Goal: Task Accomplishment & Management: Use online tool/utility

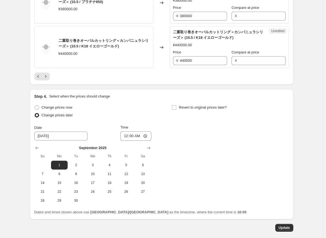
scroll to position [1065, 0]
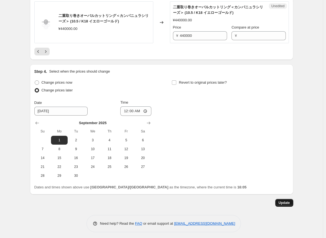
click at [173, 202] on span "Update" at bounding box center [283, 203] width 11 height 4
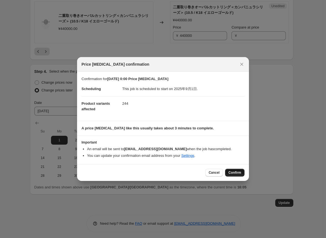
click at [173, 173] on span "Confirm" at bounding box center [234, 172] width 13 height 4
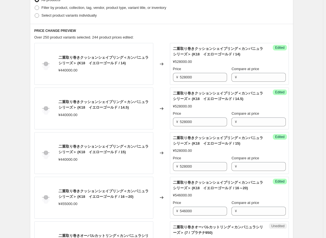
scroll to position [262, 0]
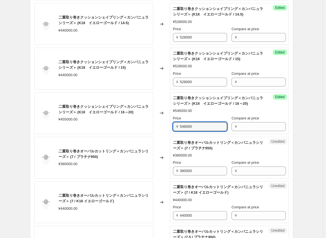
drag, startPoint x: 199, startPoint y: 127, endPoint x: 174, endPoint y: 129, distance: 25.0
click at [173, 129] on div "¥ 546000" at bounding box center [200, 126] width 54 height 9
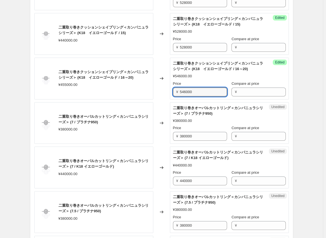
scroll to position [345, 0]
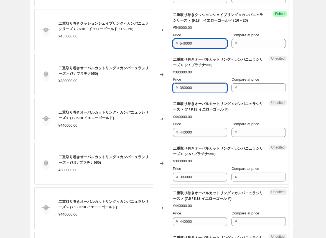
click at [173, 89] on input "380000" at bounding box center [203, 87] width 47 height 9
drag, startPoint x: 198, startPoint y: 86, endPoint x: 166, endPoint y: 88, distance: 32.2
click at [166, 88] on div "二重取り巻きオーバルカットリング＜カンパニュラシリーズ＞ (7 / プラチナ950) ¥380000.00 Changed to Unedited 二重取り巻…" at bounding box center [161, 75] width 254 height 42
type input "438000"
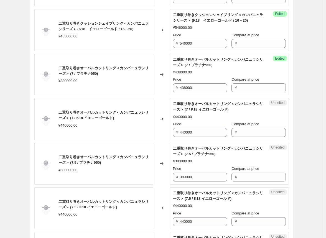
click at [161, 91] on div "Changed to" at bounding box center [161, 75] width 17 height 42
click at [173, 88] on input "438000" at bounding box center [203, 87] width 47 height 9
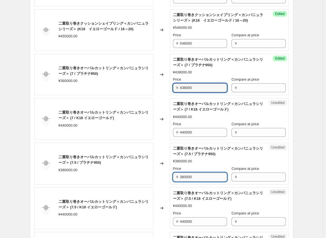
click at [173, 177] on input "380000" at bounding box center [203, 177] width 47 height 9
paste input "438"
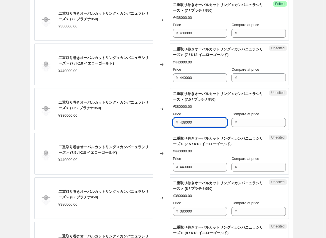
scroll to position [428, 0]
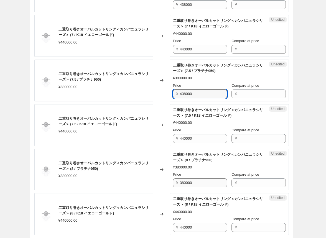
type input "438000"
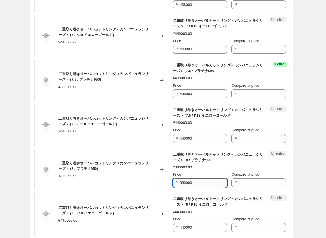
click at [173, 182] on input "380000" at bounding box center [203, 182] width 47 height 9
paste input "438"
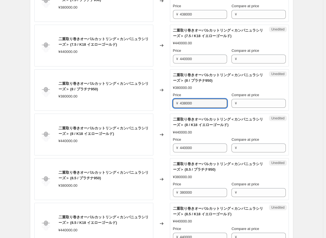
scroll to position [511, 0]
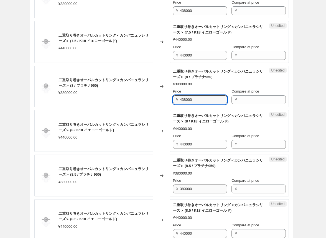
type input "438000"
click at [173, 186] on input "380000" at bounding box center [203, 188] width 47 height 9
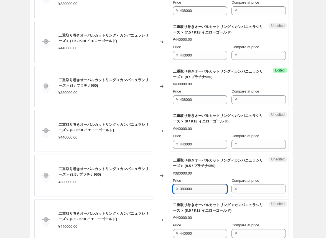
click at [173, 186] on input "380000" at bounding box center [203, 188] width 47 height 9
paste input "438"
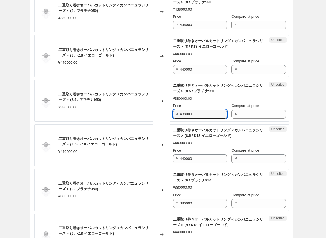
scroll to position [594, 0]
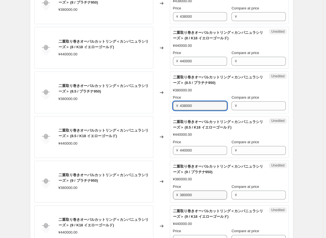
type input "438000"
click at [173, 192] on input "380000" at bounding box center [203, 195] width 47 height 9
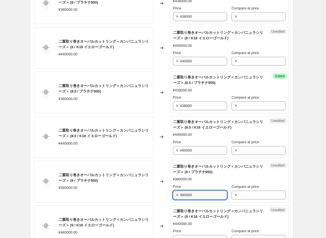
click at [173, 192] on input "380000" at bounding box center [203, 195] width 47 height 9
paste input "438"
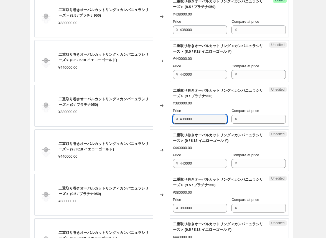
scroll to position [677, 0]
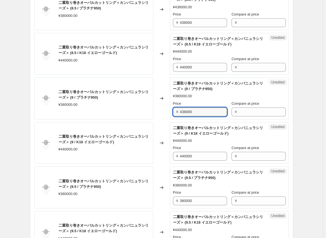
type input "438000"
click at [173, 198] on div "¥ 380000" at bounding box center [200, 200] width 54 height 9
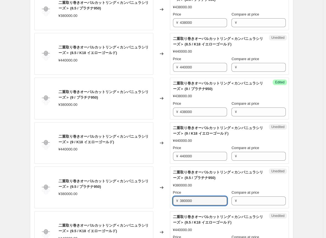
paste input "438000"
click at [173, 198] on input "380000438000" at bounding box center [203, 200] width 47 height 9
paste input "text"
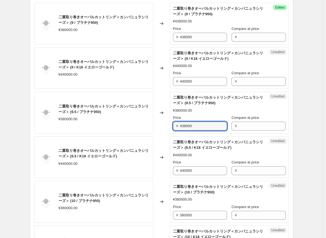
scroll to position [760, 0]
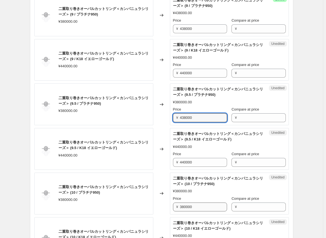
type input "438000"
click at [173, 205] on input "380000" at bounding box center [203, 206] width 47 height 9
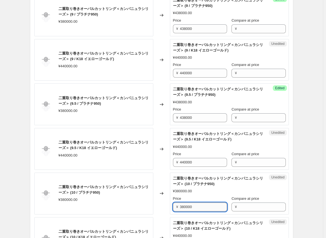
click at [173, 205] on input "380000" at bounding box center [203, 206] width 47 height 9
paste input "438"
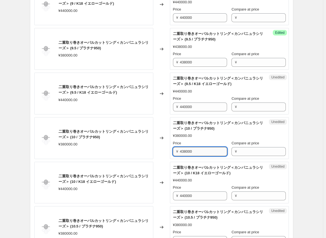
scroll to position [844, 0]
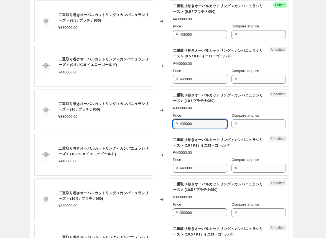
type input "438000"
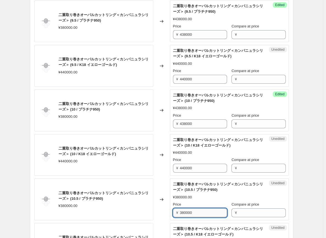
click at [173, 208] on input "380000" at bounding box center [203, 212] width 47 height 9
paste input "438"
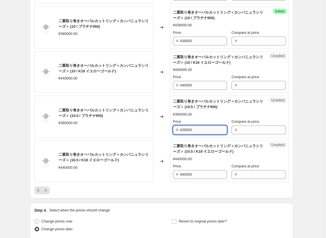
scroll to position [927, 0]
type input "438000"
click at [167, 186] on div at bounding box center [161, 190] width 254 height 8
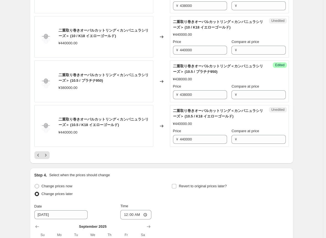
scroll to position [1065, 0]
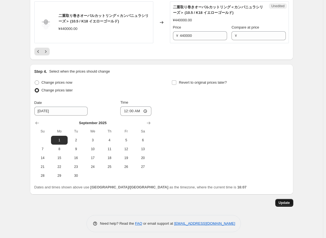
click at [173, 202] on span "Update" at bounding box center [283, 203] width 11 height 4
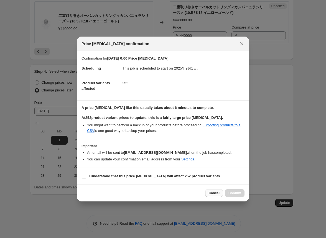
click at [173, 194] on span "Cancel" at bounding box center [214, 193] width 11 height 4
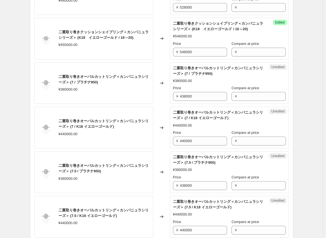
scroll to position [345, 0]
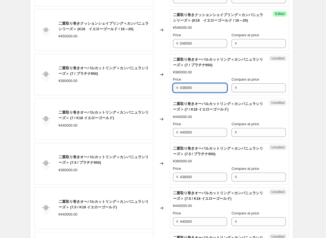
click at [173, 88] on input "438000" at bounding box center [203, 87] width 47 height 9
click at [166, 86] on div "Changed to" at bounding box center [161, 75] width 17 height 42
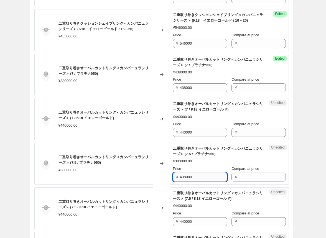
click at [173, 177] on input "438000" at bounding box center [203, 177] width 47 height 9
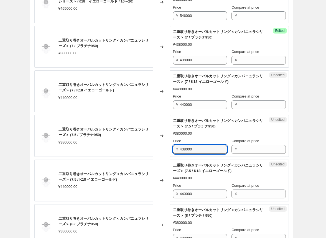
click at [158, 151] on div "Changed to" at bounding box center [161, 136] width 17 height 42
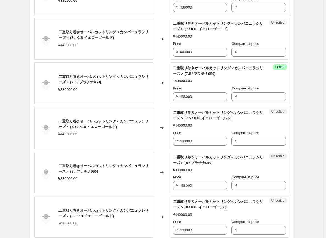
scroll to position [428, 0]
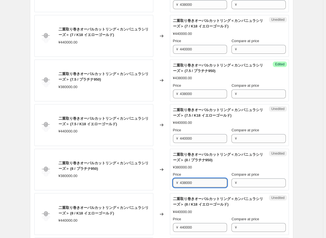
click at [173, 183] on input "438000" at bounding box center [203, 182] width 47 height 9
click at [168, 185] on div "Changed to" at bounding box center [161, 170] width 17 height 42
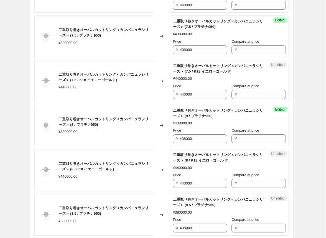
scroll to position [511, 0]
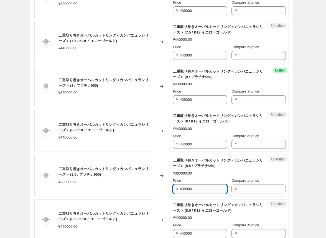
click at [173, 187] on input "438000" at bounding box center [203, 188] width 47 height 9
click at [167, 188] on div "Changed to" at bounding box center [161, 176] width 17 height 42
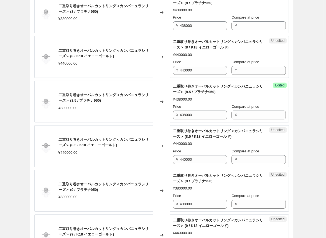
scroll to position [594, 0]
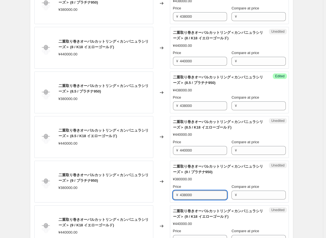
click at [173, 193] on input "438000" at bounding box center [203, 195] width 47 height 9
click at [168, 193] on div "Changed to" at bounding box center [161, 182] width 17 height 42
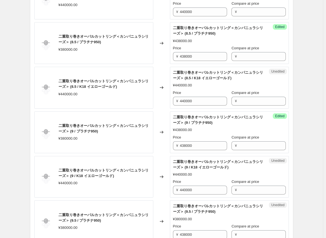
scroll to position [650, 0]
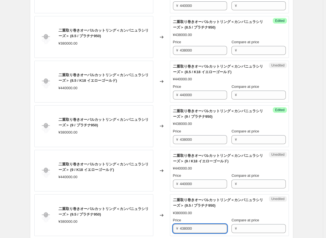
click at [173, 228] on input "438000" at bounding box center [203, 228] width 47 height 9
click at [173, 227] on input "438000" at bounding box center [203, 228] width 47 height 9
click at [173, 226] on input "438000" at bounding box center [203, 228] width 47 height 9
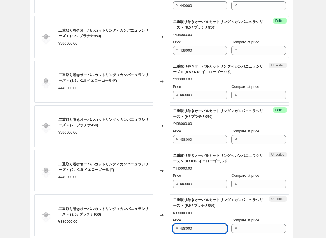
click at [173, 226] on input "438000" at bounding box center [203, 228] width 47 height 9
click at [165, 222] on div "Changed to" at bounding box center [161, 215] width 17 height 42
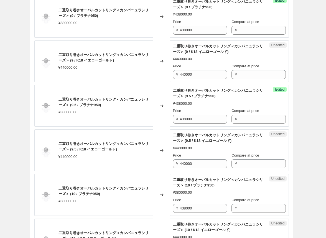
scroll to position [760, 0]
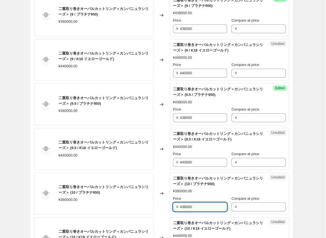
click at [173, 206] on input "438000" at bounding box center [203, 206] width 47 height 9
click at [164, 208] on div "Changed to" at bounding box center [161, 194] width 17 height 42
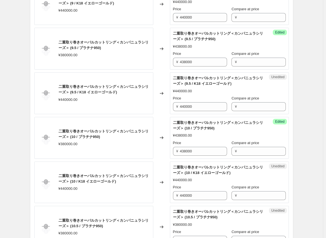
scroll to position [844, 0]
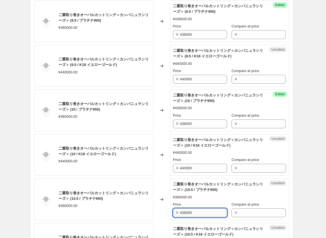
click at [173, 212] on input "438000" at bounding box center [203, 212] width 47 height 9
click at [162, 211] on div "Changed to" at bounding box center [161, 199] width 17 height 42
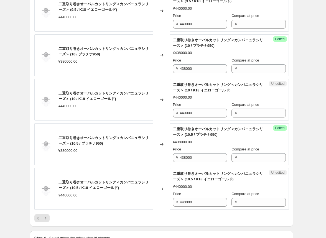
scroll to position [899, 0]
drag, startPoint x: 196, startPoint y: 199, endPoint x: 160, endPoint y: 198, distance: 36.3
click at [160, 198] on div "二重取り巻きオーバルカットリング＜カンパニュラシリーズ＞ (10.5 / K18 イエローゴールド) ¥440000.00 Changed to Unedit…" at bounding box center [161, 189] width 254 height 42
type input "528000"
click at [157, 195] on div "Changed to" at bounding box center [161, 189] width 17 height 42
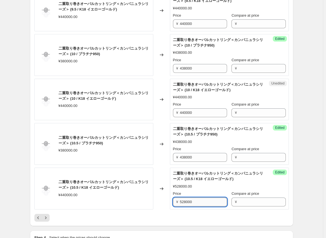
click at [173, 203] on input "528000" at bounding box center [203, 202] width 47 height 9
click at [173, 68] on input "438000" at bounding box center [203, 68] width 47 height 9
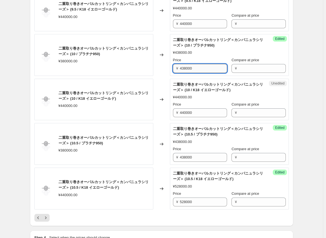
click at [173, 68] on input "438000" at bounding box center [203, 68] width 47 height 9
paste input "52"
type input "528000"
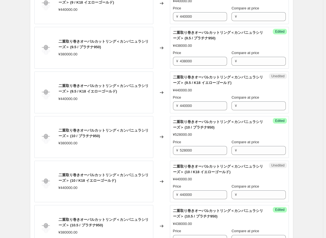
scroll to position [816, 0]
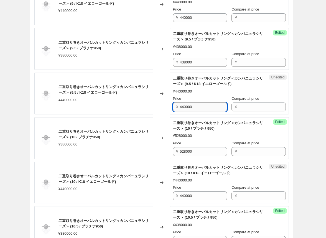
click at [173, 105] on input "440000" at bounding box center [203, 106] width 47 height 9
paste input "528"
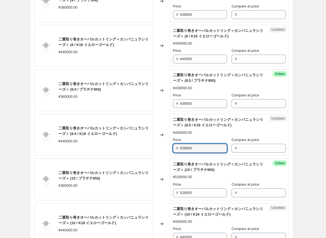
scroll to position [733, 0]
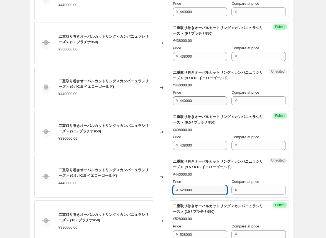
type input "528000"
click at [173, 99] on input "440000" at bounding box center [203, 100] width 47 height 9
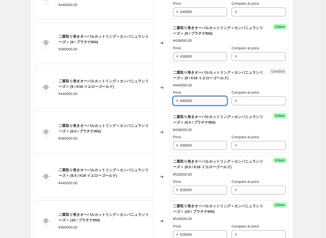
click at [173, 99] on input "440000" at bounding box center [203, 100] width 47 height 9
paste input "528"
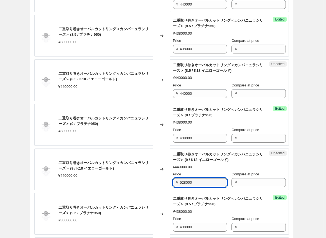
scroll to position [650, 0]
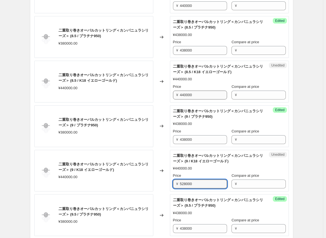
type input "528000"
click at [173, 94] on input "440000" at bounding box center [203, 95] width 47 height 9
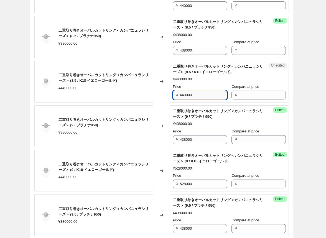
click at [173, 94] on input "440000" at bounding box center [203, 95] width 47 height 9
paste input "528"
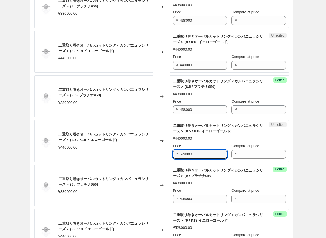
scroll to position [566, 0]
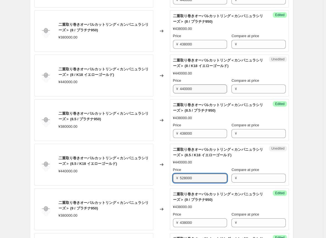
type input "528000"
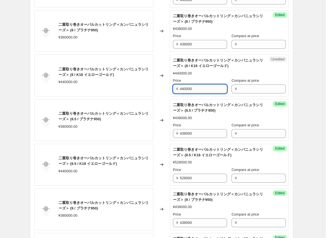
click at [173, 87] on input "440000" at bounding box center [203, 88] width 47 height 9
paste input "528"
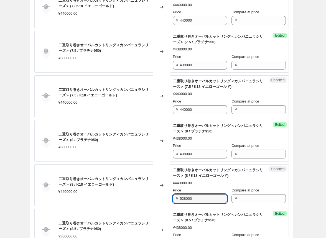
scroll to position [456, 0]
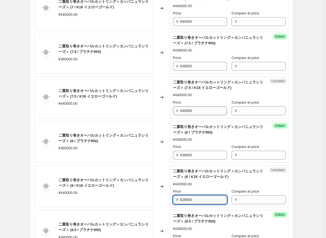
type input "528000"
click at [173, 110] on input "440000" at bounding box center [203, 110] width 47 height 9
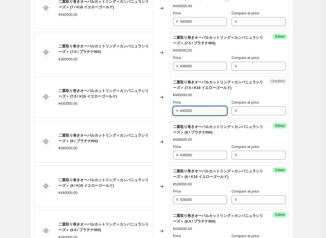
click at [173, 110] on input "440000" at bounding box center [203, 110] width 47 height 9
paste input "528"
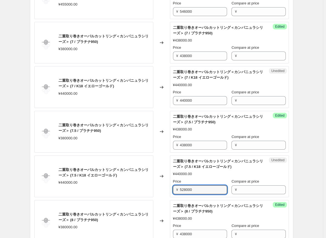
scroll to position [373, 0]
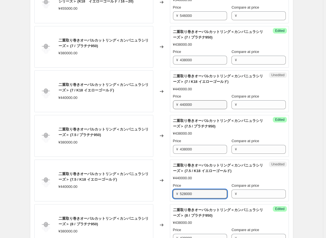
type input "528000"
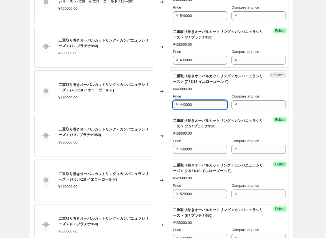
click at [173, 104] on input "440000" at bounding box center [203, 104] width 47 height 9
paste input "528"
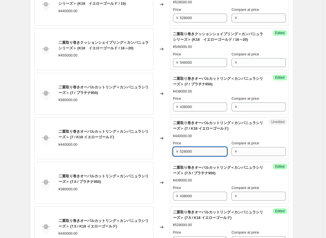
scroll to position [317, 0]
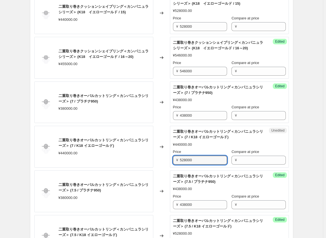
type input "528000"
click at [167, 131] on div "Changed to" at bounding box center [161, 147] width 17 height 42
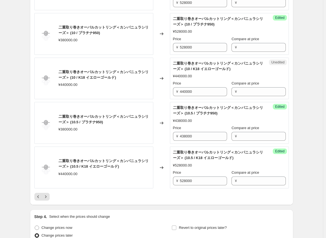
scroll to position [927, 0]
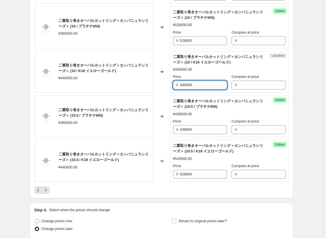
click at [173, 83] on input "440000" at bounding box center [203, 85] width 47 height 9
paste input "528"
type input "528000"
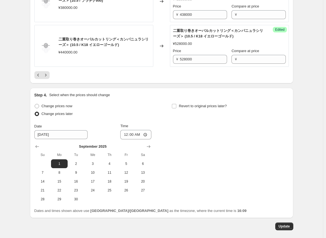
scroll to position [1065, 0]
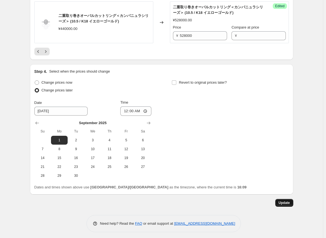
click at [173, 201] on span "Update" at bounding box center [283, 203] width 11 height 4
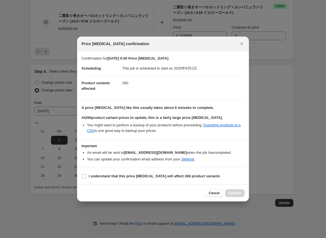
click at [173, 192] on span "Cancel" at bounding box center [214, 193] width 11 height 4
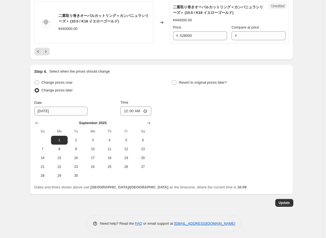
click at [173, 170] on div "Change prices now Change prices later Date [DATE] Time 00:00 [DATE] Su Mo Tu We…" at bounding box center [161, 129] width 254 height 101
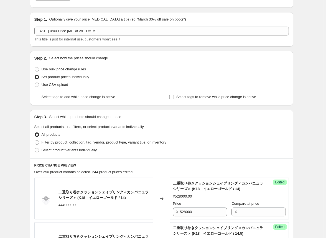
scroll to position [0, 0]
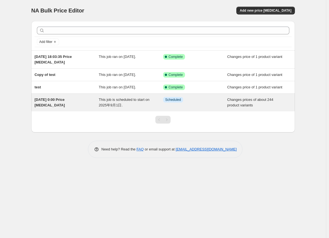
click at [52, 99] on span "[DATE] 0:00 Price [MEDICAL_DATA]" at bounding box center [50, 103] width 30 height 10
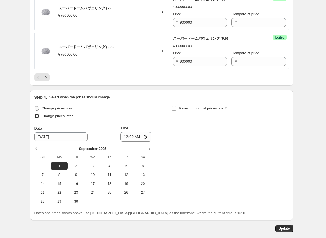
scroll to position [942, 0]
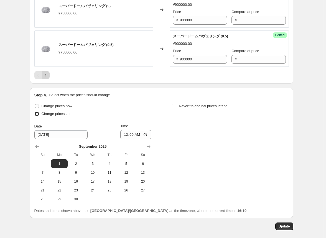
click at [48, 74] on icon "Next" at bounding box center [46, 75] width 6 height 6
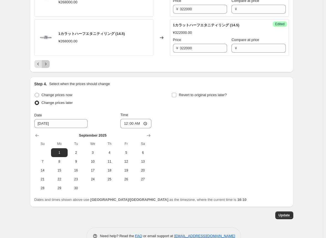
click at [47, 64] on icon "Next" at bounding box center [46, 64] width 6 height 6
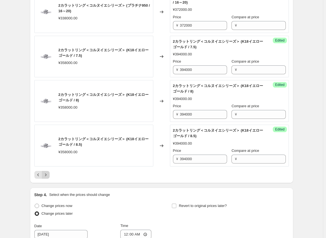
click at [46, 172] on icon "Next" at bounding box center [46, 175] width 6 height 6
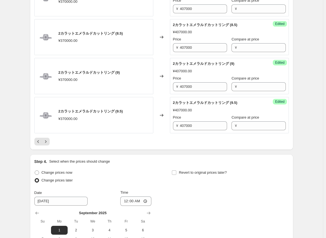
click at [48, 141] on icon "Next" at bounding box center [46, 142] width 6 height 6
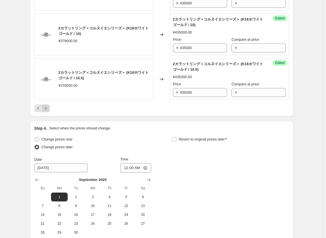
click at [46, 108] on icon "Next" at bounding box center [46, 109] width 6 height 6
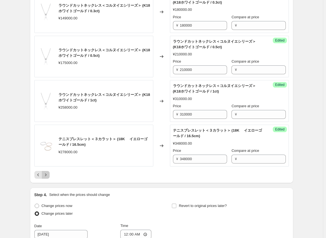
click at [48, 173] on icon "Next" at bounding box center [46, 175] width 6 height 6
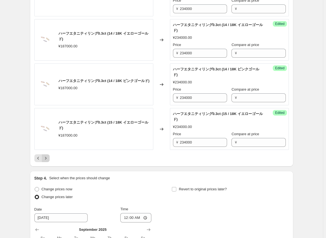
click at [48, 161] on icon "Next" at bounding box center [46, 158] width 6 height 6
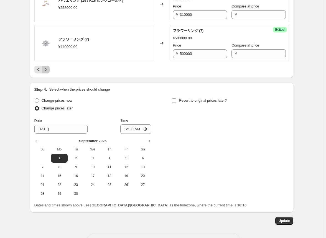
click at [48, 68] on icon "Next" at bounding box center [46, 70] width 6 height 6
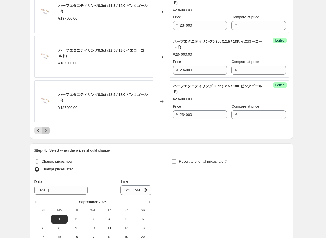
click at [46, 130] on icon "Next" at bounding box center [46, 131] width 6 height 6
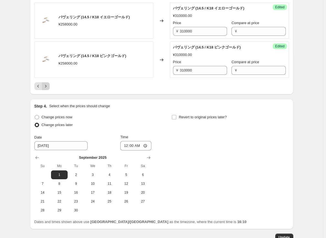
click at [48, 86] on icon "Next" at bounding box center [46, 86] width 6 height 6
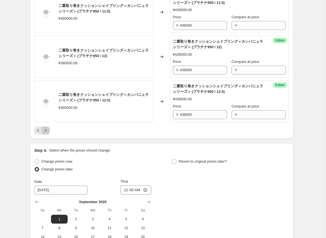
click at [46, 129] on icon "Next" at bounding box center [46, 131] width 6 height 6
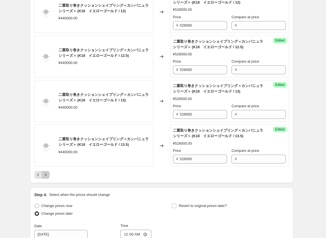
click at [48, 174] on icon "Next" at bounding box center [46, 175] width 6 height 6
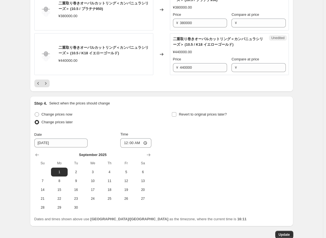
scroll to position [1065, 0]
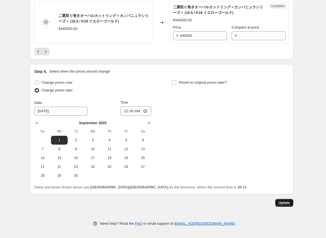
click at [173, 201] on span "Update" at bounding box center [283, 203] width 11 height 4
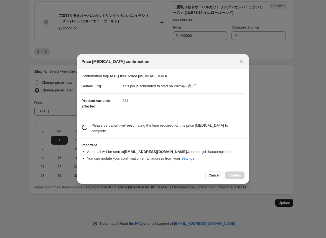
scroll to position [0, 0]
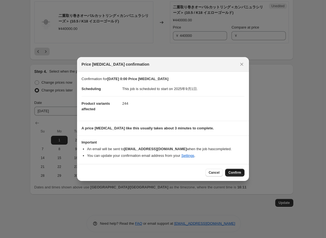
click at [173, 174] on span "Confirm" at bounding box center [234, 172] width 13 height 4
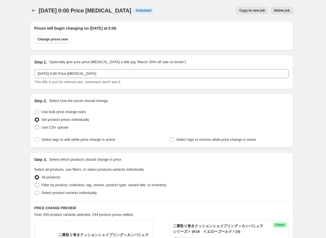
scroll to position [1065, 0]
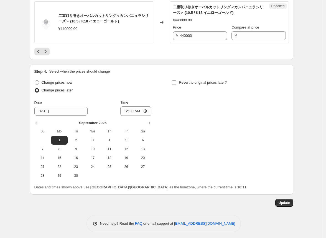
click at [173, 174] on div "Change prices now Change prices later Date [DATE] Time 00:00 [DATE] Su Mo Tu We…" at bounding box center [161, 129] width 254 height 101
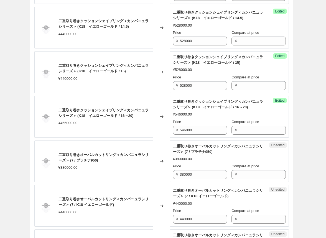
scroll to position [262, 0]
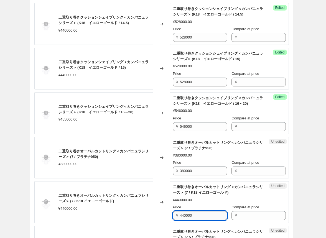
click at [173, 215] on input "440000" at bounding box center [203, 215] width 47 height 9
paste input "528"
type input "528000"
click at [162, 176] on div "Changed to" at bounding box center [161, 158] width 17 height 42
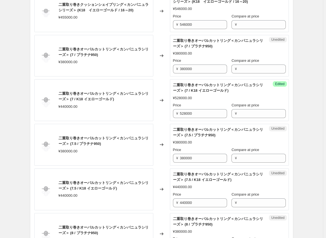
scroll to position [373, 0]
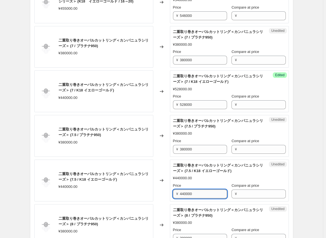
click at [173, 194] on input "440000" at bounding box center [203, 193] width 47 height 9
paste input "528"
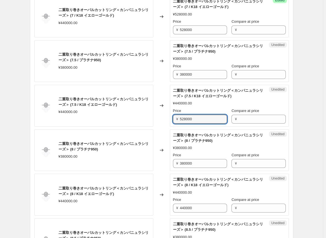
scroll to position [456, 0]
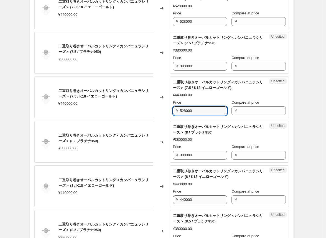
type input "528000"
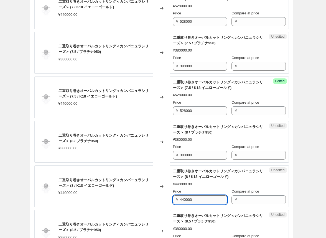
click at [173, 198] on input "440000" at bounding box center [203, 199] width 47 height 9
paste input "528"
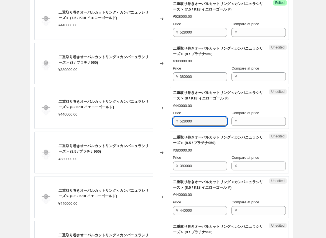
scroll to position [539, 0]
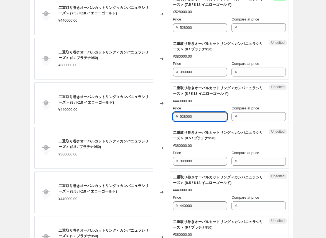
type input "528000"
click at [173, 204] on input "440000" at bounding box center [203, 205] width 47 height 9
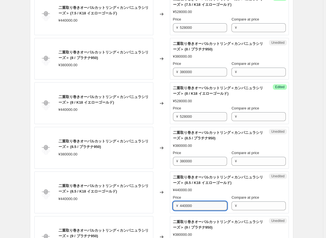
click at [173, 204] on input "440000" at bounding box center [203, 205] width 47 height 9
paste input "528"
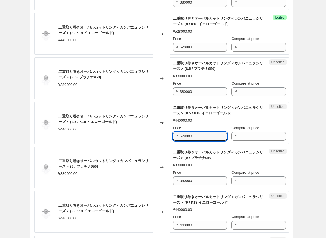
scroll to position [622, 0]
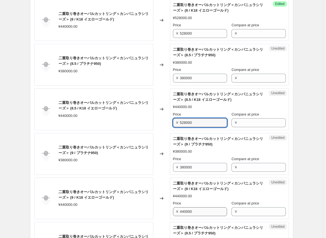
type input "528000"
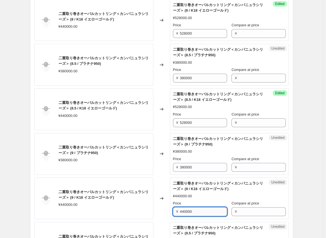
click at [173, 212] on input "440000" at bounding box center [203, 211] width 47 height 9
paste input "528"
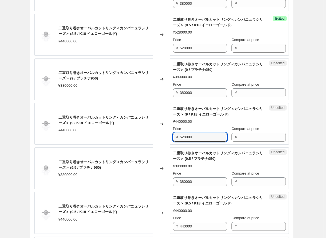
scroll to position [705, 0]
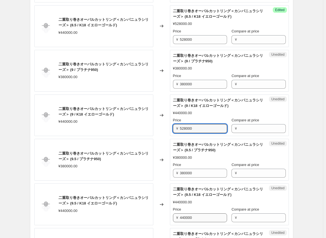
type input "528000"
click at [173, 216] on input "440000" at bounding box center [203, 217] width 47 height 9
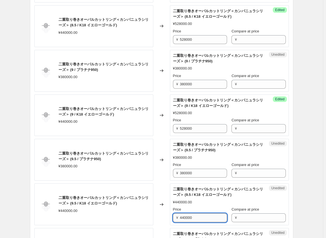
click at [173, 216] on input "440000" at bounding box center [203, 217] width 47 height 9
paste input "528"
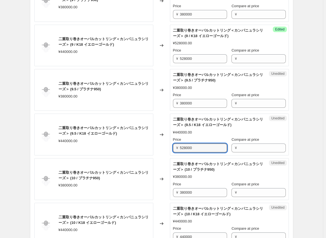
scroll to position [788, 0]
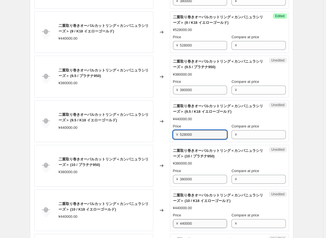
type input "528000"
click at [173, 219] on input "440000" at bounding box center [203, 223] width 47 height 9
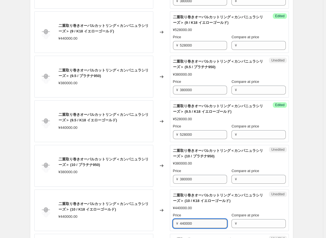
click at [173, 219] on input "440000" at bounding box center [203, 223] width 47 height 9
paste input "528"
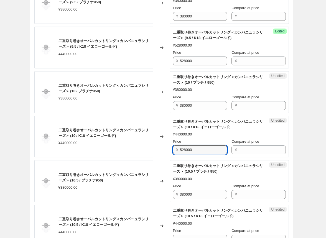
scroll to position [871, 0]
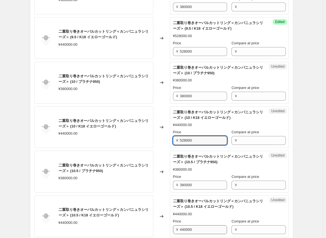
type input "528000"
click at [173, 225] on input "440000" at bounding box center [203, 229] width 47 height 9
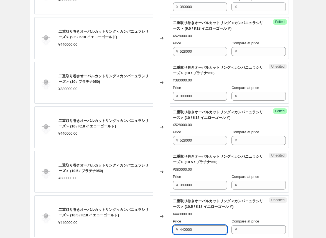
click at [173, 225] on input "440000" at bounding box center [203, 229] width 47 height 9
paste input "528"
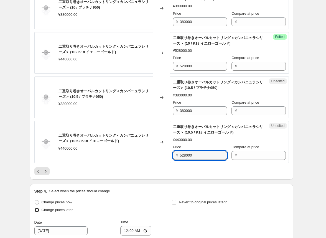
scroll to position [954, 0]
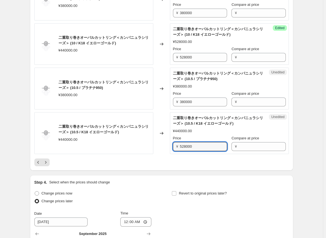
type input "528000"
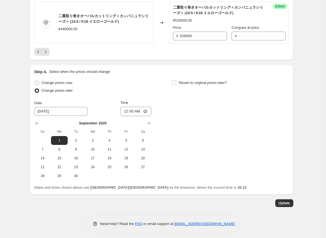
scroll to position [1065, 0]
click at [173, 201] on span "Update" at bounding box center [283, 203] width 11 height 4
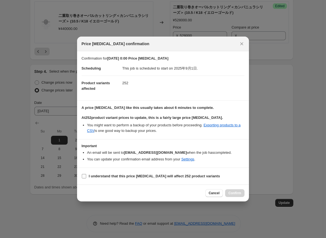
click at [83, 176] on input "I understand that this price [MEDICAL_DATA] will affect 252 product variants" at bounding box center [84, 176] width 4 height 4
checkbox input "true"
click at [173, 192] on span "Confirm" at bounding box center [234, 193] width 13 height 4
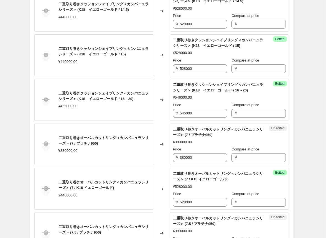
scroll to position [289, 0]
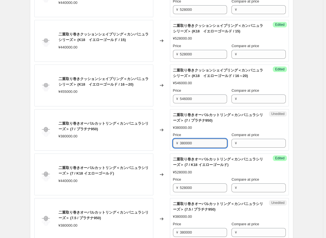
click at [173, 144] on input "380000" at bounding box center [203, 143] width 47 height 9
click at [173, 148] on div "Unedited 二重取り巻きオーバルカットリング＜カンパニュラシリーズ＞ (7 / プラチナ950) ¥380000.00 Price ¥ 380000 C…" at bounding box center [229, 130] width 119 height 42
click at [173, 144] on input "380000" at bounding box center [203, 143] width 47 height 9
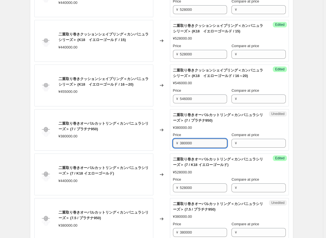
click at [173, 143] on input "380000" at bounding box center [203, 143] width 47 height 9
type input "438000"
click at [163, 145] on div "Changed to" at bounding box center [161, 130] width 17 height 42
click at [173, 145] on input "438000" at bounding box center [203, 143] width 47 height 9
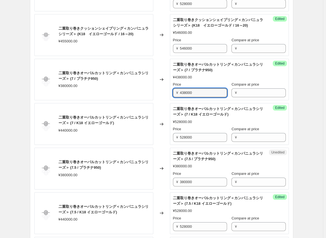
scroll to position [345, 0]
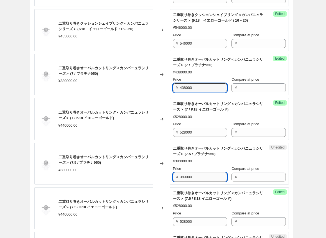
click at [173, 178] on input "380000" at bounding box center [203, 177] width 47 height 9
paste input "438"
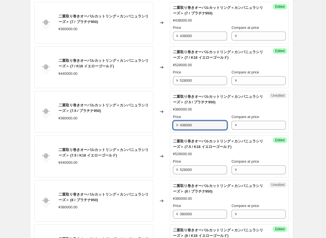
scroll to position [428, 0]
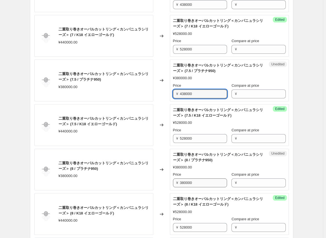
type input "438000"
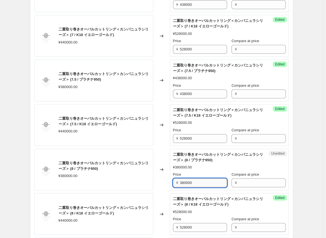
click at [173, 183] on input "380000" at bounding box center [203, 182] width 47 height 9
paste input "438"
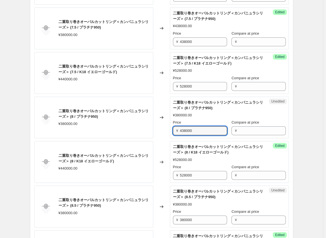
scroll to position [483, 0]
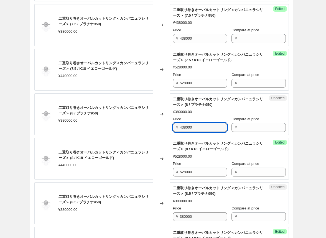
type input "438000"
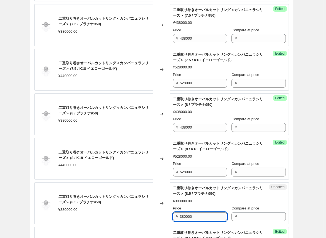
click at [173, 215] on input "380000" at bounding box center [203, 216] width 47 height 9
paste input "438"
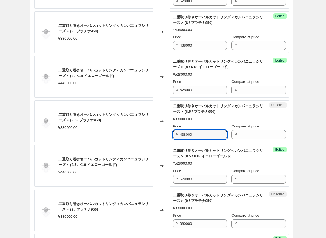
scroll to position [566, 0]
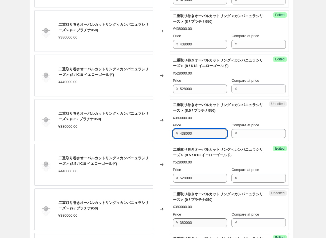
type input "438000"
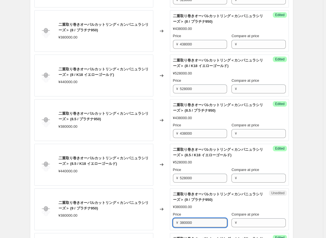
click at [173, 221] on input "380000" at bounding box center [203, 222] width 47 height 9
paste input "438"
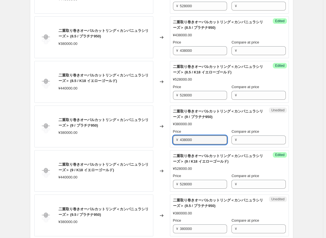
scroll to position [650, 0]
type input "438000"
click at [173, 227] on input "380000" at bounding box center [203, 228] width 47 height 9
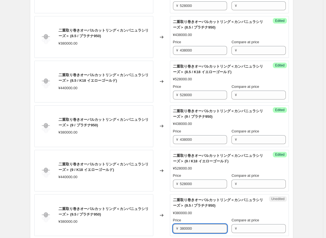
click at [173, 227] on input "380000" at bounding box center [203, 228] width 47 height 9
paste input "438"
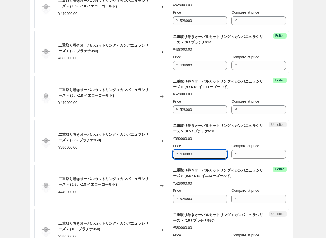
scroll to position [733, 0]
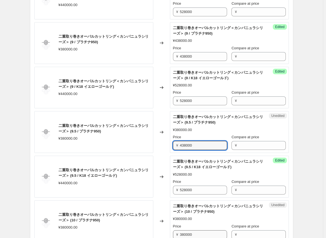
type input "438000"
click at [173, 232] on input "380000" at bounding box center [203, 234] width 47 height 9
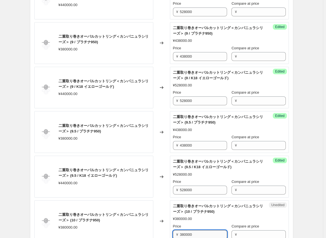
click at [173, 232] on input "380000" at bounding box center [203, 234] width 47 height 9
paste input "438"
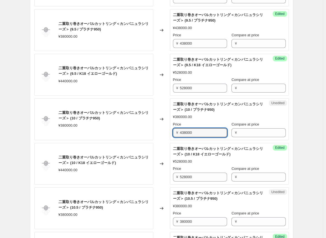
scroll to position [844, 0]
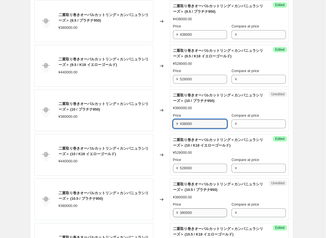
type input "438000"
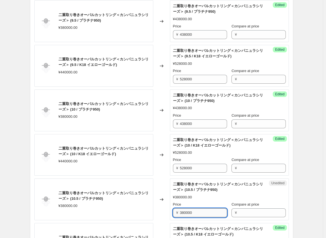
click at [173, 211] on input "380000" at bounding box center [203, 212] width 47 height 9
paste input "438"
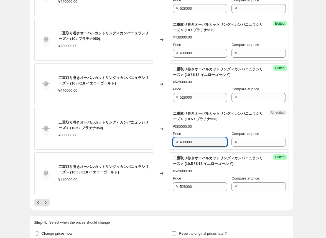
scroll to position [927, 0]
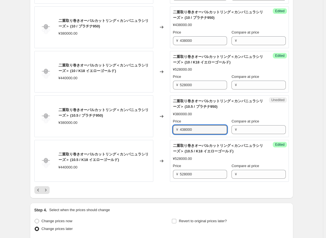
type input "438000"
click at [173, 188] on div at bounding box center [161, 190] width 254 height 8
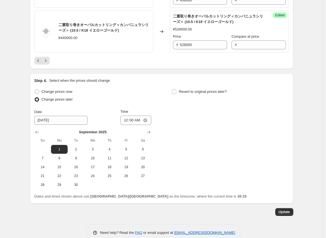
scroll to position [1065, 0]
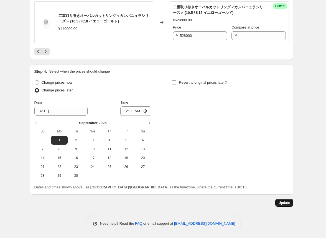
click at [173, 201] on span "Update" at bounding box center [283, 203] width 11 height 4
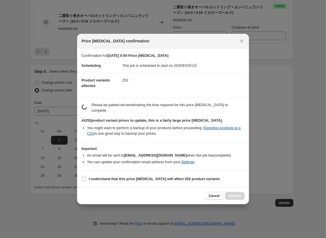
scroll to position [0, 0]
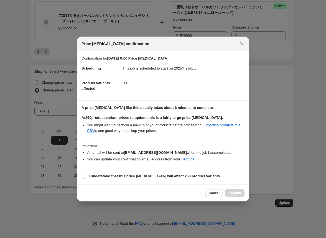
click at [86, 177] on input "I understand that this price [MEDICAL_DATA] will affect 260 product variants" at bounding box center [84, 176] width 4 height 4
checkbox input "true"
click at [173, 194] on span "Confirm" at bounding box center [234, 193] width 13 height 4
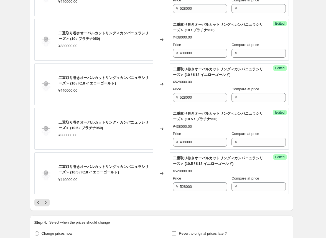
scroll to position [927, 0]
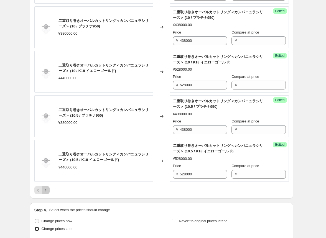
click at [47, 188] on icon "Next" at bounding box center [46, 190] width 6 height 6
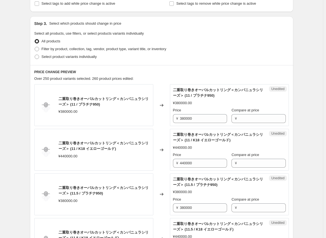
scroll to position [166, 0]
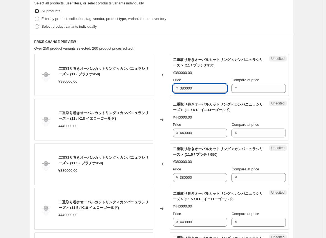
click at [173, 90] on input "380000" at bounding box center [203, 88] width 47 height 9
paste input "438"
type input "438000"
click at [173, 176] on input "380000" at bounding box center [203, 177] width 47 height 9
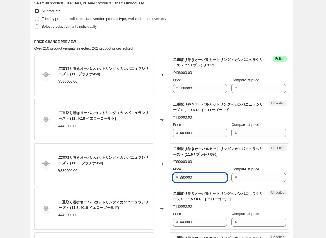
click at [173, 176] on input "380000" at bounding box center [203, 177] width 47 height 9
paste input "438"
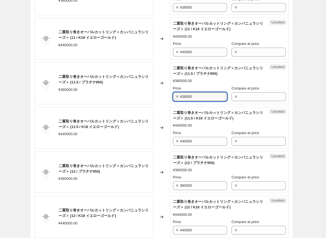
scroll to position [249, 0]
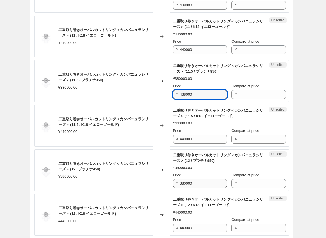
type input "438000"
click at [173, 181] on input "380000" at bounding box center [203, 183] width 47 height 9
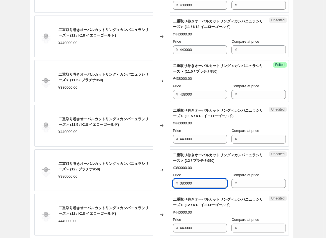
click at [173, 181] on input "380000" at bounding box center [203, 183] width 47 height 9
paste input "438"
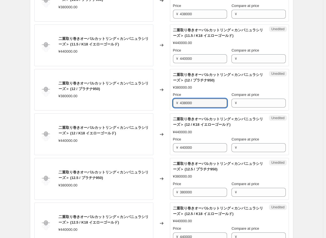
scroll to position [332, 0]
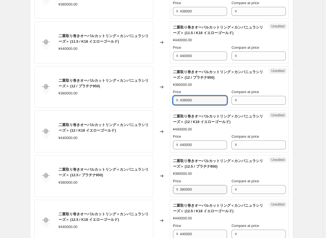
type input "438000"
click at [173, 188] on input "380000" at bounding box center [203, 189] width 47 height 9
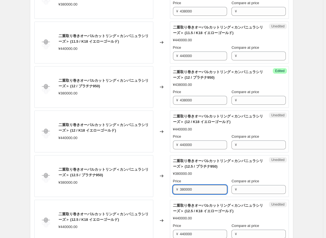
click at [173, 188] on input "380000" at bounding box center [203, 189] width 47 height 9
paste input "438"
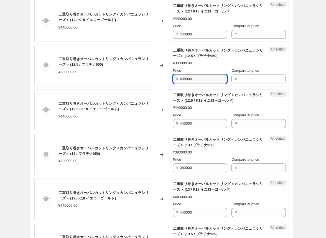
scroll to position [443, 0]
type input "438000"
click at [173, 166] on input "380000" at bounding box center [203, 167] width 47 height 9
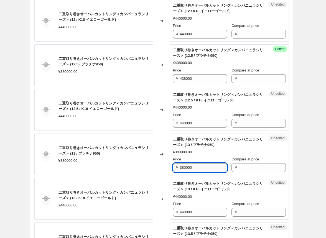
click at [173, 166] on input "380000" at bounding box center [203, 167] width 47 height 9
paste input "438"
click at [173, 166] on input "438000" at bounding box center [203, 167] width 47 height 9
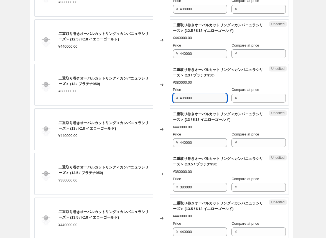
scroll to position [526, 0]
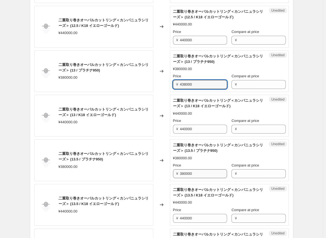
type input "438000"
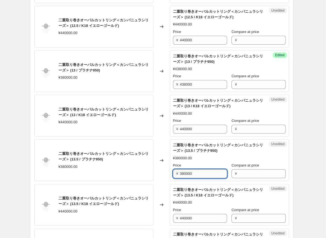
click at [173, 175] on input "380000" at bounding box center [203, 173] width 47 height 9
paste input "438"
click at [173, 175] on input "438000" at bounding box center [203, 173] width 47 height 9
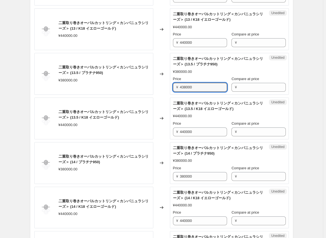
scroll to position [637, 0]
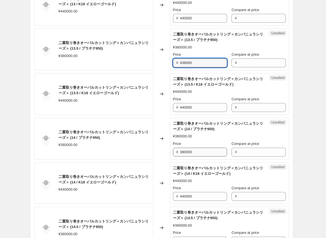
type input "438000"
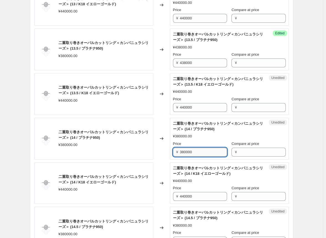
click at [173, 151] on input "380000" at bounding box center [203, 152] width 47 height 9
paste input "438"
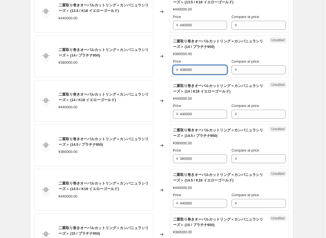
scroll to position [720, 0]
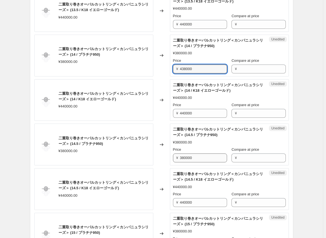
type input "438000"
click at [173, 157] on input "380000" at bounding box center [203, 157] width 47 height 9
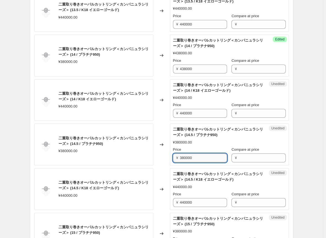
click at [173, 157] on input "380000" at bounding box center [203, 157] width 47 height 9
paste input "438"
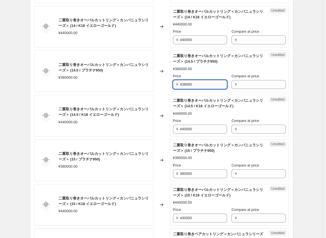
scroll to position [803, 0]
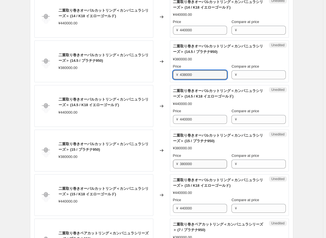
type input "438000"
click at [173, 162] on input "380000" at bounding box center [203, 164] width 47 height 9
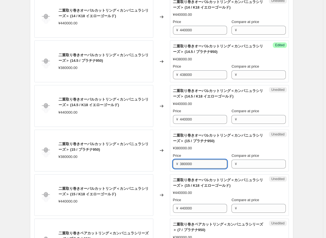
click at [173, 162] on input "380000" at bounding box center [203, 164] width 47 height 9
paste input "438"
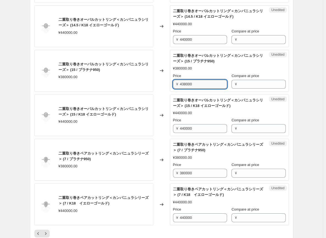
scroll to position [886, 0]
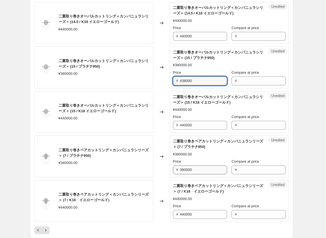
type input "438000"
click at [173, 166] on input "380000" at bounding box center [203, 169] width 47 height 9
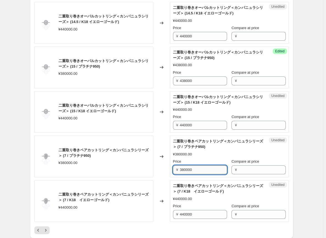
click at [173, 166] on input "380000" at bounding box center [203, 169] width 47 height 9
paste input "438"
click at [173, 166] on input "438000" at bounding box center [203, 169] width 47 height 9
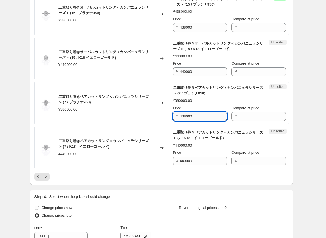
scroll to position [942, 0]
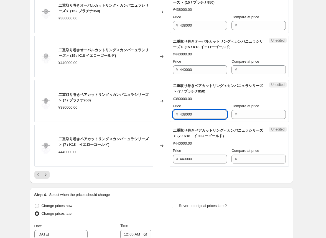
type input "438000"
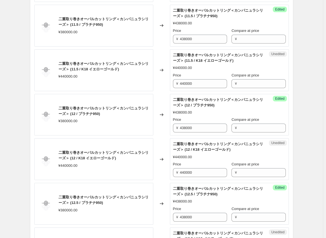
scroll to position [139, 0]
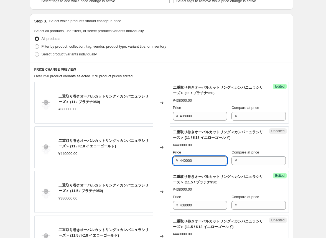
click at [173, 161] on input "440000" at bounding box center [203, 160] width 47 height 9
type input "528000"
click at [163, 161] on div "Changed to" at bounding box center [161, 147] width 17 height 42
click at [173, 161] on input "528000" at bounding box center [203, 160] width 47 height 9
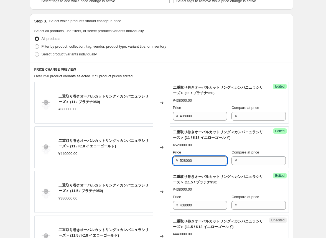
click at [173, 161] on input "528000" at bounding box center [203, 160] width 47 height 9
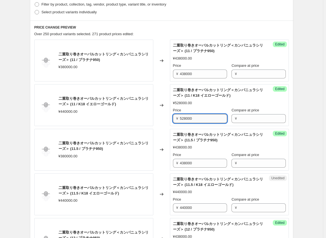
scroll to position [194, 0]
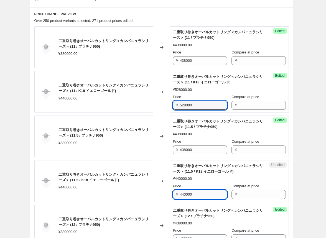
click at [173, 195] on input "440000" at bounding box center [203, 194] width 47 height 9
paste input "528"
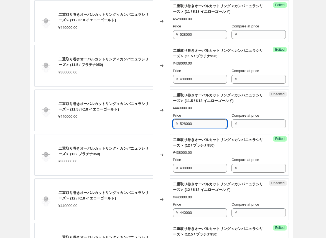
scroll to position [277, 0]
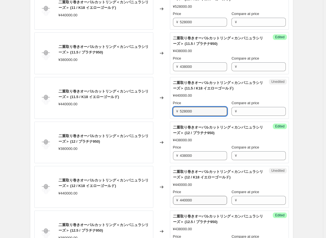
type input "528000"
click at [173, 201] on input "440000" at bounding box center [203, 200] width 47 height 9
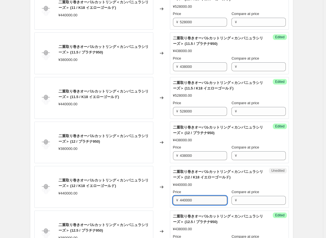
click at [173, 201] on input "440000" at bounding box center [203, 200] width 47 height 9
paste input "528"
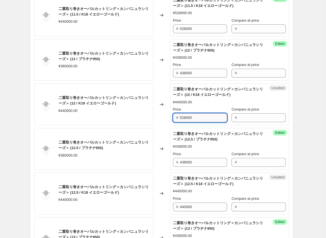
scroll to position [360, 0]
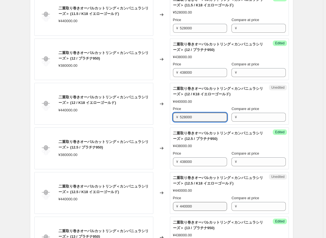
type input "528000"
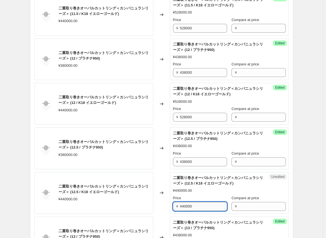
click at [173, 206] on input "440000" at bounding box center [203, 206] width 47 height 9
paste input "528"
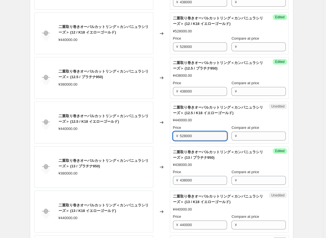
scroll to position [443, 0]
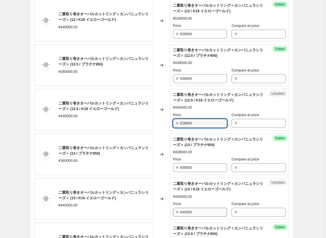
type input "528000"
click at [173, 213] on input "440000" at bounding box center [203, 212] width 47 height 9
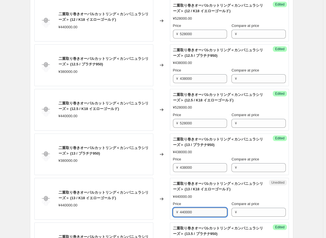
click at [173, 213] on input "440000" at bounding box center [203, 212] width 47 height 9
paste input "528"
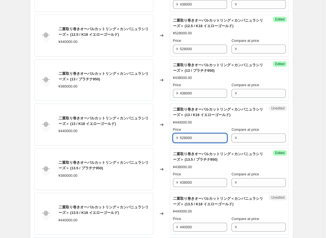
scroll to position [554, 0]
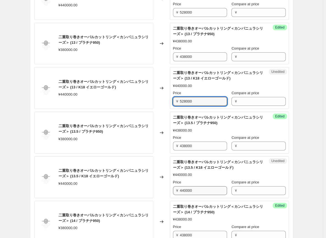
type input "528000"
click at [173, 189] on input "440000" at bounding box center [203, 190] width 47 height 9
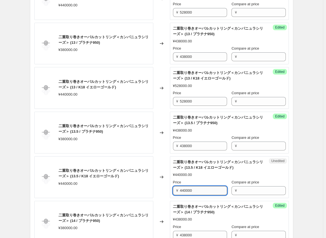
click at [173, 189] on input "440000" at bounding box center [203, 190] width 47 height 9
paste input "528"
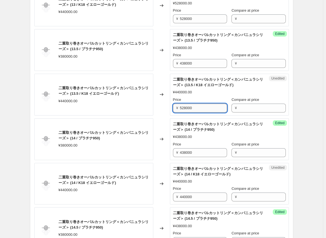
scroll to position [637, 0]
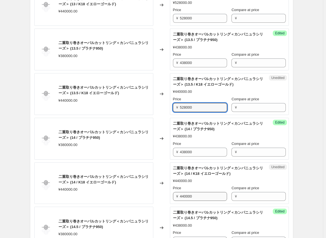
type input "528000"
click at [173, 196] on input "440000" at bounding box center [203, 196] width 47 height 9
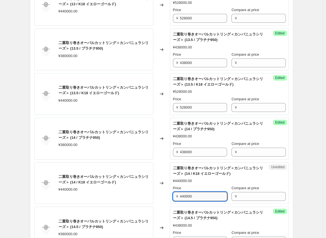
click at [173, 196] on input "440000" at bounding box center [203, 196] width 47 height 9
paste input "528"
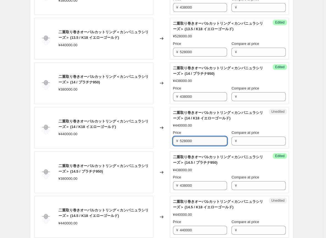
scroll to position [720, 0]
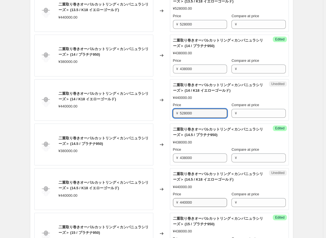
type input "528000"
click at [173, 200] on input "440000" at bounding box center [203, 202] width 47 height 9
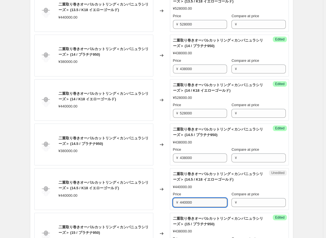
click at [173, 200] on input "440000" at bounding box center [203, 202] width 47 height 9
paste input "528"
click at [173, 200] on input "528000" at bounding box center [203, 202] width 47 height 9
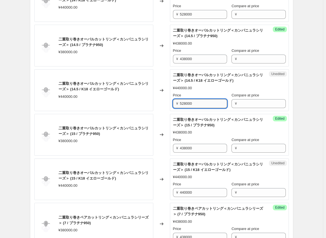
scroll to position [831, 0]
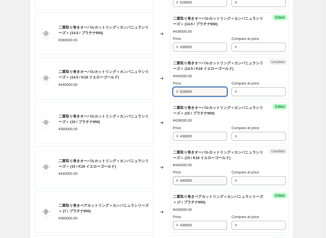
type input "528000"
click at [173, 179] on input "440000" at bounding box center [203, 180] width 47 height 9
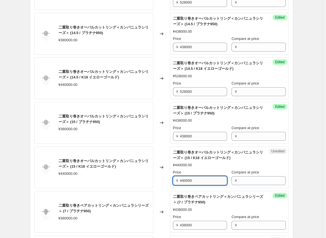
click at [173, 179] on input "440000" at bounding box center [203, 180] width 47 height 9
paste input "528"
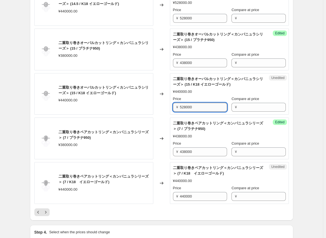
scroll to position [914, 0]
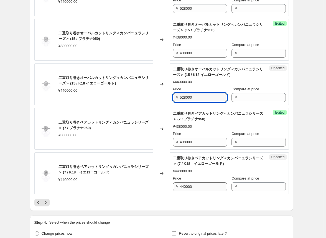
type input "528000"
click at [173, 184] on input "440000" at bounding box center [203, 186] width 47 height 9
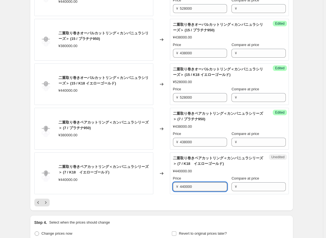
click at [173, 184] on input "440000" at bounding box center [203, 186] width 47 height 9
paste input "528"
type input "528000"
click at [164, 188] on div "Changed to" at bounding box center [161, 173] width 17 height 42
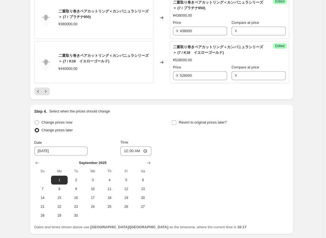
scroll to position [1065, 0]
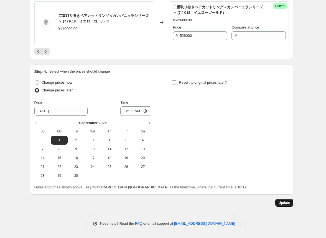
click at [173, 201] on span "Update" at bounding box center [283, 203] width 11 height 4
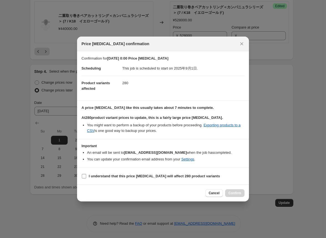
click at [86, 176] on label "I understand that this price [MEDICAL_DATA] will affect 280 product variants" at bounding box center [150, 176] width 138 height 8
click at [86, 176] on input "I understand that this price [MEDICAL_DATA] will affect 280 product variants" at bounding box center [84, 176] width 4 height 4
checkbox input "true"
click at [173, 192] on span "Confirm" at bounding box center [234, 193] width 13 height 4
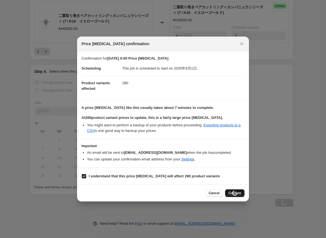
scroll to position [1065, 0]
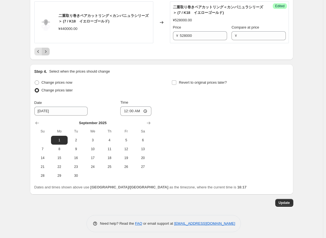
click at [48, 50] on icon "Next" at bounding box center [46, 52] width 6 height 6
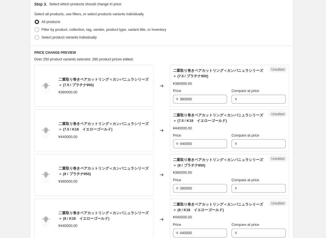
scroll to position [206, 0]
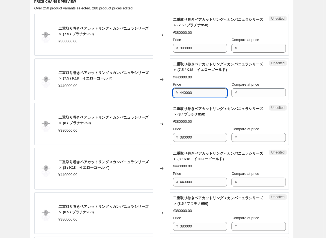
click at [173, 92] on input "440000" at bounding box center [203, 92] width 47 height 9
paste input "528"
type input "528000"
click at [173, 126] on div "Price" at bounding box center [200, 129] width 54 height 6
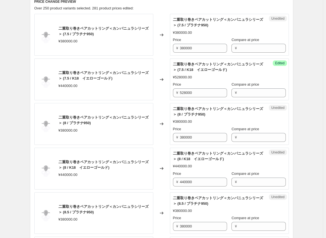
scroll to position [234, 0]
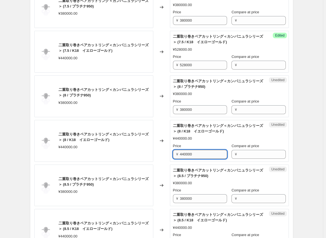
click at [173, 152] on input "440000" at bounding box center [203, 154] width 47 height 9
paste input "528"
click at [173, 152] on input "528000" at bounding box center [203, 154] width 47 height 9
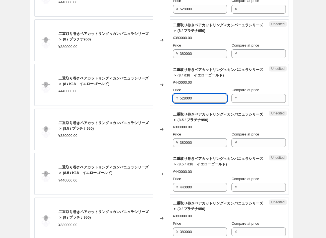
scroll to position [317, 0]
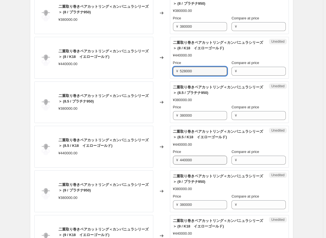
type input "528000"
click at [173, 158] on input "440000" at bounding box center [203, 160] width 47 height 9
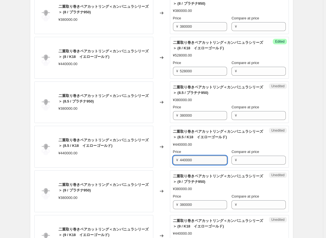
click at [173, 158] on input "440000" at bounding box center [203, 160] width 47 height 9
paste input "528"
click at [173, 158] on input "528000" at bounding box center [203, 160] width 47 height 9
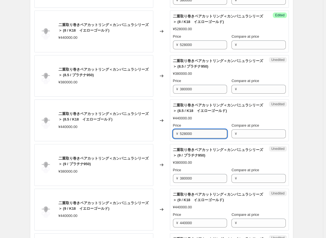
scroll to position [373, 0]
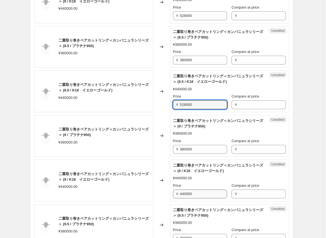
type input "528000"
click at [173, 193] on input "440000" at bounding box center [203, 193] width 47 height 9
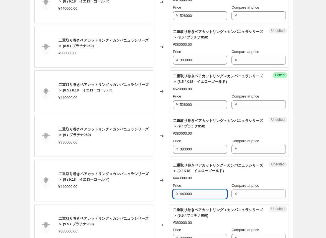
click at [173, 193] on input "440000" at bounding box center [203, 193] width 47 height 9
paste input "528"
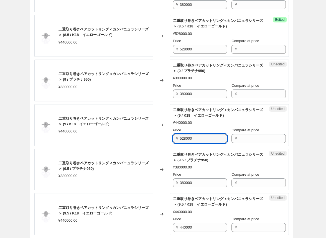
scroll to position [456, 0]
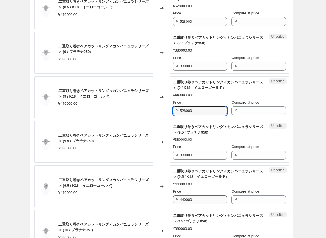
type input "528000"
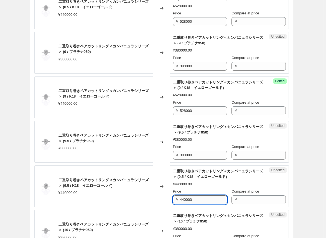
click at [173, 196] on input "440000" at bounding box center [203, 199] width 47 height 9
paste input "528"
click at [173, 196] on input "528000" at bounding box center [203, 199] width 47 height 9
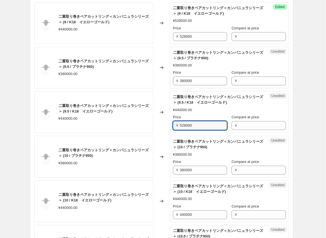
scroll to position [539, 0]
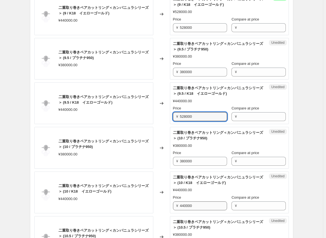
type input "528000"
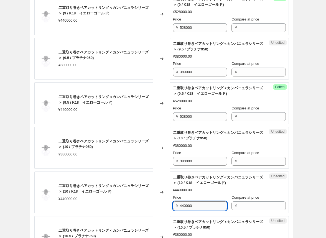
click at [173, 204] on input "440000" at bounding box center [203, 205] width 47 height 9
paste input "528"
click at [173, 204] on input "528000" at bounding box center [203, 205] width 47 height 9
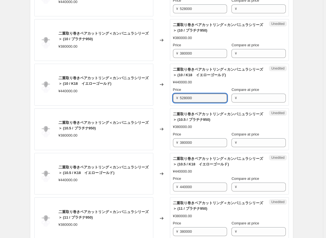
scroll to position [650, 0]
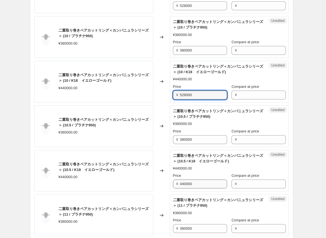
type input "528000"
click at [173, 183] on input "440000" at bounding box center [203, 184] width 47 height 9
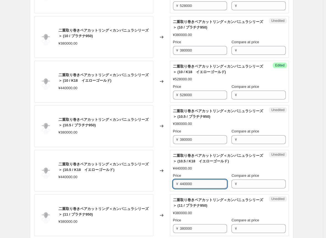
click at [173, 183] on input "440000" at bounding box center [203, 184] width 47 height 9
paste input "528"
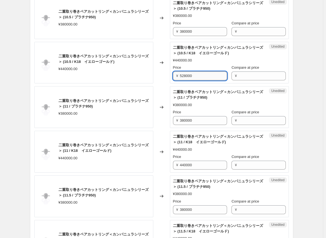
scroll to position [760, 0]
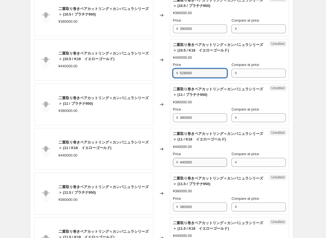
type input "528000"
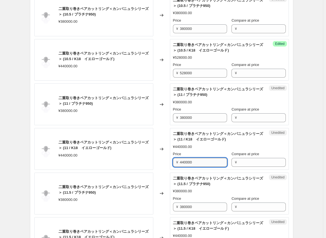
click at [173, 159] on input "440000" at bounding box center [203, 162] width 47 height 9
paste input "528"
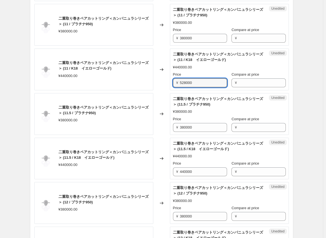
scroll to position [844, 0]
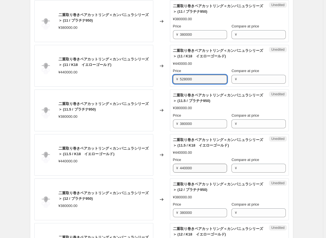
type input "528000"
click at [173, 165] on input "440000" at bounding box center [203, 168] width 47 height 9
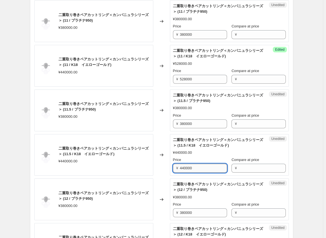
click at [173, 165] on input "440000" at bounding box center [203, 168] width 47 height 9
paste input "528"
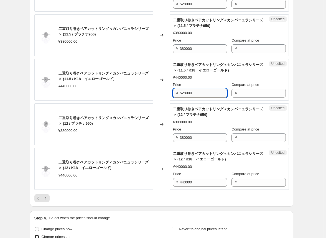
scroll to position [927, 0]
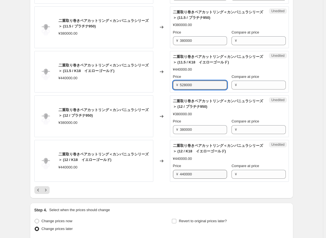
type input "528000"
click at [173, 172] on input "440000" at bounding box center [203, 174] width 47 height 9
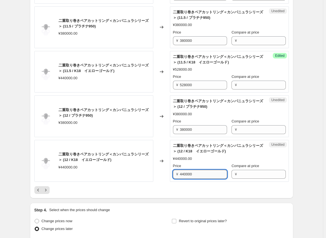
click at [173, 172] on input "440000" at bounding box center [203, 174] width 47 height 9
paste input "528"
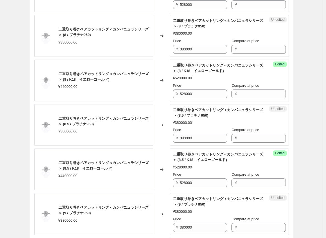
scroll to position [179, 0]
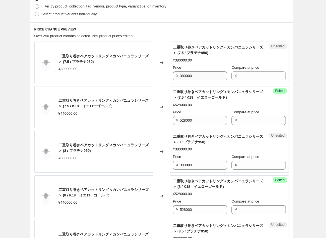
type input "528000"
click at [173, 76] on input "380000" at bounding box center [203, 75] width 47 height 9
type input "438000"
click at [170, 82] on div "Changed to" at bounding box center [161, 63] width 17 height 42
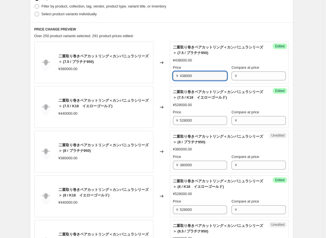
click at [173, 76] on input "438000" at bounding box center [203, 75] width 47 height 9
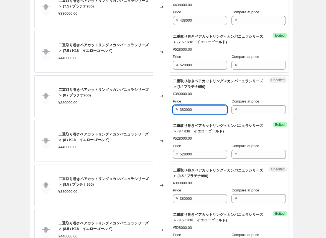
click at [173, 110] on input "380000" at bounding box center [203, 109] width 47 height 9
paste input "438"
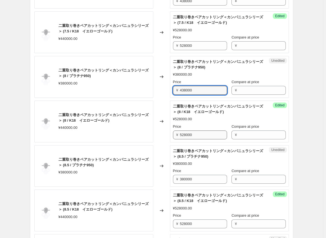
scroll to position [262, 0]
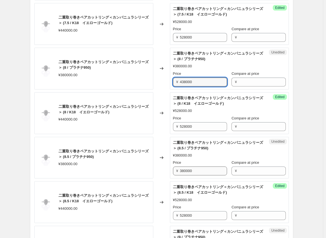
type input "438000"
click at [173, 170] on input "380000" at bounding box center [203, 170] width 47 height 9
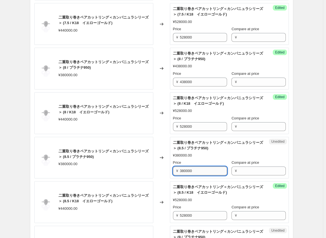
click at [173, 170] on input "380000" at bounding box center [203, 170] width 47 height 9
paste input "438"
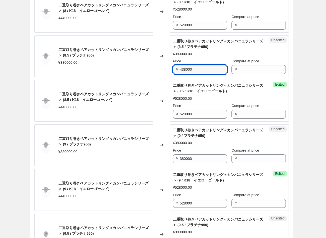
scroll to position [373, 0]
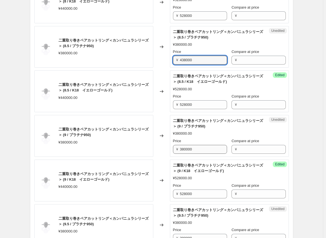
type input "438000"
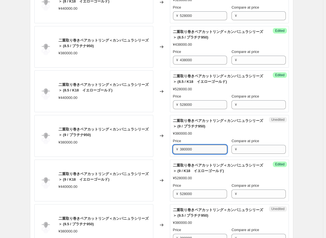
click at [173, 150] on input "380000" at bounding box center [203, 149] width 47 height 9
paste input "438"
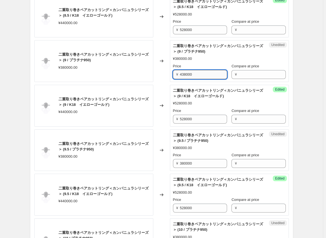
scroll to position [456, 0]
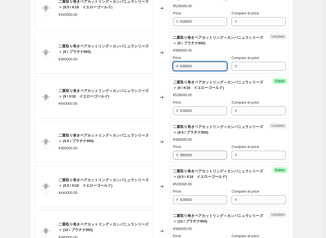
type input "438000"
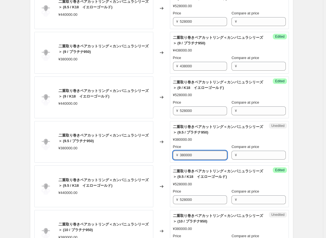
click at [173, 153] on input "380000" at bounding box center [203, 155] width 47 height 9
paste input "438"
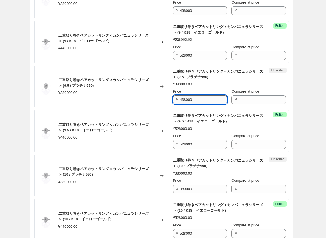
scroll to position [539, 0]
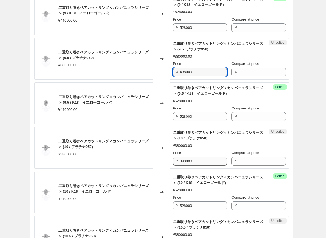
type input "438000"
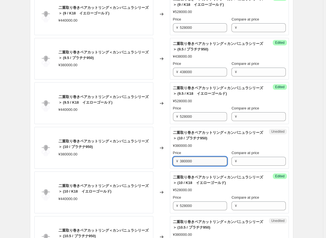
click at [173, 159] on input "380000" at bounding box center [203, 161] width 47 height 9
paste input "438"
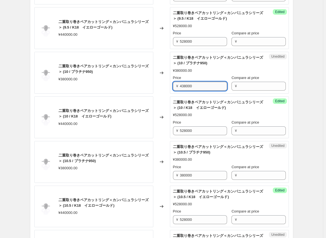
scroll to position [622, 0]
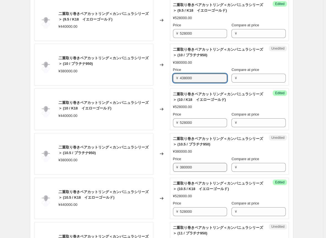
type input "438000"
click at [173, 165] on input "380000" at bounding box center [203, 167] width 47 height 9
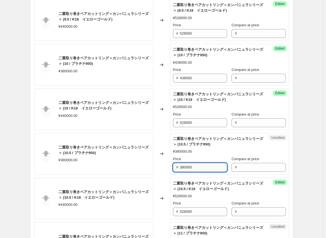
click at [173, 165] on input "380000" at bounding box center [203, 167] width 47 height 9
paste input "438"
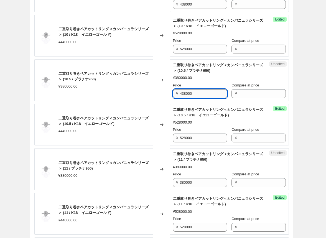
scroll to position [705, 0]
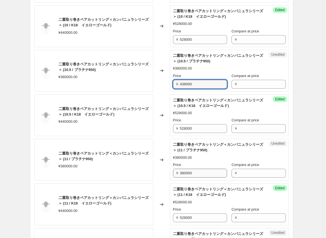
type input "438000"
click at [173, 172] on input "380000" at bounding box center [203, 173] width 47 height 9
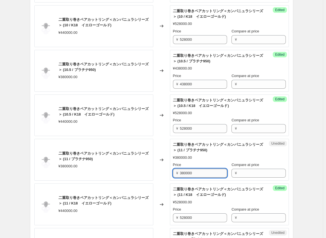
click at [173, 173] on input "380000" at bounding box center [203, 173] width 47 height 9
paste input "438"
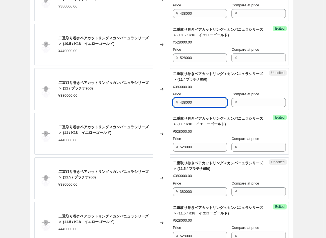
scroll to position [788, 0]
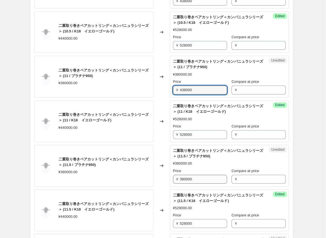
type input "438000"
click at [173, 177] on input "380000" at bounding box center [203, 179] width 47 height 9
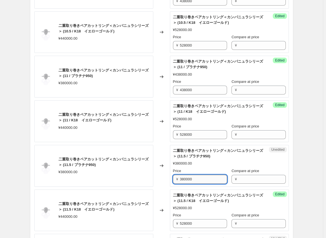
click at [173, 177] on input "380000" at bounding box center [203, 179] width 47 height 9
paste input "438"
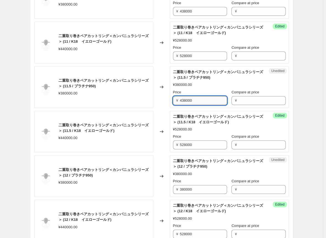
scroll to position [871, 0]
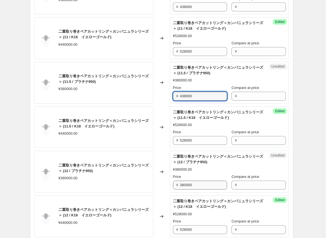
type input "438000"
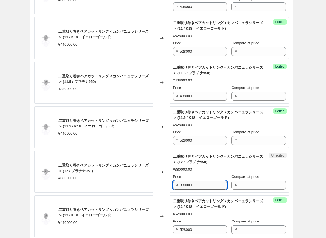
click at [173, 181] on input "380000" at bounding box center [203, 185] width 47 height 9
paste input "438"
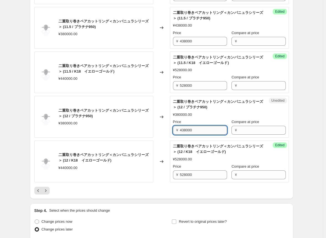
scroll to position [927, 0]
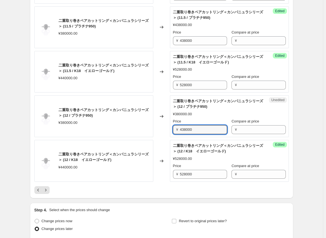
type input "438000"
click at [166, 177] on div "Changed to" at bounding box center [161, 161] width 17 height 42
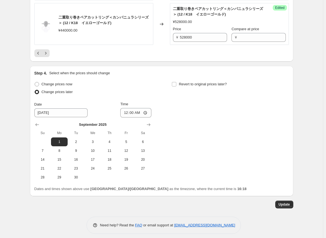
scroll to position [1065, 0]
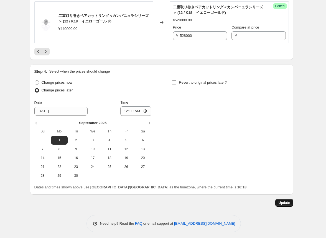
click at [173, 201] on span "Update" at bounding box center [283, 203] width 11 height 4
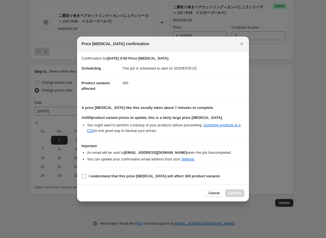
click at [82, 176] on input "I understand that this price [MEDICAL_DATA] will affect 300 product variants" at bounding box center [84, 176] width 4 height 4
checkbox input "true"
click at [173, 195] on button "Confirm" at bounding box center [234, 193] width 19 height 8
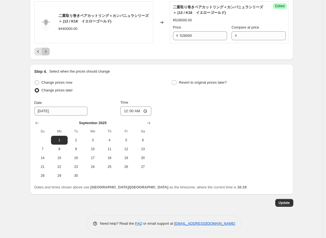
click at [48, 49] on icon "Next" at bounding box center [46, 52] width 6 height 6
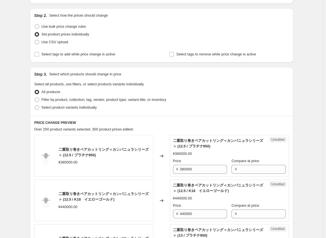
scroll to position [139, 0]
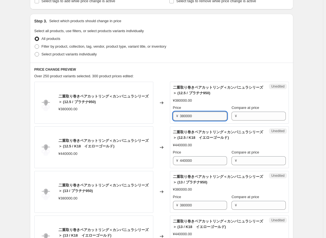
click at [173, 117] on input "380000" at bounding box center [203, 116] width 47 height 9
paste input "438"
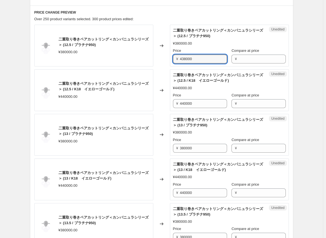
scroll to position [222, 0]
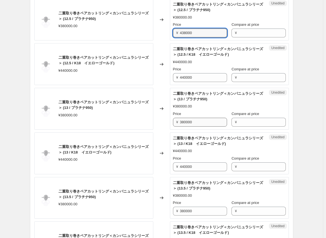
type input "438000"
click at [173, 122] on input "380000" at bounding box center [203, 122] width 47 height 9
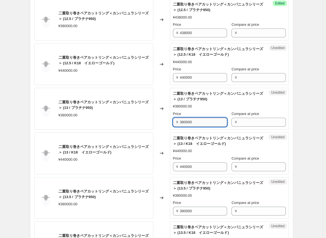
click at [173, 122] on input "380000" at bounding box center [203, 122] width 47 height 9
paste input "438"
type input "438000"
drag, startPoint x: 189, startPoint y: 150, endPoint x: 190, endPoint y: 155, distance: 4.6
click at [173, 155] on div "二重取り巻きペアカットリング＜カンパニュラシリーズ＞ (13 / K18　イエローゴールド) ¥440000.00 Price ¥ 440000 Compar…" at bounding box center [229, 153] width 113 height 36
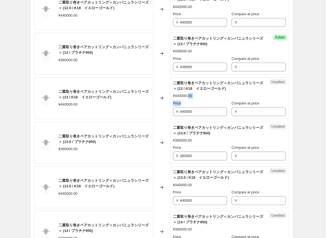
scroll to position [277, 0]
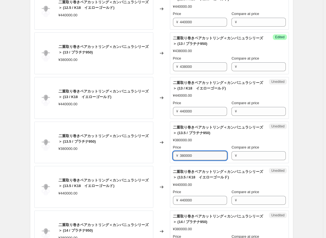
click at [173, 155] on input "380000" at bounding box center [203, 155] width 47 height 9
paste input "438"
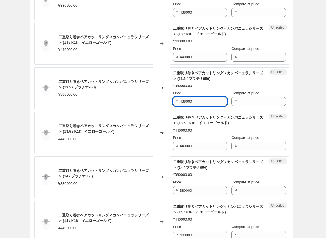
scroll to position [360, 0]
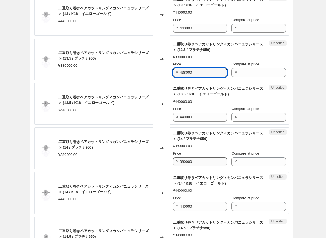
type input "438000"
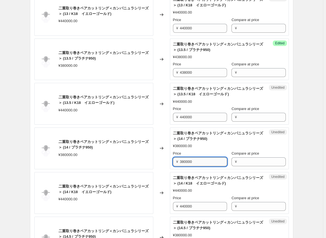
click at [173, 160] on input "380000" at bounding box center [203, 161] width 47 height 9
paste input "438"
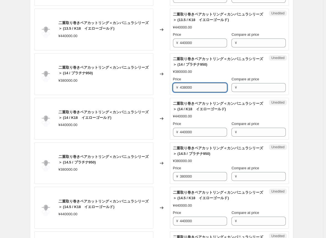
scroll to position [443, 0]
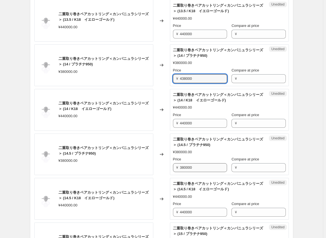
type input "438000"
click at [173, 168] on input "380000" at bounding box center [203, 167] width 47 height 9
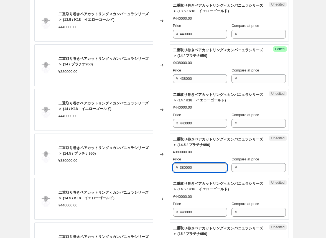
click at [173, 168] on input "380000" at bounding box center [203, 167] width 47 height 9
paste input "438"
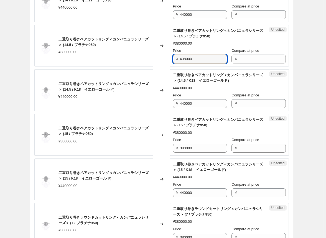
scroll to position [554, 0]
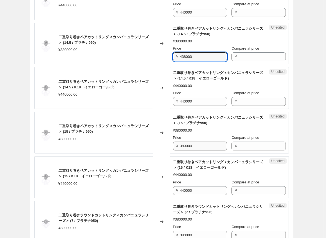
type input "438000"
click at [173, 146] on input "380000" at bounding box center [203, 146] width 47 height 9
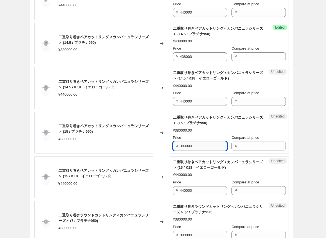
click at [173, 146] on input "380000" at bounding box center [203, 146] width 47 height 9
paste input "438"
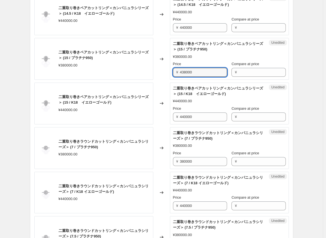
scroll to position [637, 0]
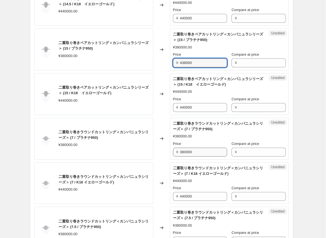
type input "438000"
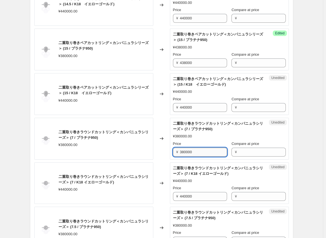
click at [173, 151] on input "380000" at bounding box center [203, 152] width 47 height 9
paste input "438"
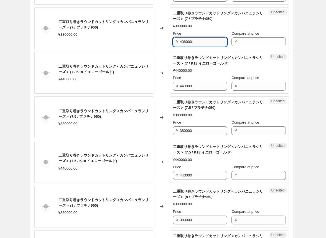
scroll to position [748, 0]
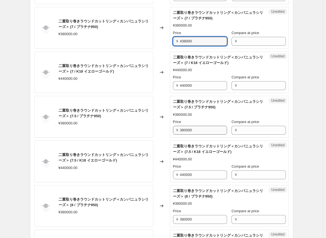
type input "438000"
click at [173, 127] on input "380000" at bounding box center [203, 130] width 47 height 9
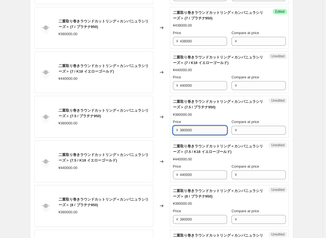
click at [173, 127] on input "380000" at bounding box center [203, 130] width 47 height 9
paste input "438"
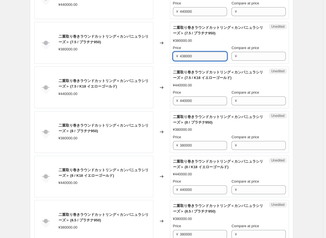
scroll to position [831, 0]
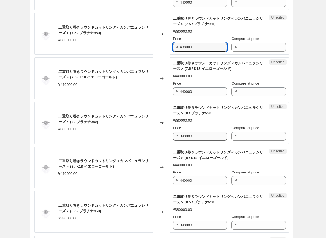
type input "438000"
click at [173, 135] on input "380000" at bounding box center [203, 136] width 47 height 9
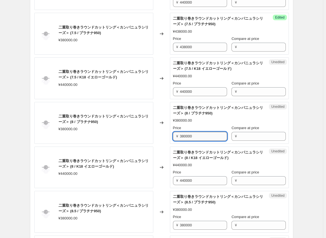
click at [173, 135] on input "380000" at bounding box center [203, 136] width 47 height 9
paste input "438"
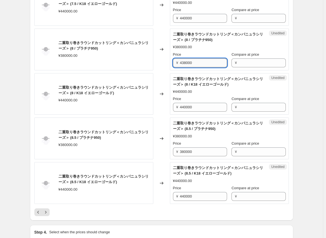
scroll to position [914, 0]
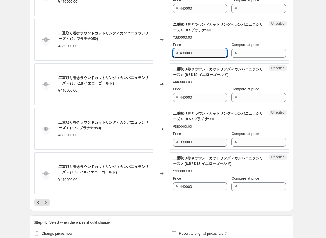
type input "438000"
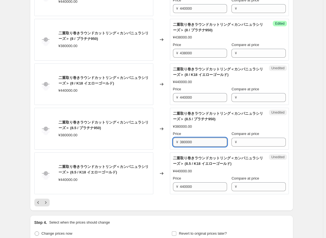
click at [173, 140] on input "380000" at bounding box center [203, 142] width 47 height 9
paste input "438"
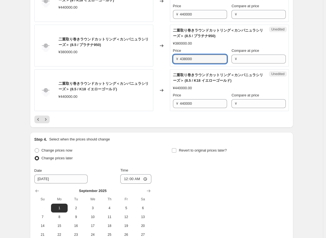
type input "438000"
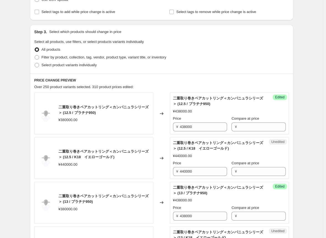
scroll to position [139, 0]
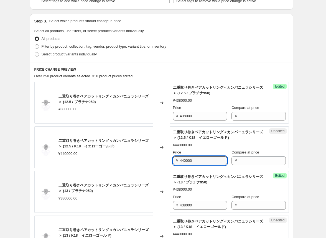
drag, startPoint x: 196, startPoint y: 161, endPoint x: 169, endPoint y: 163, distance: 26.7
click at [169, 163] on div "二重取り巻きペアカットリング＜カンパニュラシリーズ＞ (12.5 / K18　イエローゴールド) ¥440000.00 Changed to Unedited…" at bounding box center [161, 147] width 254 height 42
type input "528000"
click at [164, 162] on div "Changed to" at bounding box center [161, 147] width 17 height 42
click at [173, 161] on input "528000" at bounding box center [203, 160] width 47 height 9
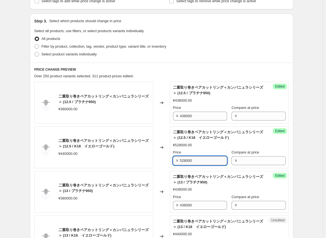
click at [173, 161] on input "528000" at bounding box center [203, 160] width 47 height 9
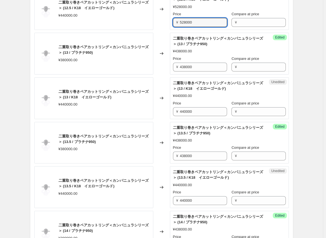
scroll to position [277, 0]
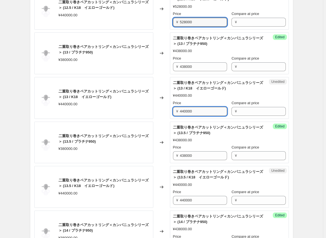
click at [173, 112] on input "440000" at bounding box center [203, 111] width 47 height 9
paste input "528"
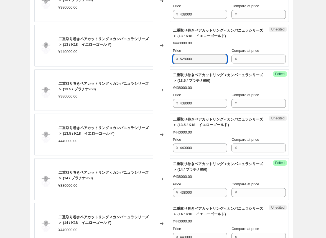
scroll to position [332, 0]
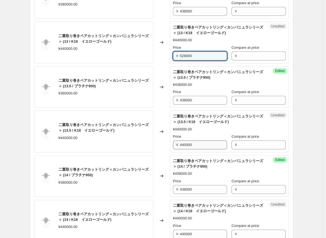
type input "528000"
click at [173, 144] on input "440000" at bounding box center [203, 144] width 47 height 9
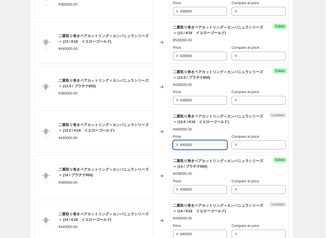
click at [173, 144] on input "440000" at bounding box center [203, 144] width 47 height 9
paste input "528"
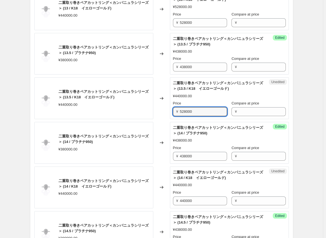
scroll to position [388, 0]
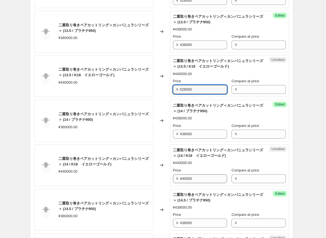
type input "528000"
click at [173, 178] on input "440000" at bounding box center [203, 178] width 47 height 9
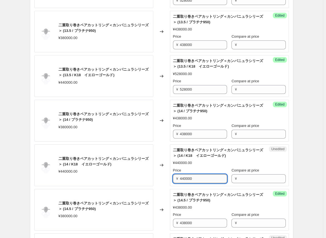
click at [173, 178] on input "440000" at bounding box center [203, 178] width 47 height 9
paste input "528"
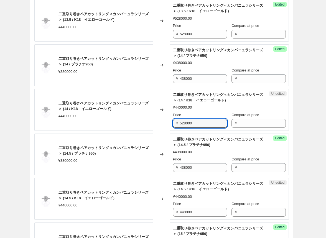
scroll to position [471, 0]
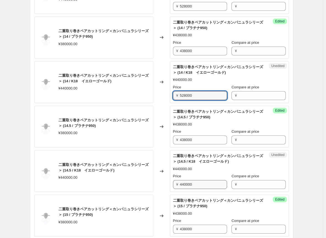
type input "528000"
click at [173, 186] on input "440000" at bounding box center [203, 184] width 47 height 9
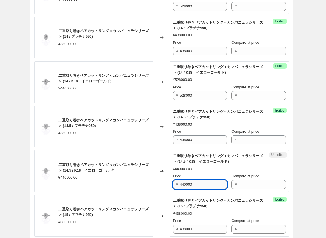
click at [173, 186] on input "440000" at bounding box center [203, 184] width 47 height 9
paste input "528"
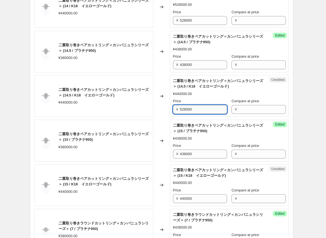
scroll to position [554, 0]
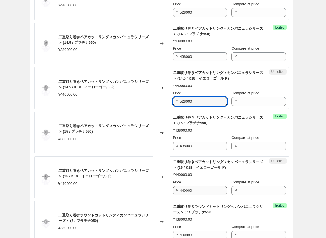
type input "528000"
click at [173, 188] on input "440000" at bounding box center [203, 190] width 47 height 9
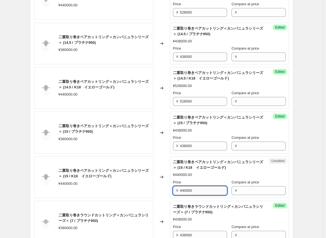
click at [173, 188] on input "440000" at bounding box center [203, 190] width 47 height 9
paste input "528"
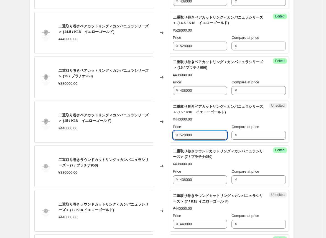
scroll to position [637, 0]
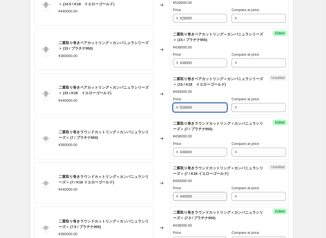
type input "528000"
click at [173, 195] on input "440000" at bounding box center [203, 196] width 47 height 9
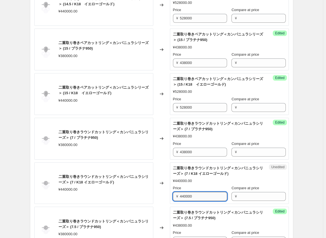
click at [173, 195] on input "440000" at bounding box center [203, 196] width 47 height 9
paste input "528"
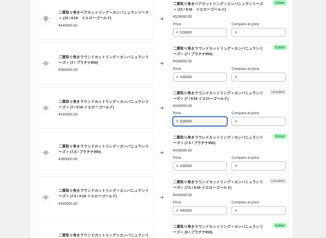
scroll to position [720, 0]
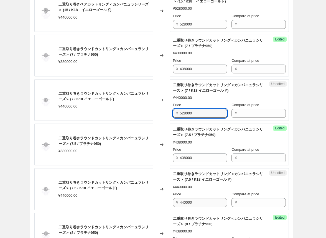
type input "528000"
click at [173, 202] on input "440000" at bounding box center [203, 202] width 47 height 9
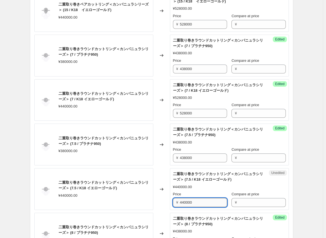
click at [173, 202] on input "440000" at bounding box center [203, 202] width 47 height 9
paste input "528"
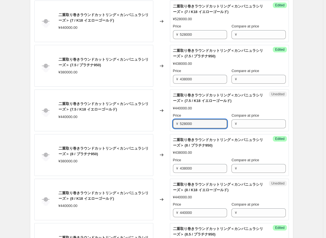
scroll to position [831, 0]
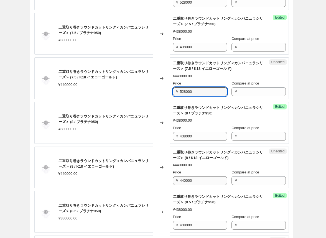
type input "528000"
click at [173, 177] on input "440000" at bounding box center [203, 180] width 47 height 9
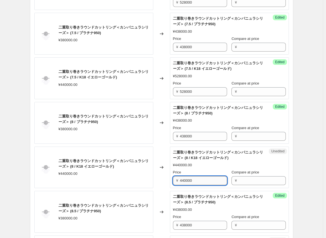
click at [173, 177] on input "440000" at bounding box center [203, 180] width 47 height 9
paste input "528"
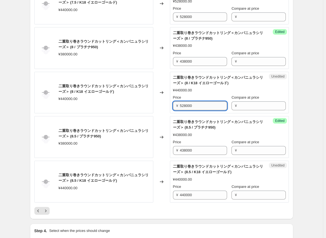
scroll to position [914, 0]
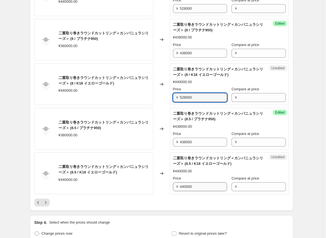
type input "528000"
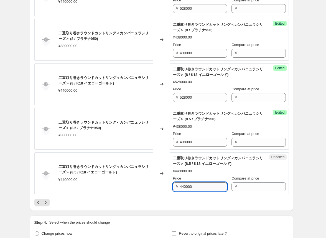
click at [173, 186] on input "440000" at bounding box center [203, 186] width 47 height 9
paste input "528"
type input "528000"
click at [172, 199] on div at bounding box center [161, 203] width 254 height 8
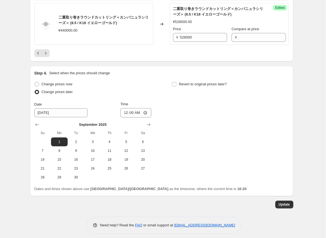
scroll to position [1065, 0]
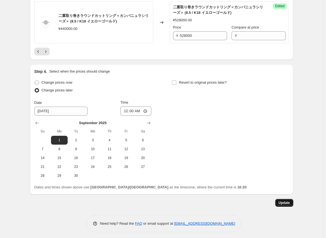
click at [173, 201] on span "Update" at bounding box center [283, 203] width 11 height 4
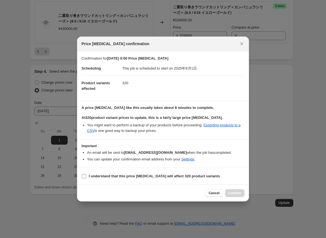
click at [86, 176] on input "I understand that this price [MEDICAL_DATA] will affect 320 product variants" at bounding box center [84, 176] width 4 height 4
checkbox input "true"
click at [173, 193] on span "Confirm" at bounding box center [234, 193] width 13 height 4
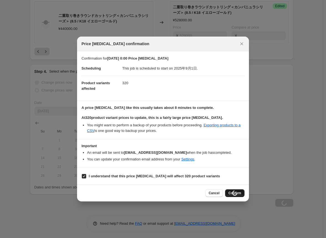
scroll to position [1065, 0]
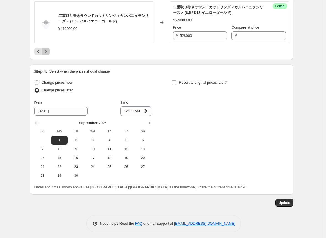
click at [47, 50] on icon "Next" at bounding box center [46, 52] width 6 height 6
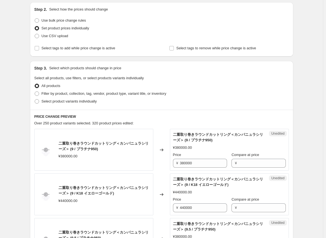
scroll to position [123, 0]
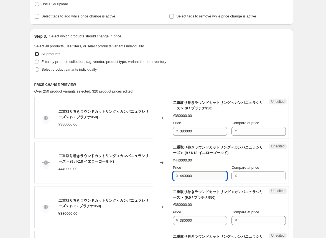
click at [173, 175] on input "440000" at bounding box center [203, 175] width 47 height 9
paste input "528"
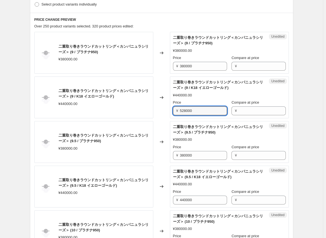
scroll to position [206, 0]
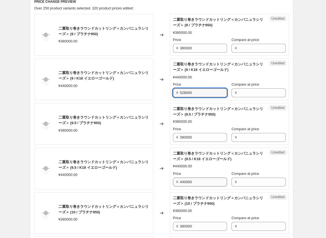
type input "528000"
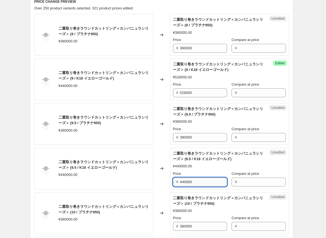
click at [173, 183] on input "440000" at bounding box center [203, 182] width 47 height 9
paste input "528"
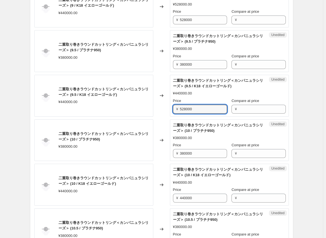
scroll to position [289, 0]
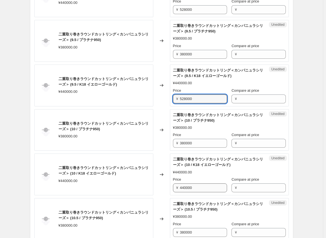
type input "528000"
click at [173, 188] on input "440000" at bounding box center [203, 187] width 47 height 9
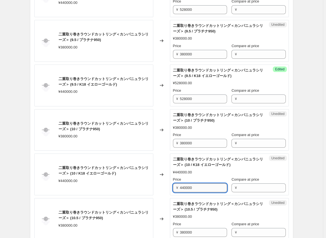
click at [173, 188] on input "440000" at bounding box center [203, 187] width 47 height 9
paste input "528"
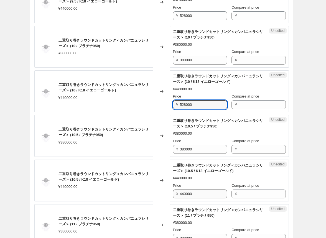
type input "528000"
click at [173, 191] on input "440000" at bounding box center [203, 193] width 47 height 9
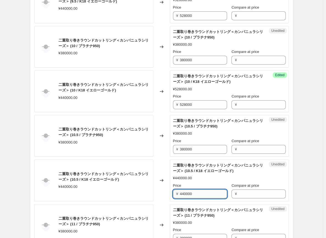
click at [173, 191] on input "440000" at bounding box center [203, 193] width 47 height 9
paste input "528"
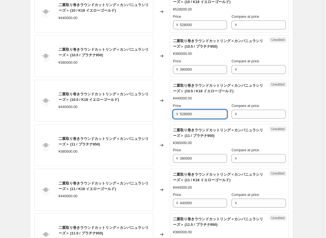
scroll to position [456, 0]
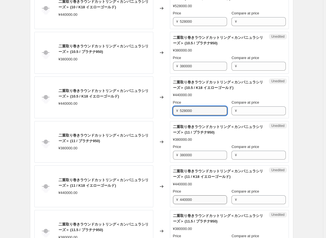
type input "528000"
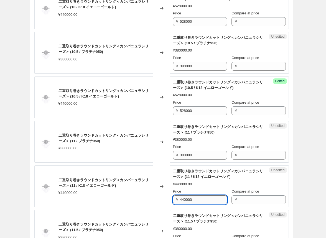
click at [173, 198] on input "440000" at bounding box center [203, 199] width 47 height 9
paste input "528"
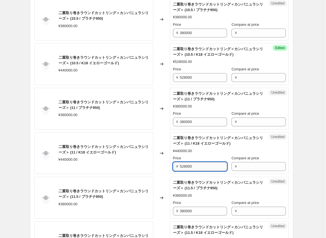
scroll to position [539, 0]
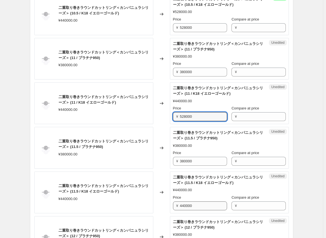
type input "528000"
click at [173, 203] on input "440000" at bounding box center [203, 205] width 47 height 9
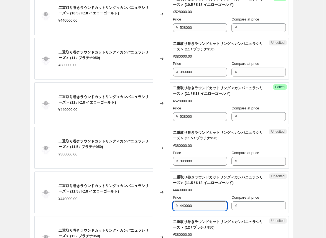
click at [173, 203] on input "440000" at bounding box center [203, 205] width 47 height 9
paste input "528"
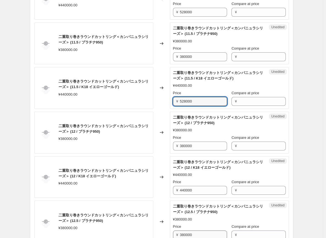
scroll to position [677, 0]
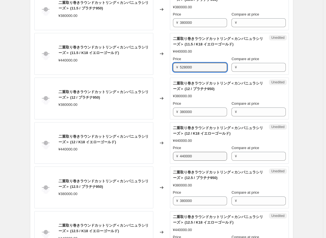
type input "528000"
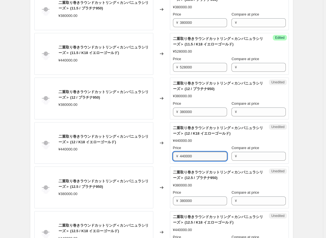
click at [173, 156] on input "440000" at bounding box center [203, 156] width 47 height 9
paste input "528"
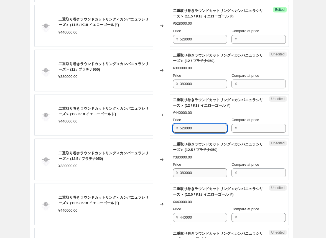
scroll to position [760, 0]
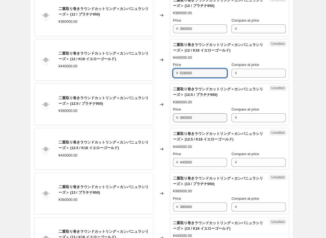
type input "528000"
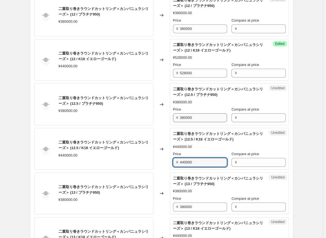
click at [173, 162] on input "440000" at bounding box center [203, 162] width 47 height 9
paste input "528"
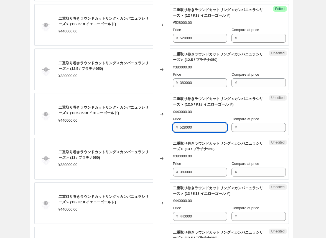
scroll to position [844, 0]
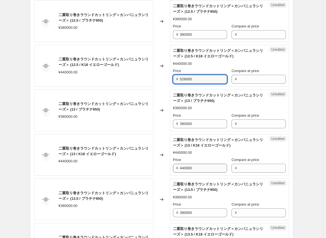
type input "528000"
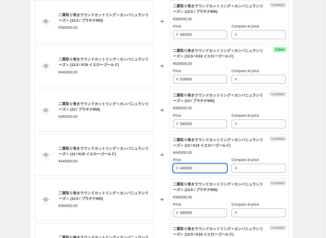
click at [173, 166] on input "440000" at bounding box center [203, 168] width 47 height 9
paste input "528"
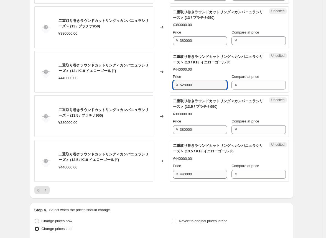
type input "528000"
click at [173, 172] on input "440000" at bounding box center [203, 174] width 47 height 9
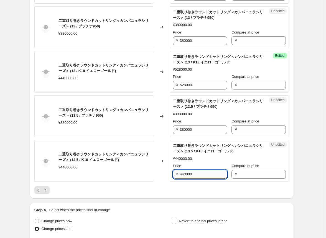
click at [173, 172] on input "440000" at bounding box center [203, 174] width 47 height 9
paste input "528"
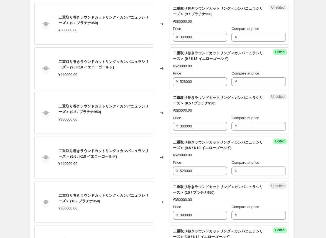
scroll to position [123, 0]
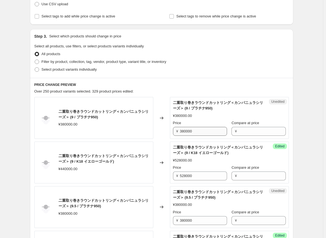
type input "528000"
click at [173, 134] on input "380000" at bounding box center [203, 131] width 47 height 9
click at [173, 132] on input "380000" at bounding box center [203, 131] width 47 height 9
type input "438000"
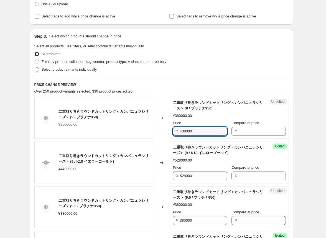
click at [165, 135] on div "Changed to" at bounding box center [161, 118] width 17 height 42
click at [173, 132] on input "438000" at bounding box center [203, 131] width 47 height 9
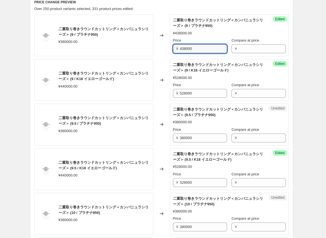
scroll to position [206, 0]
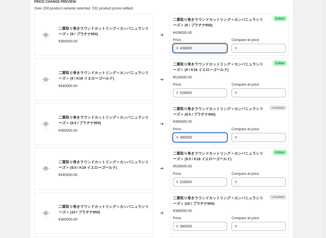
click at [173, 138] on input "380000" at bounding box center [203, 137] width 47 height 9
paste input "438"
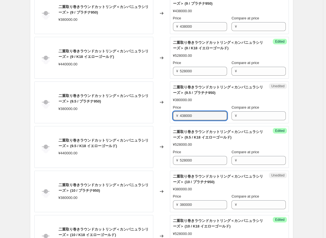
scroll to position [262, 0]
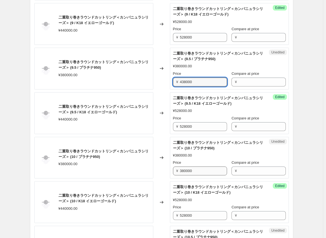
type input "438000"
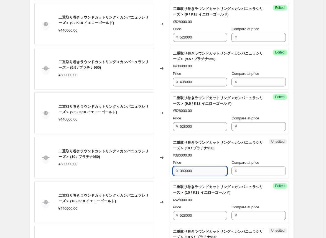
click at [173, 171] on input "380000" at bounding box center [203, 170] width 47 height 9
paste input "438"
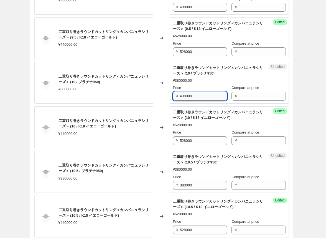
scroll to position [345, 0]
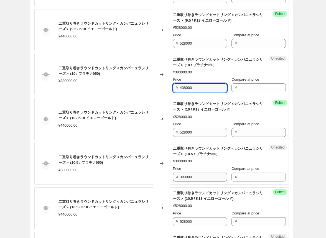
type input "438000"
click at [173, 178] on input "380000" at bounding box center [203, 177] width 47 height 9
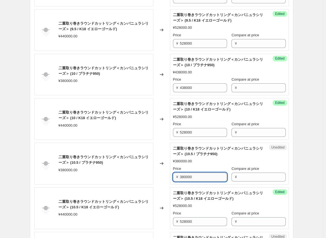
click at [173, 178] on input "380000" at bounding box center [203, 177] width 47 height 9
paste
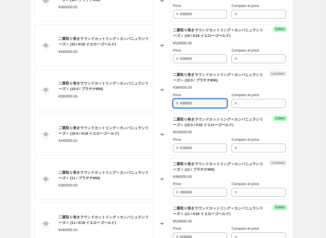
scroll to position [428, 0]
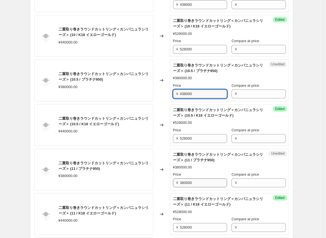
type input "438000"
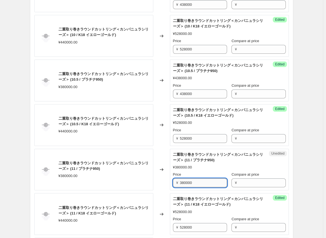
click at [173, 181] on input "380000" at bounding box center [203, 182] width 47 height 9
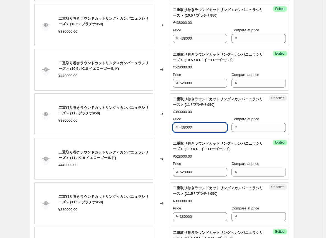
scroll to position [511, 0]
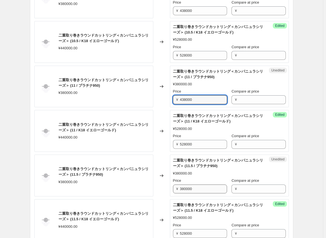
type input "438000"
click at [173, 188] on input "380000" at bounding box center [203, 188] width 47 height 9
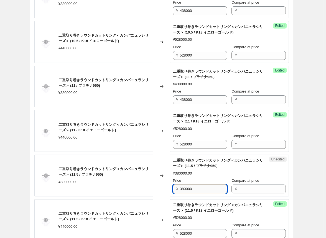
click at [173, 188] on input "380000" at bounding box center [203, 188] width 47 height 9
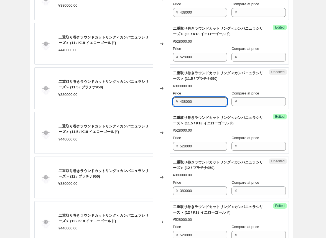
scroll to position [622, 0]
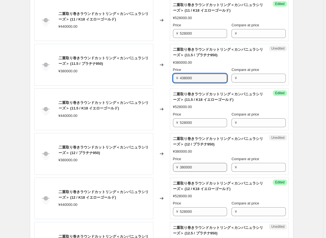
type input "438000"
click at [173, 166] on input "380000" at bounding box center [203, 167] width 47 height 9
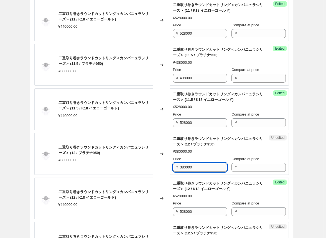
click at [173, 166] on input "380000" at bounding box center [203, 167] width 47 height 9
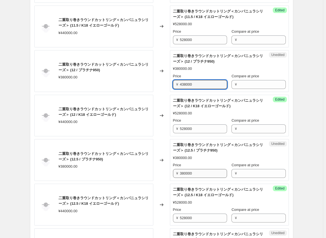
scroll to position [705, 0]
type input "438000"
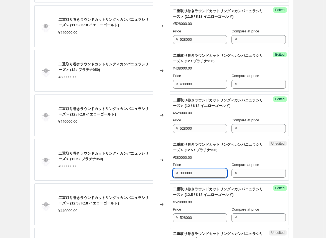
click at [173, 170] on input "380000" at bounding box center [203, 173] width 47 height 9
click at [173, 171] on input "380000" at bounding box center [203, 173] width 47 height 9
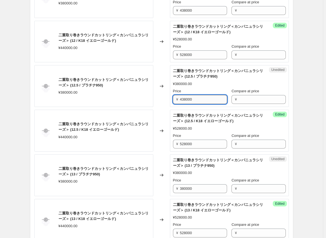
scroll to position [788, 0]
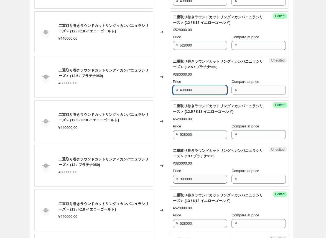
type input "438000"
click at [173, 179] on input "380000" at bounding box center [203, 179] width 47 height 9
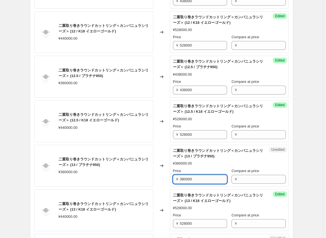
click at [173, 179] on input "380000" at bounding box center [203, 179] width 47 height 9
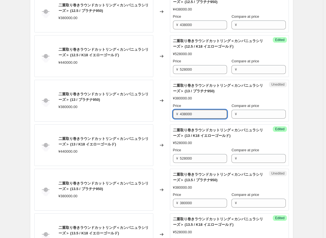
scroll to position [871, 0]
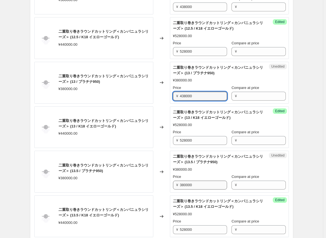
type input "438000"
click at [173, 181] on input "380000" at bounding box center [203, 185] width 47 height 9
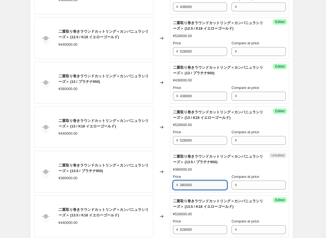
click at [173, 181] on input "380000" at bounding box center [203, 185] width 47 height 9
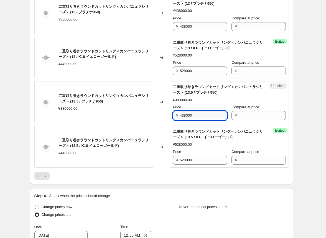
scroll to position [954, 0]
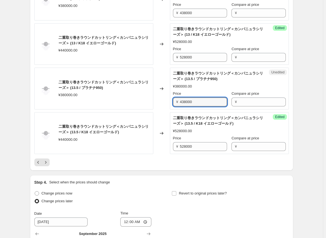
type input "438000"
click at [173, 164] on div at bounding box center [161, 162] width 254 height 8
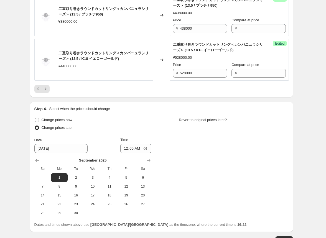
scroll to position [1037, 0]
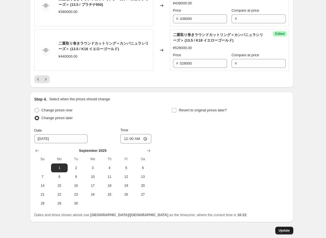
click at [173, 229] on span "Update" at bounding box center [283, 230] width 11 height 4
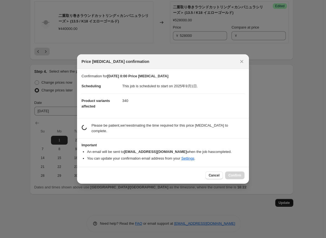
scroll to position [0, 0]
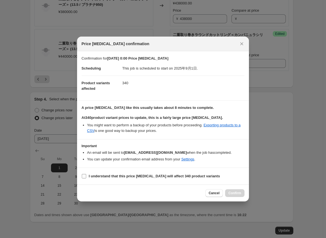
click at [84, 178] on input "I understand that this price [MEDICAL_DATA] will affect 340 product variants" at bounding box center [84, 176] width 4 height 4
checkbox input "true"
click at [173, 193] on span "Confirm" at bounding box center [234, 193] width 13 height 4
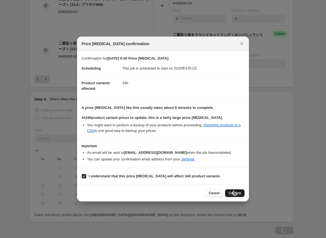
scroll to position [1037, 0]
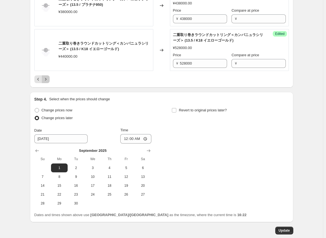
click at [48, 78] on icon "Next" at bounding box center [46, 79] width 6 height 6
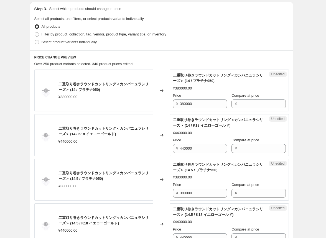
scroll to position [151, 0]
click at [173, 104] on input "380000" at bounding box center [203, 103] width 47 height 9
type input "438000"
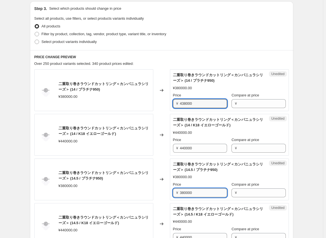
click at [173, 190] on input "380000" at bounding box center [203, 192] width 47 height 9
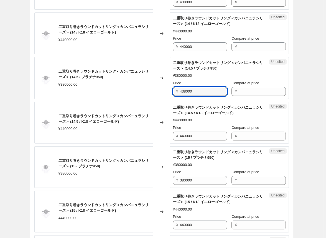
scroll to position [262, 0]
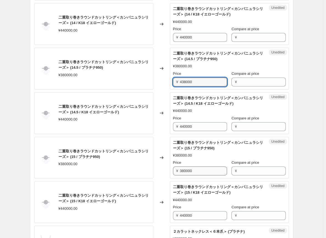
type input "438000"
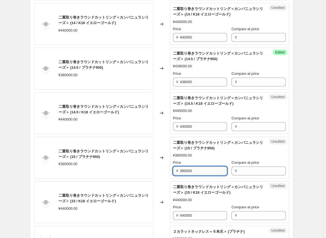
click at [173, 169] on input "380000" at bounding box center [203, 170] width 47 height 9
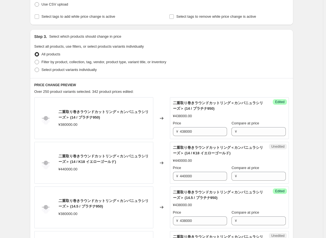
scroll to position [123, 0]
type input "438000"
click at [173, 176] on input "440000" at bounding box center [203, 175] width 47 height 9
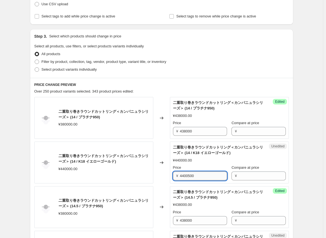
click at [173, 176] on input "4400500" at bounding box center [203, 175] width 47 height 9
drag, startPoint x: 211, startPoint y: 176, endPoint x: 148, endPoint y: 177, distance: 62.6
click at [148, 177] on div "二重取り巻きラウンドカットリング＜カンパニュラシリーズ＞ (14 / K18 イエローゴールド) ¥440000.00 Changed to Unedited…" at bounding box center [161, 163] width 254 height 42
type input "528000"
click at [163, 176] on div "Changed to" at bounding box center [161, 163] width 17 height 42
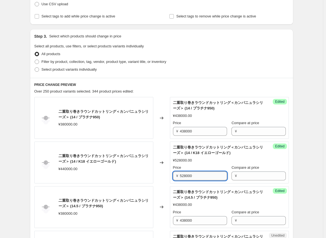
click at [173, 175] on input "528000" at bounding box center [203, 175] width 47 height 9
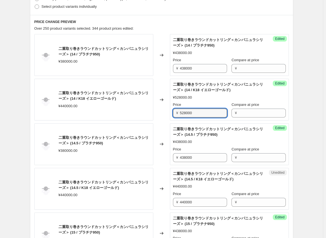
scroll to position [206, 0]
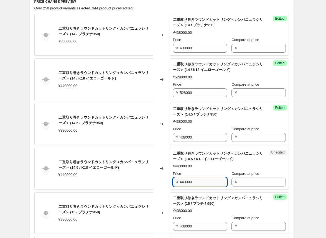
click at [173, 182] on input "440000" at bounding box center [203, 182] width 47 height 9
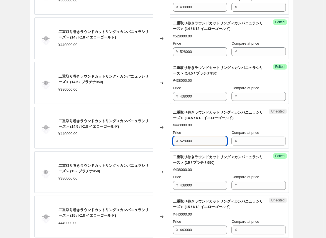
scroll to position [289, 0]
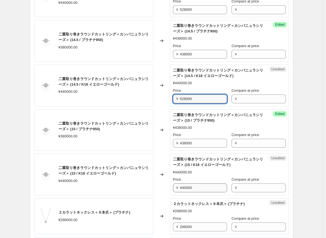
type input "528000"
click at [173, 188] on input "440000" at bounding box center [203, 187] width 47 height 9
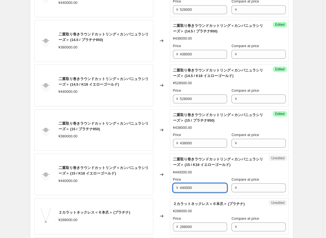
click at [173, 188] on input "440000" at bounding box center [203, 187] width 47 height 9
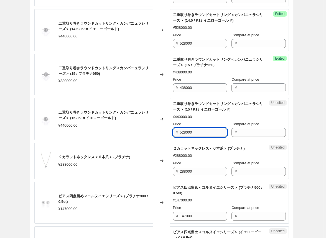
scroll to position [373, 0]
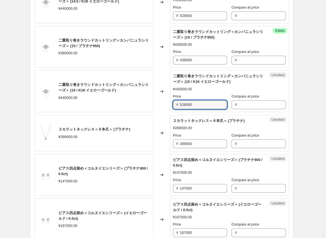
type input "528000"
click at [160, 121] on div "Changed to" at bounding box center [161, 133] width 17 height 36
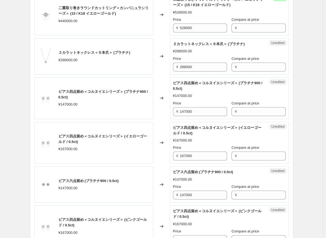
scroll to position [483, 0]
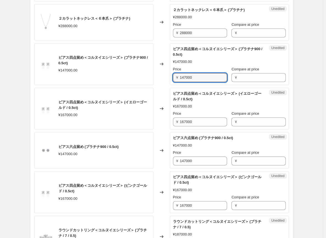
drag, startPoint x: 203, startPoint y: 78, endPoint x: 130, endPoint y: 71, distance: 72.6
click at [130, 71] on div "ピアス四点留め＜コルヌイエシリーズ＞ (プラチナ900 / 0.5ct) ¥147000.00 Changed to Unedited ピアス四点留め＜コルヌ…" at bounding box center [161, 64] width 254 height 42
type input "176000"
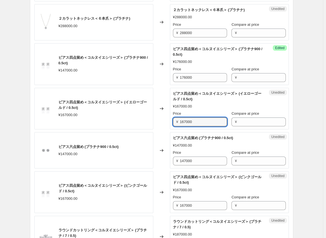
drag, startPoint x: 201, startPoint y: 121, endPoint x: 165, endPoint y: 122, distance: 35.7
click at [165, 122] on div "ピアス四点留め＜コルヌイエシリーズ＞ (イエローゴールド / 0.5ct) ¥167000.00 Changed to Unedited ピアス四点留め＜コル…" at bounding box center [161, 109] width 254 height 42
type input "209000"
click at [157, 139] on div "Changed to" at bounding box center [161, 150] width 17 height 36
click at [164, 154] on div "Changed to" at bounding box center [161, 150] width 17 height 36
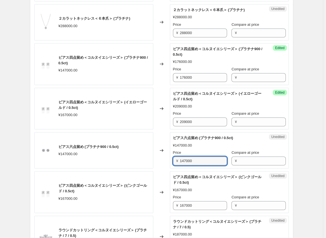
drag, startPoint x: 204, startPoint y: 161, endPoint x: 154, endPoint y: 159, distance: 50.2
click at [154, 159] on div "ピアス六点留め (プラチナ900 / 0.5ct) ¥147000.00 Changed to Unedited ピアス六点留め (プラチナ900 / 0.5…" at bounding box center [161, 150] width 254 height 36
type input "176000"
click at [156, 177] on div "Changed to" at bounding box center [161, 192] width 17 height 42
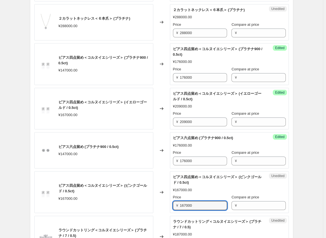
drag, startPoint x: 202, startPoint y: 203, endPoint x: 159, endPoint y: 202, distance: 43.5
click at [159, 202] on div "ピアス四点留め＜コルヌイエシリーズ＞ (ピンクゴールド / 0.5ct) ¥167000.00 Changed to Unedited ピアス四点留め＜コルヌ…" at bounding box center [161, 192] width 254 height 42
type input "209000"
click at [167, 209] on div "Changed to" at bounding box center [161, 192] width 17 height 42
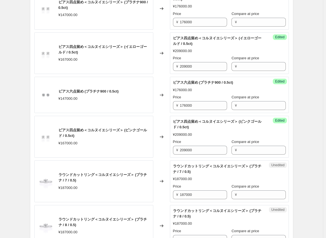
scroll to position [566, 0]
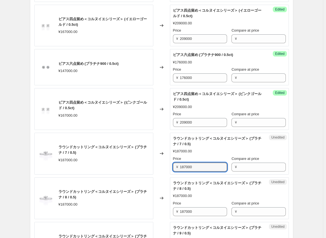
drag, startPoint x: 204, startPoint y: 167, endPoint x: 155, endPoint y: 163, distance: 49.5
click at [155, 163] on div "ラウンドカットリング＜コルヌイエシリーズ＞ (プラチナ / 7 / 0.5) ¥187000.00 Changed to Unedited ラウンドカットリン…" at bounding box center [161, 154] width 254 height 42
type input "215000"
click at [160, 164] on div "Changed to" at bounding box center [161, 154] width 17 height 42
click at [173, 166] on input "215000" at bounding box center [203, 167] width 47 height 9
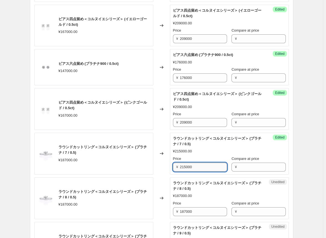
click at [173, 166] on input "215000" at bounding box center [203, 167] width 47 height 9
click at [173, 210] on input "187000" at bounding box center [203, 211] width 47 height 9
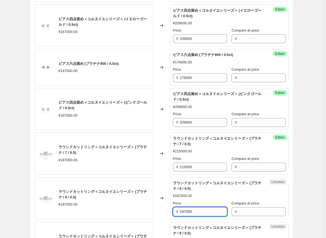
click at [173, 210] on input "187000" at bounding box center [203, 211] width 47 height 9
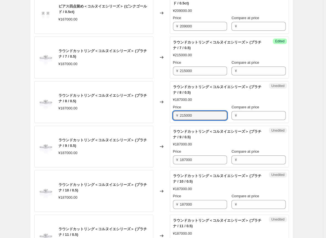
scroll to position [677, 0]
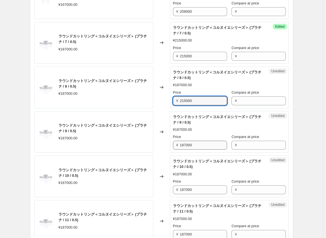
type input "215000"
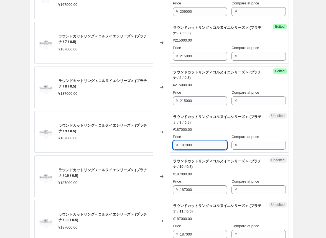
click at [173, 141] on input "187000" at bounding box center [203, 145] width 47 height 9
type input "215000"
click at [173, 188] on input "187000" at bounding box center [203, 189] width 47 height 9
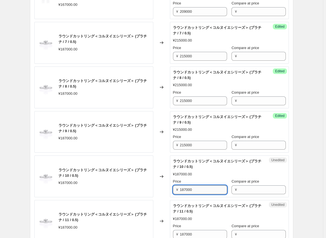
click at [173, 188] on input "187000" at bounding box center [203, 189] width 47 height 9
type input "215000"
click at [173, 231] on input "187000" at bounding box center [203, 234] width 47 height 9
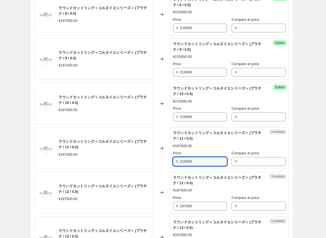
scroll to position [760, 0]
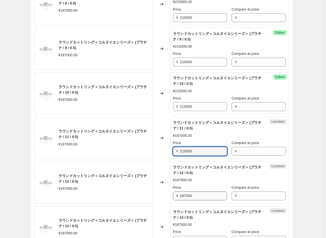
type input "215000"
click at [173, 192] on input "187000" at bounding box center [203, 195] width 47 height 9
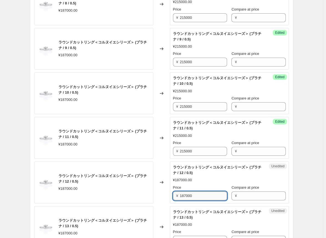
click at [173, 192] on input "187000" at bounding box center [203, 195] width 47 height 9
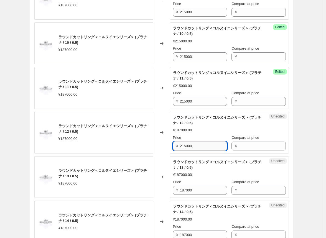
scroll to position [816, 0]
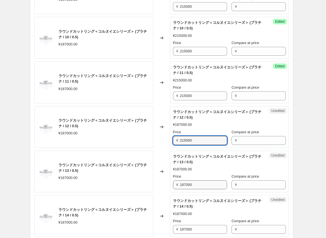
type input "215000"
click at [173, 182] on input "187000" at bounding box center [203, 184] width 47 height 9
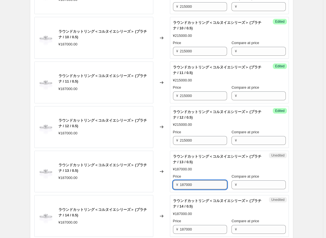
click at [173, 182] on input "187000" at bounding box center [203, 184] width 47 height 9
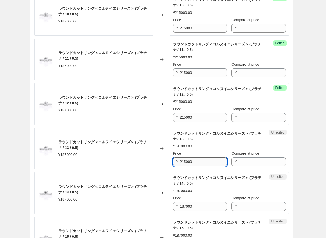
scroll to position [844, 0]
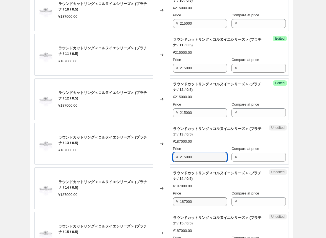
type input "215000"
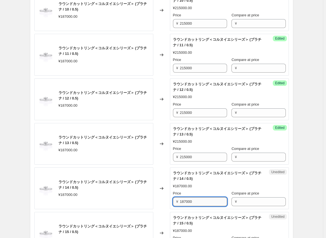
click at [173, 200] on input "187000" at bounding box center [203, 201] width 47 height 9
click at [173, 200] on input "215000" at bounding box center [203, 201] width 47 height 9
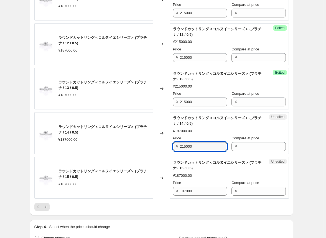
scroll to position [899, 0]
type input "215000"
click at [173, 190] on input "187000" at bounding box center [203, 190] width 47 height 9
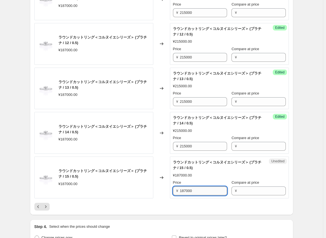
click at [173, 190] on input "187000" at bounding box center [203, 190] width 47 height 9
drag, startPoint x: 185, startPoint y: 190, endPoint x: 167, endPoint y: 191, distance: 18.3
click at [167, 191] on div "ラウンドカットリング＜コルヌイエシリーズ＞ (プラチナ / 15 / 0.5) ¥187000.00 Changed to Unedited ラウンドカットリ…" at bounding box center [161, 178] width 254 height 42
type input "215000"
click at [167, 191] on div "Changed to" at bounding box center [161, 178] width 17 height 42
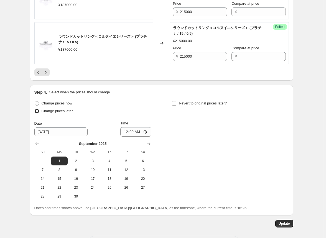
scroll to position [1054, 0]
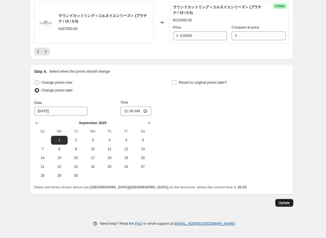
click at [173, 202] on span "Update" at bounding box center [283, 203] width 11 height 4
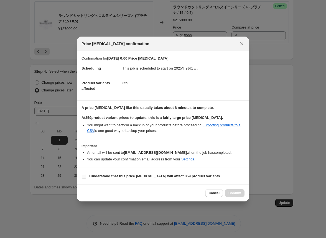
click at [88, 175] on label "I understand that this price [MEDICAL_DATA] will affect 359 product variants" at bounding box center [150, 176] width 138 height 8
click at [86, 175] on input "I understand that this price [MEDICAL_DATA] will affect 359 product variants" at bounding box center [84, 176] width 4 height 4
checkbox input "true"
click at [173, 192] on span "Confirm" at bounding box center [234, 193] width 13 height 4
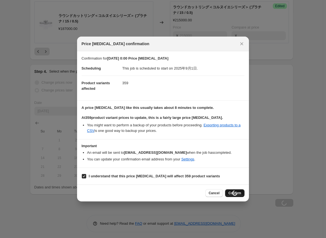
scroll to position [1054, 0]
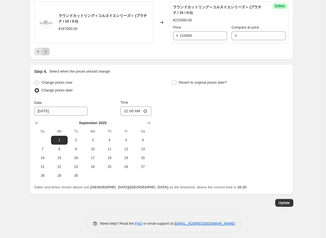
click at [47, 49] on icon "Next" at bounding box center [46, 52] width 6 height 6
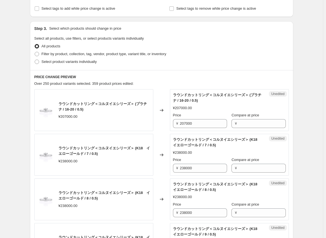
scroll to position [140, 0]
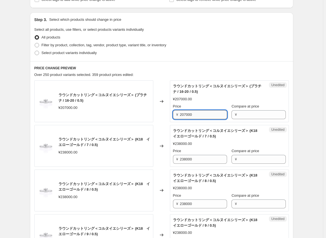
click at [173, 116] on input "207000" at bounding box center [203, 114] width 47 height 9
type input "238000"
click at [139, 158] on div "ラウンドカットリング＜コルヌイエシリーズ＞ (K18　イエローゴールド / 7 / 0.5) ¥238000.00" at bounding box center [93, 146] width 119 height 42
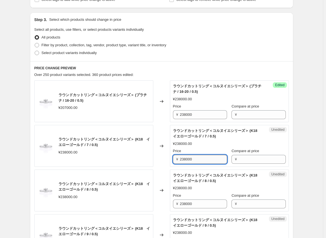
click at [173, 161] on input "238000" at bounding box center [203, 159] width 47 height 9
type input "286000"
click at [155, 160] on div "Changed to" at bounding box center [161, 146] width 17 height 42
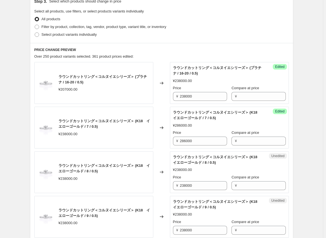
scroll to position [168, 0]
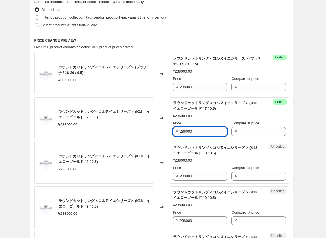
click at [173, 133] on input "286000" at bounding box center [203, 131] width 47 height 9
click at [173, 175] on input "238000" at bounding box center [203, 176] width 47 height 9
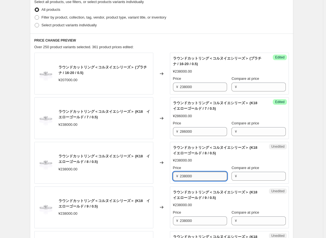
click at [173, 175] on input "238000" at bounding box center [203, 176] width 47 height 9
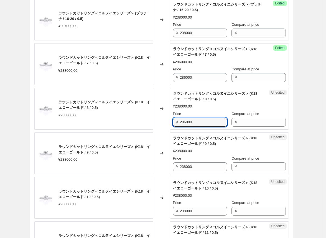
scroll to position [223, 0]
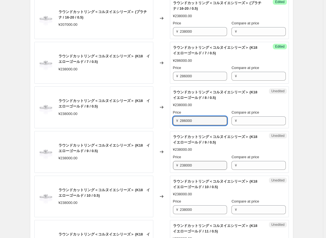
type input "286000"
click at [173, 164] on input "238000" at bounding box center [203, 165] width 47 height 9
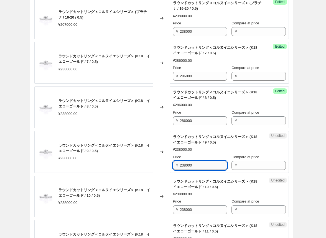
click at [173, 164] on input "238000" at bounding box center [203, 165] width 47 height 9
type input "286000"
click at [173, 207] on input "238000" at bounding box center [203, 209] width 47 height 9
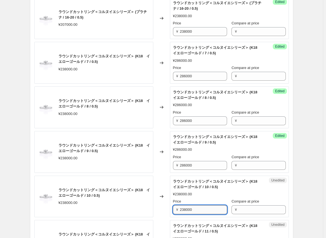
click at [173, 207] on input "238000" at bounding box center [203, 209] width 47 height 9
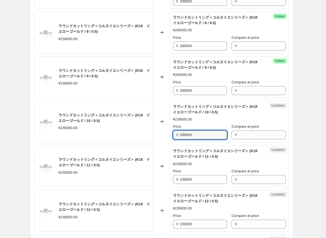
scroll to position [306, 0]
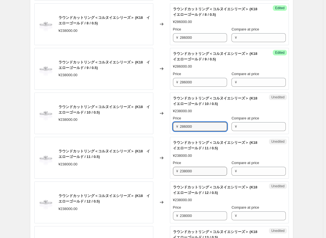
type input "286000"
click at [173, 170] on input "238000" at bounding box center [203, 171] width 47 height 9
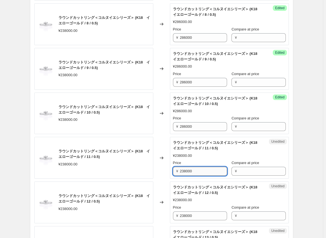
click at [173, 170] on input "238000" at bounding box center [203, 171] width 47 height 9
type input "286000"
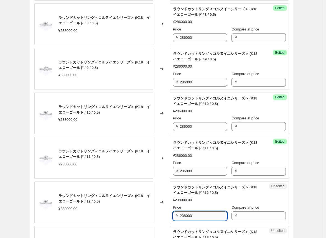
click at [173, 214] on input "238000" at bounding box center [203, 215] width 47 height 9
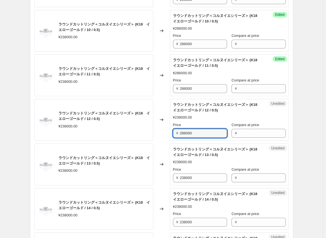
scroll to position [389, 0]
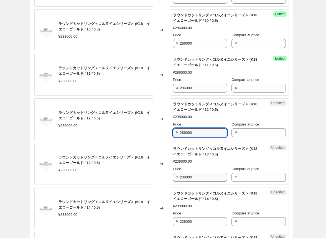
type input "286000"
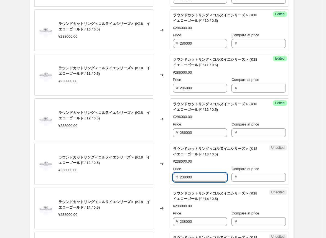
click at [173, 178] on input "238000" at bounding box center [203, 177] width 47 height 9
drag, startPoint x: 183, startPoint y: 183, endPoint x: 183, endPoint y: 212, distance: 28.5
type input "286000"
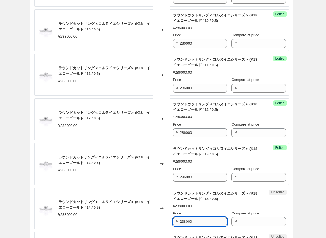
click at [173, 221] on input "238000" at bounding box center [203, 221] width 47 height 9
click at [173, 220] on input "286000" at bounding box center [203, 221] width 47 height 9
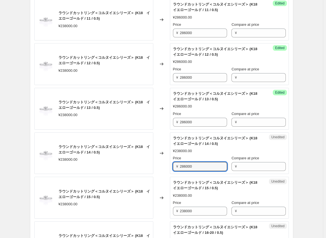
scroll to position [445, 0]
type input "286000"
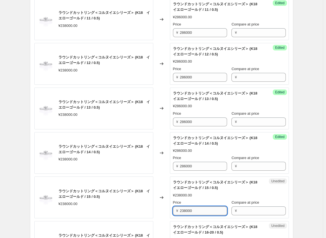
click at [173, 210] on input "238000" at bounding box center [203, 210] width 47 height 9
click at [173, 210] on input "286000" at bounding box center [203, 210] width 47 height 9
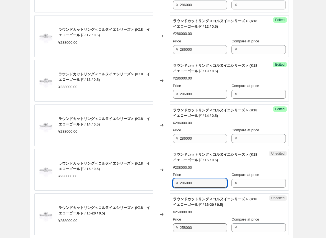
type input "286000"
click at [173, 227] on input "258000" at bounding box center [203, 227] width 47 height 9
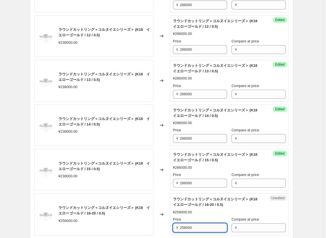
click at [173, 227] on input "258000" at bounding box center [203, 227] width 47 height 9
click at [173, 227] on input "286000" at bounding box center [203, 227] width 47 height 9
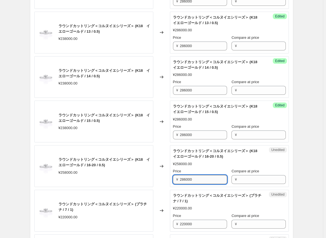
scroll to position [528, 0]
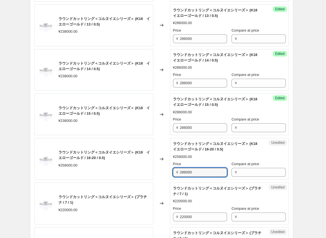
type input "286000"
click at [159, 216] on div "Changed to" at bounding box center [161, 204] width 17 height 42
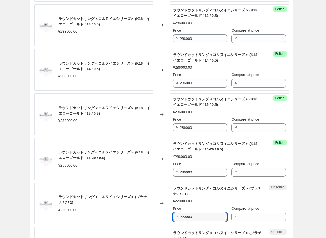
drag, startPoint x: 197, startPoint y: 215, endPoint x: 166, endPoint y: 215, distance: 31.6
click at [166, 215] on div "ラウンドカットリング＜コルヌイエシリーズ＞ (プラチナ / 7 / 1) ¥220000.00 Changed to Unedited ラウンドカットリング＜…" at bounding box center [161, 204] width 254 height 42
type input "253000"
click at [167, 213] on div "Changed to" at bounding box center [161, 204] width 17 height 42
click at [173, 217] on input "253000" at bounding box center [203, 216] width 47 height 9
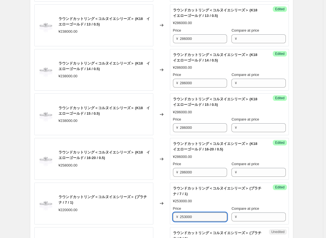
click at [173, 217] on input "253000" at bounding box center [203, 216] width 47 height 9
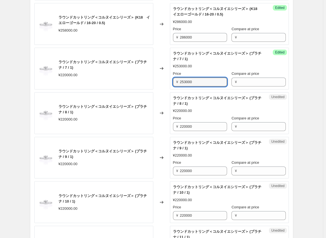
scroll to position [666, 0]
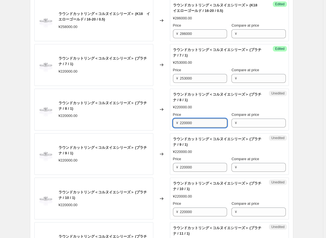
click at [173, 122] on input "220000" at bounding box center [203, 123] width 47 height 9
type input "253000"
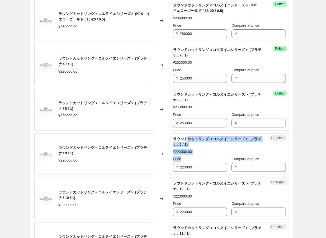
drag, startPoint x: 186, startPoint y: 136, endPoint x: 183, endPoint y: 157, distance: 21.0
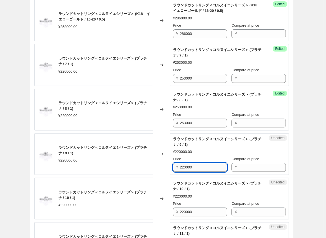
click at [173, 168] on input "220000" at bounding box center [203, 167] width 47 height 9
type input "253000"
click at [173, 209] on input "220000" at bounding box center [203, 211] width 47 height 9
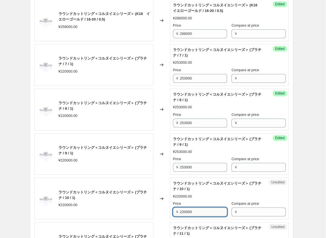
click at [173, 209] on input "220000" at bounding box center [203, 211] width 47 height 9
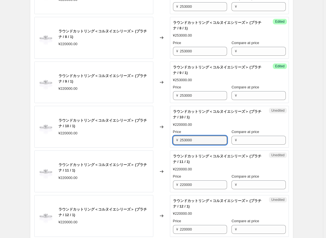
scroll to position [749, 0]
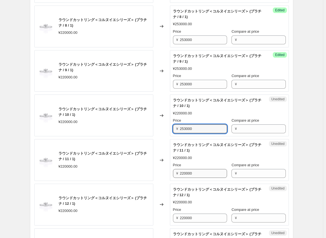
type input "253000"
click at [173, 173] on input "220000" at bounding box center [203, 173] width 47 height 9
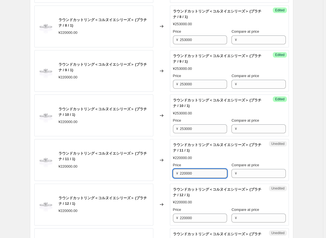
click at [173, 173] on input "220000" at bounding box center [203, 173] width 47 height 9
type input "253000"
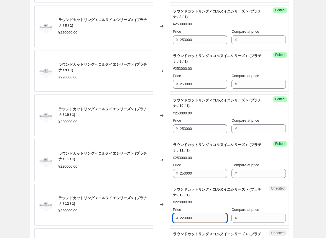
click at [173, 214] on input "220000" at bounding box center [203, 218] width 47 height 9
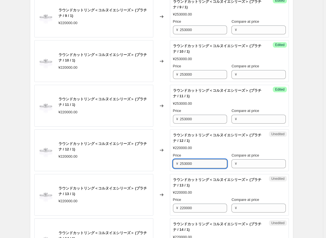
scroll to position [805, 0]
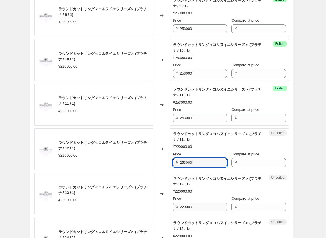
type input "253000"
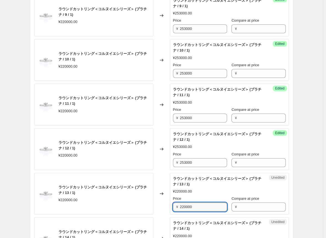
click at [173, 204] on input "220000" at bounding box center [203, 206] width 47 height 9
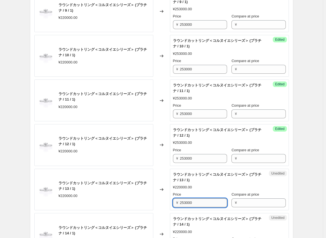
scroll to position [860, 0]
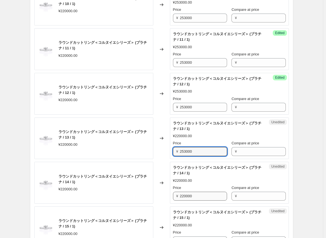
type input "253000"
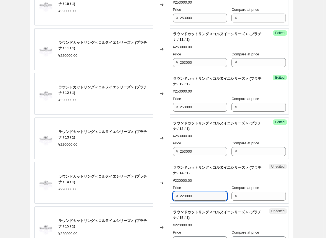
click at [173, 193] on input "220000" at bounding box center [203, 196] width 47 height 9
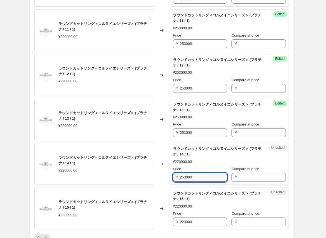
scroll to position [888, 0]
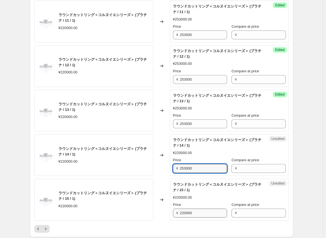
type input "253000"
click at [173, 211] on input "220000" at bounding box center [203, 213] width 47 height 9
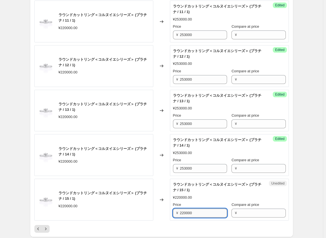
click at [173, 211] on input "220000" at bounding box center [203, 213] width 47 height 9
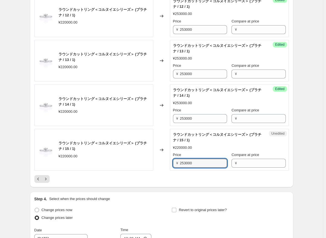
scroll to position [943, 0]
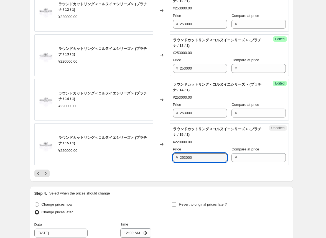
type input "253000"
click at [170, 174] on div at bounding box center [161, 174] width 254 height 8
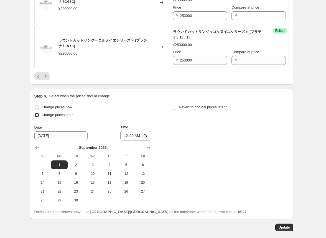
scroll to position [1054, 0]
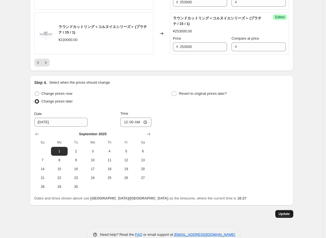
click at [173, 212] on span "Update" at bounding box center [283, 214] width 11 height 4
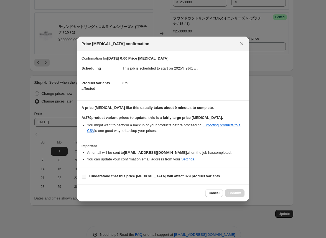
click at [86, 176] on span ":r55b:" at bounding box center [83, 176] width 5 height 5
click at [86, 176] on input "I understand that this price [MEDICAL_DATA] will affect 379 product variants" at bounding box center [84, 176] width 4 height 4
checkbox input "true"
click at [173, 194] on span "Confirm" at bounding box center [234, 193] width 13 height 4
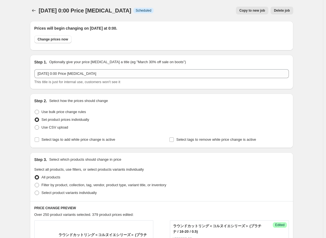
scroll to position [1054, 0]
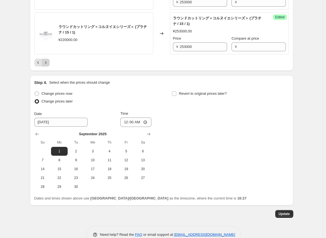
click at [48, 60] on icon "Next" at bounding box center [46, 63] width 6 height 6
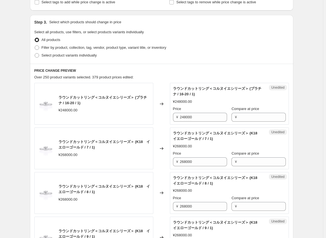
scroll to position [140, 0]
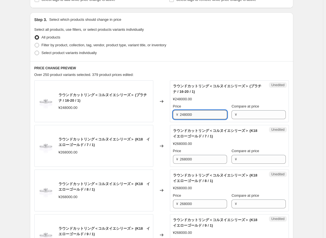
click at [173, 113] on input "248000" at bounding box center [203, 114] width 47 height 9
type input "285000"
click at [163, 132] on div "Changed to" at bounding box center [161, 146] width 17 height 42
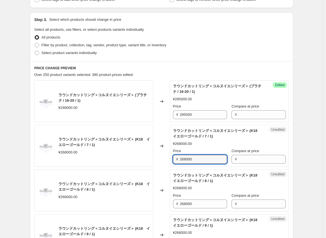
drag, startPoint x: 199, startPoint y: 159, endPoint x: 155, endPoint y: 155, distance: 44.5
click at [155, 155] on div "ラウンドカットリング＜コルヌイエシリーズ＞ (K18　イエローゴールド / 7 / 1) ¥268000.00 Changed to Unedited ラウン…" at bounding box center [161, 146] width 254 height 42
type input "322000"
click at [158, 152] on div "Changed to" at bounding box center [161, 146] width 17 height 42
click at [173, 161] on input "322000" at bounding box center [203, 159] width 47 height 9
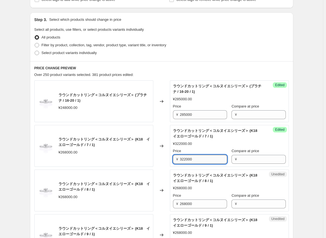
click at [173, 161] on input "322000" at bounding box center [203, 159] width 47 height 9
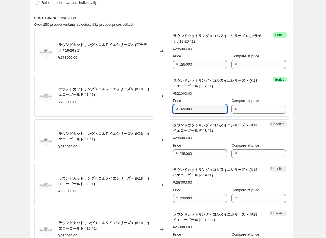
scroll to position [195, 0]
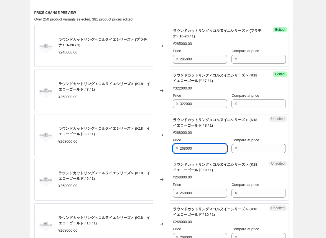
click at [173, 149] on input "268000" at bounding box center [203, 148] width 47 height 9
type input "322000"
click at [173, 191] on input "268000" at bounding box center [203, 193] width 47 height 9
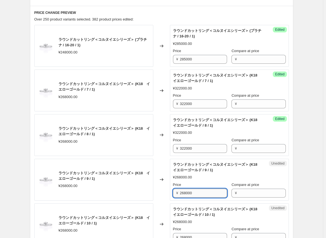
click at [173, 191] on input "268000" at bounding box center [203, 193] width 47 height 9
click at [173, 191] on input "322000" at bounding box center [203, 193] width 47 height 9
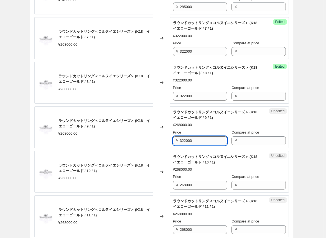
scroll to position [251, 0]
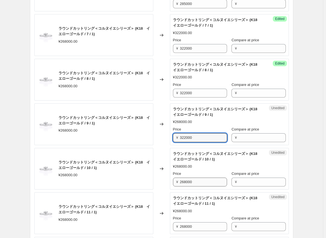
type input "322000"
click at [173, 183] on input "268000" at bounding box center [203, 182] width 47 height 9
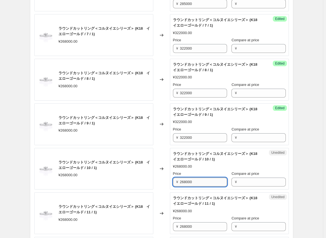
click at [173, 183] on input "268000" at bounding box center [203, 182] width 47 height 9
type input "322000"
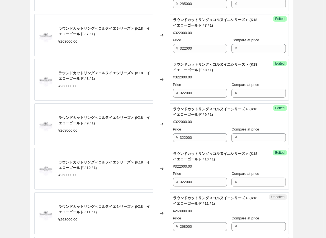
click at [164, 180] on div "Changed to" at bounding box center [161, 169] width 17 height 42
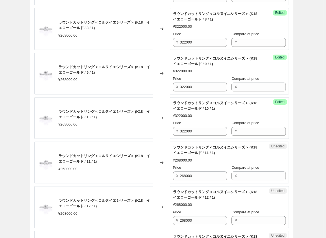
scroll to position [306, 0]
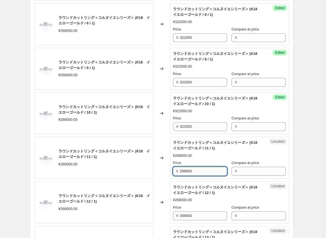
click at [173, 171] on input "268000" at bounding box center [203, 171] width 47 height 9
type input "322000"
click at [160, 174] on div "Changed to" at bounding box center [161, 158] width 17 height 42
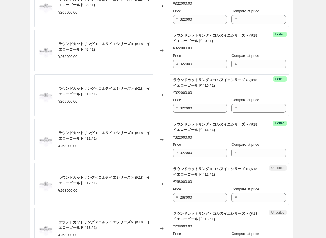
scroll to position [334, 0]
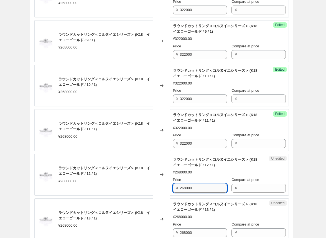
click at [173, 186] on input "268000" at bounding box center [203, 188] width 47 height 9
type input "322000"
click at [164, 186] on div "Changed to" at bounding box center [161, 175] width 17 height 42
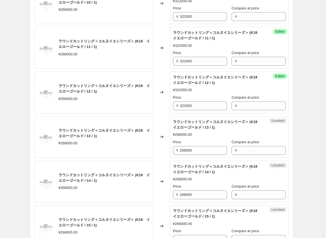
scroll to position [417, 0]
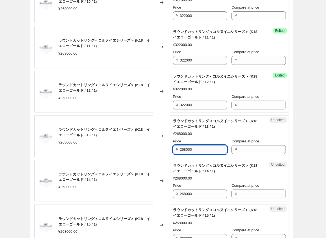
click at [173, 150] on input "268000" at bounding box center [203, 149] width 47 height 9
type input "322000"
click at [158, 160] on div "Changed to" at bounding box center [161, 181] width 17 height 42
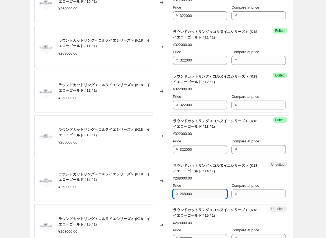
click at [173, 192] on input "268000" at bounding box center [203, 193] width 47 height 9
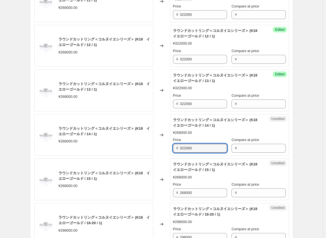
scroll to position [472, 0]
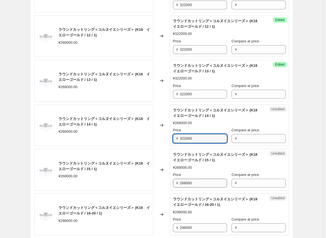
type input "322000"
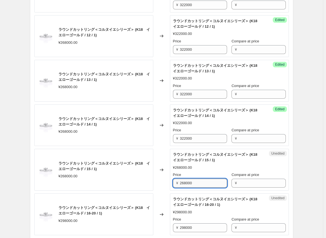
click at [173, 181] on input "268000" at bounding box center [203, 183] width 47 height 9
type input "322000"
click at [157, 186] on div "Changed to" at bounding box center [161, 170] width 17 height 42
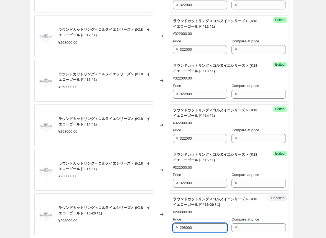
click at [173, 227] on input "298000" at bounding box center [203, 227] width 47 height 9
type input "322000"
click at [152, 220] on div "ラウンドカットリング＜コルヌイエシリーズ＞ (K18　イエローゴールド / 16-20 / 1) ¥298000.00" at bounding box center [93, 214] width 119 height 42
click at [173, 226] on input "322000" at bounding box center [203, 227] width 47 height 9
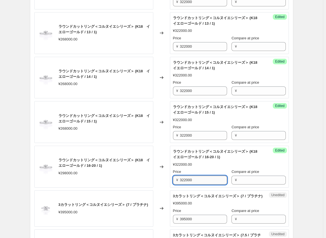
scroll to position [528, 0]
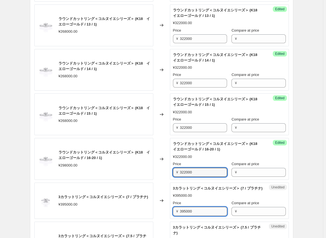
click at [173, 216] on input "395000" at bounding box center [203, 211] width 47 height 9
drag, startPoint x: 197, startPoint y: 217, endPoint x: 168, endPoint y: 216, distance: 28.6
click at [168, 216] on div "3カラットリング＜コルヌイエシリーズ＞ (7 / プラチナ) ¥395000.00 Changed to Unedited 3カラットリング＜コルヌイエシリー…" at bounding box center [161, 201] width 254 height 36
type input "435000"
click at [166, 216] on div "Changed to" at bounding box center [161, 201] width 17 height 36
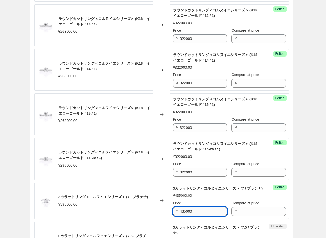
click at [173, 216] on input "435000" at bounding box center [203, 211] width 47 height 9
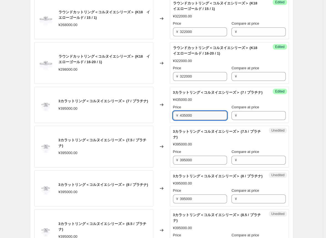
scroll to position [639, 0]
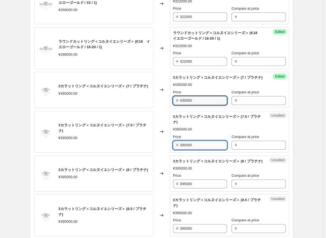
click at [173, 150] on input "395000" at bounding box center [203, 145] width 47 height 9
type input "435000"
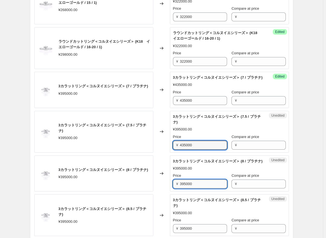
click at [173, 188] on input "395000" at bounding box center [203, 184] width 47 height 9
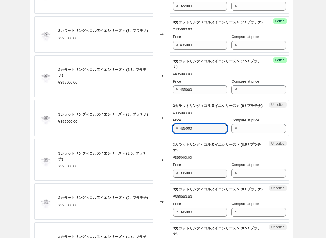
type input "435000"
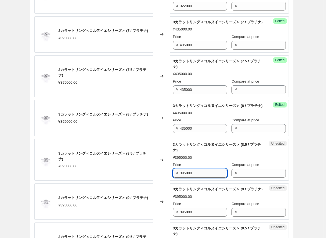
click at [173, 178] on input "395000" at bounding box center [203, 173] width 47 height 9
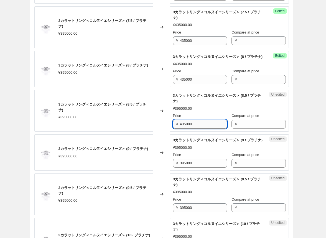
scroll to position [749, 0]
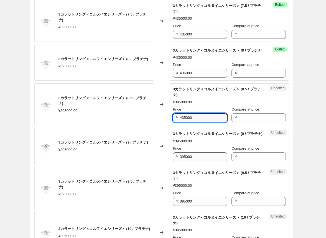
type input "435000"
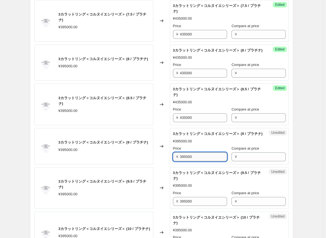
click at [173, 161] on input "395000" at bounding box center [203, 156] width 47 height 9
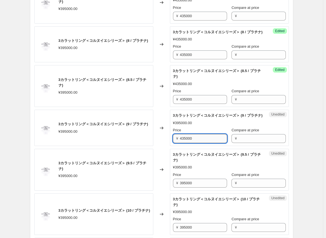
scroll to position [777, 0]
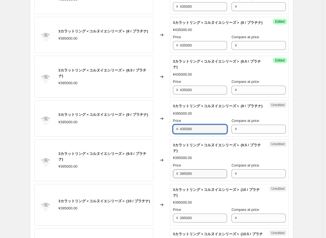
type input "435000"
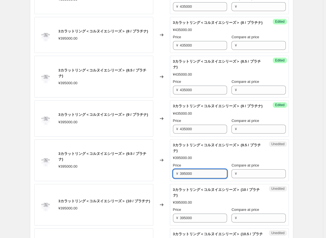
click at [173, 178] on input "395000" at bounding box center [203, 173] width 47 height 9
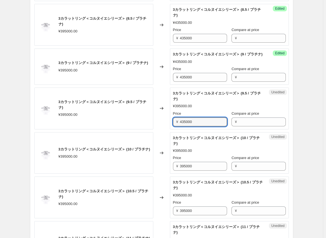
scroll to position [832, 0]
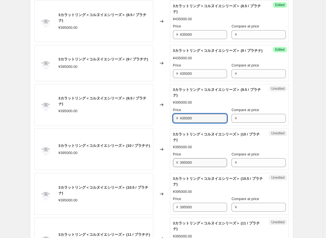
type input "435000"
click at [173, 167] on input "395000" at bounding box center [203, 162] width 47 height 9
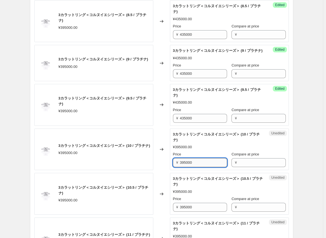
click at [173, 167] on input "395000" at bounding box center [203, 162] width 47 height 9
click at [173, 167] on input "39435000000" at bounding box center [203, 162] width 47 height 9
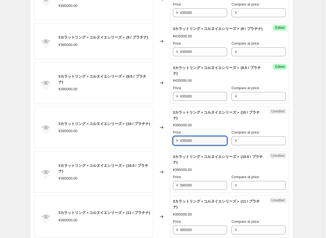
scroll to position [860, 0]
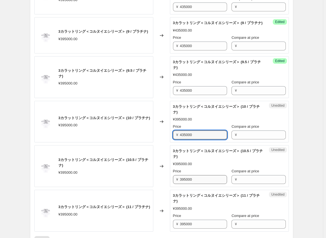
type input "435000"
click at [173, 184] on input "395000" at bounding box center [203, 179] width 47 height 9
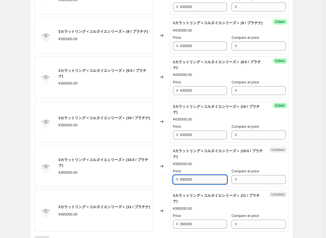
click at [173, 184] on input "395000" at bounding box center [203, 179] width 47 height 9
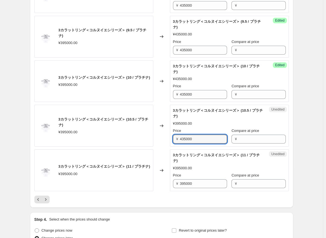
scroll to position [916, 0]
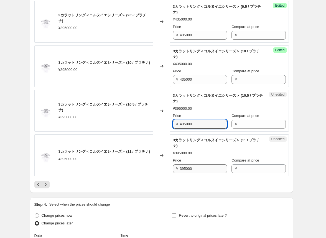
type input "435000"
click at [173, 173] on input "395000" at bounding box center [203, 168] width 47 height 9
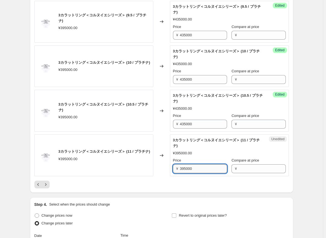
click at [173, 173] on input "395000" at bounding box center [203, 168] width 47 height 9
type input "435000"
click at [145, 176] on div "3カラットリング＜コルヌイエシリーズ＞ (11 / プラチナ) ¥395000.00" at bounding box center [93, 155] width 119 height 42
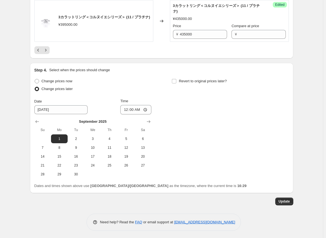
scroll to position [1065, 0]
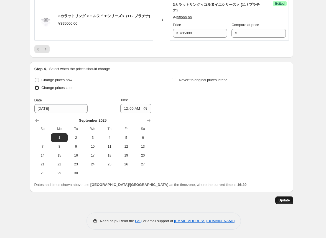
click at [173, 200] on span "Update" at bounding box center [283, 200] width 11 height 4
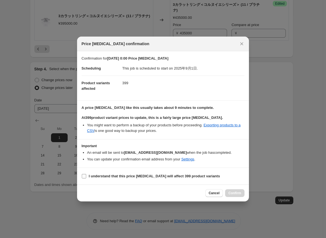
click at [85, 175] on input "I understand that this price [MEDICAL_DATA] will affect 399 product variants" at bounding box center [84, 176] width 4 height 4
checkbox input "true"
click at [173, 193] on span "Confirm" at bounding box center [234, 193] width 13 height 4
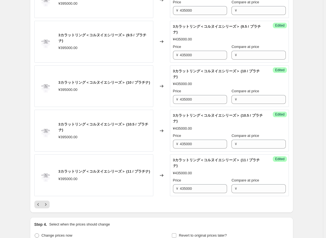
scroll to position [927, 0]
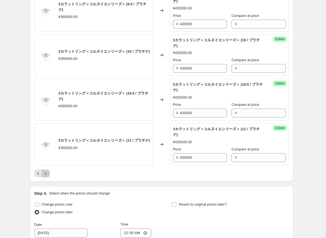
click at [48, 176] on icon "Next" at bounding box center [46, 174] width 6 height 6
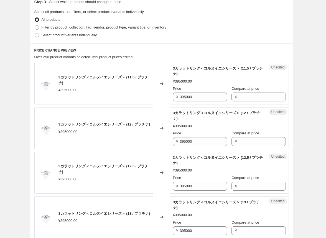
scroll to position [151, 0]
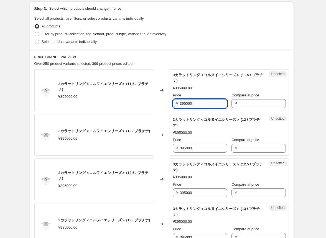
click at [173, 105] on input "395000" at bounding box center [203, 103] width 47 height 9
type input "435000"
click at [173, 147] on input "395000" at bounding box center [203, 148] width 47 height 9
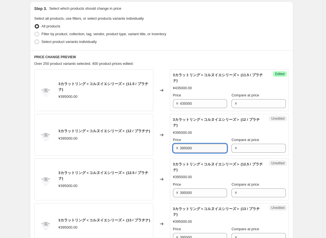
click at [173, 147] on input "395000" at bounding box center [203, 148] width 47 height 9
type input "435000"
click at [173, 193] on input "395000" at bounding box center [203, 192] width 47 height 9
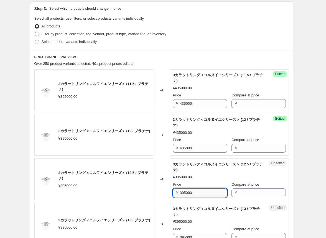
click at [173, 193] on input "395000" at bounding box center [203, 192] width 47 height 9
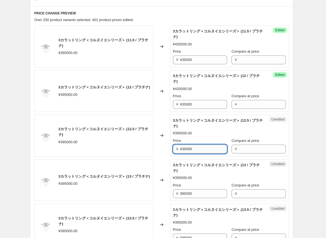
scroll to position [206, 0]
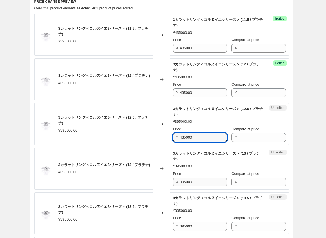
type input "435000"
click at [173, 182] on input "395000" at bounding box center [203, 182] width 47 height 9
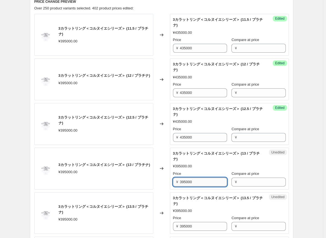
click at [173, 182] on input "395000" at bounding box center [203, 182] width 47 height 9
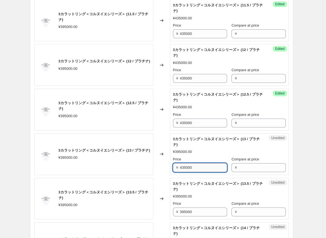
scroll to position [234, 0]
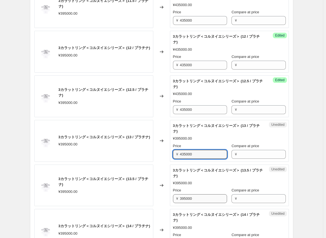
type input "435000"
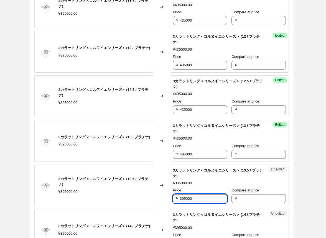
click at [173, 197] on input "395000" at bounding box center [203, 198] width 47 height 9
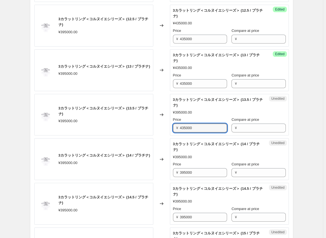
scroll to position [317, 0]
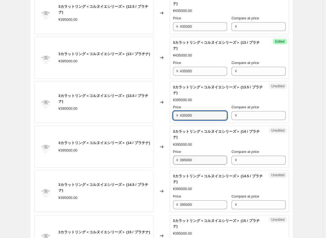
type input "435000"
click at [173, 158] on input "395000" at bounding box center [203, 160] width 47 height 9
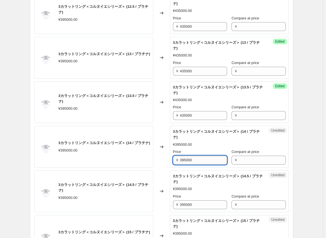
click at [173, 158] on input "395000" at bounding box center [203, 160] width 47 height 9
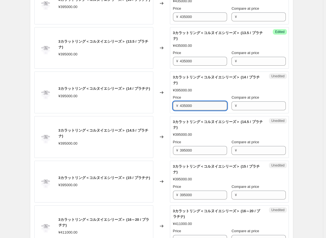
scroll to position [373, 0]
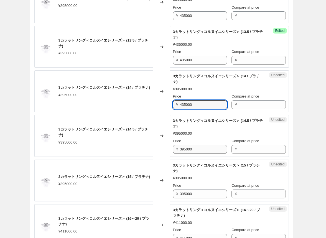
type input "435000"
click at [173, 148] on input "395000" at bounding box center [203, 149] width 47 height 9
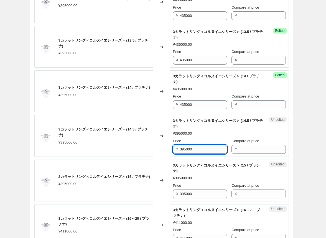
click at [173, 148] on input "395000" at bounding box center [203, 149] width 47 height 9
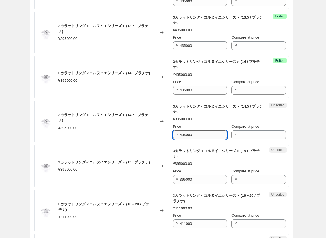
scroll to position [400, 0]
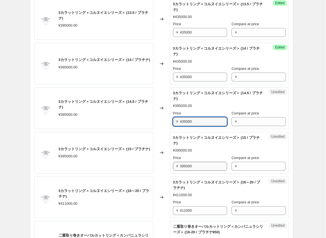
type input "435000"
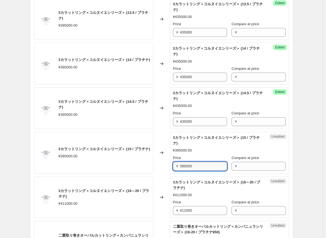
click at [173, 165] on input "395000" at bounding box center [203, 166] width 47 height 9
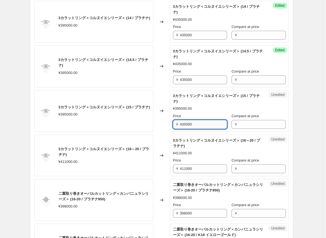
scroll to position [456, 0]
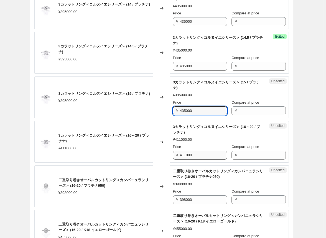
type input "435000"
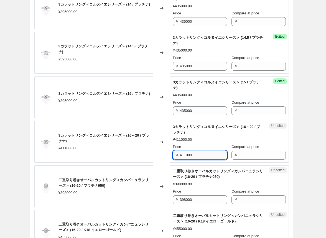
click at [173, 153] on input "411000" at bounding box center [203, 155] width 47 height 9
type input "452000"
click at [160, 155] on div "Changed to" at bounding box center [161, 142] width 17 height 42
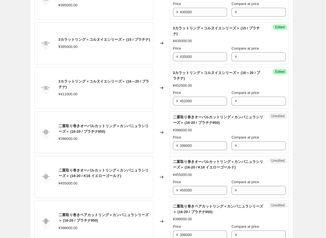
scroll to position [511, 0]
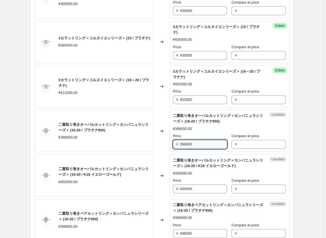
click at [173, 143] on input "398000" at bounding box center [203, 144] width 47 height 9
type input "458000"
click at [161, 164] on div "Changed to" at bounding box center [161, 176] width 17 height 42
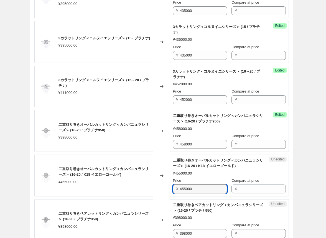
drag, startPoint x: 171, startPoint y: 186, endPoint x: 154, endPoint y: 184, distance: 16.7
click at [154, 184] on div "二重取り巻きオーバルカットリング＜カンパニュラシリーズ＞ (16-20 / K18 イエローゴールド) ¥455000.00 Changed to Unedi…" at bounding box center [161, 176] width 254 height 42
type input "546000"
click at [160, 197] on div "3カラットリング＜コルヌイエシリーズ＞ (11.5 / プラチナ) ¥395000.00 Changed to Success Edited 3カラットリング…" at bounding box center [161, 144] width 254 height 871
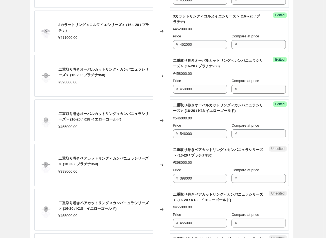
scroll to position [566, 0]
drag, startPoint x: 201, startPoint y: 176, endPoint x: 156, endPoint y: 175, distance: 44.3
click at [157, 176] on div "二重取り巻きペアカットリング＜カンパニュラシリーズ＞ (16-20 / プラチナ950) ¥398000.00 Changed to Unedited 二重取…" at bounding box center [161, 165] width 254 height 42
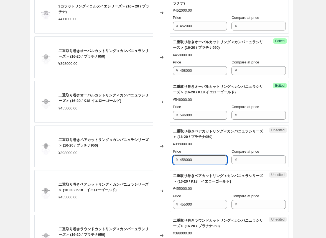
scroll to position [594, 0]
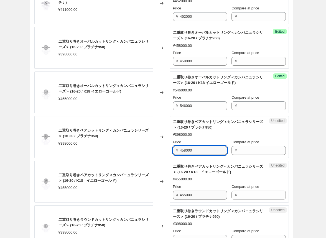
type input "458000"
click at [173, 191] on input "455000" at bounding box center [203, 195] width 47 height 9
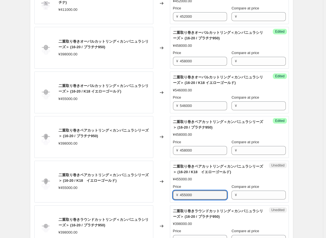
drag, startPoint x: 201, startPoint y: 194, endPoint x: 166, endPoint y: 194, distance: 34.3
click at [166, 194] on div "二重取り巻きペアカットリング＜カンパニュラシリーズ＞ (16-20 / K18　イエローゴールド) ¥455000.00 Changed to Unedite…" at bounding box center [161, 182] width 254 height 42
type input "546000"
click at [155, 199] on div "Changed to" at bounding box center [161, 182] width 17 height 42
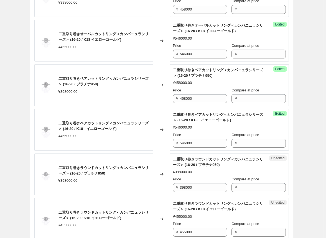
scroll to position [650, 0]
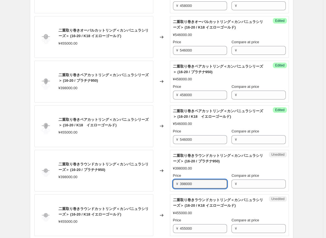
drag, startPoint x: 206, startPoint y: 184, endPoint x: 171, endPoint y: 184, distance: 34.9
click at [171, 184] on div "Unedited 二重取り巻きラウンドカットリング＜カンパニュラシリーズ＞ (16-20 / プラチナ950) ¥398000.00 Price ¥ 3980…" at bounding box center [229, 171] width 119 height 42
type input "458000"
click at [168, 184] on div "Changed to" at bounding box center [161, 171] width 17 height 42
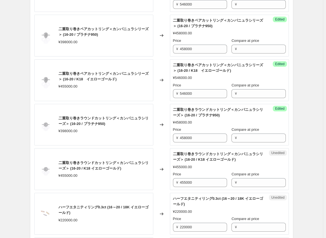
scroll to position [705, 0]
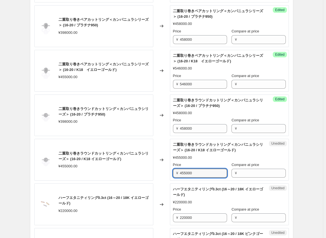
drag, startPoint x: 206, startPoint y: 173, endPoint x: 157, endPoint y: 172, distance: 48.5
click at [156, 172] on div "二重取り巻きラウンドカットリング＜カンパニュラシリーズ＞ (16-20 / K18 イエローゴールド) ¥455000.00 Changed to Unedi…" at bounding box center [161, 160] width 254 height 42
type input "546000"
click at [158, 178] on div "Changed to" at bounding box center [161, 160] width 17 height 42
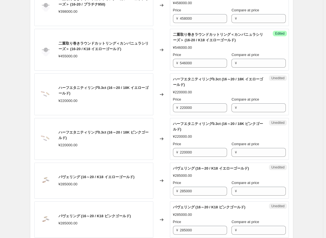
scroll to position [816, 0]
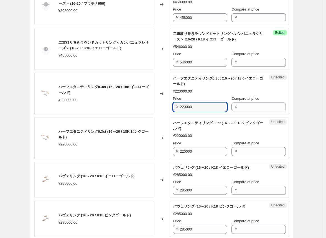
drag, startPoint x: 197, startPoint y: 105, endPoint x: 153, endPoint y: 102, distance: 43.8
click at [153, 102] on div "ハーフエタニティリング0.3ct (16～20 / 18K イエローゴールド) ¥220000.00 Changed to Unedited ハーフエタニティ…" at bounding box center [161, 94] width 254 height 42
type input "275000"
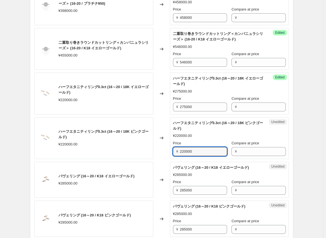
drag, startPoint x: 203, startPoint y: 151, endPoint x: 163, endPoint y: 147, distance: 39.8
click at [163, 147] on div "ハーフエタニティリング0.3ct (16～20 / 18K ピンクゴールド) ¥220000.00 Changed to Unedited ハーフエタニティリ…" at bounding box center [161, 138] width 254 height 42
type input "275000"
click at [165, 167] on div "Changed to" at bounding box center [161, 180] width 17 height 36
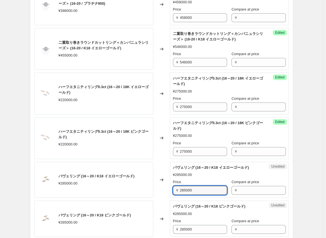
drag, startPoint x: 202, startPoint y: 189, endPoint x: 148, endPoint y: 184, distance: 54.2
click at [148, 184] on div "パヴェリング (16～20 / K18 イエローゴールド) ¥285000.00 Changed to Unedited パヴェリング (16～20 / K1…" at bounding box center [161, 180] width 254 height 36
type input "342000"
click at [156, 206] on div "Changed to" at bounding box center [161, 219] width 17 height 36
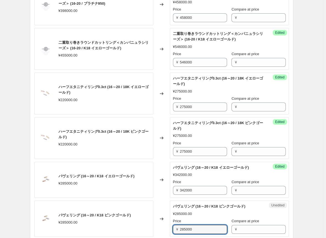
drag, startPoint x: 201, startPoint y: 228, endPoint x: 157, endPoint y: 224, distance: 44.2
click at [157, 224] on div "パヴェリング (16～20 / K18 ピンクゴールド) ¥285000.00 Changed to Unedited パヴェリング (16～20 / K18…" at bounding box center [161, 219] width 254 height 36
type input "342000"
click at [157, 225] on div "Changed to" at bounding box center [161, 219] width 17 height 36
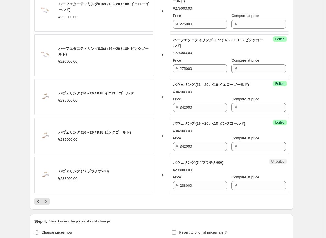
scroll to position [899, 0]
click at [173, 183] on input "238000" at bounding box center [203, 185] width 47 height 9
drag, startPoint x: 201, startPoint y: 183, endPoint x: 163, endPoint y: 180, distance: 37.8
click at [163, 180] on div "パヴェリング (7 / プラチナ900) ¥238000.00 Changed to Unedited パヴェリング (7 / プラチナ900) ¥23800…" at bounding box center [161, 175] width 254 height 36
click at [157, 181] on div "Changed to" at bounding box center [161, 175] width 17 height 36
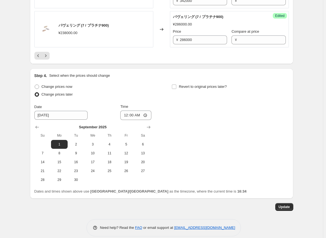
scroll to position [1049, 0]
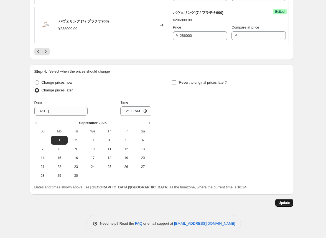
click at [173, 201] on span "Update" at bounding box center [283, 203] width 11 height 4
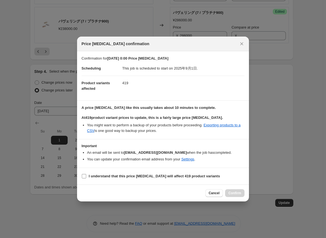
click at [86, 174] on label "I understand that this price [MEDICAL_DATA] will affect 419 product variants" at bounding box center [150, 176] width 138 height 8
click at [86, 174] on input "I understand that this price [MEDICAL_DATA] will affect 419 product variants" at bounding box center [84, 176] width 4 height 4
click at [173, 192] on span "Confirm" at bounding box center [234, 193] width 13 height 4
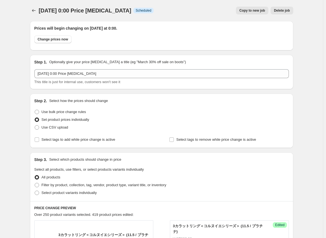
scroll to position [1049, 0]
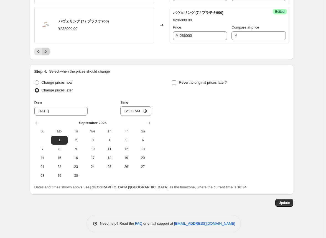
click at [47, 49] on icon "Next" at bounding box center [46, 52] width 6 height 6
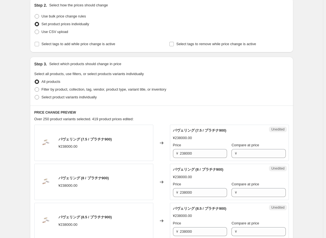
scroll to position [151, 0]
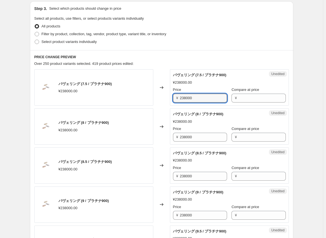
drag, startPoint x: 203, startPoint y: 98, endPoint x: 155, endPoint y: 96, distance: 48.0
click at [155, 96] on div "パヴェリング (7.5 / プラチナ900) ¥238000.00 Changed to Unedited パヴェリング (7.5 / プラチナ900) ¥2…" at bounding box center [161, 87] width 254 height 36
click at [162, 101] on div "Changed to" at bounding box center [161, 87] width 17 height 36
click at [173, 99] on input "286000" at bounding box center [203, 98] width 47 height 9
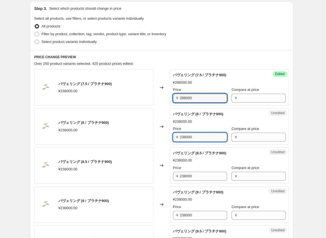
click at [173, 136] on input "238000" at bounding box center [203, 137] width 47 height 9
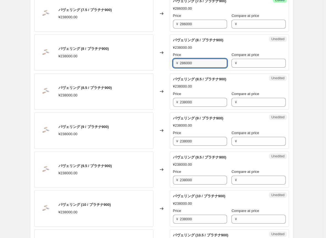
scroll to position [234, 0]
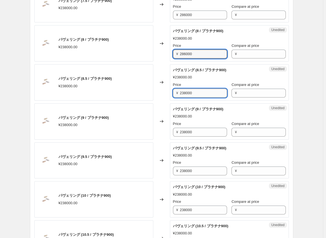
click at [173, 93] on input "238000" at bounding box center [203, 93] width 47 height 9
drag, startPoint x: 183, startPoint y: 93, endPoint x: 186, endPoint y: 137, distance: 45.0
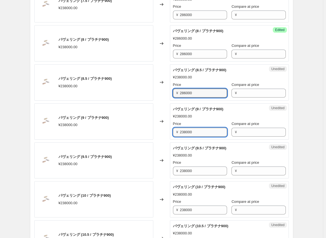
click at [173, 131] on input "238000" at bounding box center [203, 132] width 47 height 9
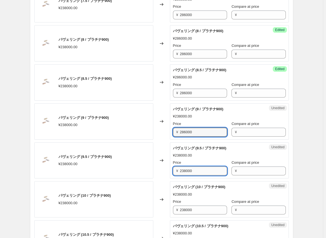
click at [173, 170] on input "238000" at bounding box center [203, 170] width 47 height 9
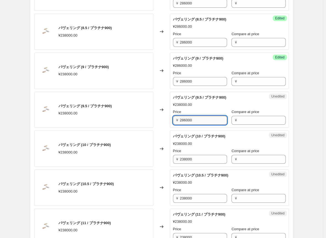
scroll to position [289, 0]
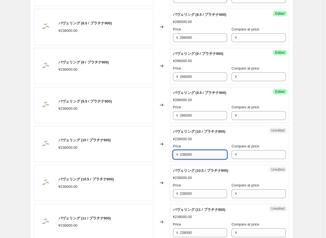
click at [173, 155] on input "238000" at bounding box center [203, 154] width 47 height 9
click at [173, 155] on input "23286000000" at bounding box center [203, 154] width 47 height 9
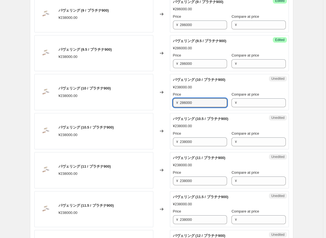
scroll to position [345, 0]
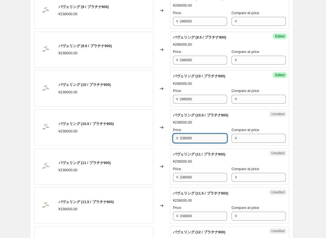
click at [173, 140] on input "238000" at bounding box center [203, 138] width 47 height 9
click at [173, 177] on input "238000" at bounding box center [203, 177] width 47 height 9
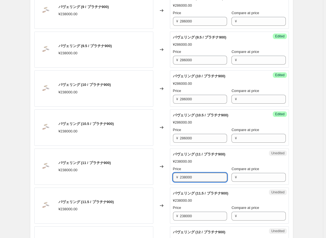
click at [173, 177] on input "238000" at bounding box center [203, 177] width 47 height 9
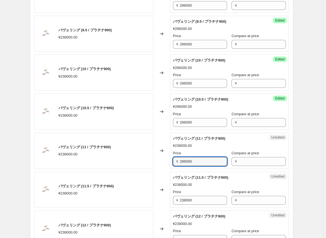
scroll to position [400, 0]
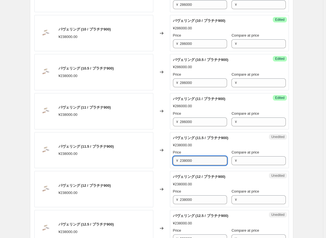
click at [173, 160] on input "238000" at bounding box center [203, 160] width 47 height 9
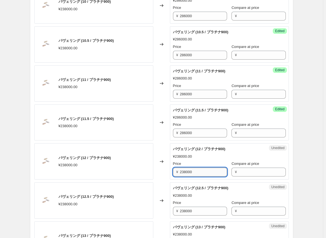
click at [173, 171] on input "238000" at bounding box center [203, 172] width 47 height 9
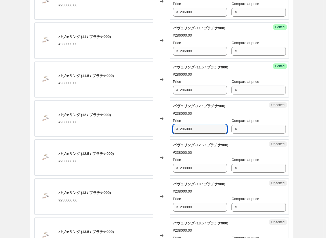
scroll to position [483, 0]
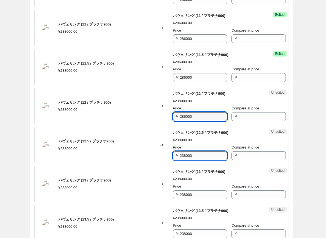
click at [173, 153] on input "238000" at bounding box center [203, 155] width 47 height 9
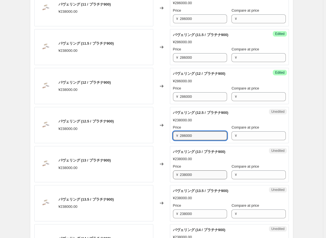
scroll to position [511, 0]
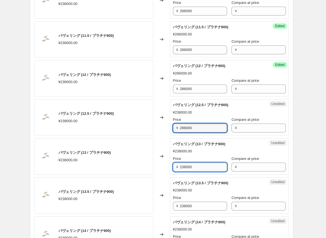
click at [173, 165] on input "238000" at bounding box center [203, 167] width 47 height 9
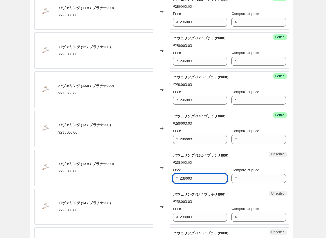
click at [173, 176] on input "238000" at bounding box center [203, 178] width 47 height 9
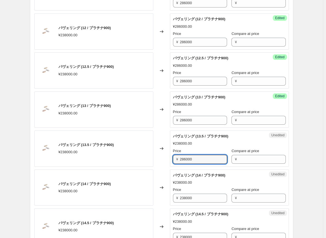
scroll to position [566, 0]
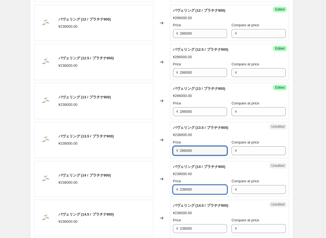
click at [173, 186] on input "238000" at bounding box center [203, 189] width 47 height 9
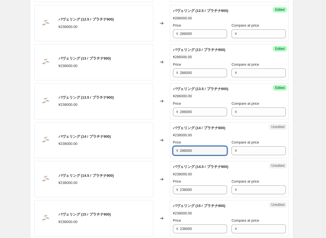
scroll to position [622, 0]
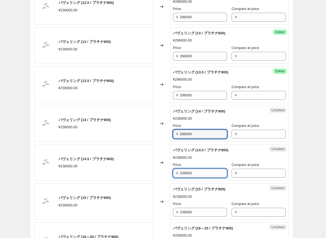
click at [173, 172] on input "238000" at bounding box center [203, 173] width 47 height 9
click at [173, 173] on input "238000" at bounding box center [203, 173] width 47 height 9
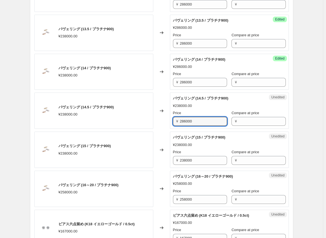
scroll to position [677, 0]
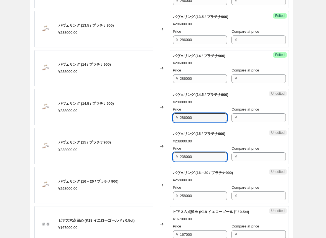
click at [173, 157] on input "238000" at bounding box center [203, 156] width 47 height 9
click at [162, 167] on div "Changed to" at bounding box center [161, 185] width 17 height 36
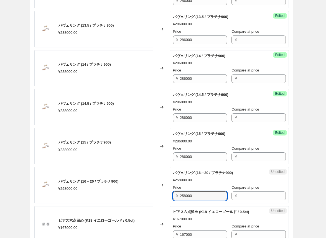
drag, startPoint x: 198, startPoint y: 196, endPoint x: 158, endPoint y: 194, distance: 40.0
click at [158, 194] on div "パヴェリング (16～20 / プラチナ900) ¥258000.00 Changed to Unedited パヴェリング (16～20 / プラチナ900…" at bounding box center [161, 185] width 254 height 36
click at [163, 206] on div "Changed to" at bounding box center [161, 224] width 17 height 36
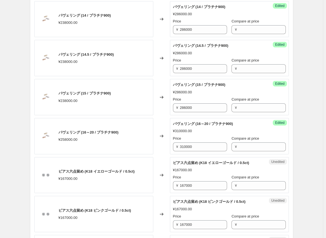
scroll to position [733, 0]
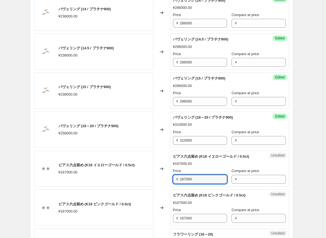
drag, startPoint x: 197, startPoint y: 178, endPoint x: 160, endPoint y: 176, distance: 37.7
click at [160, 176] on div "ピアス六点留め (K18 イエローゴールド / 0.5ct) ¥167000.00 Changed to Unedited ピアス六点留め (K18 イエロー…" at bounding box center [161, 169] width 254 height 36
click at [162, 184] on div "Changed to" at bounding box center [161, 169] width 17 height 36
click at [173, 178] on input "209000" at bounding box center [203, 179] width 47 height 9
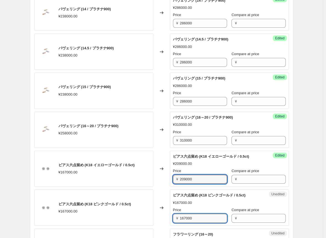
click at [173, 216] on input "167000" at bounding box center [203, 218] width 47 height 9
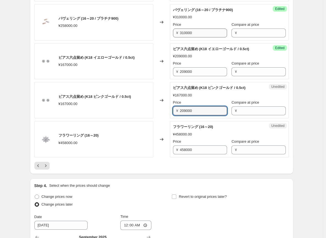
scroll to position [844, 0]
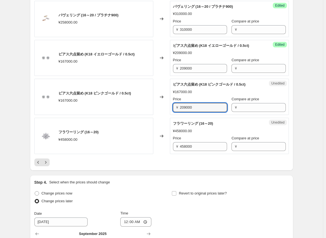
click at [137, 145] on div "フラワーリング (16～20) ¥458000.00" at bounding box center [93, 136] width 119 height 36
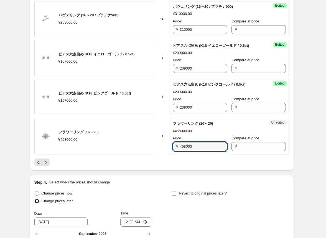
drag, startPoint x: 208, startPoint y: 145, endPoint x: 130, endPoint y: 141, distance: 78.2
click at [130, 141] on div "フラワーリング (16～20) ¥458000.00 Changed to Unedited フラワーリング (16～20) ¥458000.00 Price…" at bounding box center [161, 136] width 254 height 36
click at [163, 149] on div "Changed to" at bounding box center [161, 136] width 17 height 36
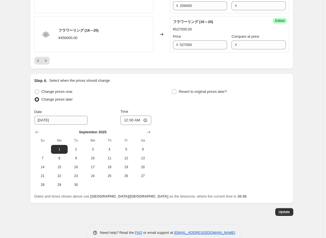
scroll to position [954, 0]
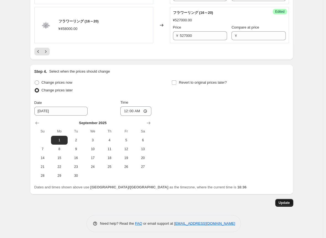
click at [173, 201] on span "Update" at bounding box center [283, 203] width 11 height 4
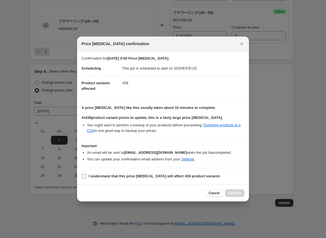
click at [89, 175] on b "I understand that this price [MEDICAL_DATA] will affect 439 product variants" at bounding box center [154, 176] width 131 height 4
click at [86, 175] on input "I understand that this price [MEDICAL_DATA] will affect 439 product variants" at bounding box center [84, 176] width 4 height 4
click at [173, 192] on span "Confirm" at bounding box center [234, 193] width 13 height 4
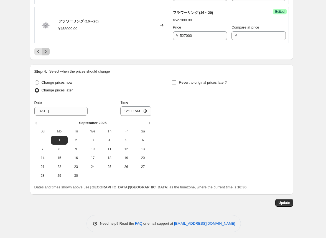
click at [48, 50] on icon "Next" at bounding box center [46, 52] width 6 height 6
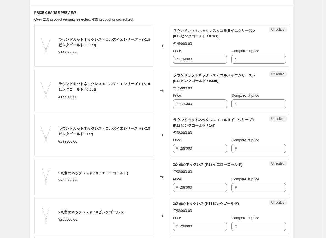
scroll to position [206, 0]
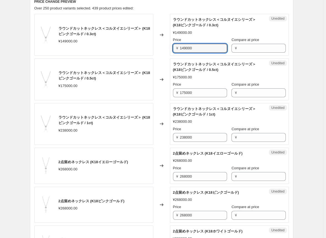
drag, startPoint x: 199, startPoint y: 49, endPoint x: 144, endPoint y: 42, distance: 55.8
click at [144, 42] on div "ラウンドカットネックレス＜コルヌイエシリーズ＞ (K18ピンクゴールド / 0.3ct) ¥149000.00 Changed to Unedited ラウン…" at bounding box center [161, 35] width 254 height 42
click at [166, 55] on div "Changed to" at bounding box center [161, 35] width 17 height 42
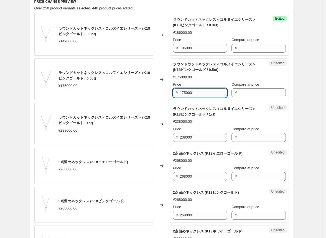
click at [173, 93] on input "175000" at bounding box center [203, 92] width 47 height 9
click at [173, 136] on input "238000" at bounding box center [203, 137] width 47 height 9
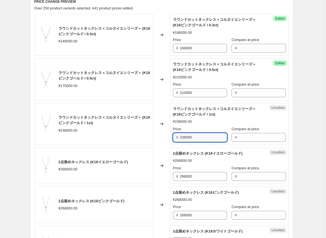
click at [173, 136] on input "238000" at bounding box center [203, 137] width 47 height 9
click at [162, 157] on div "Changed to" at bounding box center [161, 166] width 17 height 36
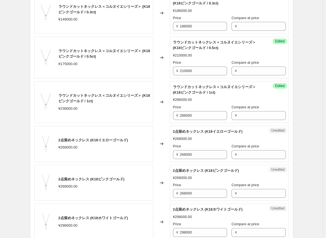
scroll to position [234, 0]
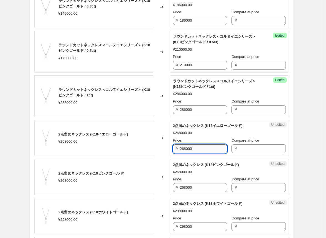
click at [173, 150] on input "268000" at bounding box center [203, 148] width 47 height 9
click at [173, 187] on input "268000" at bounding box center [203, 187] width 47 height 9
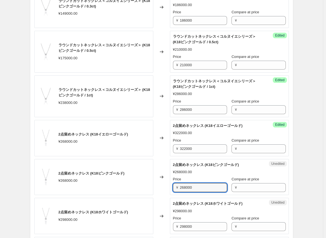
drag, startPoint x: 199, startPoint y: 187, endPoint x: 168, endPoint y: 187, distance: 30.2
click at [168, 187] on div "2点留めネックレス (K18ピンクゴールド) ¥268000.00 Changed to Unedited 2点留めネックレス (K18ピンクゴールド) ¥2…" at bounding box center [161, 177] width 254 height 36
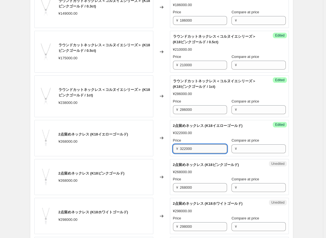
click at [173, 146] on input "322000" at bounding box center [203, 148] width 47 height 9
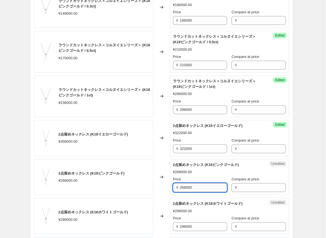
click at [173, 186] on input "268000" at bounding box center [203, 187] width 47 height 9
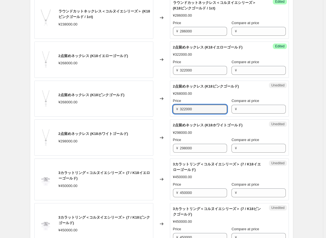
scroll to position [317, 0]
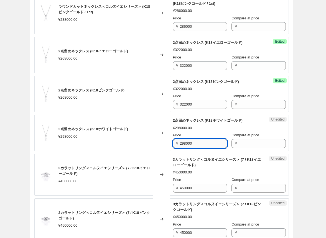
click at [173, 142] on input "298000" at bounding box center [203, 143] width 47 height 9
click at [173, 143] on input "298000" at bounding box center [203, 143] width 47 height 9
click at [169, 146] on div "Changed to" at bounding box center [161, 133] width 17 height 36
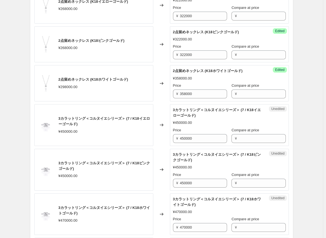
scroll to position [373, 0]
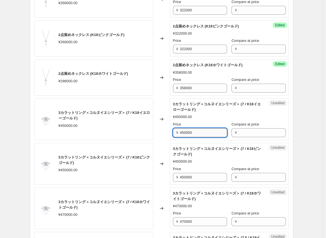
click at [173, 130] on input "450000" at bounding box center [203, 132] width 47 height 9
click at [173, 176] on input "450000" at bounding box center [203, 177] width 47 height 9
click at [173, 132] on input "518000" at bounding box center [203, 132] width 47 height 9
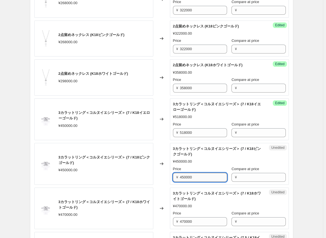
click at [173, 176] on input "450000" at bounding box center [203, 177] width 47 height 9
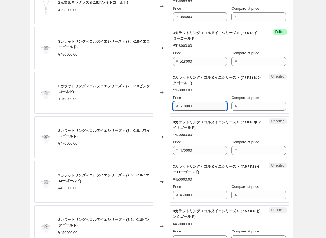
scroll to position [456, 0]
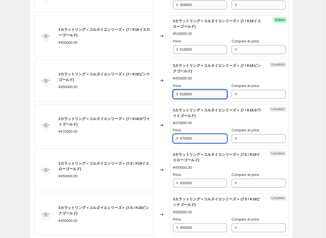
click at [173, 139] on input "470000" at bounding box center [203, 138] width 47 height 9
click at [156, 142] on div "Changed to" at bounding box center [161, 125] width 17 height 42
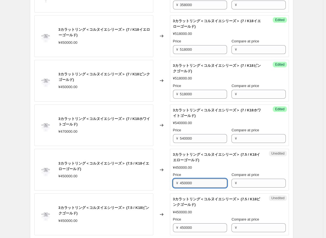
click at [173, 183] on input "450000" at bounding box center [203, 183] width 47 height 9
click at [164, 190] on div "ラウンドカットネックレス＜コルヌイエシリーズ＞ (K18ピンクゴールド / 0.3ct) ¥149000.00 Changed to Success Edit…" at bounding box center [161, 200] width 254 height 871
click at [173, 185] on input "518000" at bounding box center [203, 183] width 47 height 9
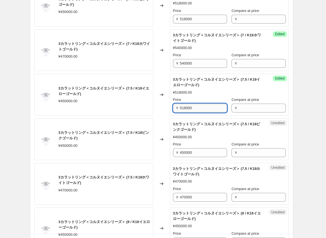
scroll to position [566, 0]
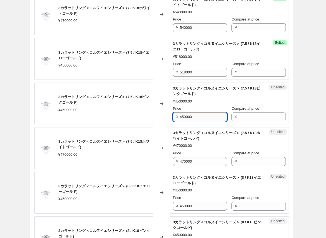
click at [173, 117] on input "450000" at bounding box center [203, 116] width 47 height 9
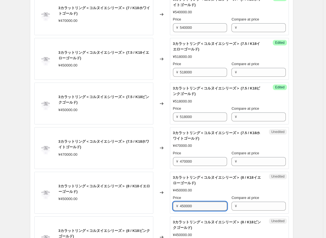
click at [173, 205] on input "450000" at bounding box center [203, 206] width 47 height 9
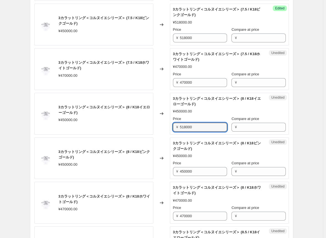
scroll to position [650, 0]
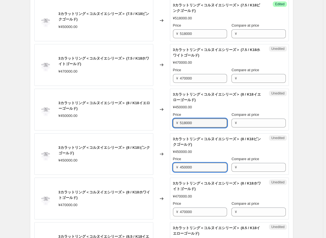
click at [173, 167] on input "450000" at bounding box center [203, 167] width 47 height 9
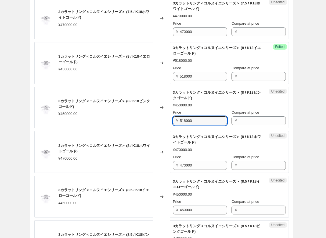
scroll to position [733, 0]
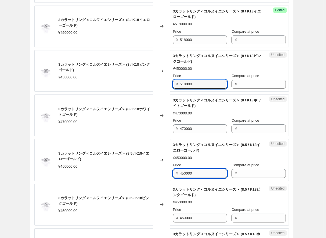
click at [173, 171] on input "450000" at bounding box center [203, 173] width 47 height 9
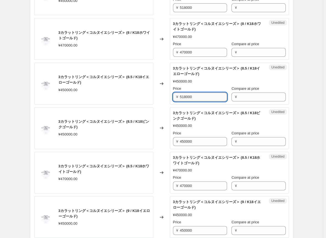
scroll to position [816, 0]
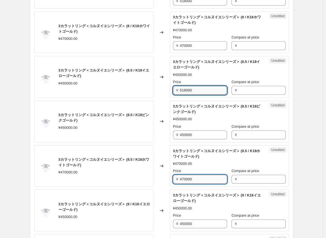
click at [173, 178] on input "470000" at bounding box center [203, 179] width 47 height 9
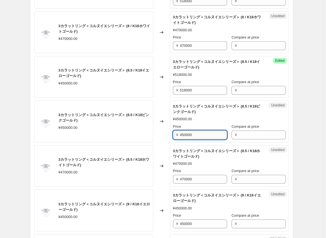
click at [173, 134] on input "450000" at bounding box center [203, 134] width 47 height 9
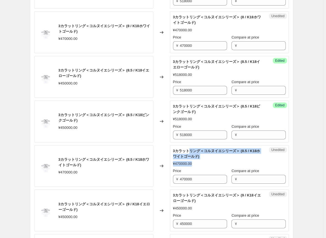
drag, startPoint x: 191, startPoint y: 146, endPoint x: 194, endPoint y: 165, distance: 19.9
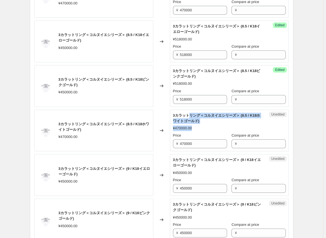
scroll to position [871, 0]
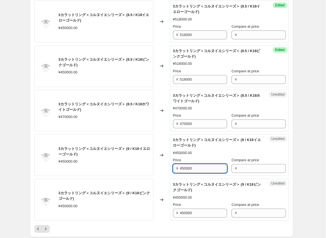
click at [173, 165] on input "450000" at bounding box center [203, 168] width 47 height 9
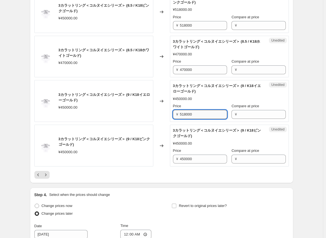
scroll to position [927, 0]
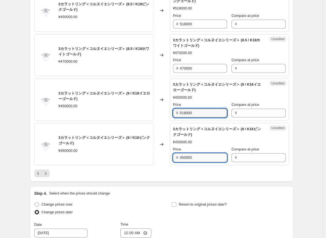
click at [173, 154] on input "450000" at bounding box center [203, 157] width 47 height 9
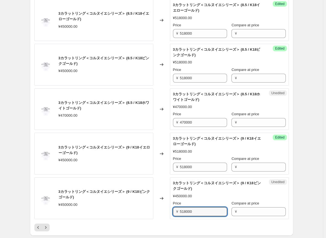
scroll to position [871, 0]
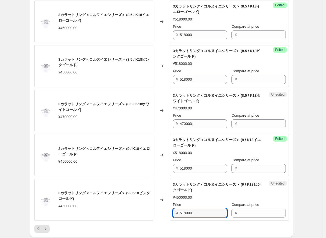
click at [157, 165] on div "Changed to" at bounding box center [161, 155] width 17 height 42
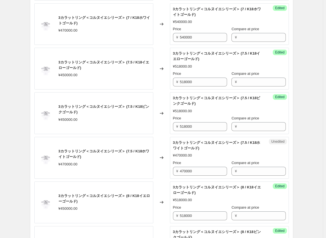
scroll to position [566, 0]
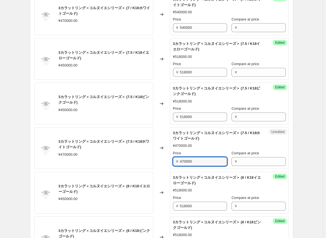
drag, startPoint x: 198, startPoint y: 160, endPoint x: 157, endPoint y: 160, distance: 41.3
click at [158, 160] on div "3カラットリング＜コルヌイエシリーズ＞ (7.5 / K18ホワイトゴールド) ¥470000.00 Changed to Unedited 3カラットリング…" at bounding box center [161, 148] width 254 height 42
click at [167, 163] on div "Changed to" at bounding box center [161, 148] width 17 height 42
click at [173, 160] on input "54000" at bounding box center [203, 161] width 47 height 9
click at [163, 162] on div "Changed to" at bounding box center [161, 148] width 17 height 42
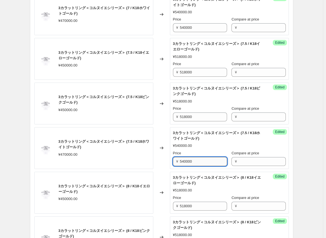
click at [173, 161] on input "540000" at bounding box center [203, 161] width 47 height 9
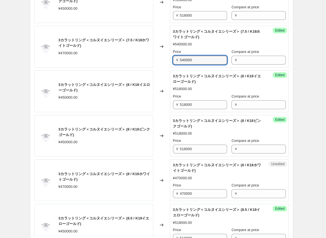
scroll to position [677, 0]
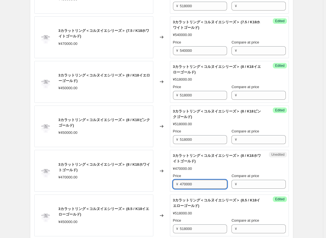
click at [173, 182] on input "470000" at bounding box center [203, 184] width 47 height 9
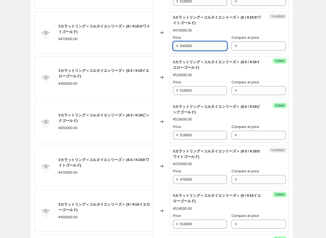
scroll to position [816, 0]
click at [173, 176] on input "470000" at bounding box center [203, 179] width 47 height 9
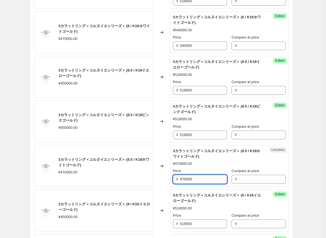
click at [173, 176] on input "470000" at bounding box center [203, 179] width 47 height 9
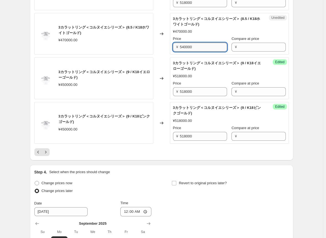
scroll to position [954, 0]
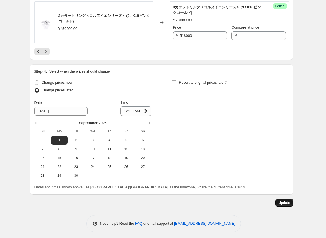
click at [173, 201] on span "Update" at bounding box center [283, 203] width 11 height 4
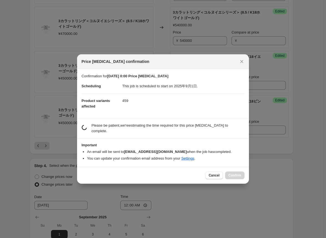
scroll to position [0, 0]
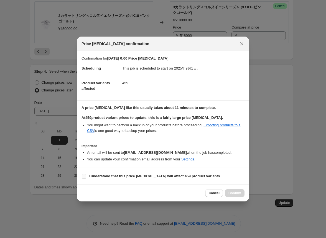
click at [88, 175] on label "I understand that this price [MEDICAL_DATA] will affect 459 product variants" at bounding box center [150, 176] width 138 height 8
click at [86, 175] on input "I understand that this price [MEDICAL_DATA] will affect 459 product variants" at bounding box center [84, 176] width 4 height 4
click at [173, 193] on span "Confirm" at bounding box center [234, 193] width 13 height 4
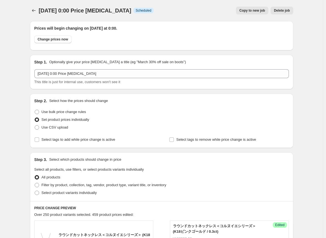
scroll to position [1049, 0]
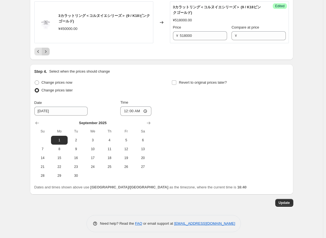
click at [48, 50] on icon "Next" at bounding box center [46, 52] width 6 height 6
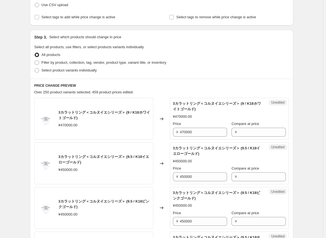
scroll to position [134, 0]
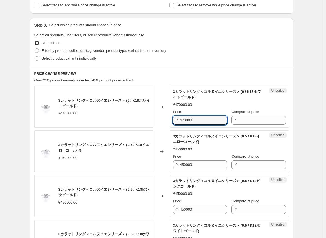
drag, startPoint x: 199, startPoint y: 121, endPoint x: 144, endPoint y: 118, distance: 55.5
click at [148, 121] on div "3カラットリング＜コルヌイエシリーズ＞ (9 / K18ホワイトゴールド) ¥470000.00 Changed to Unedited 3カラットリング＜コ…" at bounding box center [161, 107] width 254 height 42
click at [158, 121] on div "Changed to" at bounding box center [161, 107] width 17 height 42
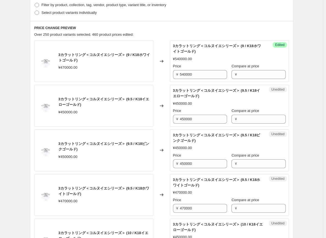
scroll to position [190, 0]
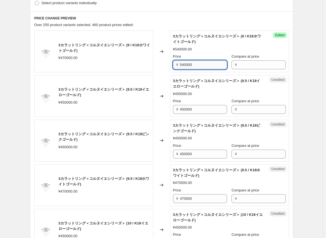
click at [173, 66] on input "540000" at bounding box center [203, 64] width 47 height 9
click at [173, 198] on input "470000" at bounding box center [203, 198] width 47 height 9
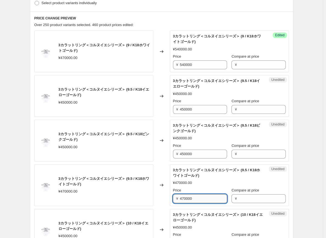
click at [173, 198] on input "470000" at bounding box center [203, 198] width 47 height 9
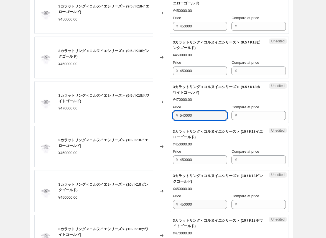
scroll to position [301, 0]
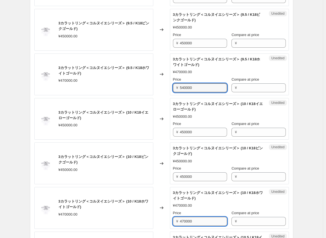
click at [173, 220] on input "470000" at bounding box center [203, 221] width 47 height 9
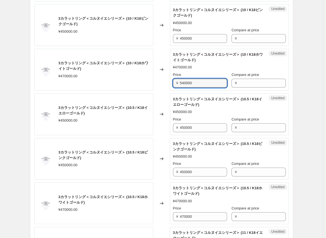
scroll to position [439, 0]
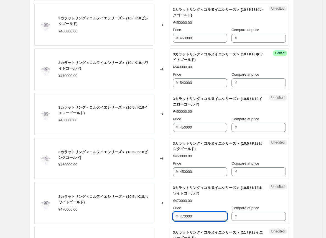
click at [173, 216] on input "470000" at bounding box center [203, 216] width 47 height 9
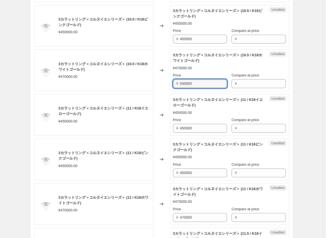
scroll to position [578, 0]
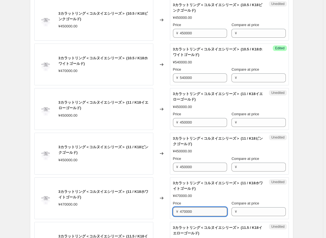
click at [173, 210] on input "470000" at bounding box center [203, 211] width 47 height 9
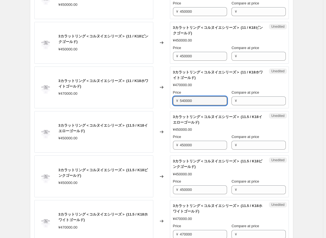
scroll to position [716, 0]
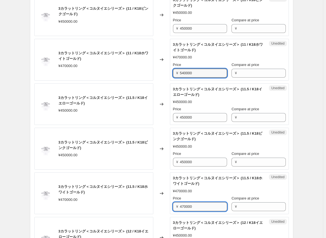
click at [173, 206] on input "470000" at bounding box center [203, 206] width 47 height 9
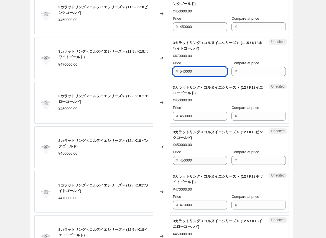
scroll to position [855, 0]
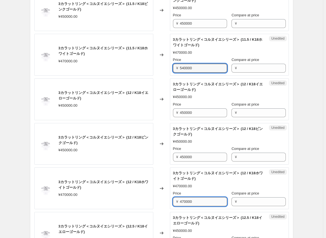
click at [173, 199] on input "470000" at bounding box center [203, 201] width 47 height 9
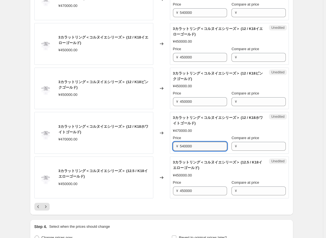
scroll to position [938, 0]
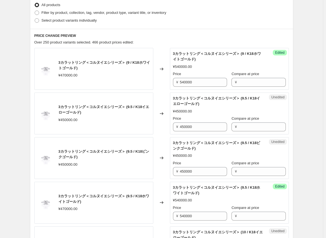
scroll to position [162, 0]
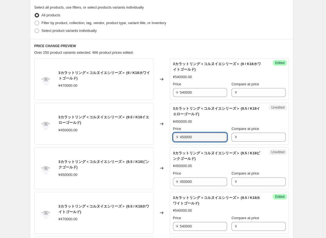
drag, startPoint x: 198, startPoint y: 137, endPoint x: 151, endPoint y: 136, distance: 47.7
click at [151, 136] on div "3カラットリング＜コルヌイエシリーズ＞ (9.5 / K18イエローゴールド) ¥450000.00 Changed to Unedited 3カラットリング…" at bounding box center [161, 124] width 254 height 42
click at [156, 134] on div "Changed to" at bounding box center [161, 124] width 17 height 42
click at [173, 138] on input "518000" at bounding box center [203, 137] width 47 height 9
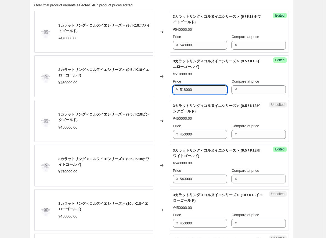
scroll to position [217, 0]
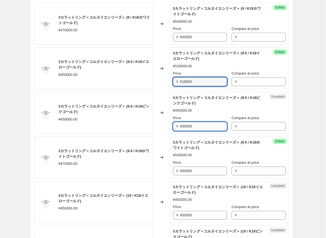
click at [173, 127] on input "450000" at bounding box center [203, 126] width 47 height 9
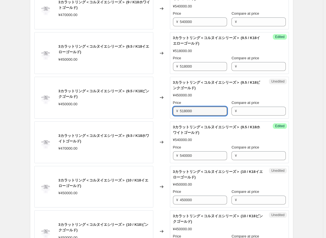
scroll to position [245, 0]
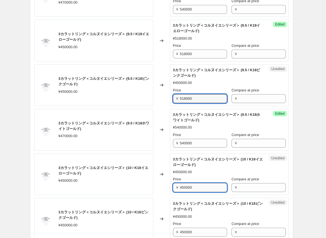
click at [173, 187] on input "450000" at bounding box center [203, 187] width 47 height 9
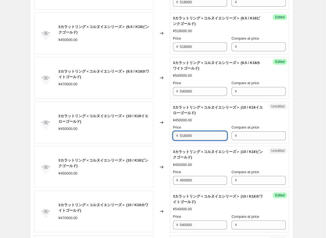
scroll to position [301, 0]
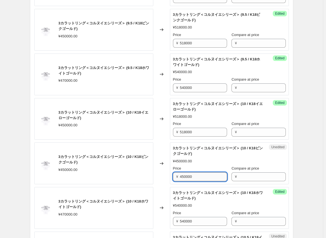
click at [173, 177] on input "450000" at bounding box center [203, 176] width 47 height 9
click at [173, 177] on div "Unedited 3カラットリング＜コルヌイエシリーズ＞ (10 / K18ピンクゴールド) ¥450000.00 Price ¥ 518000 Compar…" at bounding box center [229, 163] width 119 height 42
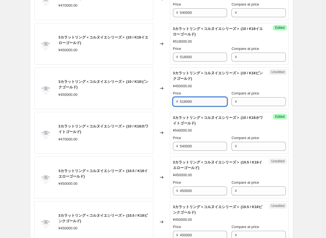
scroll to position [384, 0]
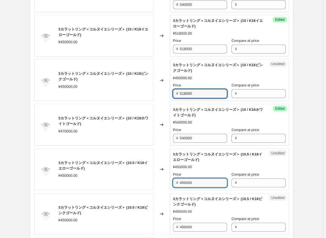
click at [173, 181] on input "450000" at bounding box center [203, 182] width 47 height 9
click at [173, 181] on input "518000" at bounding box center [203, 182] width 47 height 9
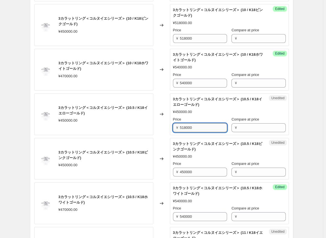
scroll to position [439, 0]
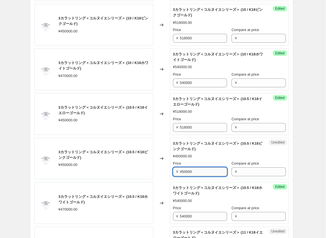
click at [173, 171] on input "450000" at bounding box center [203, 171] width 47 height 9
drag, startPoint x: 188, startPoint y: 171, endPoint x: 188, endPoint y: 174, distance: 2.8
click at [173, 174] on input "518000" at bounding box center [203, 171] width 47 height 9
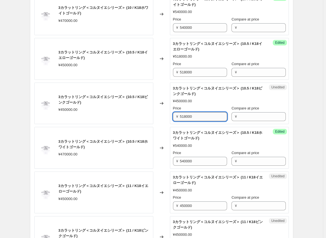
scroll to position [494, 0]
click at [165, 127] on div "Changed to" at bounding box center [161, 148] width 17 height 42
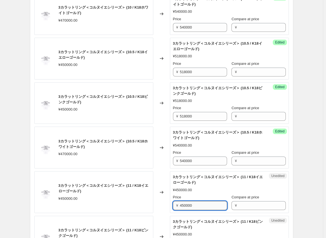
click at [173, 202] on input "450000" at bounding box center [203, 205] width 47 height 9
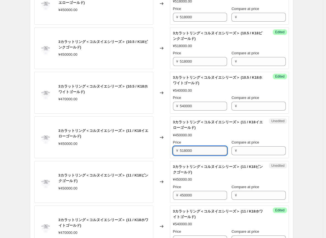
scroll to position [550, 0]
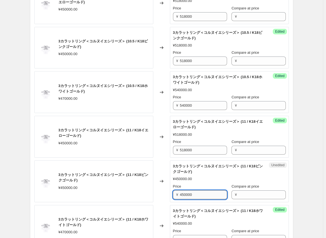
click at [173, 195] on input "450000" at bounding box center [203, 194] width 47 height 9
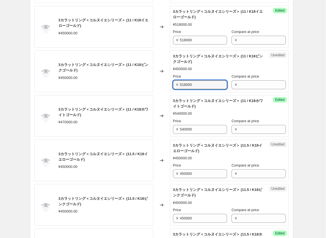
scroll to position [661, 0]
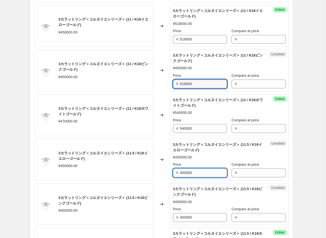
click at [173, 173] on input "450000" at bounding box center [203, 172] width 47 height 9
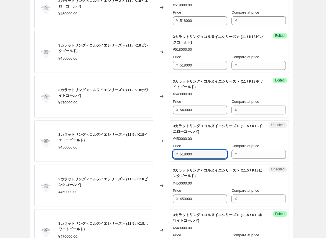
scroll to position [716, 0]
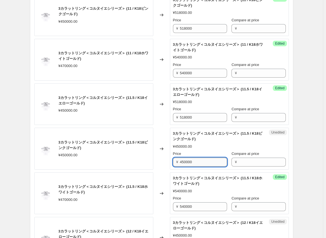
click at [173, 161] on input "450000" at bounding box center [203, 162] width 47 height 9
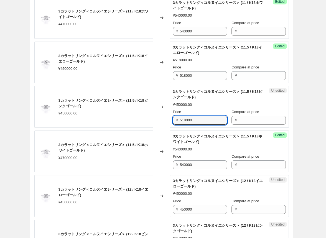
scroll to position [771, 0]
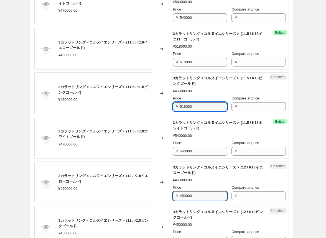
click at [173, 194] on input "450000" at bounding box center [203, 195] width 47 height 9
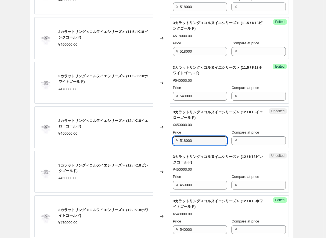
scroll to position [827, 0]
click at [164, 172] on div "Changed to" at bounding box center [161, 172] width 17 height 42
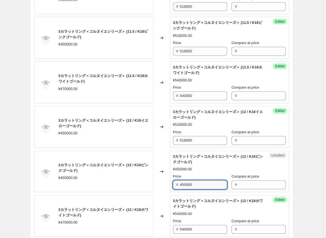
click at [173, 183] on input "450000" at bounding box center [203, 184] width 47 height 9
click at [166, 183] on div "Changed to" at bounding box center [161, 172] width 17 height 42
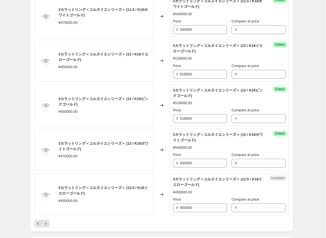
scroll to position [910, 0]
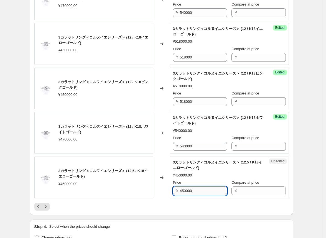
click at [173, 189] on input "450000" at bounding box center [203, 190] width 47 height 9
click at [158, 187] on div "Changed to" at bounding box center [161, 178] width 17 height 42
click at [173, 189] on input "450000" at bounding box center [203, 190] width 47 height 9
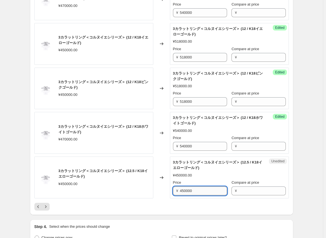
click at [173, 189] on input "450000" at bounding box center [203, 190] width 47 height 9
drag, startPoint x: 193, startPoint y: 188, endPoint x: 156, endPoint y: 186, distance: 37.2
click at [156, 186] on div "3カラットリング＜コルヌイエシリーズ＞ (12.5 / K18イエローゴールド) ¥450000.00 Changed to Unedited 3カラットリン…" at bounding box center [161, 178] width 254 height 42
click at [165, 191] on div "Changed to" at bounding box center [161, 178] width 17 height 42
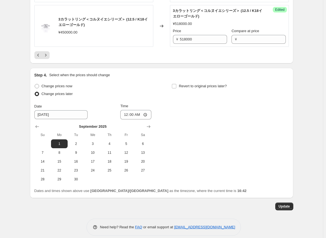
scroll to position [1065, 0]
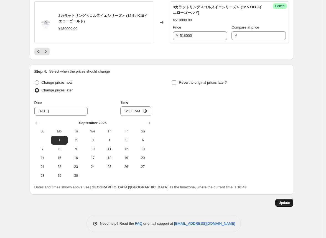
click at [173, 202] on span "Update" at bounding box center [283, 203] width 11 height 4
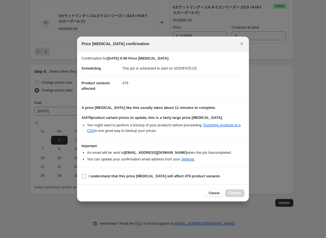
click at [86, 177] on label "I understand that this price [MEDICAL_DATA] will affect 479 product variants" at bounding box center [150, 176] width 138 height 8
click at [86, 177] on input "I understand that this price [MEDICAL_DATA] will affect 479 product variants" at bounding box center [84, 176] width 4 height 4
click at [173, 193] on span "Confirm" at bounding box center [234, 193] width 13 height 4
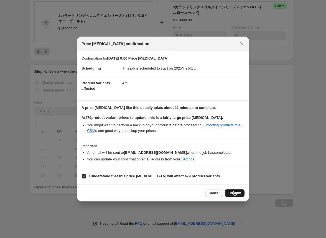
scroll to position [1065, 0]
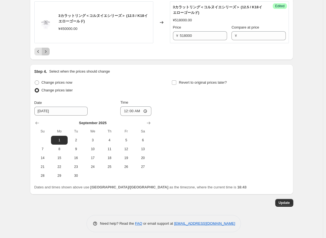
click at [48, 50] on icon "Next" at bounding box center [46, 52] width 6 height 6
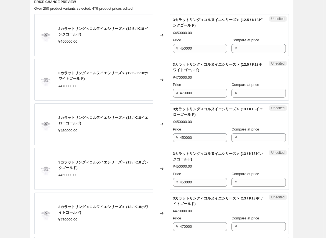
scroll to position [206, 0]
click at [173, 49] on input "450000" at bounding box center [203, 48] width 47 height 9
drag, startPoint x: 194, startPoint y: 46, endPoint x: 165, endPoint y: 47, distance: 28.8
click at [165, 47] on div "3カラットリング＜コルヌイエシリーズ＞ (12.5 / K18ピンクゴールド) ¥450000.00 Changed to Unedited 3カラットリング…" at bounding box center [161, 35] width 254 height 42
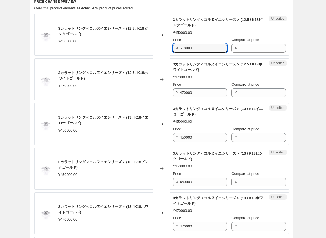
click at [156, 47] on div "Changed to" at bounding box center [161, 35] width 17 height 42
click at [173, 49] on input "518000" at bounding box center [203, 48] width 47 height 9
click at [166, 53] on div "Changed to" at bounding box center [161, 35] width 17 height 42
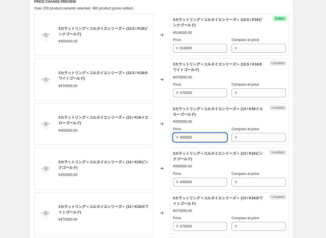
click at [173, 138] on input "450000" at bounding box center [203, 137] width 47 height 9
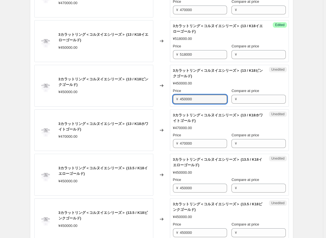
click at [173, 97] on input "450000" at bounding box center [203, 98] width 47 height 9
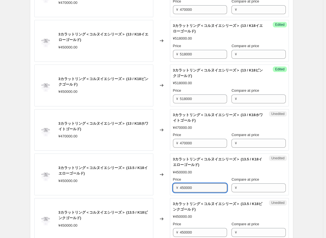
click at [173, 186] on input "450000" at bounding box center [203, 187] width 47 height 9
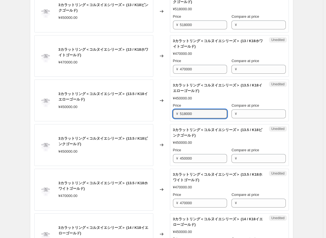
scroll to position [373, 0]
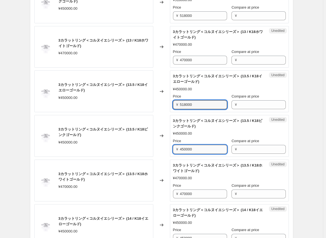
click at [173, 147] on input "450000" at bounding box center [203, 149] width 47 height 9
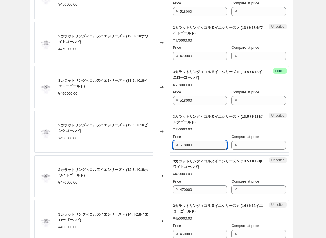
scroll to position [428, 0]
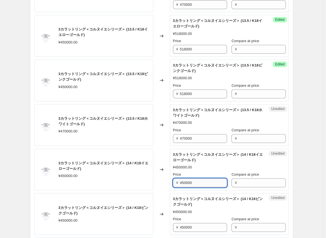
click at [173, 181] on input "450000" at bounding box center [203, 182] width 47 height 9
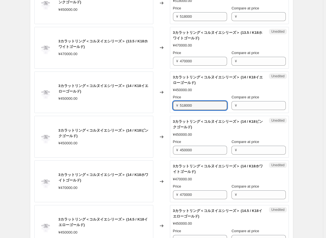
scroll to position [511, 0]
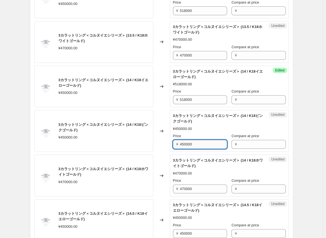
click at [173, 145] on input "450000" at bounding box center [203, 144] width 47 height 9
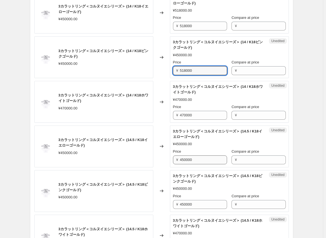
scroll to position [594, 0]
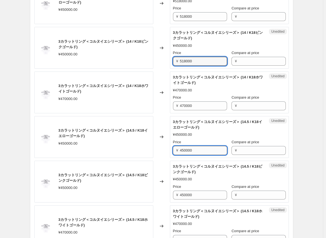
click at [173, 151] on input "450000" at bounding box center [203, 150] width 47 height 9
click at [168, 157] on div "3カラットリング＜コルヌイエシリーズ＞ (12.5 / K18ピンクゴールド) ¥450000.00 Changed to Success Edited 3カ…" at bounding box center [161, 70] width 254 height 888
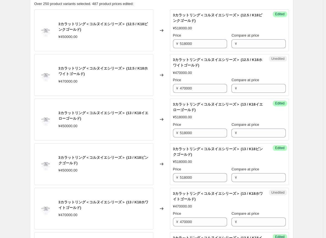
scroll to position [179, 0]
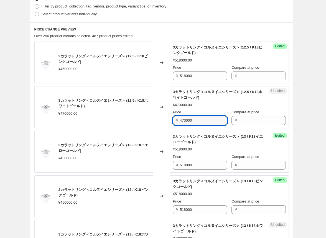
drag, startPoint x: 198, startPoint y: 121, endPoint x: 157, endPoint y: 122, distance: 41.0
click at [157, 122] on div "3カラットリング＜コルヌイエシリーズ＞ (12.5 / K18ホワイトゴールド) ¥470000.00 Changed to Unedited 3カラットリン…" at bounding box center [161, 107] width 254 height 42
click at [164, 126] on div "Changed to" at bounding box center [161, 107] width 17 height 42
click at [173, 121] on input "540000" at bounding box center [203, 120] width 47 height 9
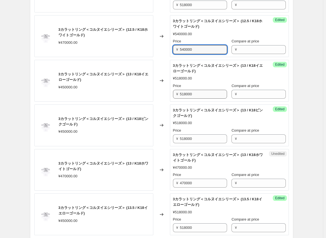
scroll to position [262, 0]
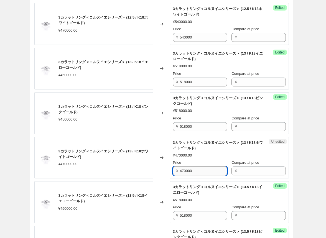
click at [173, 171] on input "470000" at bounding box center [203, 170] width 47 height 9
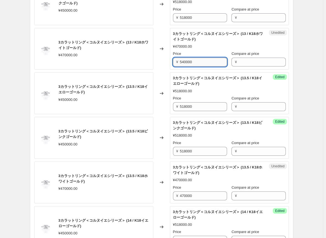
scroll to position [373, 0]
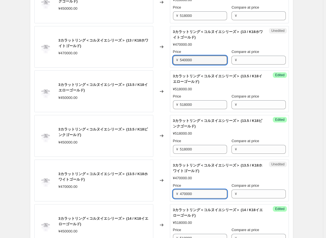
click at [173, 192] on input "470000" at bounding box center [203, 193] width 47 height 9
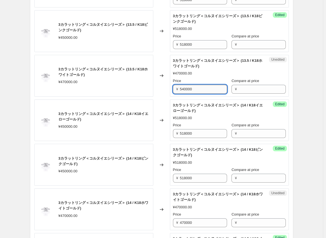
scroll to position [483, 0]
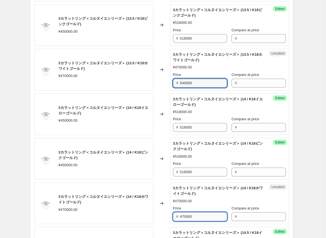
click at [173, 214] on input "470000" at bounding box center [203, 216] width 47 height 9
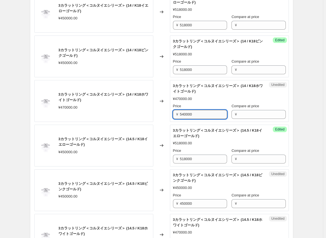
scroll to position [594, 0]
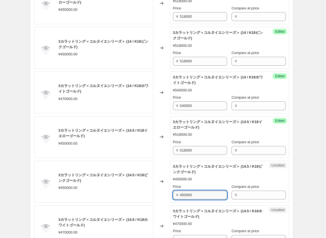
click at [173, 191] on input "450000" at bounding box center [203, 195] width 47 height 9
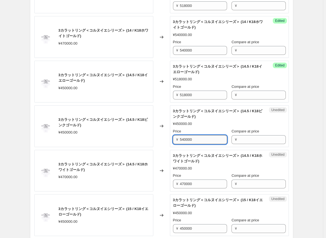
scroll to position [677, 0]
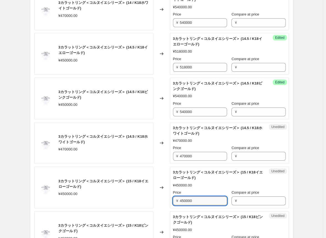
click at [173, 198] on input "450000" at bounding box center [203, 200] width 47 height 9
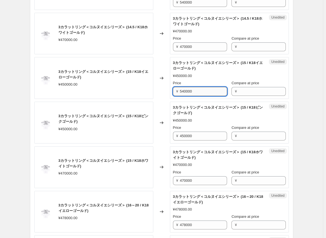
scroll to position [788, 0]
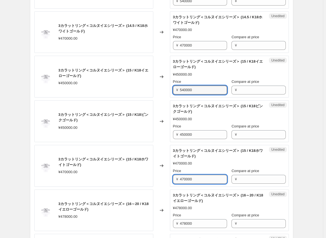
click at [173, 178] on input "470000" at bounding box center [203, 179] width 47 height 9
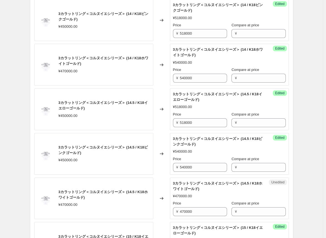
scroll to position [650, 0]
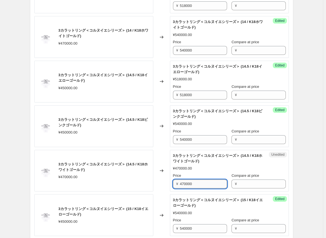
click at [173, 184] on input "470000" at bounding box center [203, 184] width 47 height 9
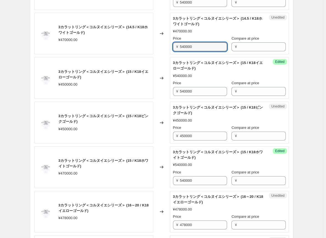
scroll to position [760, 0]
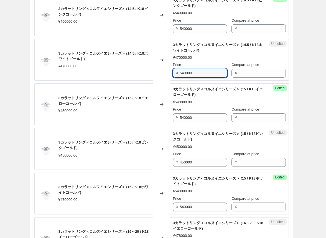
click at [165, 76] on div "Changed to" at bounding box center [161, 60] width 17 height 42
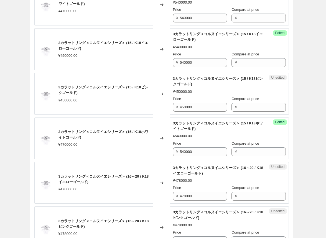
scroll to position [816, 0]
drag, startPoint x: 200, startPoint y: 105, endPoint x: 166, endPoint y: 103, distance: 33.6
click at [166, 103] on div "3カラットリング＜コルヌイエシリーズ＞ (15 / K18ピンクゴールド) ¥450000.00 Changed to Unedited 3カラットリング＜コ…" at bounding box center [161, 94] width 254 height 42
click at [164, 104] on div "Changed to" at bounding box center [161, 94] width 17 height 42
click at [173, 105] on input "518000" at bounding box center [203, 106] width 47 height 9
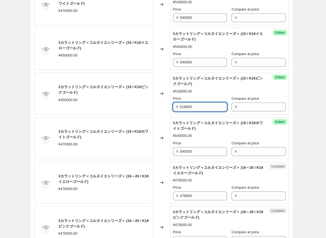
click at [173, 105] on input "518000" at bounding box center [203, 106] width 47 height 9
click at [173, 61] on input "540000" at bounding box center [203, 62] width 47 height 9
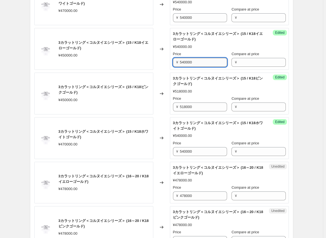
click at [173, 61] on input "540000" at bounding box center [203, 62] width 47 height 9
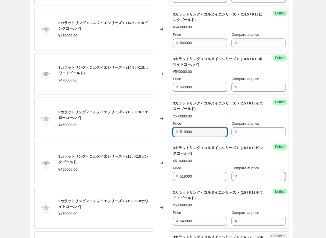
scroll to position [733, 0]
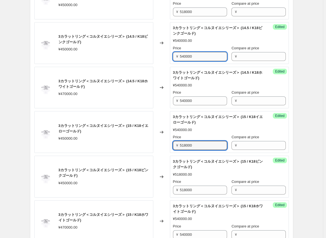
click at [173, 56] on input "540000" at bounding box center [203, 56] width 47 height 9
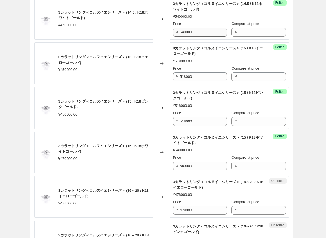
scroll to position [816, 0]
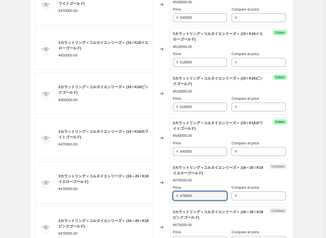
drag, startPoint x: 201, startPoint y: 194, endPoint x: 154, endPoint y: 194, distance: 46.5
click at [154, 194] on div "3カラットリング＜コルヌイエシリーズ＞ (16～20 / K18イエローゴールド) ¥478000.00 Changed to Unedited 3カラットリ…" at bounding box center [161, 183] width 254 height 42
click at [159, 198] on div "Changed to" at bounding box center [161, 183] width 17 height 42
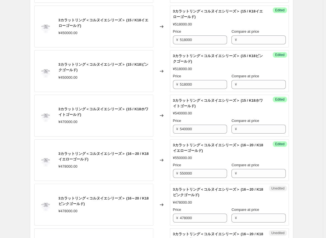
scroll to position [871, 0]
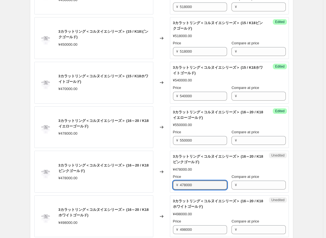
drag, startPoint x: 201, startPoint y: 182, endPoint x: 149, endPoint y: 179, distance: 51.6
click at [149, 179] on div "3カラットリング＜コルヌイエシリーズ＞ (16～20 / K18ピンクゴールド) ¥478000.00 Changed to Unedited 3カラットリン…" at bounding box center [161, 172] width 254 height 42
click at [157, 224] on div "Changed to" at bounding box center [161, 216] width 17 height 42
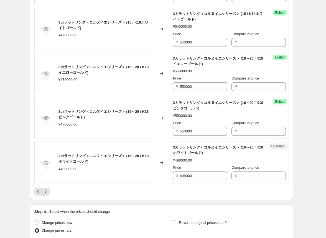
scroll to position [927, 0]
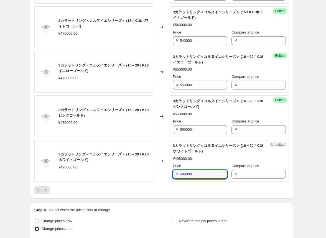
drag, startPoint x: 205, startPoint y: 170, endPoint x: 159, endPoint y: 168, distance: 46.3
click at [159, 169] on div "3カラットリング＜コルヌイエシリーズ＞ (16～20 / K18ホワイトゴールド) ¥498000.00 Changed to Unedited 3カラットリ…" at bounding box center [161, 161] width 254 height 42
click at [172, 187] on div at bounding box center [161, 190] width 254 height 8
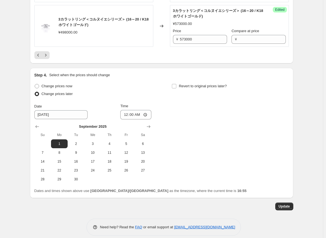
scroll to position [1065, 0]
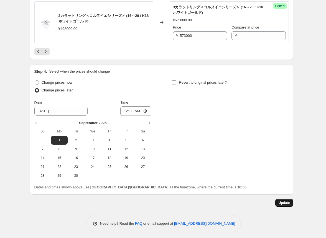
click at [173, 202] on span "Update" at bounding box center [283, 203] width 11 height 4
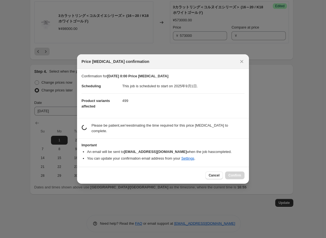
scroll to position [0, 0]
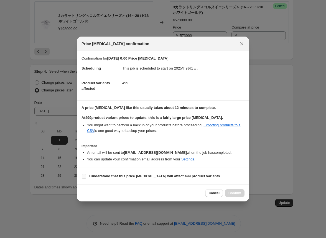
click at [88, 177] on label "I understand that this price [MEDICAL_DATA] will affect 499 product variants" at bounding box center [150, 176] width 138 height 8
click at [86, 177] on input "I understand that this price [MEDICAL_DATA] will affect 499 product variants" at bounding box center [84, 176] width 4 height 4
click at [173, 194] on span "Confirm" at bounding box center [234, 193] width 13 height 4
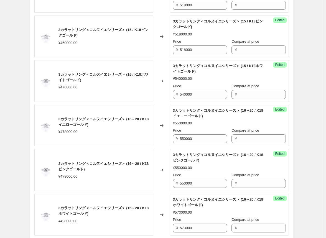
scroll to position [982, 0]
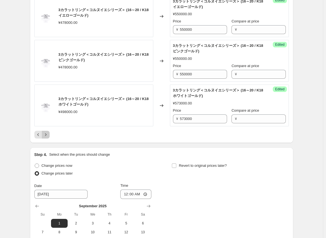
click at [48, 132] on icon "Next" at bounding box center [46, 135] width 6 height 6
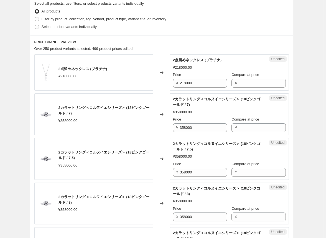
scroll to position [179, 0]
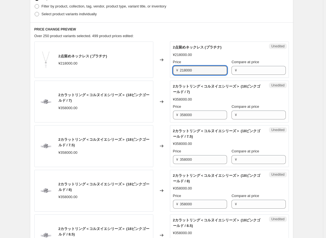
drag, startPoint x: 204, startPoint y: 72, endPoint x: 136, endPoint y: 71, distance: 68.7
click at [136, 71] on div "2点留めネックレス (プラチナ) ¥218000.00 Changed to Unedited 2点留めネックレス (プラチナ) ¥218000.00 Pri…" at bounding box center [161, 60] width 254 height 36
click at [170, 72] on div "Changed to" at bounding box center [161, 60] width 17 height 36
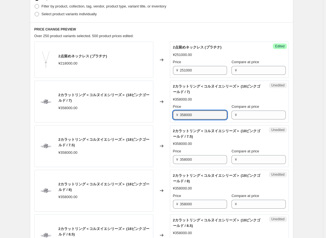
drag, startPoint x: 202, startPoint y: 116, endPoint x: 164, endPoint y: 116, distance: 37.7
click at [164, 116] on div "2カラットリング＜コルヌイエシリーズ＞ (18ピンクゴールド / 7) ¥358000.00 Changed to Unedited 2カラットリング＜コルヌ…" at bounding box center [161, 102] width 254 height 42
click at [140, 118] on div "2カラットリング＜コルヌイエシリーズ＞ (18ピンクゴールド / 7) ¥358000.00" at bounding box center [93, 102] width 119 height 42
click at [173, 116] on input "412000" at bounding box center [203, 115] width 47 height 9
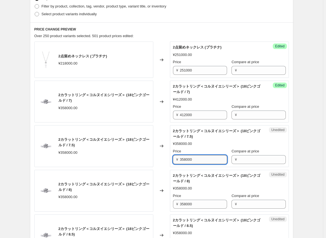
click at [173, 161] on input "358000" at bounding box center [203, 159] width 47 height 9
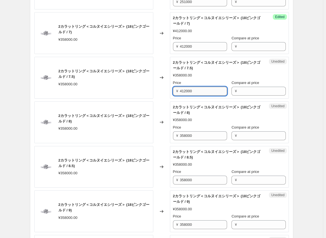
scroll to position [262, 0]
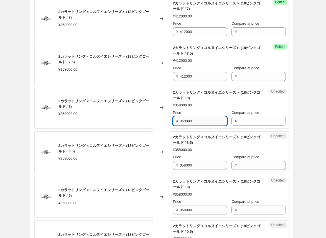
click at [173, 121] on input "358000" at bounding box center [203, 121] width 47 height 9
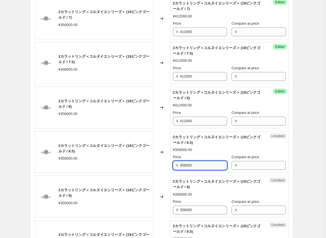
click at [173, 164] on input "358000" at bounding box center [203, 165] width 47 height 9
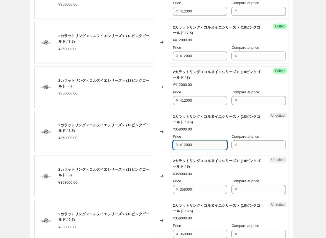
scroll to position [289, 0]
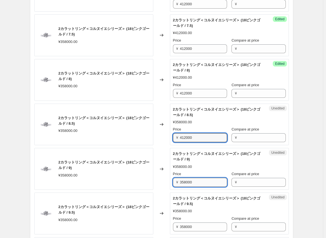
click at [173, 181] on input "358000" at bounding box center [203, 182] width 47 height 9
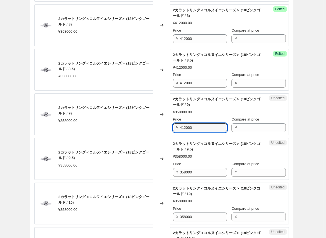
scroll to position [345, 0]
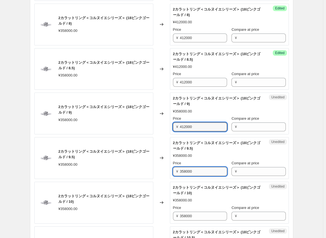
click at [173, 170] on input "358000" at bounding box center [203, 171] width 47 height 9
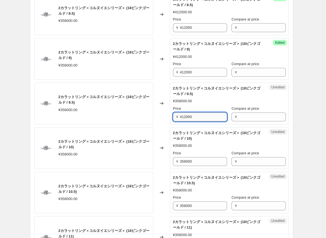
scroll to position [400, 0]
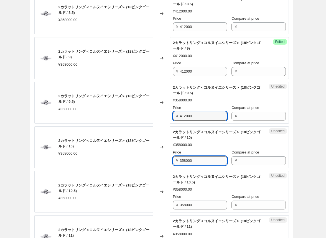
click at [173, 159] on input "358000" at bounding box center [203, 160] width 47 height 9
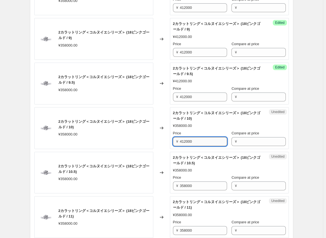
scroll to position [428, 0]
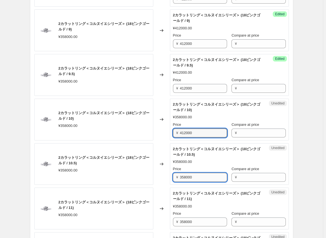
click at [173, 175] on input "358000" at bounding box center [203, 177] width 47 height 9
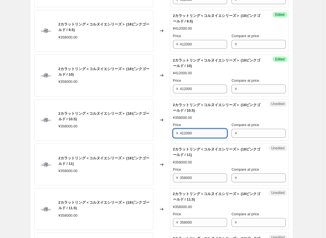
scroll to position [483, 0]
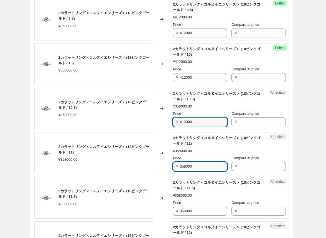
click at [173, 166] on input "358000" at bounding box center [203, 166] width 47 height 9
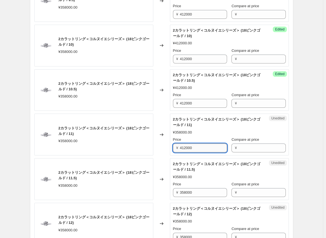
scroll to position [511, 0]
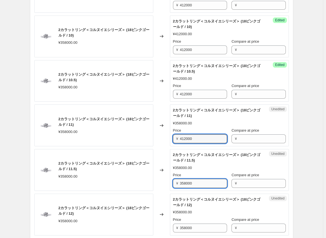
click at [173, 182] on input "358000" at bounding box center [203, 183] width 47 height 9
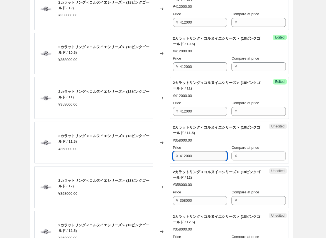
scroll to position [539, 0]
click at [173, 198] on input "358000" at bounding box center [203, 200] width 47 height 9
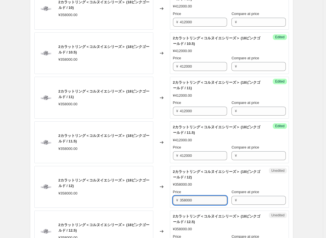
click at [173, 198] on input "358000" at bounding box center [203, 200] width 47 height 9
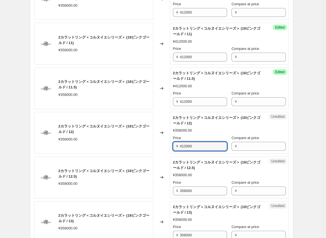
scroll to position [594, 0]
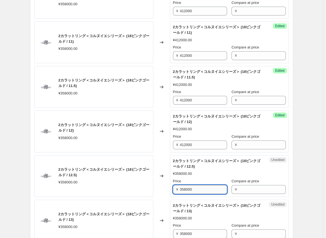
click at [173, 188] on input "358000" at bounding box center [203, 189] width 47 height 9
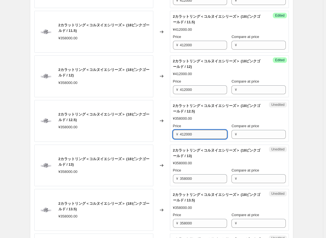
scroll to position [650, 0]
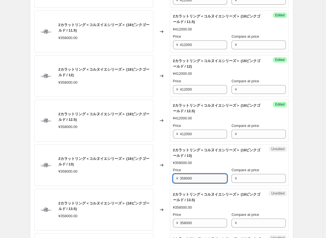
click at [173, 177] on input "358000" at bounding box center [203, 178] width 47 height 9
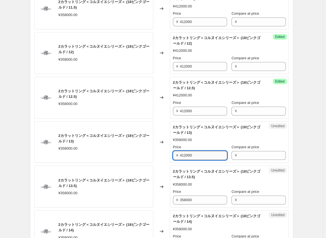
scroll to position [705, 0]
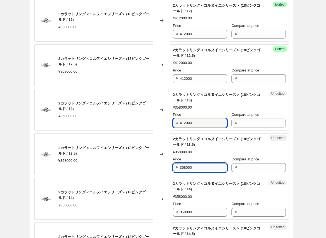
click at [173, 168] on input "358000" at bounding box center [203, 167] width 47 height 9
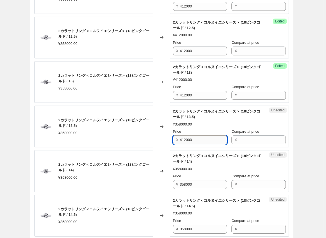
scroll to position [760, 0]
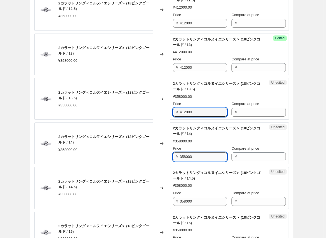
click at [173, 158] on input "358000" at bounding box center [203, 156] width 47 height 9
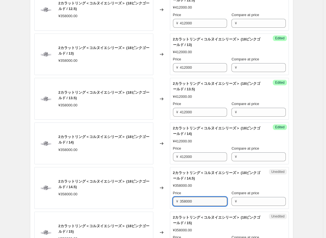
click at [173, 198] on input "358000" at bounding box center [203, 201] width 47 height 9
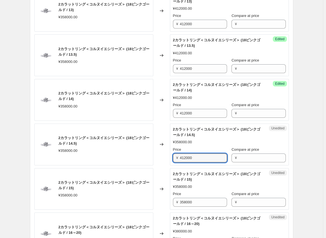
scroll to position [816, 0]
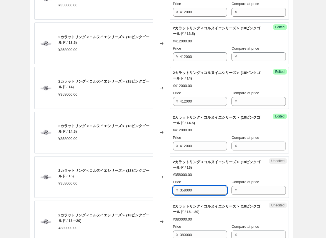
click at [173, 187] on input "358000" at bounding box center [203, 190] width 47 height 9
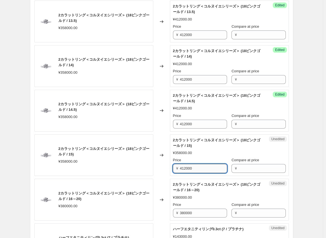
scroll to position [871, 0]
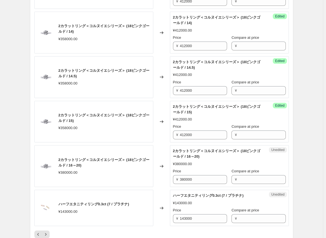
click at [162, 182] on div "Changed to" at bounding box center [161, 166] width 17 height 42
drag, startPoint x: 196, startPoint y: 177, endPoint x: 156, endPoint y: 175, distance: 40.3
click at [156, 175] on div "2カラットリング＜コルヌイエシリーズ＞ (18ピンクゴールド / 16～20) ¥380000.00 Changed to Unedited 2カラットリング…" at bounding box center [161, 166] width 254 height 42
click at [156, 175] on div "Changed to" at bounding box center [161, 166] width 17 height 42
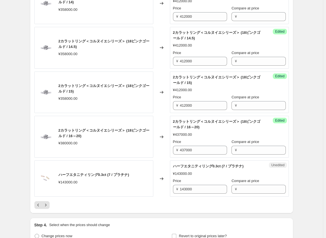
scroll to position [927, 0]
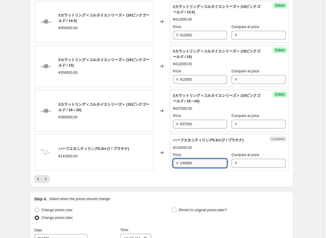
drag, startPoint x: 197, startPoint y: 159, endPoint x: 149, endPoint y: 158, distance: 47.7
click at [149, 158] on div "ハーフエタニティリング0.3ct (7 / プラチナ) ¥143000.00 Changed to Unedited ハーフエタニティリング0.3ct (7 …" at bounding box center [161, 152] width 254 height 36
click at [162, 158] on div "Changed to" at bounding box center [161, 152] width 17 height 36
click at [173, 162] on input "179000" at bounding box center [203, 163] width 47 height 9
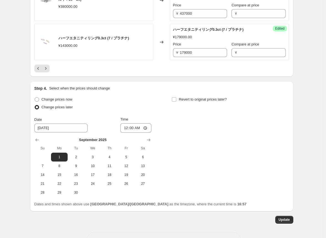
scroll to position [1037, 0]
click at [173, 217] on span "Update" at bounding box center [283, 219] width 11 height 4
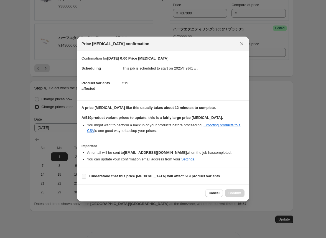
click at [85, 176] on input "I understand that this price [MEDICAL_DATA] will affect 519 product variants" at bounding box center [84, 176] width 4 height 4
click at [173, 194] on span "Confirm" at bounding box center [234, 193] width 13 height 4
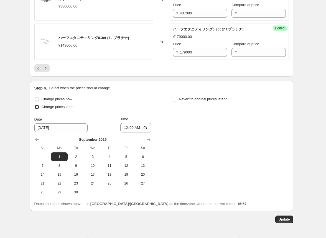
click at [48, 66] on icon "Next" at bounding box center [46, 68] width 6 height 6
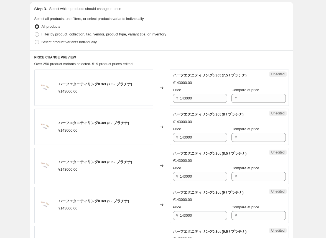
scroll to position [68, 0]
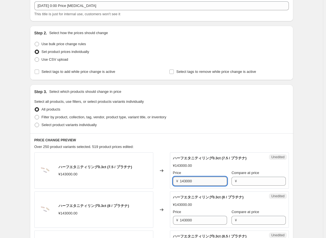
click at [173, 181] on input "143000" at bounding box center [203, 181] width 47 height 9
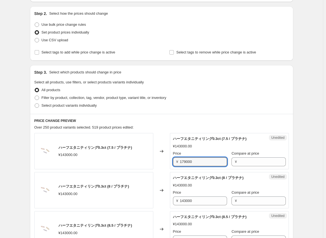
scroll to position [123, 0]
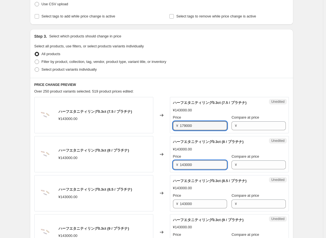
click at [173, 165] on input "143000" at bounding box center [203, 164] width 47 height 9
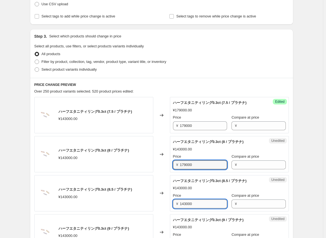
click at [173, 202] on input "143000" at bounding box center [203, 203] width 47 height 9
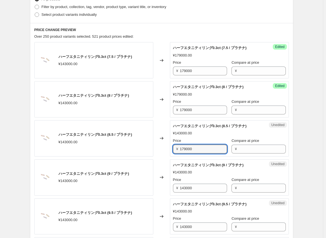
scroll to position [179, 0]
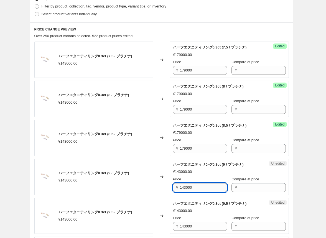
click at [173, 186] on input "143000" at bounding box center [203, 187] width 47 height 9
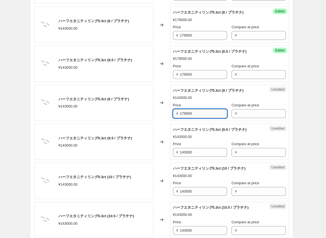
scroll to position [262, 0]
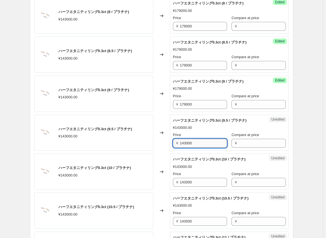
click at [173, 145] on input "143000" at bounding box center [203, 143] width 47 height 9
click at [173, 183] on input "143000" at bounding box center [203, 182] width 47 height 9
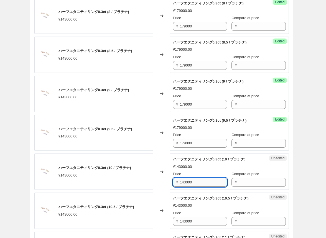
click at [173, 183] on input "143000" at bounding box center [203, 182] width 47 height 9
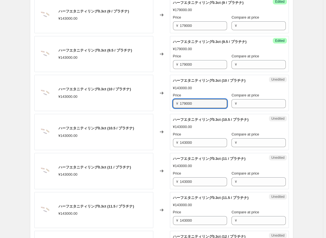
scroll to position [345, 0]
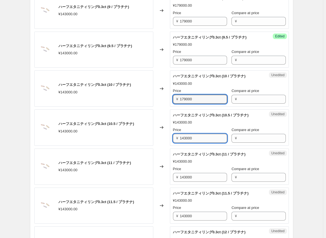
click at [173, 139] on input "143000" at bounding box center [203, 138] width 47 height 9
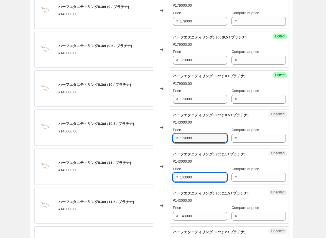
click at [173, 177] on input "143000" at bounding box center [203, 177] width 47 height 9
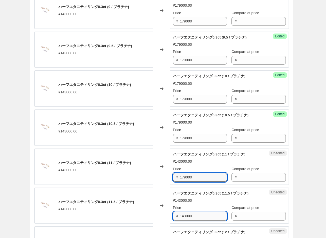
click at [173, 216] on input "143000" at bounding box center [203, 216] width 47 height 9
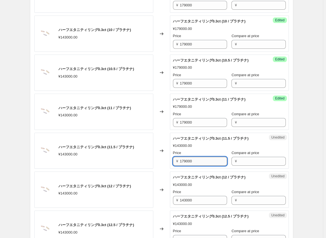
scroll to position [400, 0]
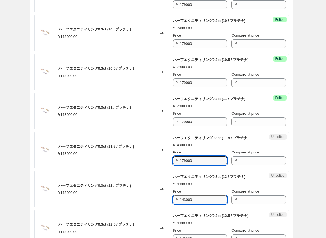
click at [173, 198] on input "143000" at bounding box center [203, 199] width 47 height 9
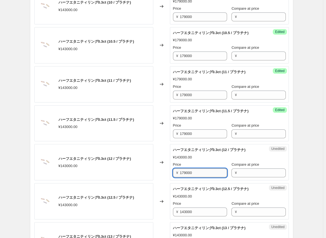
scroll to position [456, 0]
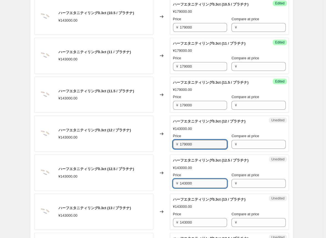
click at [173, 184] on input "143000" at bounding box center [203, 183] width 47 height 9
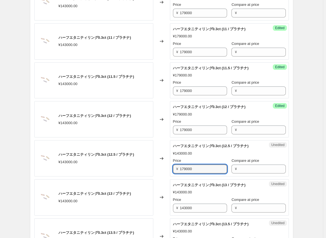
scroll to position [483, 0]
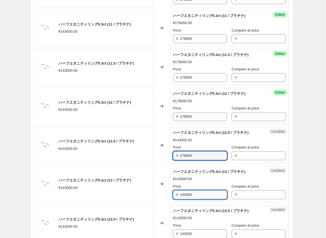
click at [173, 193] on input "143000" at bounding box center [203, 194] width 47 height 9
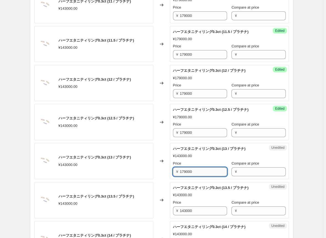
scroll to position [539, 0]
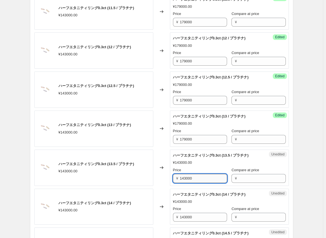
click at [173, 177] on input "143000" at bounding box center [203, 178] width 47 height 9
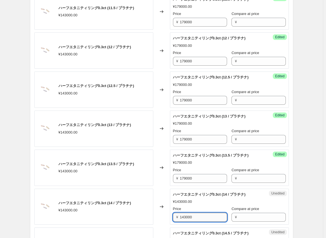
click at [173, 215] on input "143000" at bounding box center [203, 217] width 47 height 9
click at [173, 214] on input "143000" at bounding box center [203, 217] width 47 height 9
click at [173, 215] on input "143000" at bounding box center [203, 217] width 47 height 9
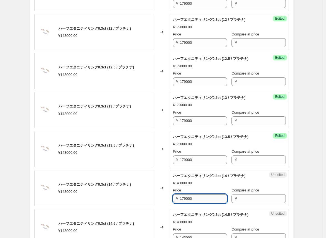
scroll to position [566, 0]
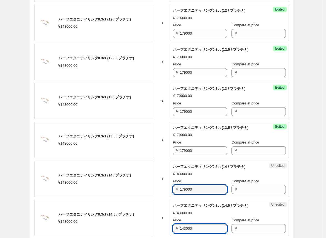
click at [173, 227] on input "143000" at bounding box center [203, 228] width 47 height 9
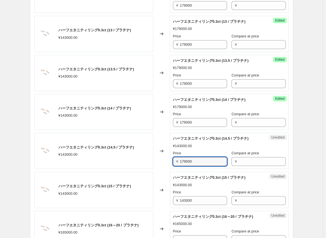
scroll to position [650, 0]
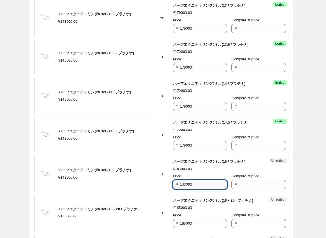
click at [173, 181] on input "143000" at bounding box center [203, 184] width 47 height 9
click at [160, 201] on div "Changed to" at bounding box center [161, 213] width 17 height 36
click at [161, 201] on div "Changed to" at bounding box center [161, 213] width 17 height 36
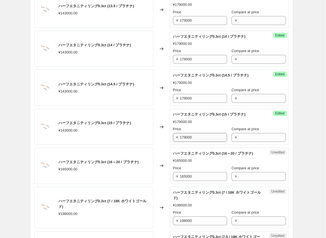
scroll to position [705, 0]
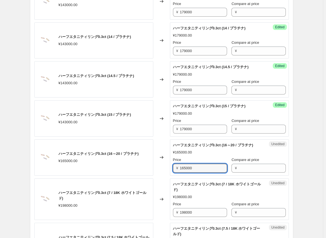
drag, startPoint x: 201, startPoint y: 173, endPoint x: 161, endPoint y: 169, distance: 40.1
click at [161, 169] on div "ハーフエタニティリング0.3ct (16～20 / プラチナ) ¥165000.00 Changed to Unedited ハーフエタニティリング0.3ct…" at bounding box center [161, 157] width 254 height 36
click at [161, 168] on div "Changed to" at bounding box center [161, 157] width 17 height 36
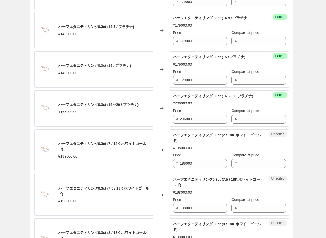
scroll to position [760, 0]
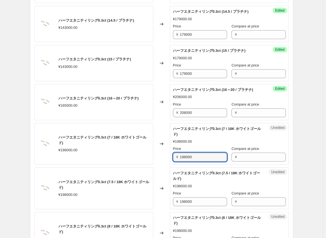
drag, startPoint x: 196, startPoint y: 162, endPoint x: 154, endPoint y: 160, distance: 42.4
click at [154, 160] on div "ハーフエタニティリング0.3ct (7 / 18K ホワイトゴールド) ¥198000.00 Changed to Unedited ハーフエタニティリング0…" at bounding box center [161, 144] width 254 height 42
click at [164, 165] on div "Changed to" at bounding box center [161, 144] width 17 height 42
click at [173, 162] on input "248000" at bounding box center [203, 157] width 47 height 9
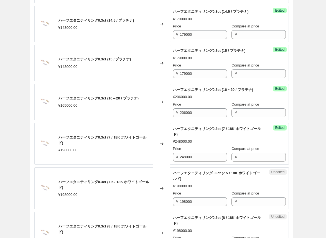
click at [163, 162] on div "Changed to" at bounding box center [161, 144] width 17 height 42
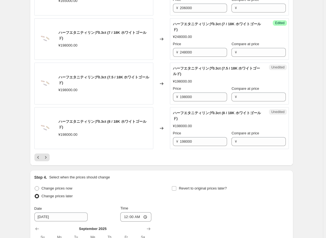
scroll to position [871, 0]
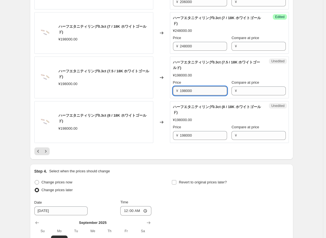
click at [173, 95] on input "198000" at bounding box center [203, 90] width 47 height 9
click at [173, 139] on input "198000" at bounding box center [203, 135] width 47 height 9
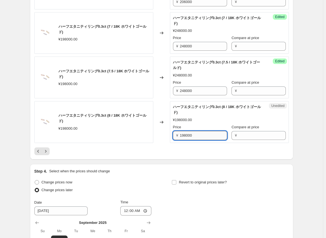
click at [173, 139] on input "198000" at bounding box center [203, 135] width 47 height 9
click at [165, 151] on div at bounding box center [161, 151] width 254 height 8
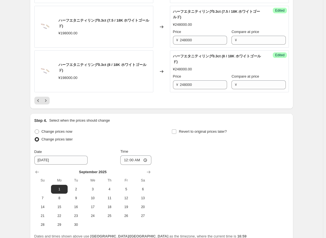
scroll to position [954, 0]
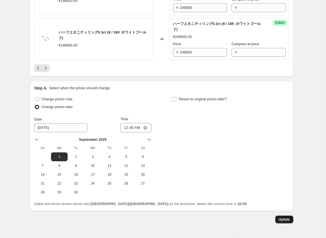
click at [173, 222] on span "Update" at bounding box center [283, 219] width 11 height 4
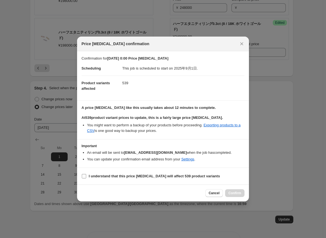
click at [84, 176] on input "I understand that this price [MEDICAL_DATA] will affect 539 product variants" at bounding box center [84, 176] width 4 height 4
click at [173, 194] on span "Confirm" at bounding box center [234, 193] width 13 height 4
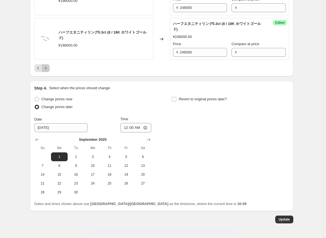
click at [48, 71] on icon "Next" at bounding box center [46, 68] width 6 height 6
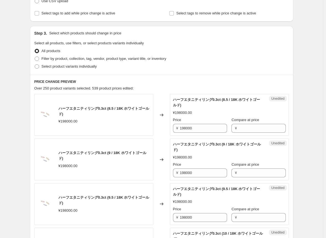
scroll to position [123, 0]
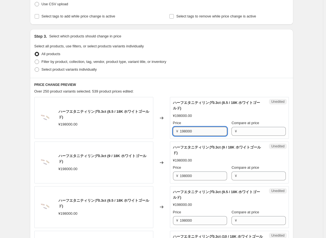
click at [173, 131] on input "198000" at bounding box center [203, 131] width 47 height 9
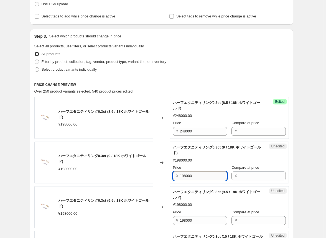
click at [173, 177] on input "198000" at bounding box center [203, 175] width 47 height 9
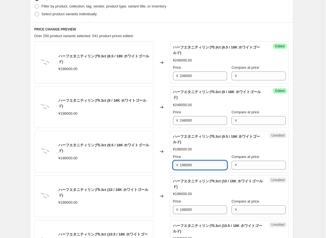
click at [173, 166] on input "198000" at bounding box center [203, 165] width 47 height 9
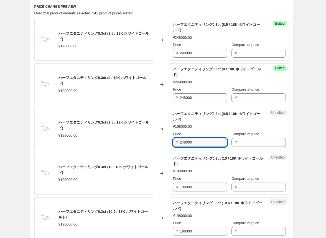
scroll to position [262, 0]
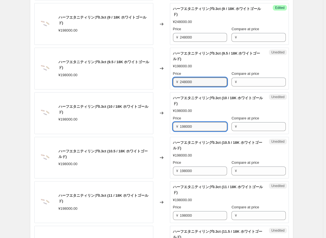
click at [173, 128] on input "198000" at bounding box center [203, 126] width 47 height 9
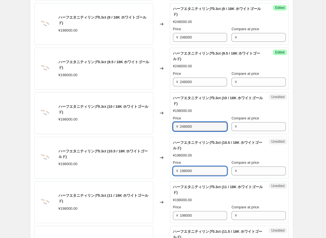
click at [173, 169] on input "198000" at bounding box center [203, 170] width 47 height 9
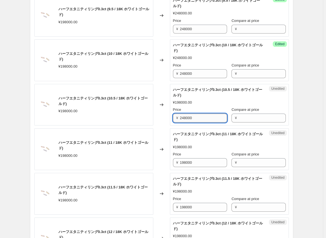
scroll to position [317, 0]
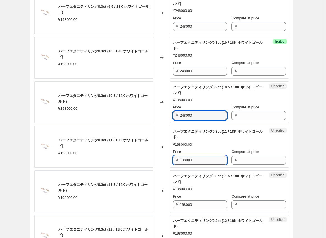
click at [173, 160] on input "198000" at bounding box center [203, 160] width 47 height 9
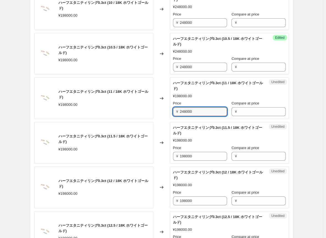
scroll to position [373, 0]
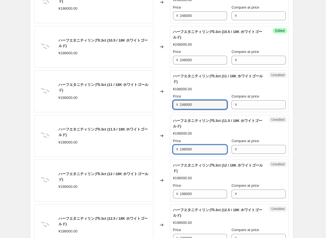
click at [173, 149] on input "198000" at bounding box center [203, 149] width 47 height 9
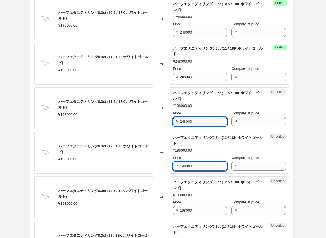
click at [173, 165] on input "198000" at bounding box center [203, 166] width 47 height 9
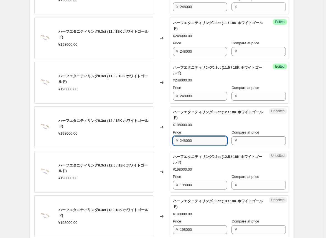
scroll to position [456, 0]
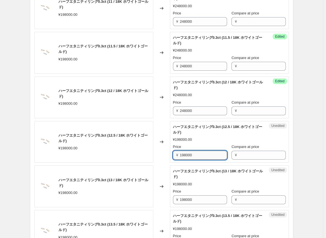
click at [173, 154] on input "198000" at bounding box center [203, 155] width 47 height 9
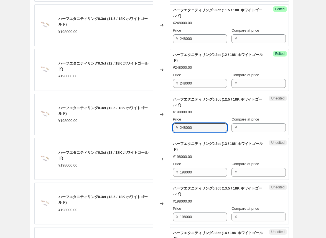
scroll to position [483, 0]
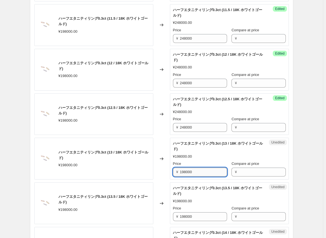
click at [173, 172] on input "198000" at bounding box center [203, 172] width 47 height 9
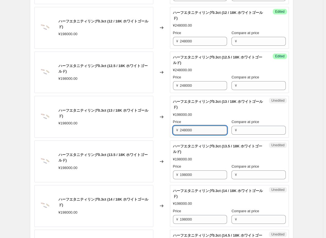
scroll to position [539, 0]
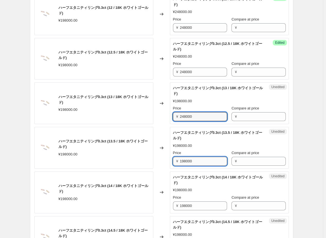
click at [173, 161] on input "198000" at bounding box center [203, 161] width 47 height 9
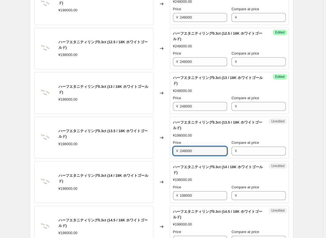
scroll to position [566, 0]
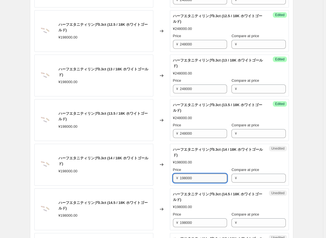
click at [173, 176] on input "198000" at bounding box center [203, 178] width 47 height 9
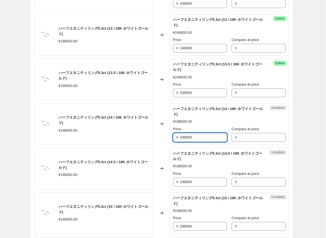
scroll to position [622, 0]
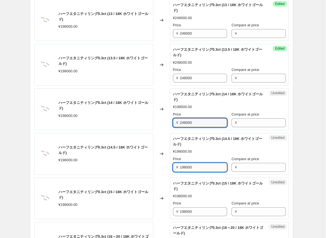
click at [173, 166] on input "198000" at bounding box center [203, 167] width 47 height 9
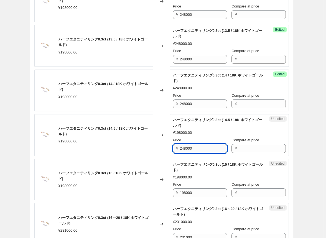
scroll to position [650, 0]
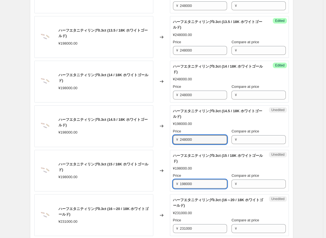
click at [173, 183] on input "198000" at bounding box center [203, 184] width 47 height 9
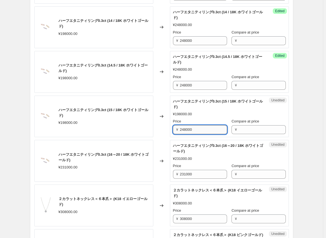
scroll to position [705, 0]
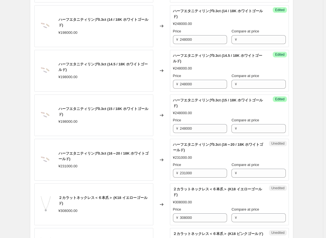
click at [166, 176] on div "Changed to" at bounding box center [161, 160] width 17 height 42
drag, startPoint x: 198, startPoint y: 172, endPoint x: 154, endPoint y: 170, distance: 44.4
click at [154, 170] on div "ハーフエタニティリング0.3ct (16～20 / 18K ホワイトゴールド) ¥231000.00 Changed to Unedited ハーフエタニティ…" at bounding box center [161, 160] width 254 height 42
click at [162, 168] on div "Changed to" at bounding box center [161, 160] width 17 height 42
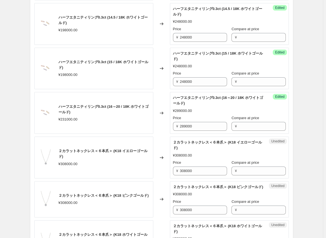
scroll to position [760, 0]
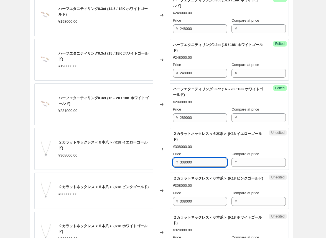
click at [173, 163] on input "308000" at bounding box center [203, 162] width 47 height 9
click at [159, 175] on div "Changed to" at bounding box center [161, 191] width 17 height 36
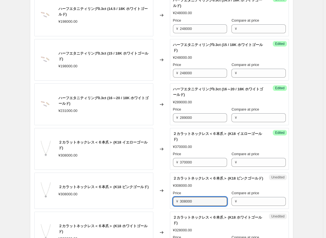
drag, startPoint x: 202, startPoint y: 206, endPoint x: 162, endPoint y: 203, distance: 40.0
click at [162, 203] on div "２カラットネックレス＜６本爪＞ (K18 ピンクゴールド) ¥308000.00 Changed to Unedited ２カラットネックレス＜６本爪＞ (K…" at bounding box center [161, 191] width 254 height 36
click at [162, 208] on div "Changed to" at bounding box center [161, 191] width 17 height 36
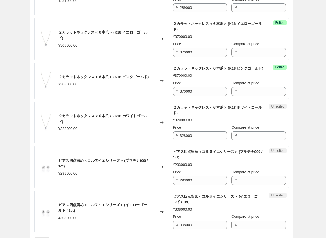
scroll to position [871, 0]
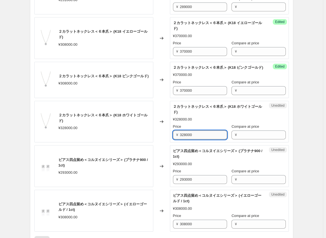
click at [173, 139] on input "328000" at bounding box center [203, 134] width 47 height 9
drag, startPoint x: 196, startPoint y: 140, endPoint x: 170, endPoint y: 140, distance: 26.6
click at [170, 140] on div "２カラットネックレス＜６本爪＞ (K18 ホワイトゴールド) ¥328000.00 Changed to Unedited ２カラットネックレス＜６本爪＞ (…" at bounding box center [161, 122] width 254 height 42
click at [161, 143] on div "Changed to" at bounding box center [161, 122] width 17 height 42
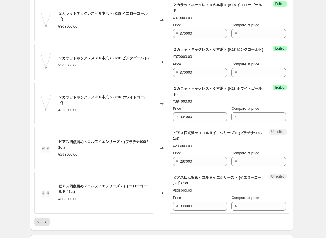
scroll to position [899, 0]
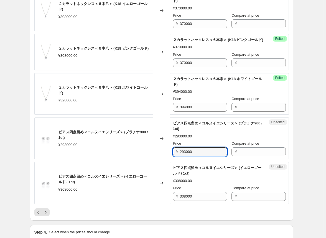
drag, startPoint x: 201, startPoint y: 155, endPoint x: 146, endPoint y: 152, distance: 55.0
click at [147, 152] on div "ピアス四点留め＜コルヌイエシリーズ＞ (プラチナ900 / 1ct) ¥293000.00 Changed to Unedited ピアス四点留め＜コルヌイエ…" at bounding box center [161, 138] width 254 height 42
click at [163, 159] on div "Changed to" at bounding box center [161, 138] width 17 height 42
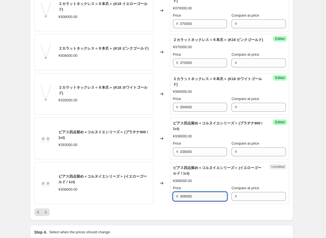
click at [173, 201] on input "308000" at bounding box center [203, 196] width 47 height 9
click at [163, 213] on div at bounding box center [161, 212] width 254 height 8
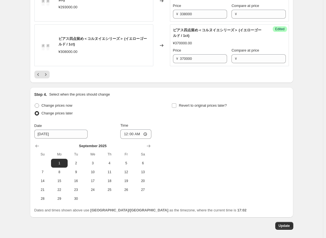
scroll to position [1065, 0]
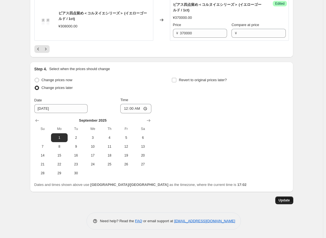
click at [173, 201] on span "Update" at bounding box center [283, 200] width 11 height 4
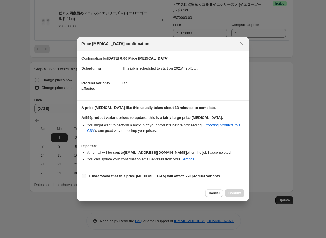
click at [88, 178] on label "I understand that this price [MEDICAL_DATA] will affect 559 product variants" at bounding box center [150, 176] width 138 height 8
click at [86, 178] on input "I understand that this price [MEDICAL_DATA] will affect 559 product variants" at bounding box center [84, 176] width 4 height 4
click at [173, 193] on span "Confirm" at bounding box center [234, 193] width 13 height 4
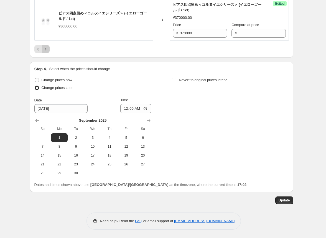
click at [48, 49] on icon "Next" at bounding box center [46, 49] width 6 height 6
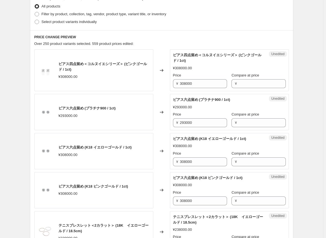
scroll to position [162, 0]
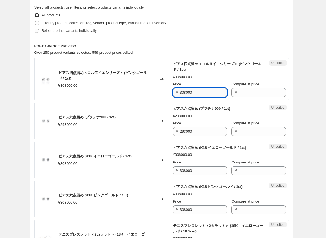
click at [173, 93] on input "308000" at bounding box center [203, 92] width 47 height 9
drag, startPoint x: 176, startPoint y: 93, endPoint x: 166, endPoint y: 94, distance: 10.3
click at [166, 94] on div "ピアス四点留め＜コルヌイエシリーズ＞ (ピンクゴールド / 1ct) ¥308000.00 Changed to Unedited ピアス四点留め＜コルヌイエ…" at bounding box center [161, 79] width 254 height 42
click at [161, 111] on div "Changed to" at bounding box center [161, 121] width 17 height 36
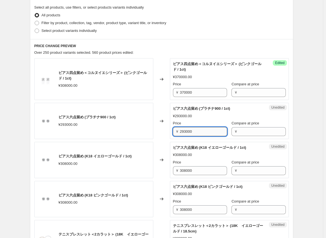
click at [173, 132] on input "293000" at bounding box center [203, 131] width 47 height 9
click at [158, 156] on div "Changed to" at bounding box center [161, 160] width 17 height 36
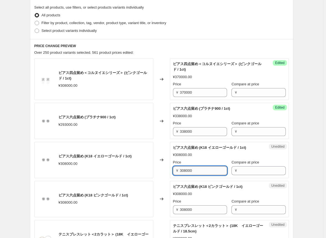
click at [173, 170] on input "308000" at bounding box center [203, 170] width 47 height 9
drag, startPoint x: 197, startPoint y: 170, endPoint x: 158, endPoint y: 169, distance: 39.1
click at [158, 169] on div "ピアス六点留め (K18 イエローゴールド / 1ct) ¥308000.00 Changed to Unedited ピアス六点留め (K18 イエローゴー…" at bounding box center [161, 160] width 254 height 36
click at [158, 189] on div "Changed to" at bounding box center [161, 199] width 17 height 36
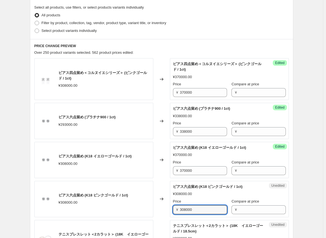
drag, startPoint x: 203, startPoint y: 209, endPoint x: 152, endPoint y: 208, distance: 51.0
click at [152, 208] on div "ピアス六点留め (K18 ピンクゴールド / 1ct) ¥308000.00 Changed to Unedited ピアス六点留め (K18 ピンクゴールド…" at bounding box center [161, 199] width 254 height 36
click at [161, 210] on div "Changed to" at bounding box center [161, 199] width 17 height 36
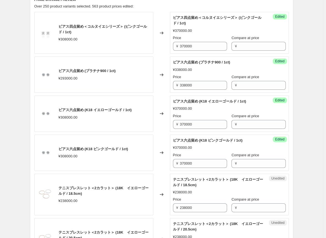
scroll to position [217, 0]
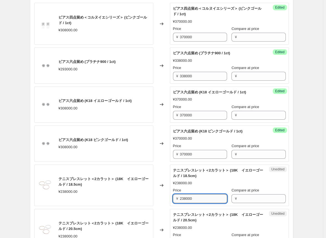
click at [173, 198] on input "238000" at bounding box center [203, 198] width 47 height 9
click at [163, 194] on div "Changed to" at bounding box center [161, 186] width 17 height 42
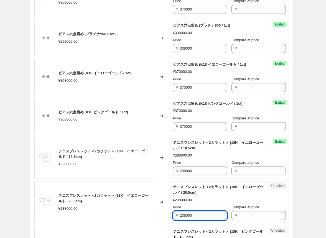
click at [173, 217] on input "238000" at bounding box center [203, 215] width 47 height 9
drag, startPoint x: 180, startPoint y: 218, endPoint x: 154, endPoint y: 215, distance: 25.9
click at [153, 215] on div "テニスブレスレット＜2カラット＞ (18K　イエローゴールド / 20.5cm) ¥238000.00" at bounding box center [93, 202] width 119 height 42
click at [173, 215] on input "238000" at bounding box center [203, 215] width 47 height 9
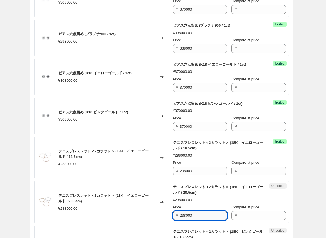
click at [173, 215] on input "238000" at bounding box center [203, 215] width 47 height 9
drag, startPoint x: 199, startPoint y: 216, endPoint x: 156, endPoint y: 214, distance: 43.0
click at [156, 214] on div "テニスブレスレット＜2カラット＞ (18K　イエローゴールド / 20.5cm) ¥238000.00 Changed to Unedited テニスブレスレ…" at bounding box center [161, 202] width 254 height 42
click at [158, 212] on div "Changed to" at bounding box center [161, 202] width 17 height 42
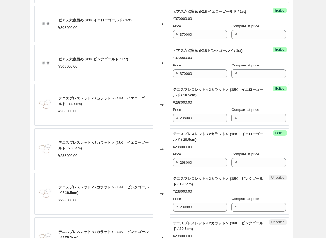
scroll to position [301, 0]
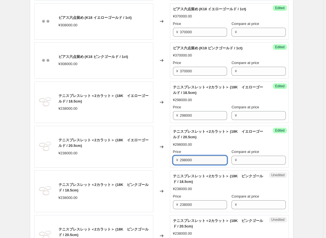
click at [173, 161] on input "298000" at bounding box center [203, 160] width 47 height 9
click at [173, 205] on input "238000" at bounding box center [203, 204] width 47 height 9
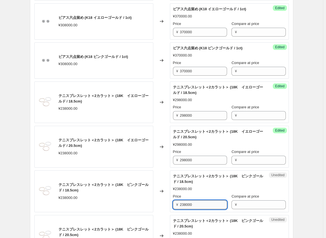
click at [173, 205] on input "238000" at bounding box center [203, 204] width 47 height 9
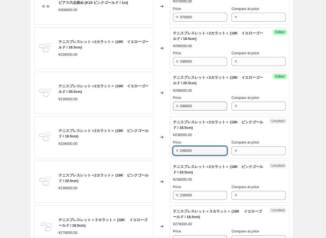
scroll to position [356, 0]
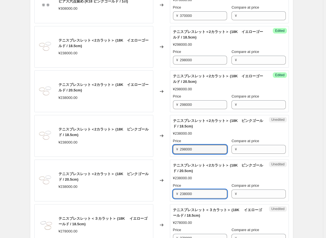
click at [173, 193] on input "238000" at bounding box center [203, 193] width 47 height 9
click at [165, 193] on div "Changed to" at bounding box center [161, 181] width 17 height 42
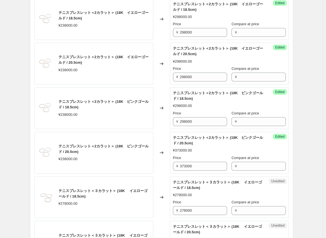
scroll to position [411, 0]
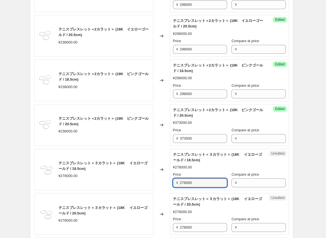
drag, startPoint x: 209, startPoint y: 184, endPoint x: 163, endPoint y: 183, distance: 46.0
click at [163, 183] on div "テニスブレスレット＜３カラット＞ (18K 　イエローゴールド / 18.5cm) ¥278000.00 Changed to Unedited テニスブレス…" at bounding box center [161, 170] width 254 height 42
click at [173, 183] on div "¥ 348000" at bounding box center [200, 182] width 54 height 9
click at [165, 181] on div "Changed to" at bounding box center [161, 170] width 17 height 42
click at [173, 181] on input "348000" at bounding box center [203, 182] width 47 height 9
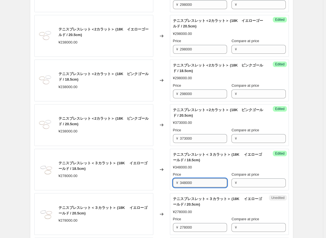
click at [173, 181] on input "348000" at bounding box center [203, 182] width 47 height 9
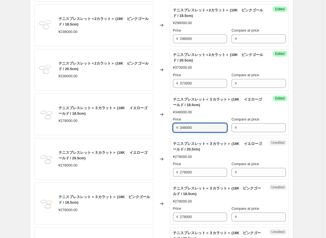
scroll to position [467, 0]
click at [173, 217] on input "278000" at bounding box center [203, 216] width 47 height 9
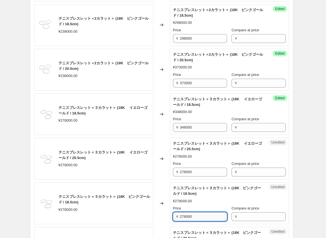
click at [173, 217] on input "278000" at bounding box center [203, 216] width 47 height 9
click at [173, 171] on input "278000" at bounding box center [203, 172] width 47 height 9
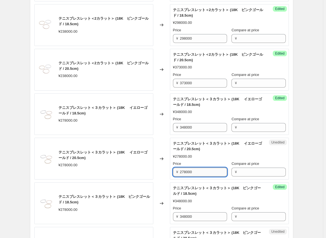
click at [173, 171] on input "278000" at bounding box center [203, 172] width 47 height 9
click at [150, 177] on div "テニスブレスレット＜３カラット＞ (18K 　イエローゴールド / 20.5cm) ¥278000.00" at bounding box center [93, 159] width 119 height 42
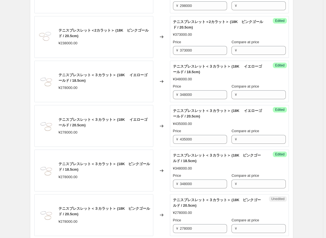
scroll to position [522, 0]
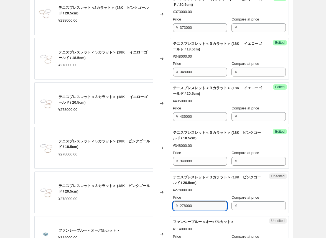
click at [173, 204] on input "278000" at bounding box center [203, 205] width 47 height 9
click at [168, 207] on div "Changed to" at bounding box center [161, 192] width 17 height 42
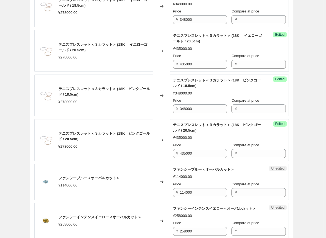
scroll to position [578, 0]
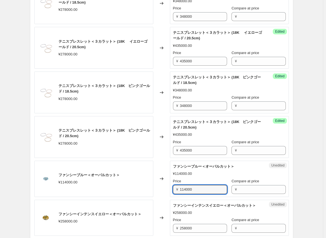
drag, startPoint x: 202, startPoint y: 186, endPoint x: 148, endPoint y: 184, distance: 54.6
click at [148, 184] on div "ファンシーブルー＜オーバルカット＞ ¥114000.00 Changed to Unedited ファンシーブルー＜オーバルカット＞ ¥114000.00 P…" at bounding box center [161, 179] width 254 height 36
click at [160, 194] on div "Changed to" at bounding box center [161, 179] width 17 height 36
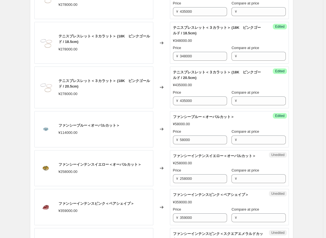
scroll to position [633, 0]
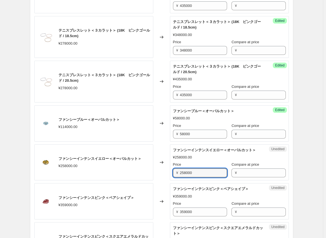
drag, startPoint x: 202, startPoint y: 178, endPoint x: 155, endPoint y: 176, distance: 47.4
click at [155, 176] on div "ファンシーインテンスイエロー＜オーバルカット＞ ¥258000.00 Changed to Unedited ファンシーインテンスイエロー＜オーバルカット＞ …" at bounding box center [161, 162] width 254 height 36
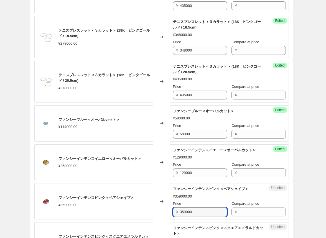
drag, startPoint x: 207, startPoint y: 216, endPoint x: 158, endPoint y: 214, distance: 49.1
click at [158, 214] on div "ファンシーインテンスピンク＜ペアシェイプ＞ ¥359000.00 Changed to Unedited ファンシーインテンスピンク＜ペアシェイプ＞ ¥359…" at bounding box center [161, 201] width 254 height 36
click at [159, 215] on div "Changed to" at bounding box center [161, 201] width 17 height 36
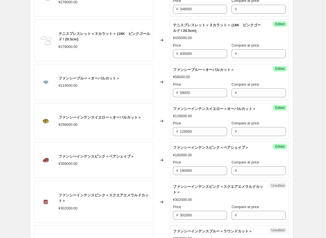
scroll to position [688, 0]
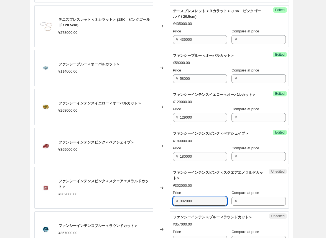
drag, startPoint x: 201, startPoint y: 205, endPoint x: 152, endPoint y: 206, distance: 48.2
click at [153, 204] on div "ファンシーインテンスピンク＜スクエアエメラルドカット＞ ¥302000.00 Changed to Unedited ファンシーインテンスピンク＜スクエアエメ…" at bounding box center [161, 188] width 254 height 42
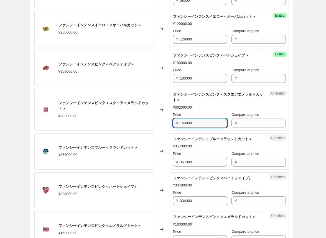
scroll to position [771, 0]
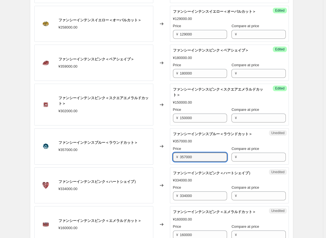
drag, startPoint x: 202, startPoint y: 161, endPoint x: 157, endPoint y: 160, distance: 44.3
click at [157, 160] on div "ファンシーインテンスブルー＜ラウンドカット＞ ¥357000.00 Changed to Unedited ファンシーインテンスブルー＜ラウンドカット＞ ¥3…" at bounding box center [161, 146] width 254 height 36
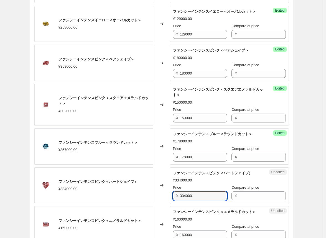
drag, startPoint x: 201, startPoint y: 200, endPoint x: 139, endPoint y: 199, distance: 62.1
click at [139, 199] on div "ファンシーインテンスピンク＜ハートシェイプ） ¥334000.00 Changed to Unedited ファンシーインテンスピンク＜ハートシェイプ） ¥3…" at bounding box center [161, 185] width 254 height 36
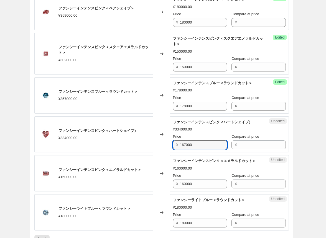
scroll to position [827, 0]
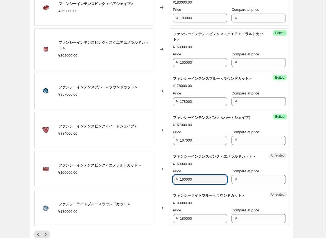
drag, startPoint x: 202, startPoint y: 189, endPoint x: 158, endPoint y: 188, distance: 44.1
click at [158, 187] on div "ファンシーインテンスピンク＜エメラルドカット＞ ¥160000.00 Changed to Unedited ファンシーインテンスピンク＜エメラルドカット＞ …" at bounding box center [161, 169] width 254 height 36
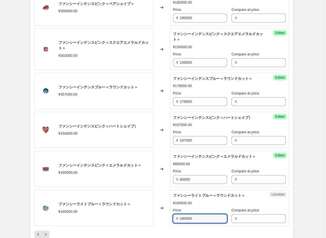
drag, startPoint x: 198, startPoint y: 226, endPoint x: 146, endPoint y: 225, distance: 51.5
click at [146, 225] on div "ファンシーライトブルー＜ラウンドカット＞ ¥180000.00 Changed to Unedited ファンシーライトブルー＜ラウンドカット＞ ¥18000…" at bounding box center [161, 208] width 254 height 36
click at [164, 202] on div "Changed to" at bounding box center [161, 208] width 17 height 36
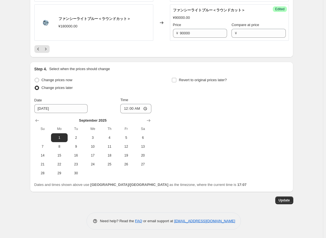
scroll to position [1021, 0]
click at [173, 202] on span "Update" at bounding box center [283, 200] width 11 height 4
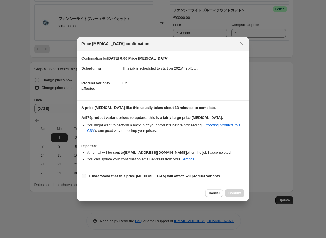
click at [86, 176] on input "I understand that this price [MEDICAL_DATA] will affect 579 product variants" at bounding box center [84, 176] width 4 height 4
click at [173, 192] on span "Confirm" at bounding box center [234, 193] width 13 height 4
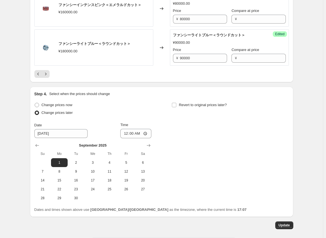
scroll to position [910, 0]
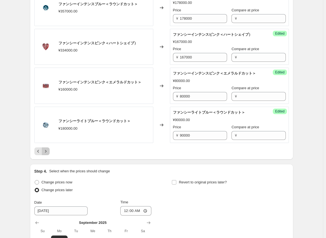
click at [47, 154] on icon "Next" at bounding box center [46, 151] width 6 height 6
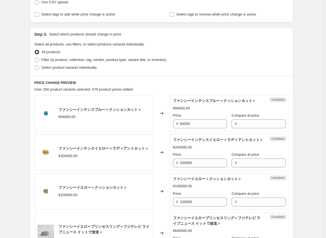
scroll to position [134, 0]
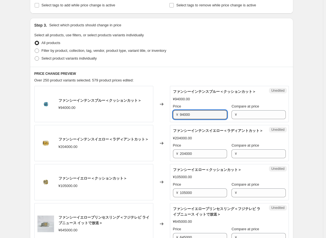
drag, startPoint x: 206, startPoint y: 122, endPoint x: 150, endPoint y: 121, distance: 55.4
click at [151, 121] on div "ファンシーインテンスブルー＜クッションカット＞ ¥94000.00 Changed to Unedited ファンシーインテンスブルー＜クッションカット＞ ¥…" at bounding box center [161, 104] width 254 height 36
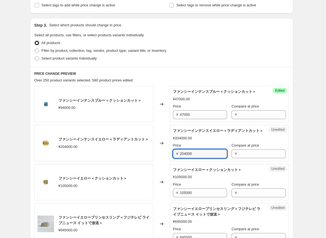
drag, startPoint x: 203, startPoint y: 164, endPoint x: 152, endPoint y: 160, distance: 51.1
click at [152, 160] on div "ファンシーインテンスイエロー＜ラディアントカット＞ ¥204000.00 Changed to Unedited ファンシーインテンスイエロー＜ラディアントカ…" at bounding box center [161, 143] width 254 height 36
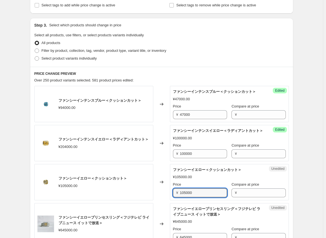
drag, startPoint x: 208, startPoint y: 206, endPoint x: 150, endPoint y: 202, distance: 58.8
click at [150, 200] on div "ファンシーイエロー＜クッションカット＞ ¥105000.00 Changed to Unedited ファンシーイエロー＜クッションカット＞ ¥105000.…" at bounding box center [161, 182] width 254 height 36
click at [152, 161] on div "ファンシーインテンスイエロー＜ラディアントカット＞ ¥204000.00" at bounding box center [93, 143] width 119 height 36
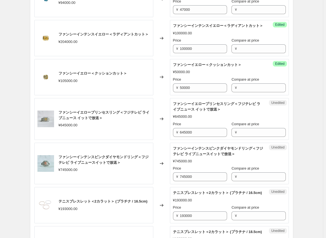
scroll to position [245, 0]
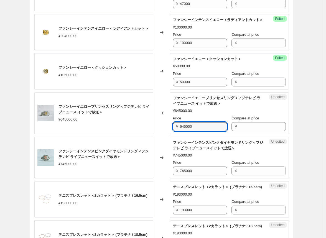
drag, startPoint x: 198, startPoint y: 137, endPoint x: 158, endPoint y: 135, distance: 39.9
click at [158, 134] on div "ファンシーイエロープリンセスリング＜フジテレビ ライブニュース イットで放送＞ ¥645000.00 Changed to Unedited ファンシーイエロ…" at bounding box center [161, 113] width 254 height 42
click at [162, 134] on div "Changed to" at bounding box center [161, 113] width 17 height 42
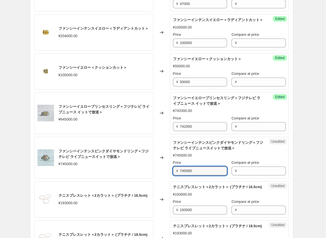
drag, startPoint x: 200, startPoint y: 182, endPoint x: 149, endPoint y: 181, distance: 50.4
click at [150, 179] on div "ファンシーインテンスピンクダイヤモンドリング＜フジテレビ ライブニュースイットで放送＞ ¥745000.00 Changed to Unedited ファンシ…" at bounding box center [161, 158] width 254 height 42
click at [164, 179] on div "Changed to" at bounding box center [161, 158] width 17 height 42
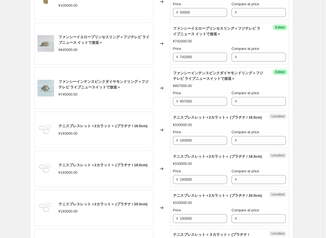
scroll to position [328, 0]
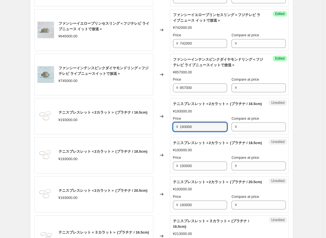
drag, startPoint x: 200, startPoint y: 142, endPoint x: 150, endPoint y: 142, distance: 50.7
click at [150, 134] on div "テニスブレスレット＜2カラット＞ (プラチナ / 16.5cm) ¥193000.00 Changed to Unedited テニスブレスレット＜2カラット…" at bounding box center [161, 116] width 254 height 36
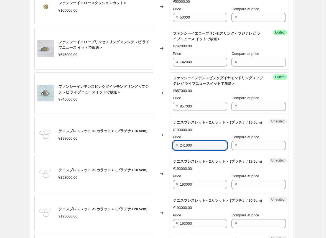
scroll to position [301, 0]
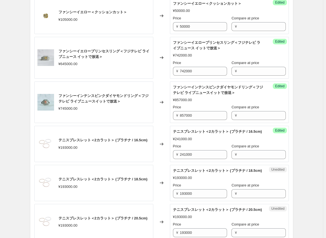
click at [157, 162] on div "Changed to" at bounding box center [161, 144] width 17 height 36
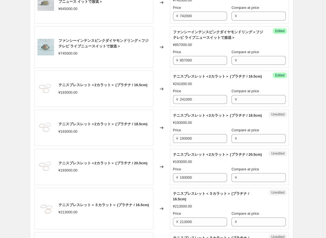
scroll to position [356, 0]
click at [173, 104] on input "241000" at bounding box center [203, 99] width 47 height 9
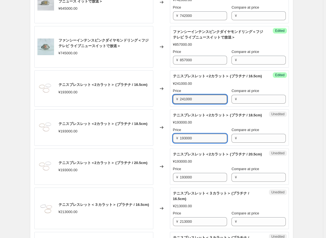
click at [173, 143] on input "193000" at bounding box center [203, 138] width 47 height 9
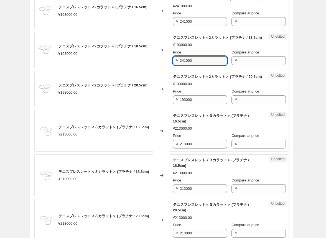
scroll to position [439, 0]
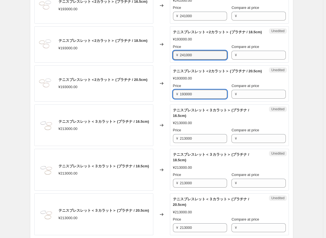
click at [173, 99] on input "193000" at bounding box center [203, 94] width 47 height 9
drag, startPoint x: 199, startPoint y: 122, endPoint x: 163, endPoint y: 116, distance: 36.5
click at [163, 102] on div "テニスブレスレット＜2カラット＞ (プラチナ / 20.5cm) ¥193000.00 Changed to Unedited テニスブレスレット＜2カラット…" at bounding box center [161, 83] width 254 height 36
click at [157, 102] on div "Changed to" at bounding box center [161, 83] width 17 height 36
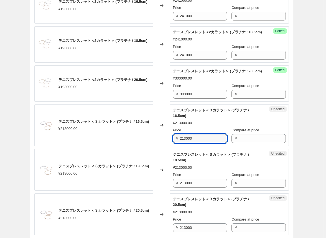
drag, startPoint x: 205, startPoint y: 164, endPoint x: 156, endPoint y: 160, distance: 48.9
click at [156, 146] on div "テニスブレスレット＜３カラット＞ (プラチナ / 16.5cm) ¥213000.00 Changed to Unedited テニスブレスレット＜３カラット…" at bounding box center [161, 125] width 254 height 42
click at [158, 146] on div "Changed to" at bounding box center [161, 125] width 17 height 42
click at [173, 143] on input "266000" at bounding box center [203, 138] width 47 height 9
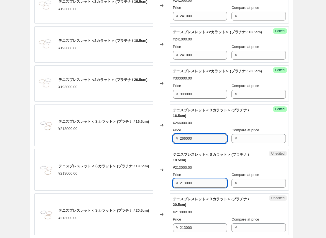
click at [173, 188] on input "213000" at bounding box center [203, 183] width 47 height 9
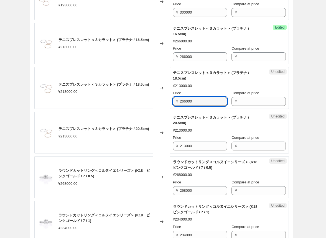
scroll to position [550, 0]
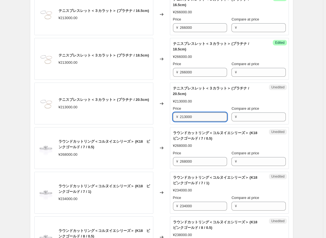
click at [173, 121] on input "213000" at bounding box center [203, 116] width 47 height 9
click at [165, 158] on div "Changed to" at bounding box center [161, 148] width 17 height 42
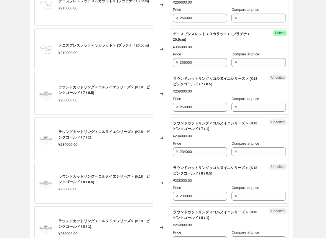
scroll to position [605, 0]
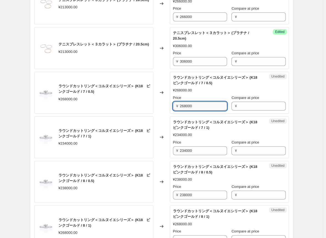
click at [173, 111] on input "268000" at bounding box center [203, 106] width 47 height 9
click at [158, 114] on div "Changed to" at bounding box center [161, 93] width 17 height 42
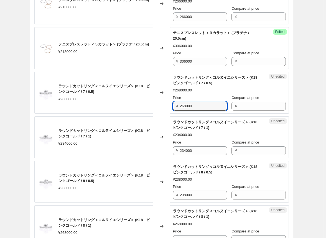
drag, startPoint x: 198, startPoint y: 133, endPoint x: 167, endPoint y: 133, distance: 31.0
click at [167, 114] on div "ラウンドカットリング＜コルヌイエシリーズ＞ (K18　ピンクゴールド / 7 / 0.5) ¥268000.00 Changed to Unedited ラウ…" at bounding box center [161, 93] width 254 height 42
click at [167, 114] on div "Changed to" at bounding box center [161, 93] width 17 height 42
click at [173, 111] on input "286000" at bounding box center [203, 106] width 47 height 9
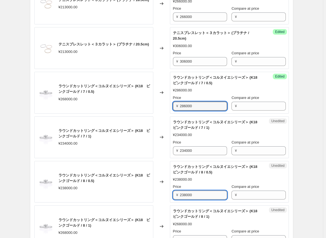
click at [173, 199] on input "238000" at bounding box center [203, 195] width 47 height 9
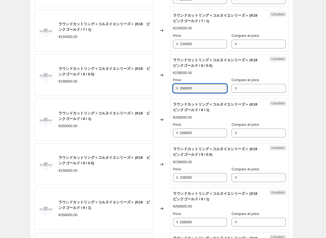
scroll to position [716, 0]
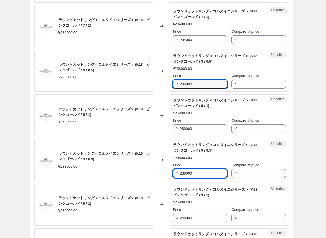
click at [173, 178] on input "238000" at bounding box center [203, 173] width 47 height 9
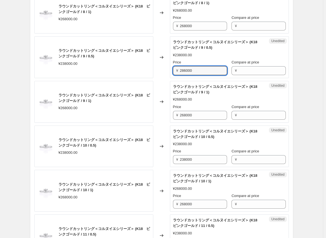
scroll to position [827, 0]
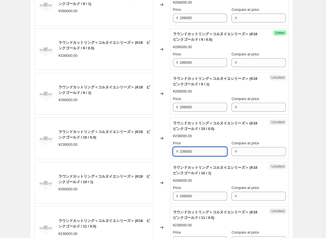
click at [173, 156] on input "238000" at bounding box center [203, 151] width 47 height 9
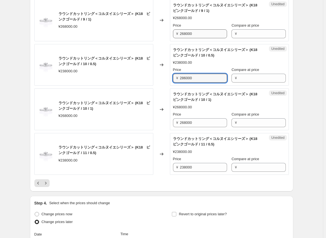
scroll to position [910, 0]
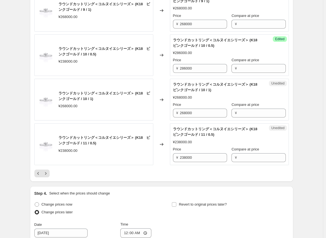
click at [173, 162] on div "¥ 238000" at bounding box center [200, 157] width 54 height 9
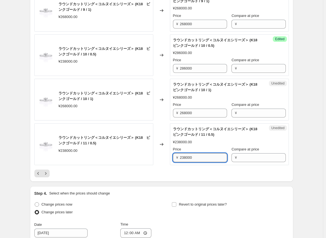
click at [173, 162] on input "238000" at bounding box center [203, 157] width 47 height 9
click at [161, 165] on div "Changed to" at bounding box center [161, 144] width 17 height 42
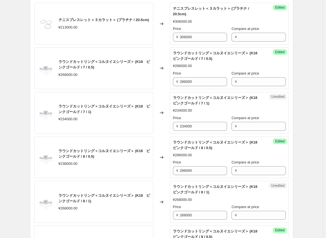
scroll to position [661, 0]
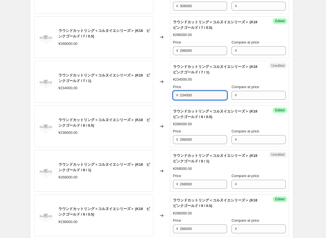
click at [173, 100] on input "234000" at bounding box center [203, 95] width 47 height 9
drag, startPoint x: 199, startPoint y: 121, endPoint x: 164, endPoint y: 121, distance: 34.9
click at [164, 103] on div "ラウンドカットリング＜コルヌイエシリーズ＞ (K18　ピンクゴールド / 7 / 1) ¥234000.00 Changed to Unedited ラウンド…" at bounding box center [161, 82] width 254 height 42
click at [163, 103] on div "Changed to" at bounding box center [161, 82] width 17 height 42
click at [173, 100] on input "322000" at bounding box center [203, 95] width 47 height 9
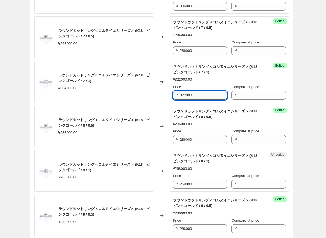
click at [173, 100] on input "322000" at bounding box center [203, 95] width 47 height 9
click at [163, 141] on div "Changed to" at bounding box center [161, 127] width 17 height 42
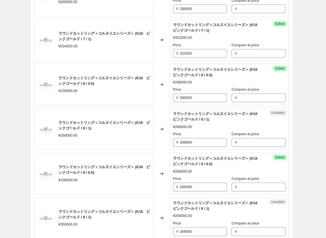
scroll to position [716, 0]
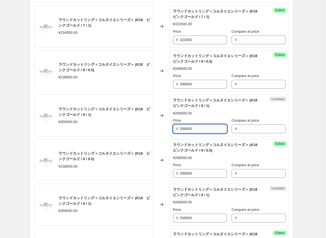
click at [173, 133] on input "268000" at bounding box center [203, 128] width 47 height 9
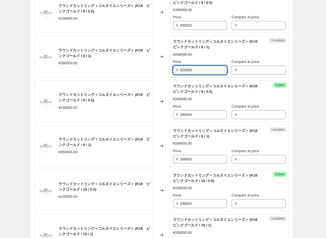
scroll to position [799, 0]
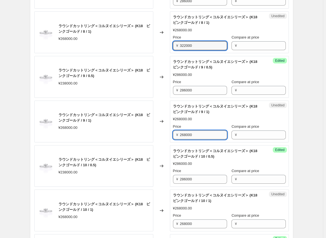
click at [173, 139] on input "268000" at bounding box center [203, 134] width 47 height 9
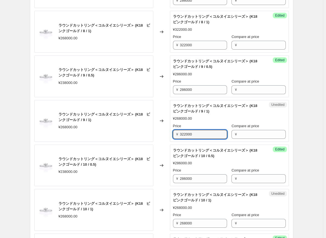
scroll to position [855, 0]
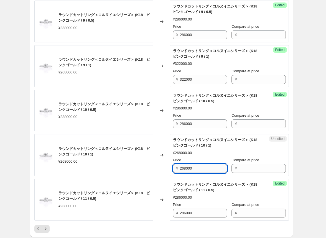
click at [173, 173] on input "268000" at bounding box center [203, 168] width 47 height 9
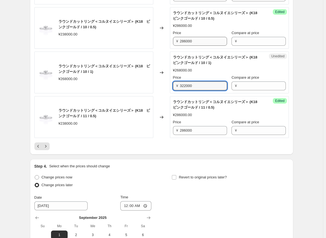
scroll to position [938, 0]
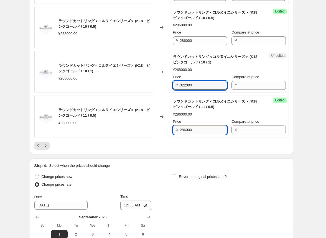
click at [173, 134] on input "286000" at bounding box center [203, 129] width 47 height 9
click at [173, 150] on div at bounding box center [161, 146] width 254 height 8
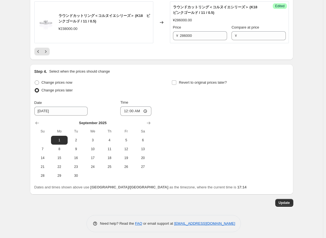
scroll to position [1060, 0]
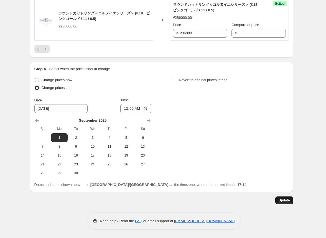
click at [173, 204] on button "Update" at bounding box center [284, 200] width 18 height 8
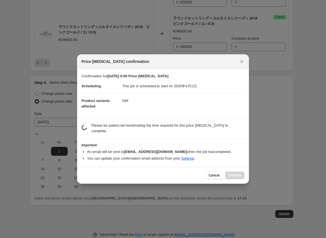
scroll to position [0, 0]
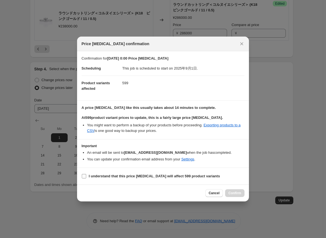
click at [83, 177] on input "I understand that this price [MEDICAL_DATA] will affect 599 product variants" at bounding box center [84, 176] width 4 height 4
click at [173, 193] on span "Confirm" at bounding box center [234, 193] width 13 height 4
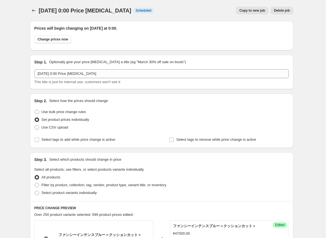
scroll to position [1060, 0]
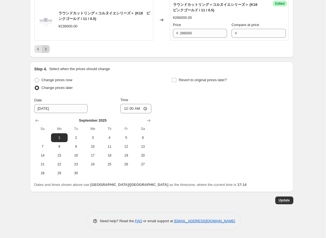
click at [47, 50] on icon "Next" at bounding box center [46, 49] width 6 height 6
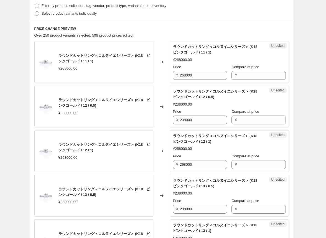
scroll to position [173, 0]
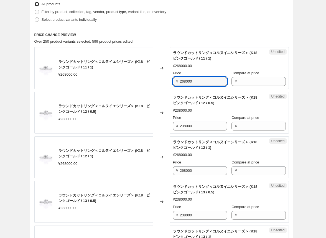
drag, startPoint x: 196, startPoint y: 81, endPoint x: 164, endPoint y: 77, distance: 32.4
click at [164, 79] on div "ラウンドカットリング＜コルヌイエシリーズ＞ (K18　ピンクゴールド / 11 / 1) ¥268000.00 Changed to Unedited ラウン…" at bounding box center [161, 68] width 254 height 42
click at [163, 77] on div "Changed to" at bounding box center [161, 68] width 17 height 42
click at [173, 83] on input "322000" at bounding box center [203, 81] width 47 height 9
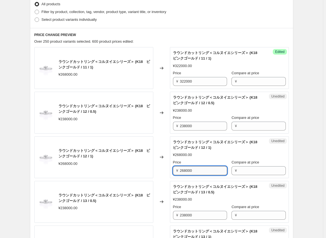
click at [173, 170] on input "268000" at bounding box center [203, 170] width 47 height 9
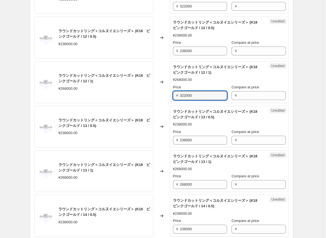
scroll to position [256, 0]
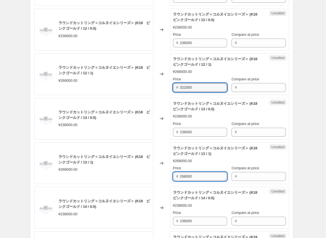
click at [173, 175] on input "268000" at bounding box center [203, 176] width 47 height 9
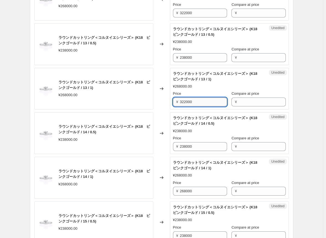
scroll to position [339, 0]
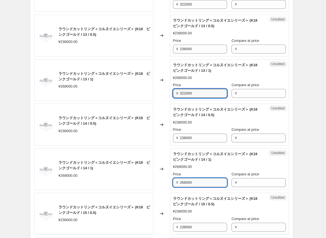
click at [173, 181] on input "268000" at bounding box center [203, 182] width 47 height 9
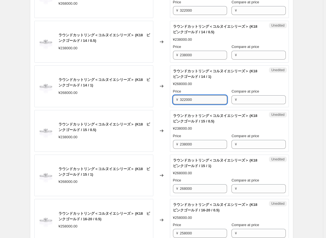
scroll to position [422, 0]
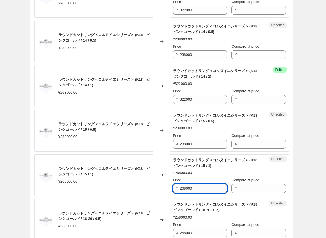
click at [173, 186] on input "268000" at bounding box center [203, 188] width 47 height 9
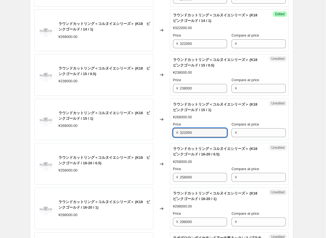
scroll to position [478, 0]
click at [163, 132] on div "Changed to" at bounding box center [161, 120] width 17 height 42
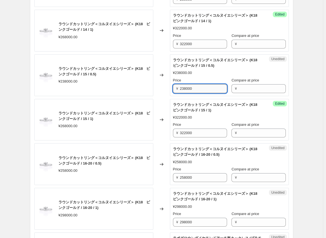
click at [173, 87] on input "238000" at bounding box center [203, 88] width 47 height 9
click at [159, 89] on div "Changed to" at bounding box center [161, 75] width 17 height 42
click at [173, 88] on input "286000" at bounding box center [203, 88] width 47 height 9
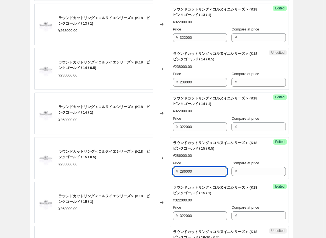
scroll to position [395, 0]
click at [173, 81] on input "238000" at bounding box center [203, 82] width 47 height 9
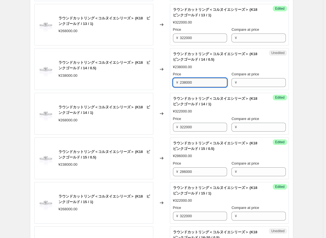
click at [173, 81] on input "238000" at bounding box center [203, 82] width 47 height 9
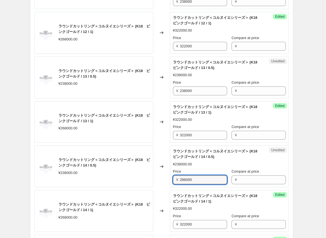
scroll to position [284, 0]
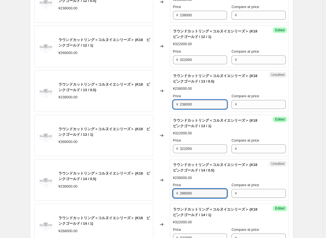
click at [173, 104] on input "238000" at bounding box center [203, 104] width 47 height 9
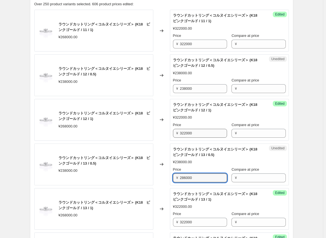
scroll to position [201, 0]
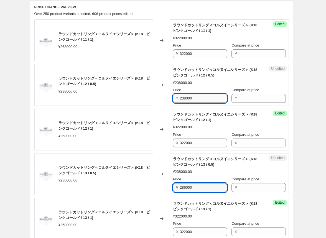
click at [173, 99] on input "238000" at bounding box center [203, 98] width 47 height 9
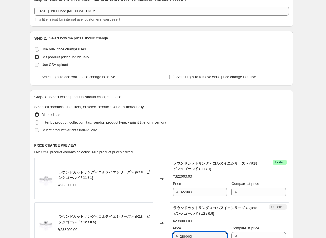
scroll to position [62, 0]
click at [173, 131] on div "Select product variants individually" at bounding box center [161, 131] width 254 height 8
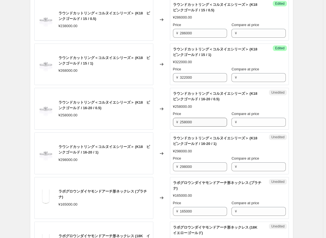
scroll to position [478, 0]
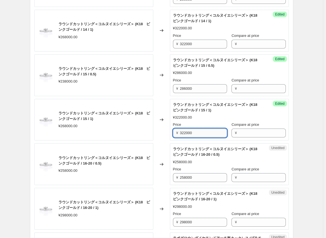
click at [173, 130] on input "322000" at bounding box center [203, 133] width 47 height 9
click at [173, 178] on input "258000" at bounding box center [203, 177] width 47 height 9
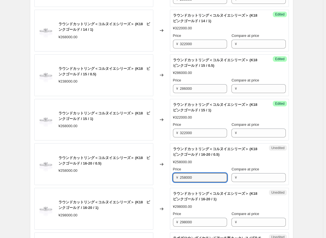
drag, startPoint x: 196, startPoint y: 176, endPoint x: 161, endPoint y: 174, distance: 35.8
click at [161, 174] on div "ラウンドカットリング＜コルヌイエシリーズ＞ (K18　ピンクゴールド / 16-20 / 0.5) ¥258000.00 Changed to Unedite…" at bounding box center [161, 164] width 254 height 42
click at [158, 189] on div "Changed to" at bounding box center [161, 209] width 17 height 42
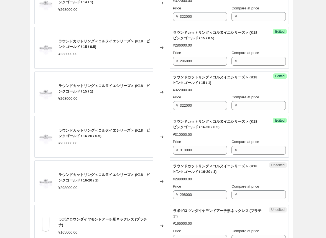
scroll to position [506, 0]
drag, startPoint x: 201, startPoint y: 194, endPoint x: 151, endPoint y: 191, distance: 49.7
click at [151, 191] on div "ラウンドカットリング＜コルヌイエシリーズ＞ (K18　ピンクゴールド / 16-20 / 1) ¥298000.00 Changed to Unedited …" at bounding box center [161, 181] width 254 height 42
click at [162, 198] on div "Changed to" at bounding box center [161, 181] width 17 height 42
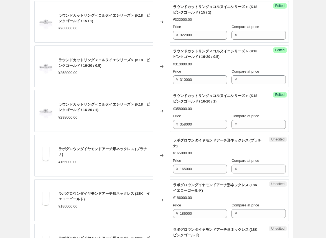
scroll to position [589, 0]
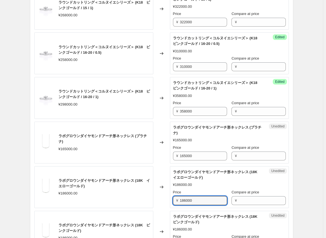
drag, startPoint x: 201, startPoint y: 198, endPoint x: 148, endPoint y: 193, distance: 52.9
click at [148, 193] on div "ラボグロウンダイヤモンドアーチ形ネックレス (18K　イエローゴールド) ¥186000.00 Changed to Unedited ラボグロウンダイヤモン…" at bounding box center [161, 187] width 254 height 42
click at [156, 198] on div "Changed to" at bounding box center [161, 187] width 17 height 42
click at [173, 198] on input "198000" at bounding box center [203, 200] width 47 height 9
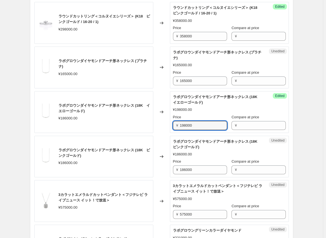
scroll to position [672, 0]
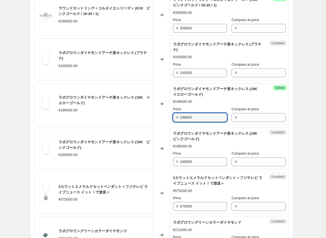
click at [160, 119] on div "Changed to" at bounding box center [161, 104] width 17 height 42
click at [173, 118] on input "198000" at bounding box center [203, 117] width 47 height 9
click at [163, 119] on div "Changed to" at bounding box center [161, 104] width 17 height 42
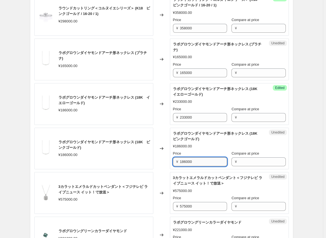
click at [173, 161] on input "186000" at bounding box center [203, 161] width 47 height 9
click at [160, 159] on div "Changed to" at bounding box center [161, 149] width 17 height 42
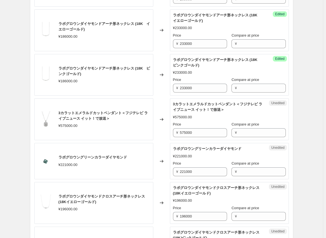
scroll to position [755, 0]
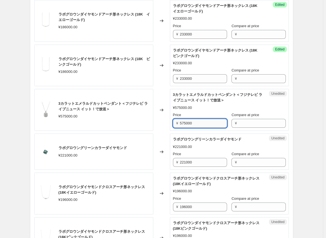
click at [173, 123] on input "575000" at bounding box center [203, 123] width 47 height 9
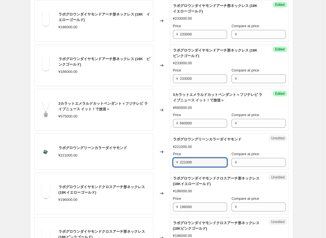
drag, startPoint x: 197, startPoint y: 161, endPoint x: 163, endPoint y: 160, distance: 33.5
click at [163, 160] on div "ラボグロウングリーンカラーダイヤモンド ¥221000.00 Changed to Unedited ラボグロウングリーンカラーダイヤモンド ¥221000.…" at bounding box center [161, 152] width 254 height 36
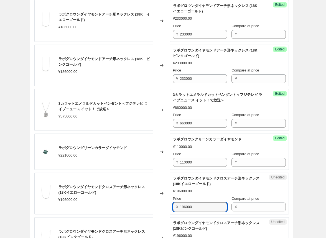
drag, startPoint x: 200, startPoint y: 208, endPoint x: 164, endPoint y: 205, distance: 36.4
click at [164, 205] on div "ラボグロウンダイヤモンドクロスアーチ形ネックレス (18Kイエローゴールド) ¥196000.00 Changed to Unedited ラボグロウンダイヤ…" at bounding box center [161, 194] width 254 height 42
click at [164, 204] on div "Changed to" at bounding box center [161, 194] width 17 height 42
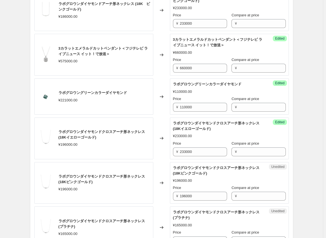
scroll to position [810, 0]
drag, startPoint x: 199, startPoint y: 194, endPoint x: 185, endPoint y: 193, distance: 13.9
click at [173, 194] on input "196000" at bounding box center [203, 195] width 47 height 9
click at [173, 149] on input "233000" at bounding box center [203, 151] width 47 height 9
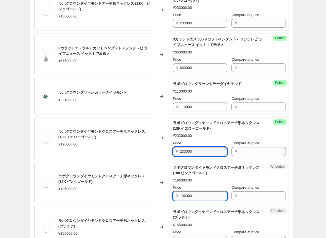
click at [173, 194] on input "196000" at bounding box center [203, 195] width 47 height 9
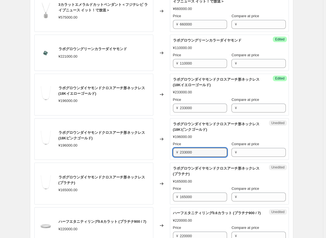
scroll to position [866, 0]
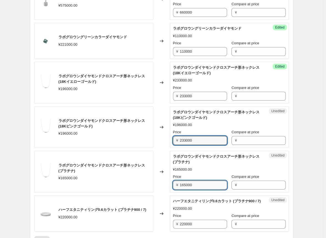
click at [173, 184] on input "165000" at bounding box center [203, 185] width 47 height 9
click at [162, 184] on div "Changed to" at bounding box center [161, 172] width 17 height 42
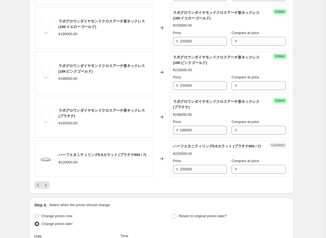
scroll to position [921, 0]
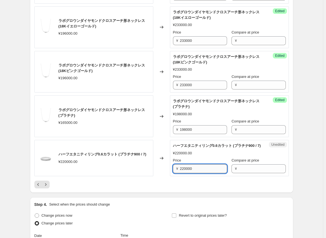
click at [173, 173] on input "220000" at bounding box center [203, 168] width 47 height 9
click at [173, 170] on input "275000" at bounding box center [203, 168] width 47 height 9
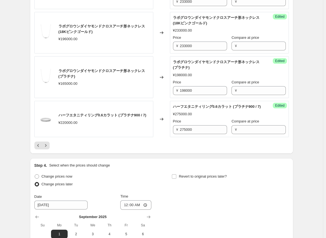
scroll to position [1032, 0]
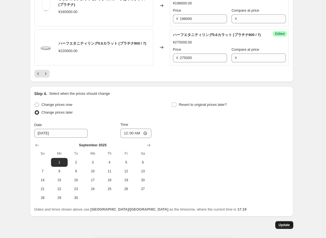
click at [173, 227] on span "Update" at bounding box center [283, 225] width 11 height 4
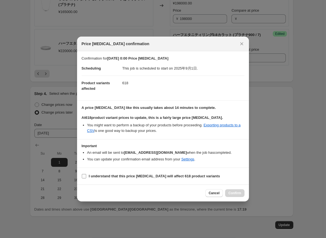
click at [84, 175] on input "I understand that this price [MEDICAL_DATA] will affect 618 product variants" at bounding box center [84, 176] width 4 height 4
click at [173, 193] on span "Confirm" at bounding box center [234, 193] width 13 height 4
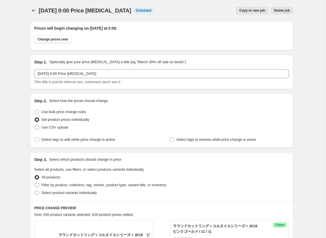
scroll to position [1032, 0]
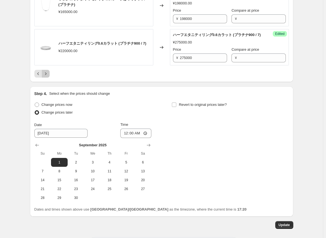
click at [46, 76] on icon "Next" at bounding box center [46, 74] width 6 height 6
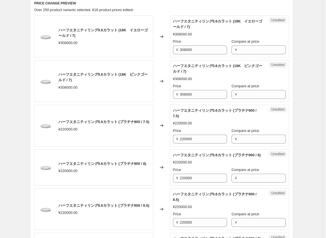
scroll to position [118, 0]
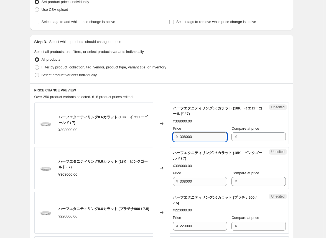
click at [173, 137] on input "308000" at bounding box center [203, 136] width 47 height 9
click at [173, 136] on input "385000" at bounding box center [203, 136] width 47 height 9
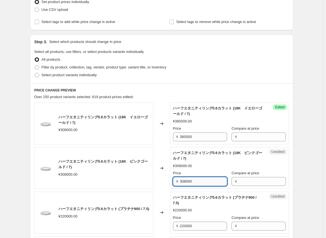
click at [173, 181] on input "308000" at bounding box center [203, 181] width 47 height 9
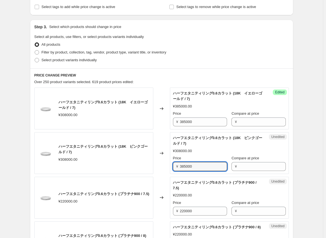
scroll to position [145, 0]
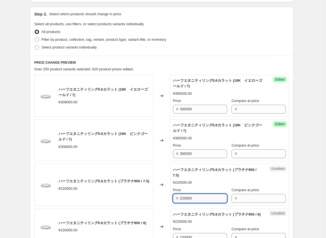
click at [173, 199] on input "220000" at bounding box center [203, 198] width 47 height 9
click at [166, 200] on div "Changed to" at bounding box center [161, 185] width 17 height 42
click at [173, 196] on input "275000" at bounding box center [203, 198] width 47 height 9
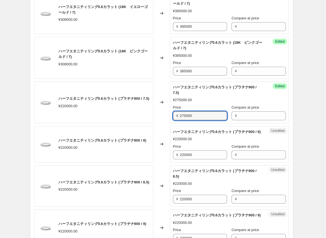
scroll to position [229, 0]
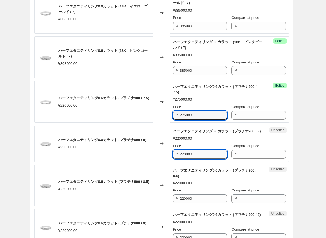
click at [173, 159] on input "220000" at bounding box center [203, 154] width 47 height 9
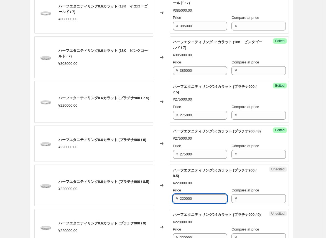
click at [173, 202] on input "220000" at bounding box center [203, 198] width 47 height 9
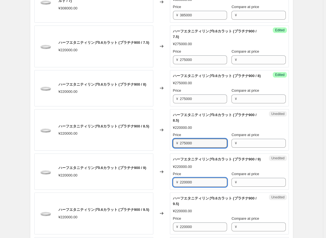
click at [173, 187] on input "220000" at bounding box center [203, 182] width 47 height 9
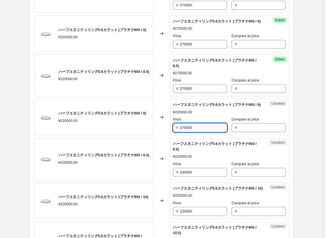
scroll to position [339, 0]
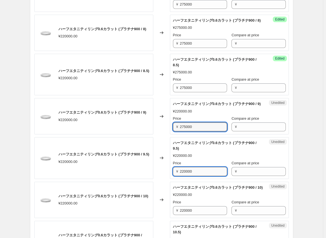
click at [173, 176] on input "220000" at bounding box center [203, 171] width 47 height 9
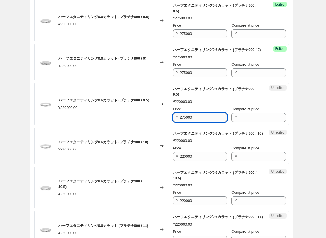
scroll to position [395, 0]
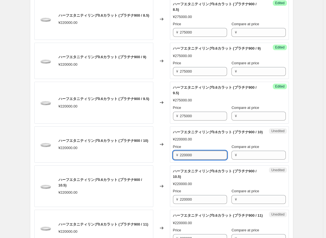
click at [173, 160] on input "220000" at bounding box center [203, 155] width 47 height 9
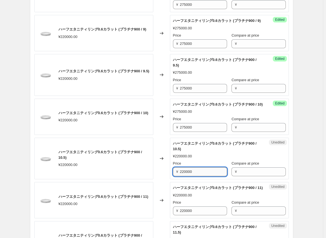
click at [173, 176] on input "220000" at bounding box center [203, 171] width 47 height 9
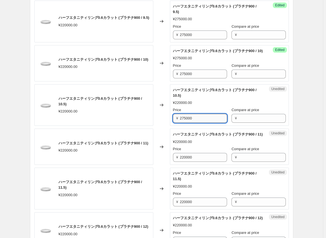
scroll to position [478, 0]
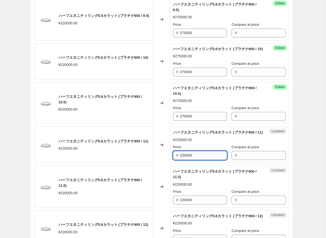
click at [173, 160] on input "220000" at bounding box center [203, 155] width 47 height 9
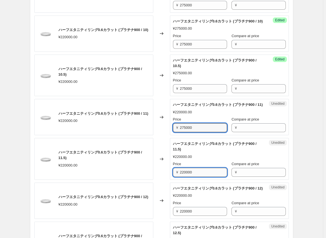
click at [173, 177] on input "220000" at bounding box center [203, 172] width 47 height 9
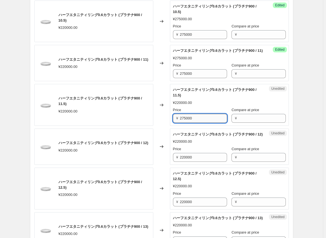
scroll to position [561, 0]
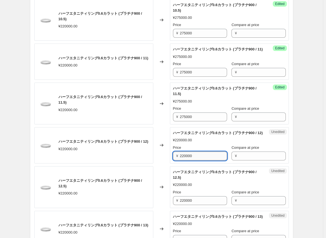
click at [173, 160] on input "220000" at bounding box center [203, 156] width 47 height 9
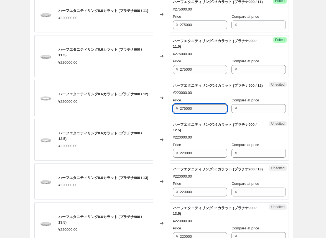
scroll to position [616, 0]
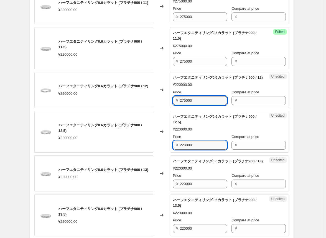
click at [173, 150] on input "220000" at bounding box center [203, 145] width 47 height 9
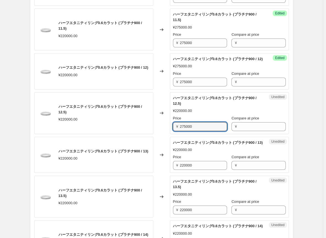
scroll to position [644, 0]
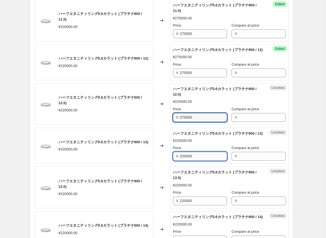
click at [173, 161] on input "220000" at bounding box center [203, 156] width 47 height 9
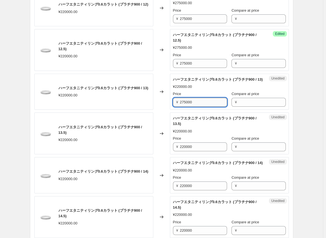
scroll to position [699, 0]
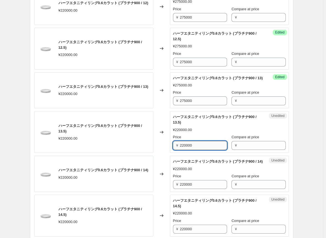
click at [173, 150] on input "220000" at bounding box center [203, 145] width 47 height 9
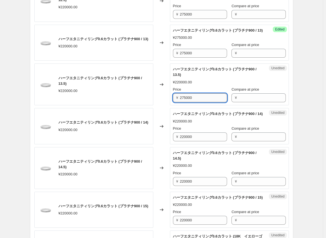
scroll to position [755, 0]
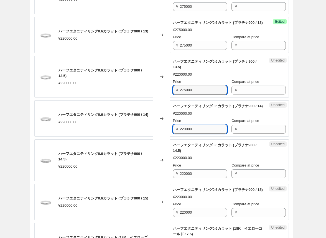
click at [173, 134] on input "220000" at bounding box center [203, 129] width 47 height 9
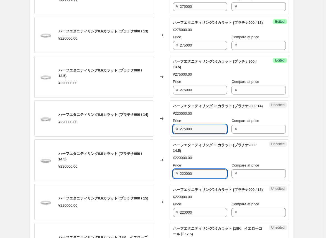
click at [173, 178] on input "220000" at bounding box center [203, 173] width 47 height 9
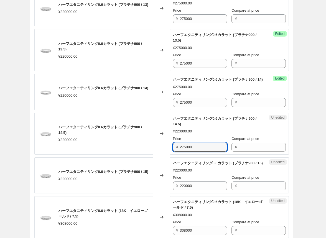
scroll to position [810, 0]
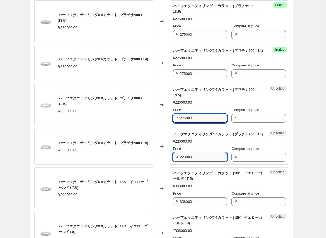
click at [173, 162] on input "220000" at bounding box center [203, 157] width 47 height 9
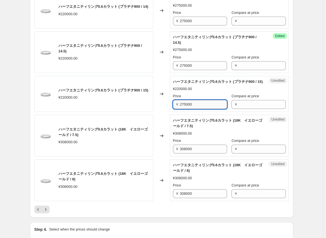
scroll to position [866, 0]
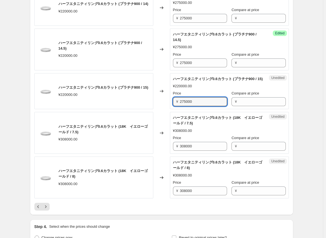
click at [166, 154] on div "Changed to" at bounding box center [161, 133] width 17 height 42
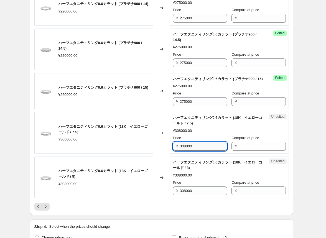
click at [173, 151] on input "308000" at bounding box center [203, 146] width 47 height 9
click at [160, 154] on div "Changed to" at bounding box center [161, 133] width 17 height 42
click at [173, 151] on input "385000" at bounding box center [203, 146] width 47 height 9
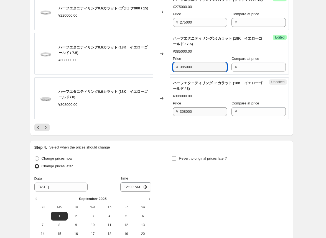
scroll to position [949, 0]
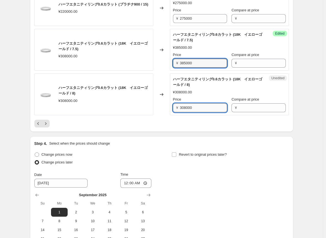
click at [173, 112] on input "308000" at bounding box center [203, 107] width 47 height 9
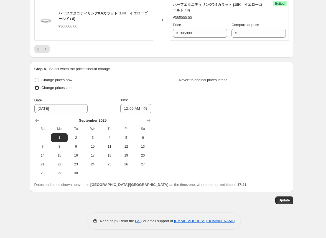
scroll to position [1065, 0]
click at [173, 199] on span "Update" at bounding box center [283, 200] width 11 height 4
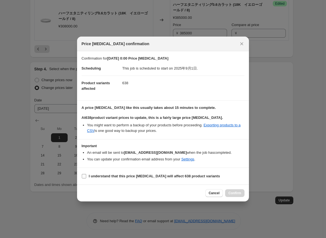
click at [86, 176] on span ":r55b:" at bounding box center [83, 176] width 5 height 5
click at [86, 176] on input "I understand that this price [MEDICAL_DATA] will affect 638 product variants" at bounding box center [84, 176] width 4 height 4
click at [173, 194] on span "Confirm" at bounding box center [234, 193] width 13 height 4
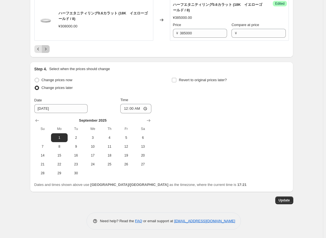
click at [48, 51] on icon "Next" at bounding box center [46, 49] width 6 height 6
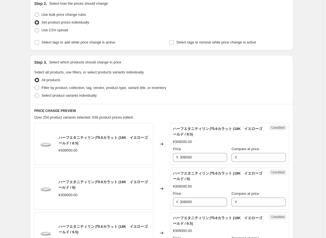
scroll to position [151, 0]
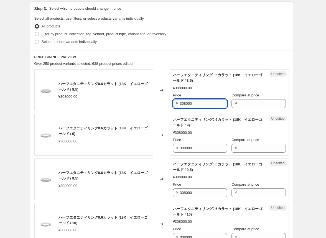
click at [173, 104] on input "308000" at bounding box center [203, 103] width 47 height 9
click at [173, 149] on input "308000" at bounding box center [203, 148] width 47 height 9
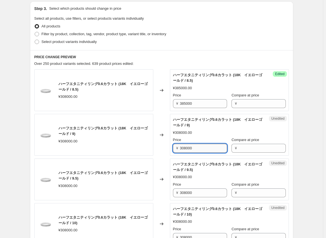
click at [173, 149] on input "308000" at bounding box center [203, 148] width 47 height 9
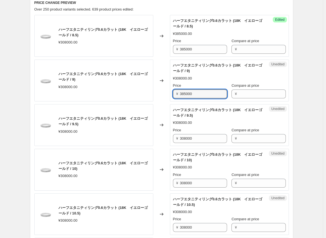
scroll to position [206, 0]
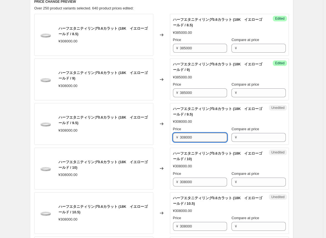
click at [173, 139] on input "308000" at bounding box center [203, 137] width 47 height 9
click at [173, 180] on input "308000" at bounding box center [203, 182] width 47 height 9
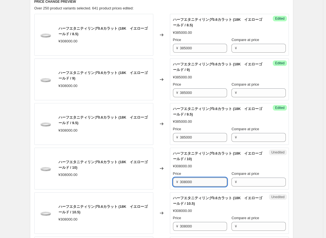
click at [173, 180] on input "308000" at bounding box center [203, 182] width 47 height 9
click at [173, 226] on input "308000" at bounding box center [203, 226] width 47 height 9
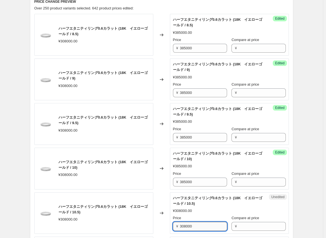
click at [173, 226] on input "308000" at bounding box center [203, 226] width 47 height 9
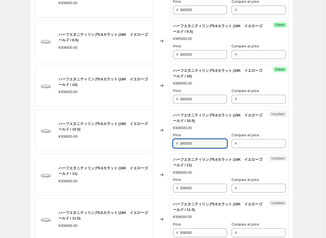
scroll to position [289, 0]
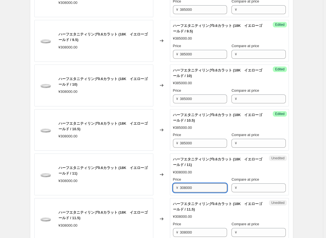
click at [173, 188] on input "308000" at bounding box center [203, 187] width 47 height 9
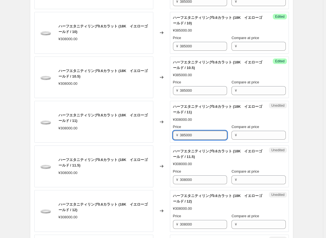
scroll to position [345, 0]
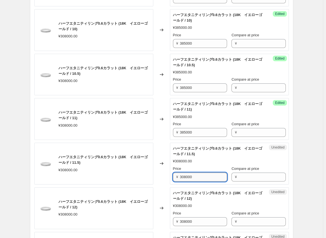
click at [173, 178] on input "308000" at bounding box center [203, 177] width 47 height 9
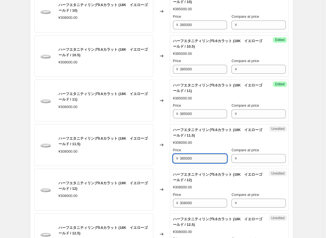
scroll to position [400, 0]
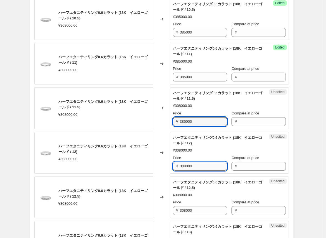
click at [173, 165] on input "308000" at bounding box center [203, 166] width 47 height 9
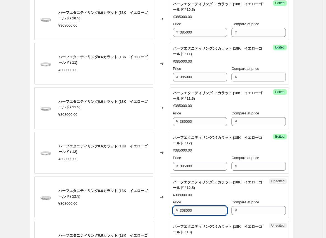
click at [173, 210] on input "308000" at bounding box center [203, 210] width 47 height 9
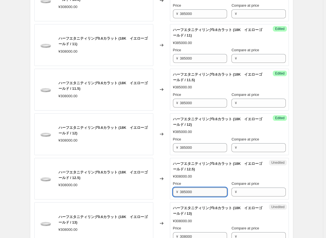
scroll to position [428, 0]
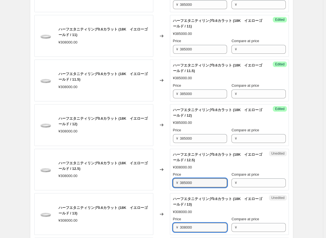
click at [173, 228] on input "308000" at bounding box center [203, 227] width 47 height 9
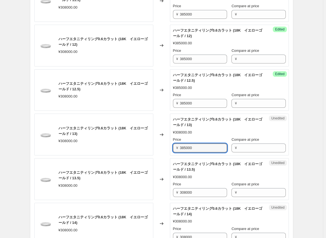
scroll to position [511, 0]
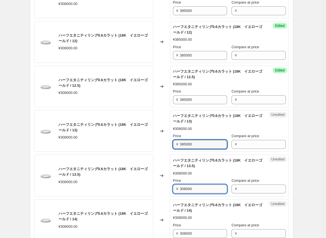
click at [173, 188] on input "308000" at bounding box center [203, 188] width 47 height 9
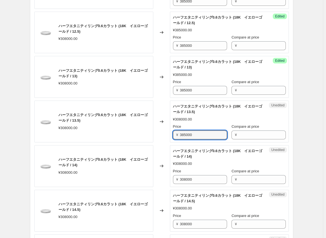
scroll to position [566, 0]
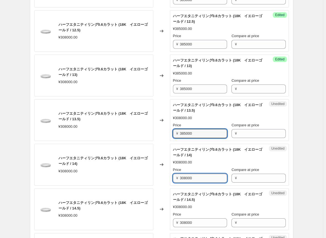
click at [173, 178] on input "308000" at bounding box center [203, 178] width 47 height 9
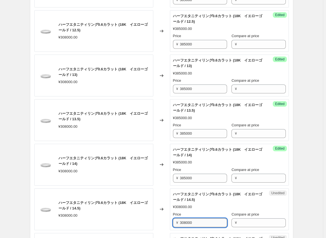
click at [173, 222] on input "308000" at bounding box center [203, 222] width 47 height 9
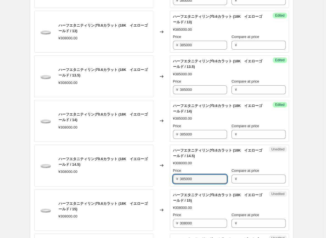
scroll to position [622, 0]
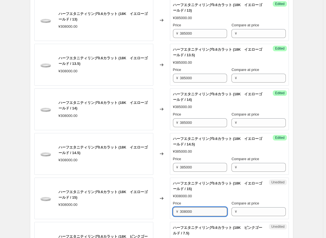
click at [173, 212] on input "308000" at bounding box center [203, 211] width 47 height 9
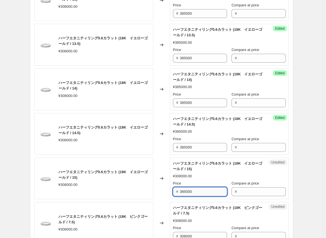
scroll to position [677, 0]
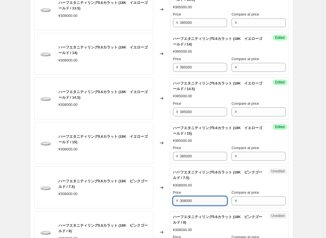
click at [173, 199] on input "308000" at bounding box center [203, 200] width 47 height 9
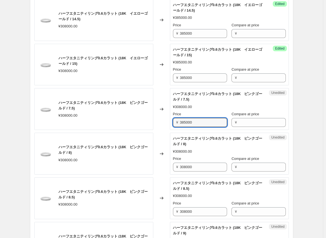
scroll to position [760, 0]
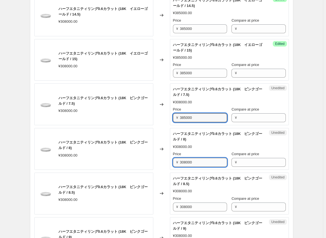
click at [173, 161] on input "308000" at bounding box center [203, 162] width 47 height 9
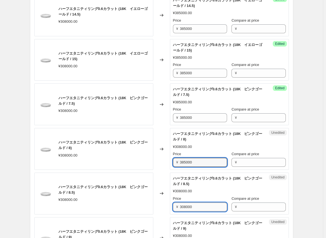
click at [173, 206] on input "308000" at bounding box center [203, 206] width 47 height 9
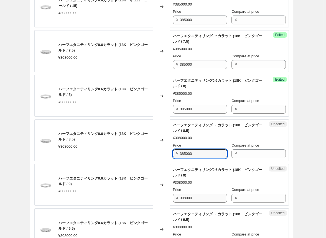
scroll to position [816, 0]
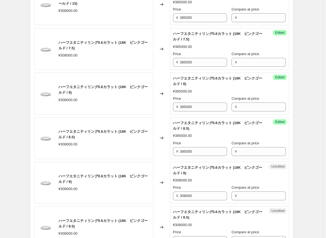
click at [173, 196] on div "¥ 308000" at bounding box center [200, 195] width 54 height 9
click at [173, 194] on input "308000" at bounding box center [203, 195] width 47 height 9
drag, startPoint x: 185, startPoint y: 194, endPoint x: 185, endPoint y: 198, distance: 4.2
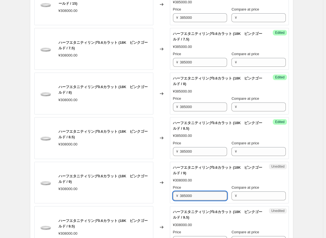
click at [173, 198] on input "385000" at bounding box center [203, 195] width 47 height 9
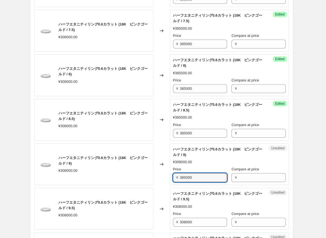
scroll to position [844, 0]
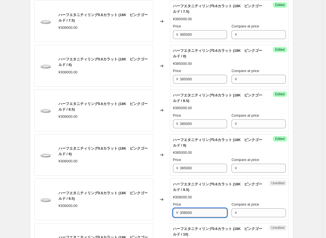
click at [173, 211] on input "308000" at bounding box center [203, 212] width 47 height 9
click at [173, 211] on input "385000" at bounding box center [203, 212] width 47 height 9
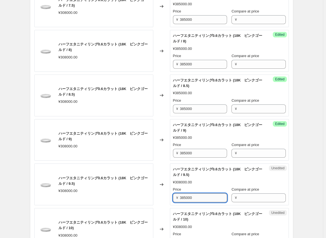
scroll to position [899, 0]
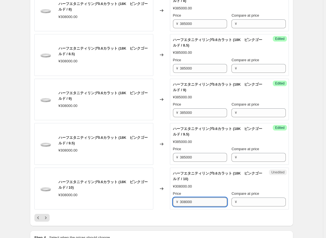
click at [173, 201] on input "308000" at bounding box center [203, 202] width 47 height 9
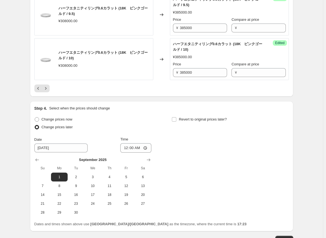
scroll to position [1065, 0]
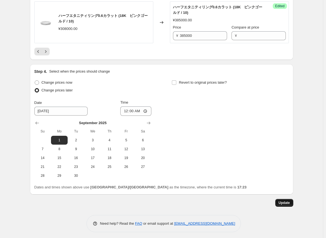
click at [173, 201] on span "Update" at bounding box center [283, 203] width 11 height 4
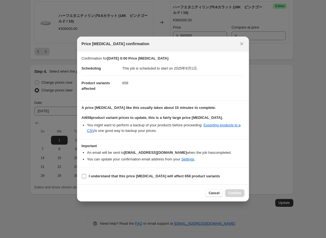
click at [89, 176] on b "I understand that this price [MEDICAL_DATA] will affect 658 product variants" at bounding box center [154, 176] width 131 height 4
click at [86, 176] on input "I understand that this price [MEDICAL_DATA] will affect 658 product variants" at bounding box center [84, 176] width 4 height 4
click at [173, 194] on span "Confirm" at bounding box center [234, 193] width 13 height 4
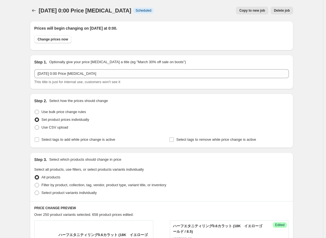
scroll to position [1065, 0]
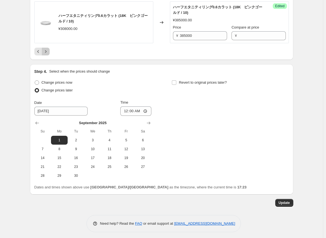
click at [47, 49] on icon "Next" at bounding box center [46, 52] width 6 height 6
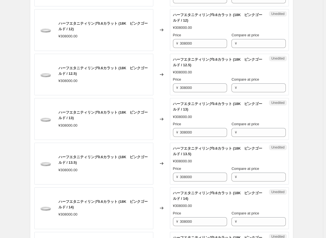
scroll to position [179, 0]
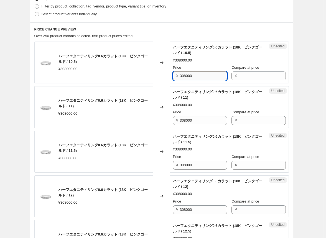
click at [173, 75] on input "308000" at bounding box center [203, 75] width 47 height 9
click at [173, 119] on input "308000" at bounding box center [203, 120] width 47 height 9
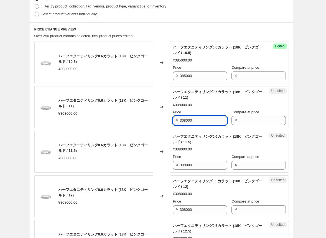
click at [173, 119] on input "308000" at bounding box center [203, 120] width 47 height 9
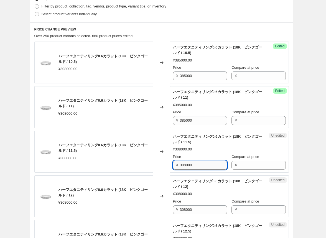
click at [173, 166] on input "308000" at bounding box center [203, 165] width 47 height 9
click at [173, 167] on input "308000" at bounding box center [203, 165] width 47 height 9
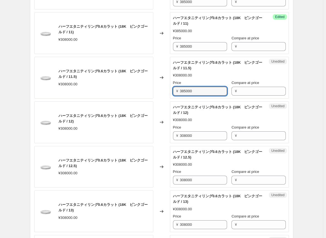
scroll to position [262, 0]
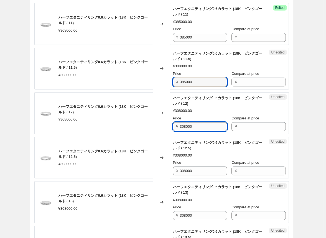
click at [173, 129] on input "308000" at bounding box center [203, 126] width 47 height 9
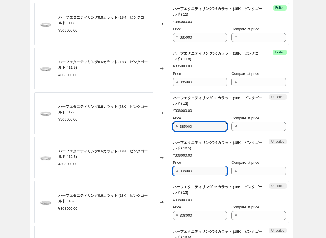
click at [173, 172] on input "308000" at bounding box center [203, 170] width 47 height 9
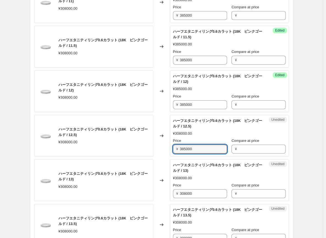
scroll to position [317, 0]
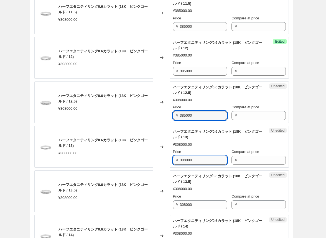
click at [173, 160] on input "308000" at bounding box center [203, 160] width 47 height 9
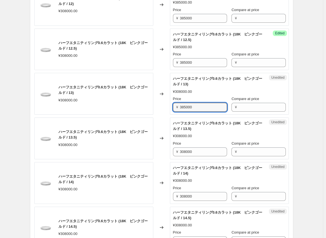
scroll to position [373, 0]
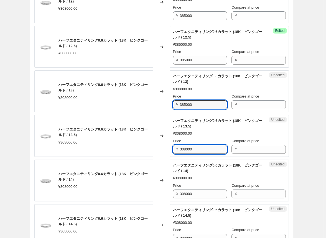
click at [173, 150] on input "308000" at bounding box center [203, 149] width 47 height 9
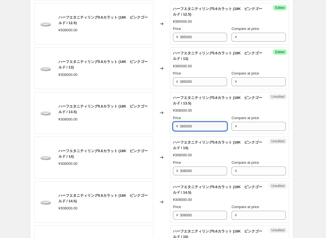
scroll to position [428, 0]
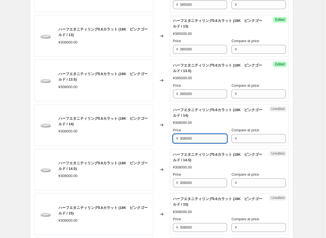
click at [173, 140] on input "308000" at bounding box center [203, 138] width 47 height 9
click at [173, 181] on input "308000" at bounding box center [203, 182] width 47 height 9
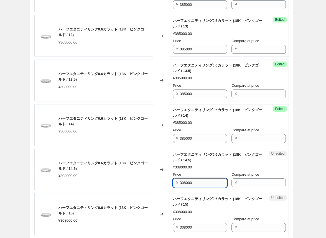
click at [173, 181] on input "308000" at bounding box center [203, 182] width 47 height 9
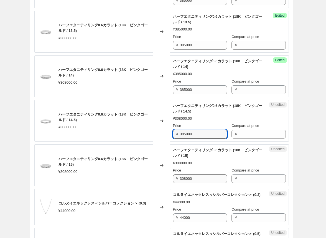
scroll to position [483, 0]
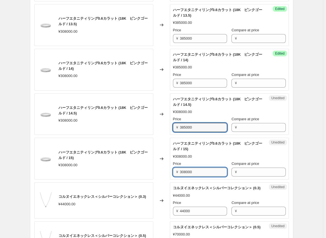
click at [173, 170] on input "308000" at bounding box center [203, 172] width 47 height 9
click at [173, 171] on input "308000" at bounding box center [203, 172] width 47 height 9
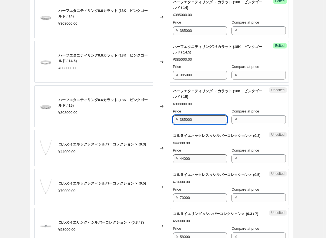
scroll to position [539, 0]
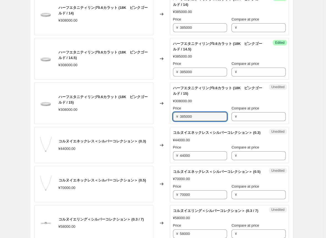
click at [166, 163] on div "Changed to" at bounding box center [161, 145] width 17 height 36
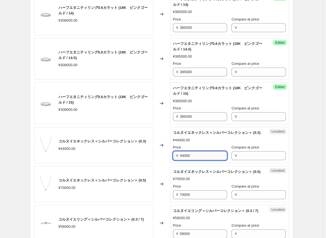
click at [173, 160] on input "44000" at bounding box center [203, 155] width 47 height 9
click at [168, 170] on div "ハーフエタニティリング0.6カラット (18K　ピンクゴールド / 10.5) ¥308000.00 Changed to Success Edited ハー…" at bounding box center [161, 97] width 254 height 833
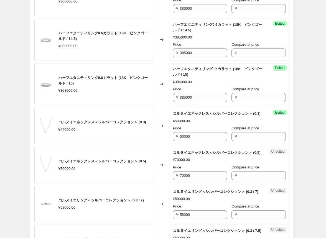
scroll to position [566, 0]
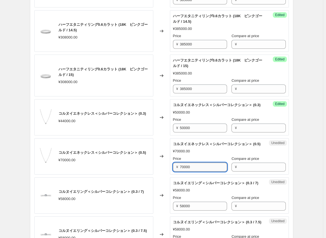
click at [173, 171] on input "70000" at bounding box center [203, 167] width 47 height 9
click at [162, 175] on div "Changed to" at bounding box center [161, 156] width 17 height 36
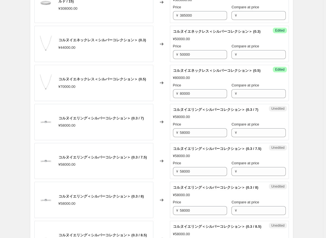
scroll to position [650, 0]
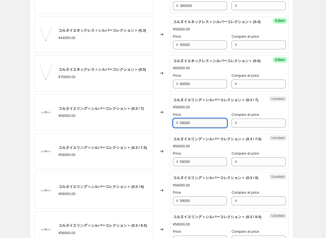
click at [173, 127] on input "58000" at bounding box center [203, 123] width 47 height 9
click at [157, 149] on div "Changed to" at bounding box center [161, 151] width 17 height 36
click at [173, 166] on div "¥ 58000" at bounding box center [200, 161] width 54 height 9
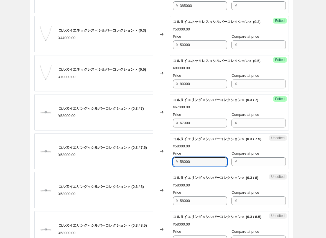
click at [173, 166] on div "¥ 58000" at bounding box center [200, 161] width 54 height 9
click at [173, 166] on input "58000" at bounding box center [203, 161] width 47 height 9
click at [163, 170] on div "Changed to" at bounding box center [161, 151] width 17 height 36
click at [173, 166] on input "67000" at bounding box center [203, 161] width 47 height 9
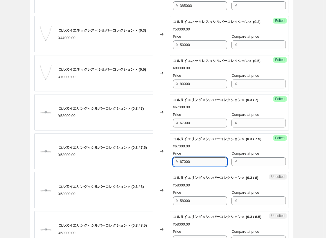
click at [173, 166] on input "67000" at bounding box center [203, 161] width 47 height 9
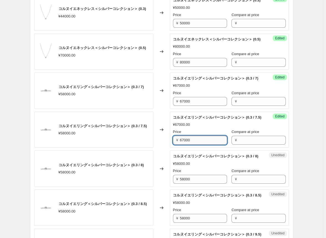
scroll to position [705, 0]
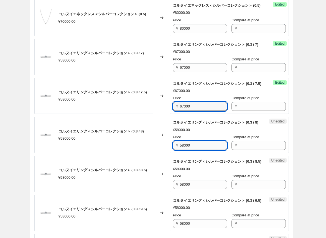
click at [173, 150] on input "58000" at bounding box center [203, 145] width 47 height 9
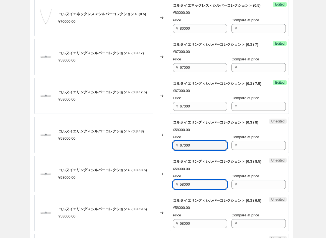
click at [173, 189] on input "58000" at bounding box center [203, 184] width 47 height 9
click at [173, 192] on div "Unedited コルヌイエリング＜シルバーコレクション＞ (0.3 / 8.5) ¥58000.00 Price ¥ 67000 Compare at pr…" at bounding box center [229, 174] width 119 height 36
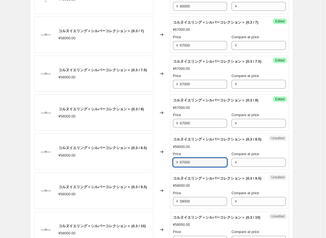
scroll to position [760, 0]
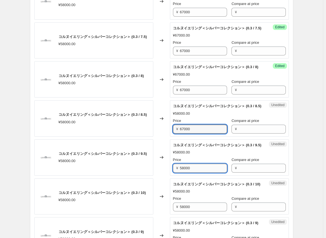
click at [173, 173] on input "58000" at bounding box center [203, 168] width 47 height 9
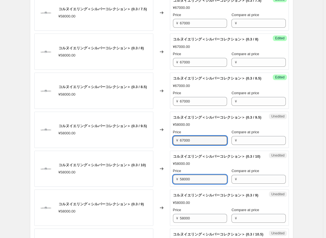
click at [173, 184] on input "58000" at bounding box center [203, 179] width 47 height 9
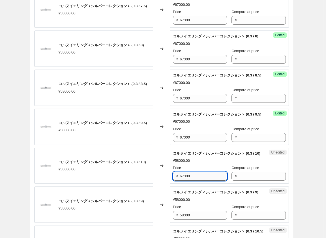
click at [173, 181] on input "67000" at bounding box center [203, 176] width 47 height 9
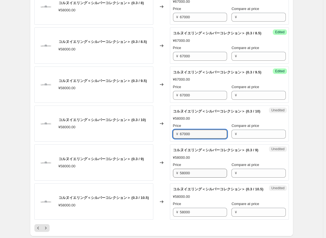
scroll to position [844, 0]
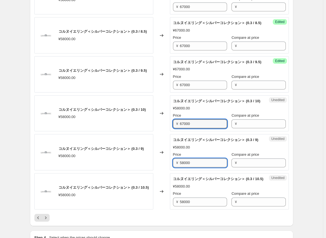
click at [173, 167] on input "58000" at bounding box center [203, 162] width 47 height 9
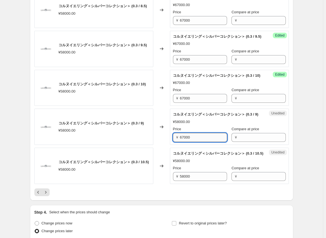
scroll to position [899, 0]
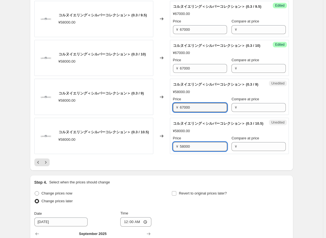
click at [173, 151] on input "58000" at bounding box center [203, 146] width 47 height 9
click at [173, 154] on div "Unedited コルヌイエリング＜シルバーコレクション＞ (0.3 / 10.5) ¥58000.00 Price ¥ 67000 Compare at p…" at bounding box center [229, 136] width 119 height 36
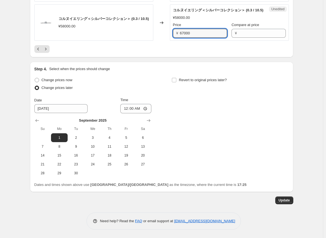
scroll to position [1065, 0]
click at [173, 201] on span "Update" at bounding box center [283, 200] width 11 height 4
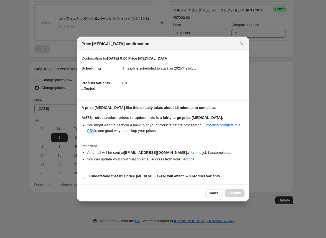
click at [86, 175] on label "I understand that this price [MEDICAL_DATA] will affect 678 product variants" at bounding box center [150, 176] width 138 height 8
click at [86, 175] on input "I understand that this price [MEDICAL_DATA] will affect 678 product variants" at bounding box center [84, 176] width 4 height 4
click at [173, 194] on span "Confirm" at bounding box center [234, 193] width 13 height 4
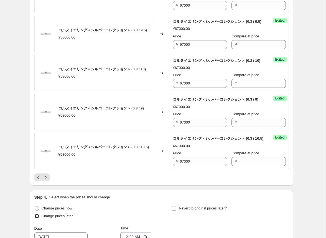
scroll to position [954, 0]
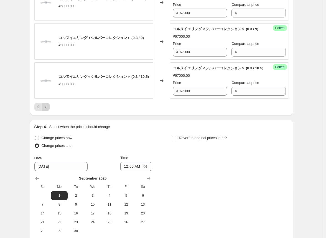
click at [48, 110] on icon "Next" at bounding box center [46, 107] width 6 height 6
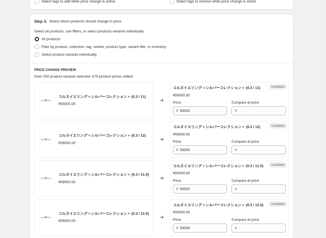
scroll to position [123, 0]
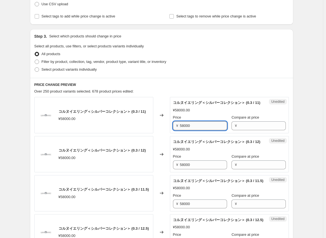
click at [173, 130] on input "58000" at bounding box center [203, 125] width 47 height 9
click at [173, 169] on input "58000" at bounding box center [203, 164] width 47 height 9
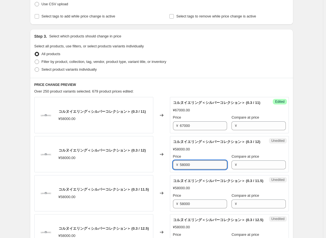
click at [173, 169] on input "58000" at bounding box center [203, 164] width 47 height 9
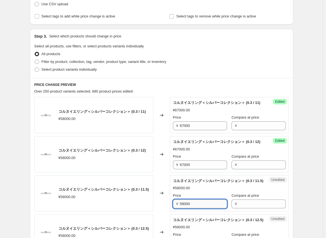
click at [173, 208] on input "58000" at bounding box center [203, 203] width 47 height 9
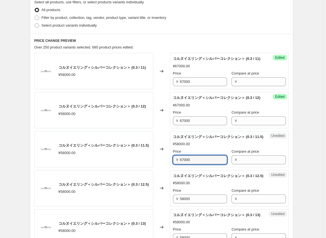
scroll to position [179, 0]
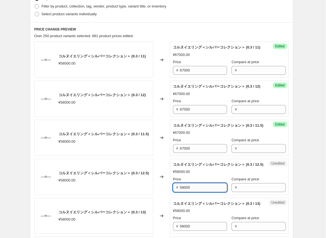
click at [173, 192] on input "58000" at bounding box center [203, 187] width 47 height 9
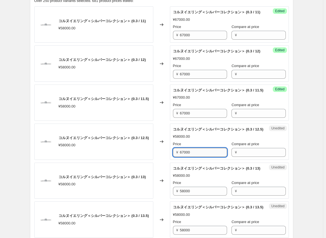
scroll to position [234, 0]
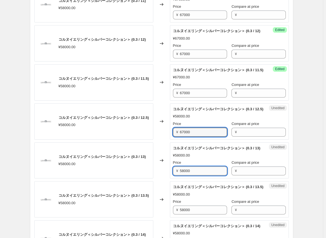
click at [173, 175] on input "58000" at bounding box center [203, 170] width 47 height 9
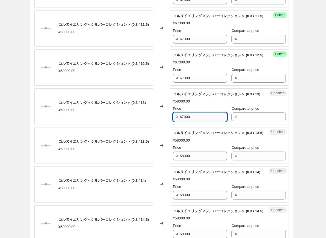
scroll to position [289, 0]
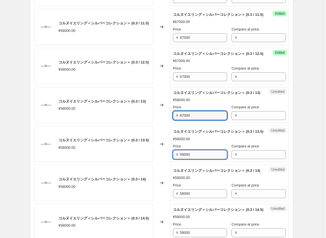
click at [173, 159] on input "58000" at bounding box center [203, 154] width 47 height 9
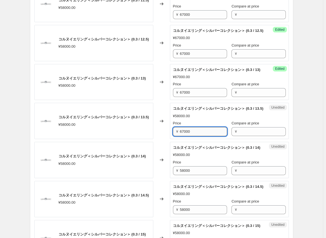
scroll to position [317, 0]
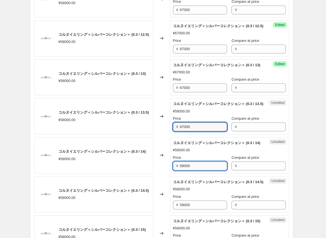
click at [173, 170] on input "58000" at bounding box center [203, 166] width 47 height 9
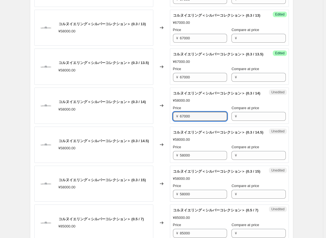
scroll to position [373, 0]
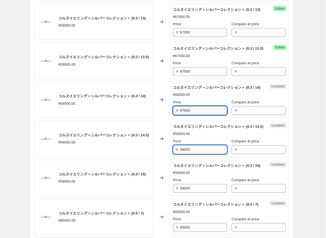
click at [173, 154] on input "58000" at bounding box center [203, 149] width 47 height 9
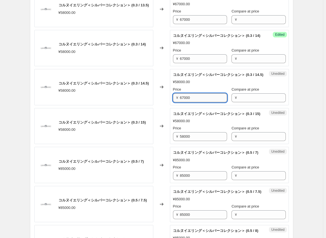
scroll to position [428, 0]
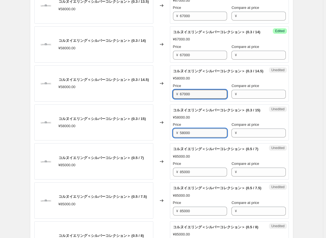
click at [173, 137] on input "58000" at bounding box center [203, 133] width 47 height 9
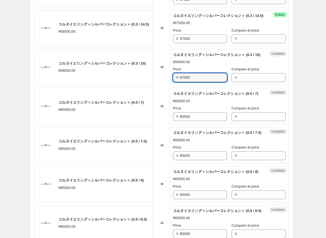
click at [167, 124] on div "Changed to" at bounding box center [161, 106] width 17 height 36
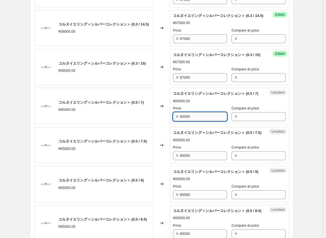
click at [173, 121] on input "85000" at bounding box center [203, 116] width 47 height 9
drag, startPoint x: 198, startPoint y: 171, endPoint x: 172, endPoint y: 172, distance: 25.5
click at [172, 124] on div "Unedited コルヌイエリング＜シルバーコレクション＞ (0.5 / 7) ¥85000.00 Price ¥ 85000 Compare at pric…" at bounding box center [229, 106] width 119 height 36
click at [173, 121] on input "98000" at bounding box center [203, 116] width 47 height 9
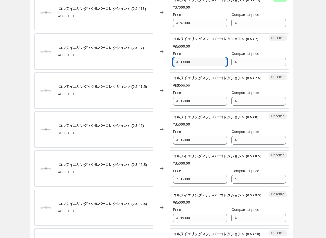
scroll to position [539, 0]
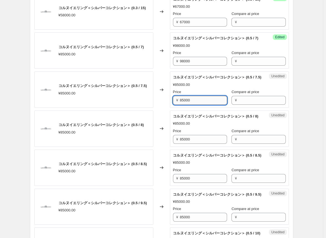
click at [173, 105] on input "85000" at bounding box center [203, 100] width 47 height 9
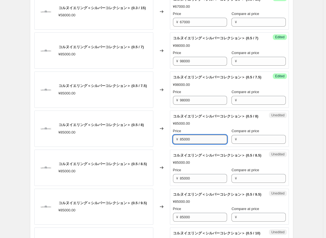
click at [173, 144] on input "85000" at bounding box center [203, 139] width 47 height 9
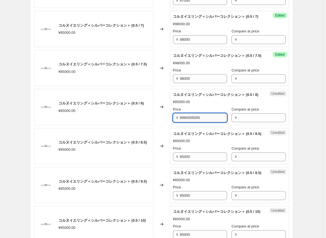
scroll to position [594, 0]
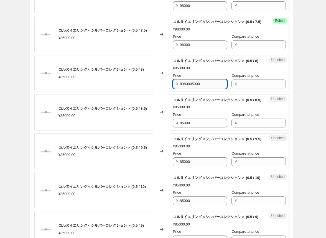
click at [173, 88] on input "8980005000" at bounding box center [203, 84] width 47 height 9
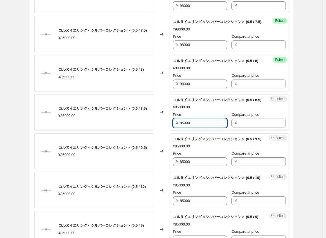
click at [173, 127] on input "85000" at bounding box center [203, 123] width 47 height 9
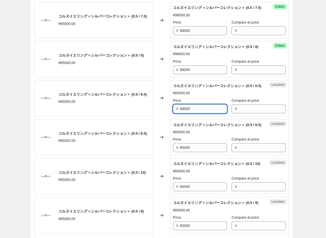
scroll to position [622, 0]
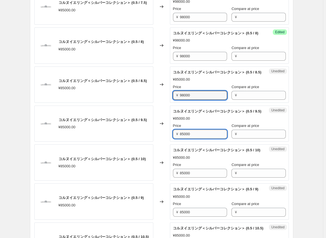
click at [173, 139] on input "85000" at bounding box center [203, 134] width 47 height 9
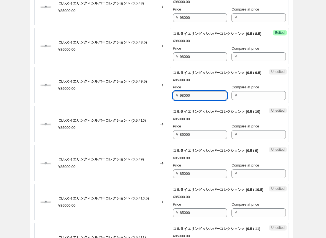
scroll to position [677, 0]
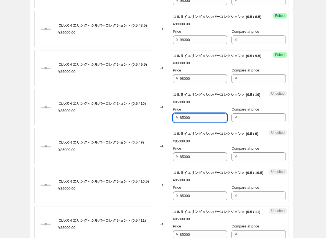
click at [173, 122] on input "85000" at bounding box center [203, 117] width 47 height 9
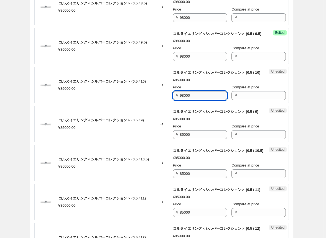
scroll to position [733, 0]
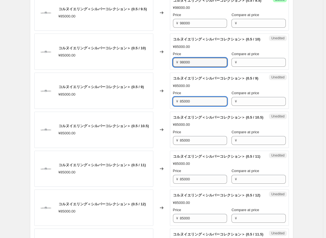
click at [173, 106] on input "85000" at bounding box center [203, 101] width 47 height 9
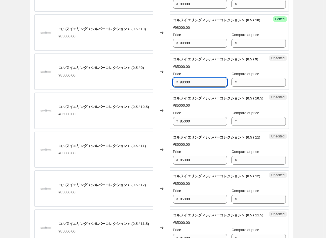
scroll to position [760, 0]
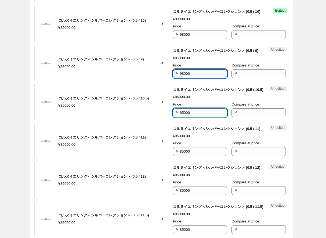
click at [173, 117] on input "85000" at bounding box center [203, 112] width 47 height 9
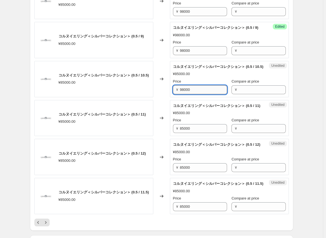
scroll to position [816, 0]
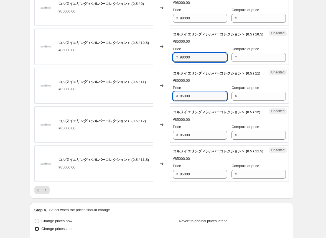
click at [173, 101] on input "85000" at bounding box center [203, 96] width 47 height 9
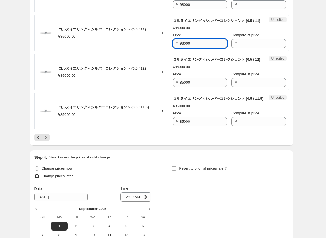
scroll to position [871, 0]
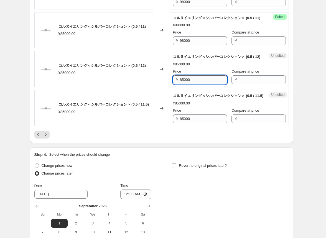
click at [173, 84] on input "85000" at bounding box center [203, 79] width 47 height 9
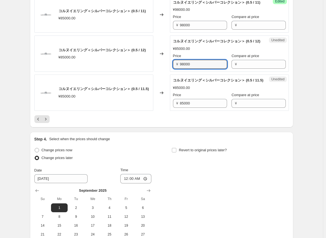
scroll to position [927, 0]
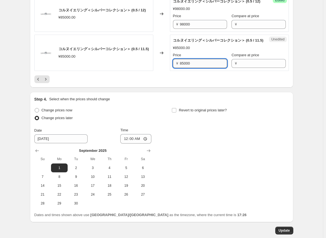
click at [173, 68] on input "85000" at bounding box center [203, 63] width 47 height 9
click at [173, 83] on div at bounding box center [161, 79] width 254 height 8
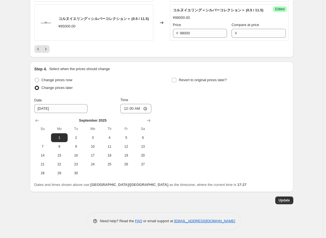
scroll to position [1037, 0]
click at [173, 202] on span "Update" at bounding box center [283, 200] width 11 height 4
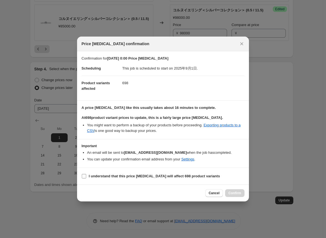
click at [84, 175] on input "I understand that this price [MEDICAL_DATA] will affect 698 product variants" at bounding box center [84, 176] width 4 height 4
click at [173, 194] on span "Confirm" at bounding box center [234, 193] width 13 height 4
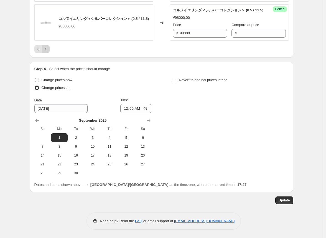
click at [48, 52] on icon "Next" at bounding box center [46, 49] width 6 height 6
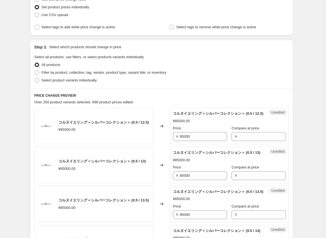
scroll to position [179, 0]
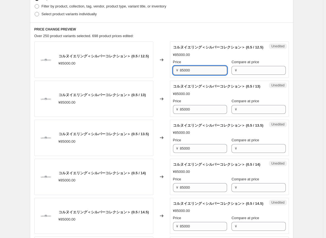
click at [173, 75] on input "85000" at bounding box center [203, 70] width 47 height 9
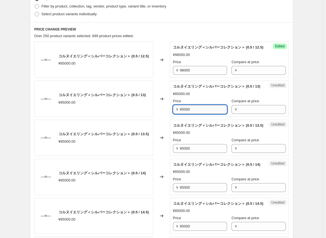
click at [173, 114] on input "85000" at bounding box center [203, 109] width 47 height 9
click at [173, 153] on input "85000" at bounding box center [203, 148] width 47 height 9
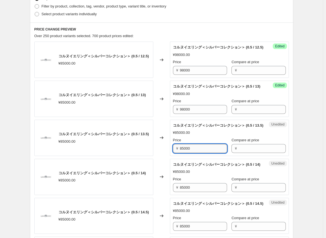
click at [173, 153] on input "85000" at bounding box center [203, 148] width 47 height 9
click at [173, 192] on input "85000" at bounding box center [203, 187] width 47 height 9
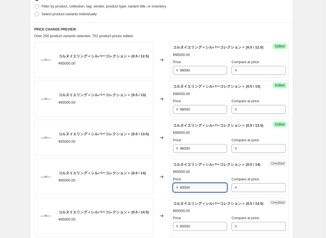
click at [173, 192] on input "85000" at bounding box center [203, 187] width 47 height 9
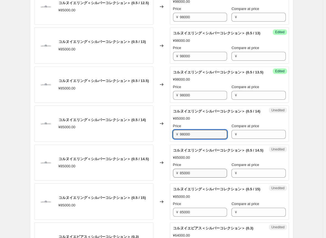
scroll to position [234, 0]
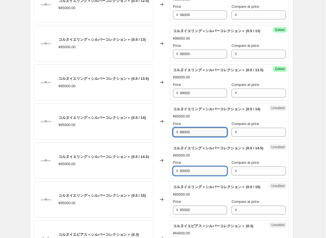
click at [173, 175] on input "85000" at bounding box center [203, 170] width 47 height 9
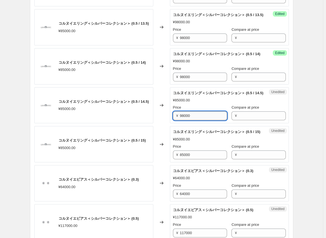
scroll to position [289, 0]
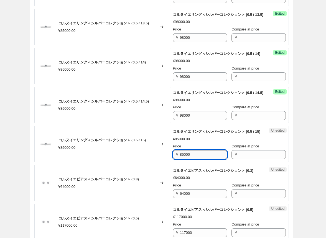
click at [173, 159] on input "85000" at bounding box center [203, 154] width 47 height 9
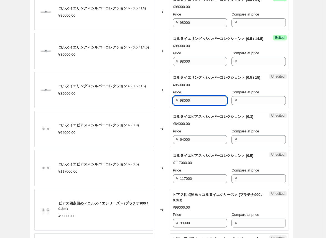
scroll to position [345, 0]
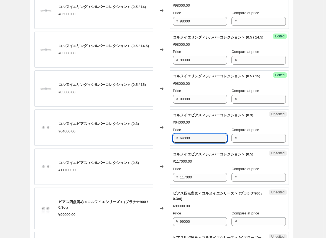
drag, startPoint x: 197, startPoint y: 176, endPoint x: 146, endPoint y: 177, distance: 51.5
click at [146, 146] on div "コルヌイエピアス＜シルバーコレクション＞ (0.3) ¥64000.00 Changed to Unedited コルヌイエピアス＜シルバーコレクション＞ (…" at bounding box center [161, 127] width 254 height 36
click at [157, 146] on div "Changed to" at bounding box center [161, 127] width 17 height 36
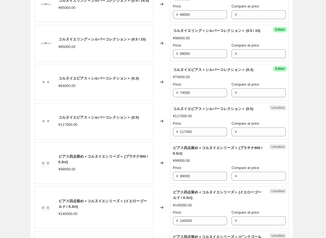
scroll to position [400, 0]
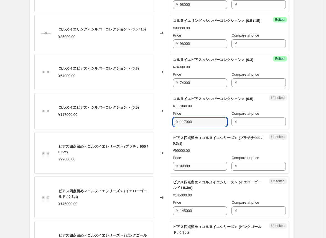
drag, startPoint x: 198, startPoint y: 165, endPoint x: 157, endPoint y: 165, distance: 40.4
click at [157, 129] on div "コルヌイエピアス＜シルバーコレクション＞ (0.5) ¥117000.00 Changed to Unedited コルヌイエピアス＜シルバーコレクション＞ …" at bounding box center [161, 111] width 254 height 36
click at [160, 129] on div "Changed to" at bounding box center [161, 111] width 17 height 36
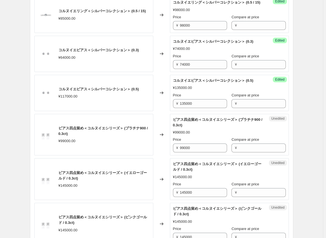
scroll to position [428, 0]
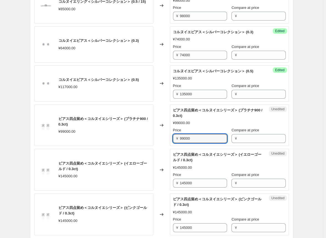
drag, startPoint x: 195, startPoint y: 182, endPoint x: 172, endPoint y: 181, distance: 23.0
click at [172, 146] on div "Unedited ピアス四点留め＜コルヌイエシリーズ＞ (プラチナ900 / 0.3ct) ¥99000.00 Price ¥ 99000 Compare a…" at bounding box center [229, 125] width 119 height 42
click at [161, 146] on div "Changed to" at bounding box center [161, 125] width 17 height 42
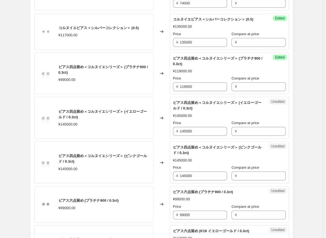
scroll to position [483, 0]
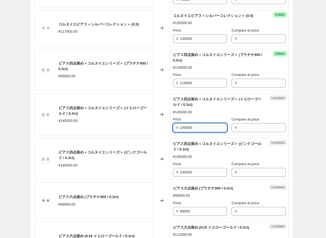
click at [173, 132] on input "145000" at bounding box center [203, 127] width 47 height 9
drag, startPoint x: 194, startPoint y: 172, endPoint x: 173, endPoint y: 171, distance: 21.3
click at [173, 135] on div "Unedited ピアス四点留め＜コルヌイエシリーズ＞ (イエローゴールド / 0.3ct) ¥145000.00 Price ¥ 145000 Compar…" at bounding box center [229, 114] width 119 height 42
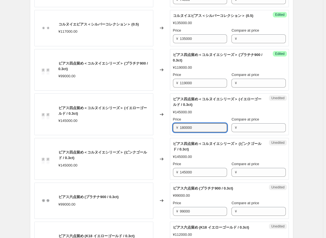
click at [168, 135] on div "Changed to" at bounding box center [161, 114] width 17 height 42
click at [173, 132] on input "180000" at bounding box center [203, 127] width 47 height 9
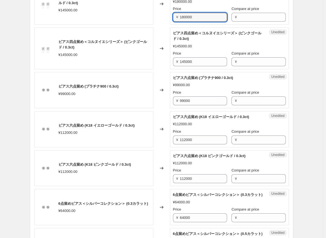
scroll to position [594, 0]
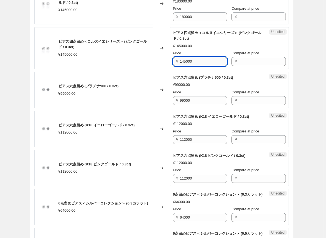
click at [173, 66] on input "145000" at bounding box center [203, 61] width 47 height 9
click at [162, 108] on div "Changed to" at bounding box center [161, 90] width 17 height 36
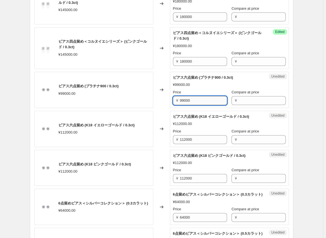
click at [173, 105] on input "99000" at bounding box center [203, 100] width 47 height 9
click at [165, 108] on div "Changed to" at bounding box center [161, 90] width 17 height 36
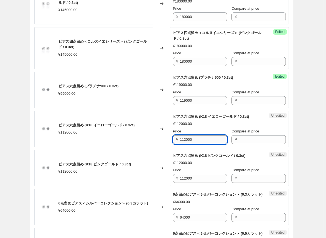
click at [173, 144] on input "112000" at bounding box center [203, 139] width 47 height 9
click at [165, 147] on div "Changed to" at bounding box center [161, 129] width 17 height 36
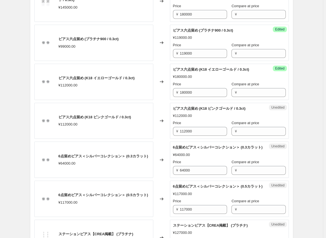
scroll to position [650, 0]
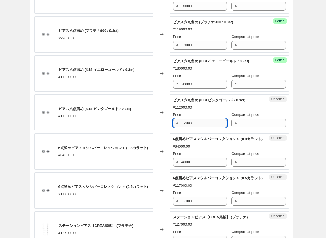
click at [173, 127] on input "112000" at bounding box center [203, 123] width 47 height 9
click at [151, 131] on div "ピアス六点留め (K18 ピンクゴールド / 0.3ct) ¥112000.00" at bounding box center [93, 112] width 119 height 36
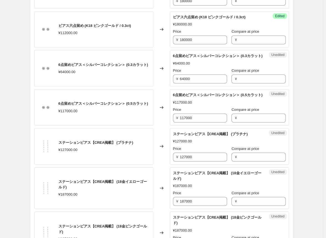
scroll to position [705, 0]
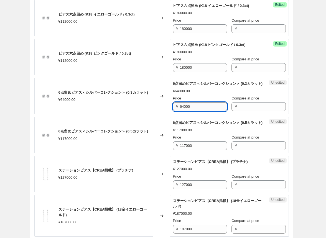
click at [173, 111] on input "64000" at bounding box center [203, 106] width 47 height 9
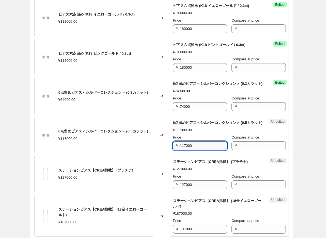
click at [173, 150] on input "117000" at bounding box center [203, 145] width 47 height 9
click at [162, 153] on div "Changed to" at bounding box center [161, 135] width 17 height 36
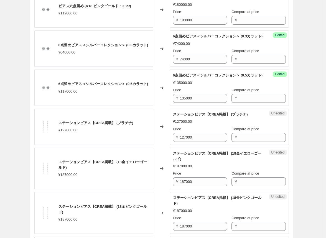
scroll to position [760, 0]
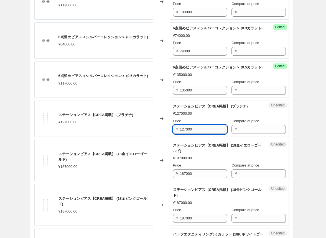
click at [173, 134] on input "127000" at bounding box center [203, 129] width 47 height 9
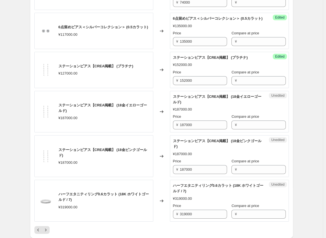
scroll to position [816, 0]
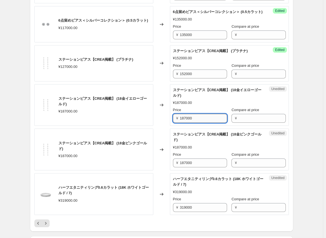
click at [173, 123] on input "187000" at bounding box center [203, 118] width 47 height 9
click at [164, 126] on div "Changed to" at bounding box center [161, 105] width 17 height 42
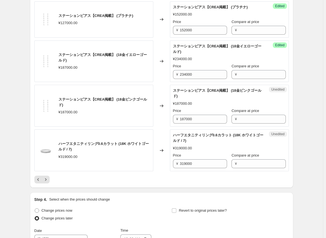
scroll to position [871, 0]
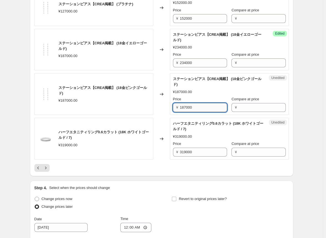
click at [173, 112] on input "187000" at bounding box center [203, 107] width 47 height 9
click at [161, 115] on div "Changed to" at bounding box center [161, 94] width 17 height 42
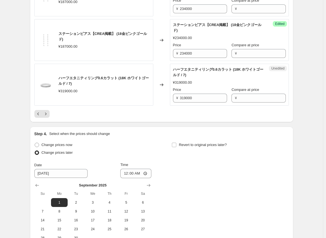
scroll to position [927, 0]
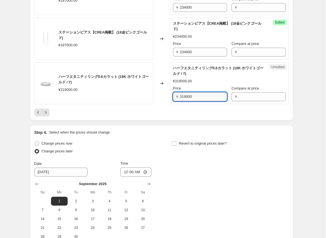
click at [173, 101] on input "319000" at bounding box center [203, 96] width 47 height 9
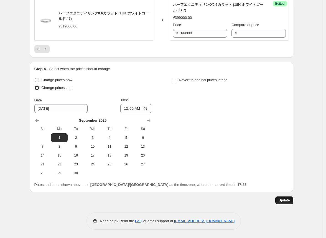
click at [173, 202] on span "Update" at bounding box center [283, 200] width 11 height 4
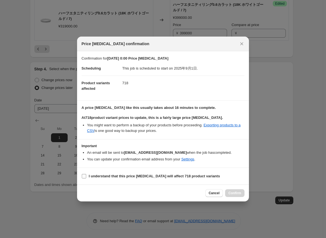
click at [88, 175] on label "I understand that this price [MEDICAL_DATA] will affect 718 product variants" at bounding box center [150, 176] width 138 height 8
click at [86, 175] on input "I understand that this price [MEDICAL_DATA] will affect 718 product variants" at bounding box center [84, 176] width 4 height 4
click at [173, 192] on span "Confirm" at bounding box center [234, 193] width 13 height 4
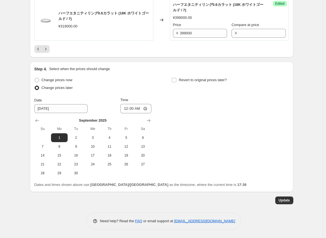
click at [48, 52] on icon "Next" at bounding box center [46, 49] width 6 height 6
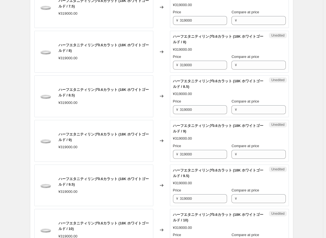
scroll to position [96, 0]
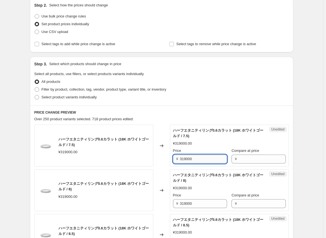
click at [173, 160] on input "319000" at bounding box center [203, 159] width 47 height 9
drag, startPoint x: 198, startPoint y: 159, endPoint x: 156, endPoint y: 159, distance: 41.8
click at [156, 159] on div "ハーフエタニティリング0.6カラット (18K ホワイトゴールド / 7.5) ¥319000.00 Changed to Unedited ハーフエタニティ…" at bounding box center [161, 146] width 254 height 42
click at [159, 157] on div "Changed to" at bounding box center [161, 146] width 17 height 42
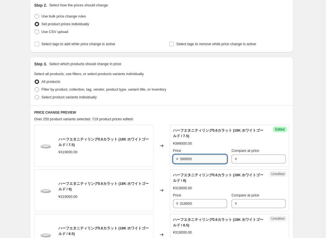
click at [173, 159] on input "399000" at bounding box center [203, 159] width 47 height 9
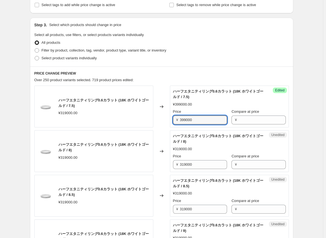
scroll to position [179, 0]
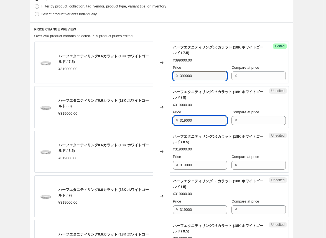
click at [173, 121] on input "319000" at bounding box center [203, 120] width 47 height 9
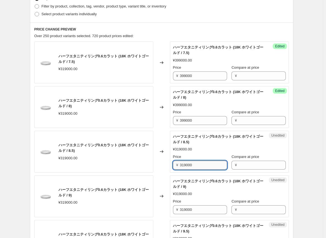
click at [173, 163] on input "319000" at bounding box center [203, 165] width 47 height 9
click at [173, 164] on input "399000" at bounding box center [203, 165] width 47 height 9
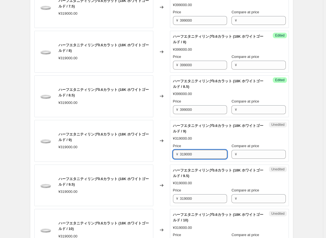
click at [173, 154] on input "319000" at bounding box center [203, 154] width 47 height 9
drag, startPoint x: 187, startPoint y: 154, endPoint x: 187, endPoint y: 157, distance: 3.4
click at [173, 154] on input "399000" at bounding box center [203, 154] width 47 height 9
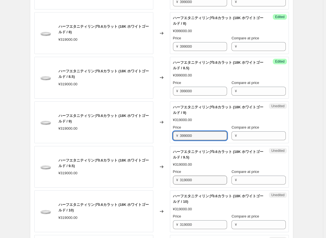
scroll to position [262, 0]
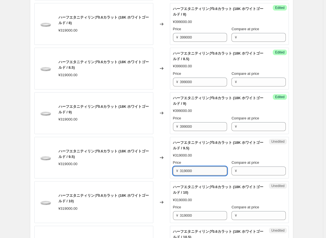
click at [173, 168] on input "319000" at bounding box center [203, 170] width 47 height 9
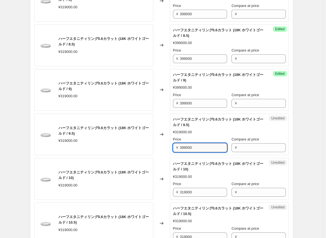
scroll to position [317, 0]
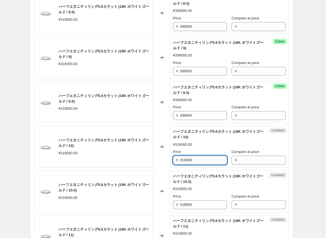
click at [173, 160] on input "319000" at bounding box center [203, 160] width 47 height 9
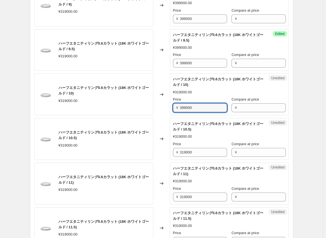
scroll to position [373, 0]
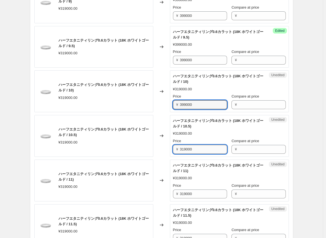
click at [173, 151] on input "319000" at bounding box center [203, 149] width 47 height 9
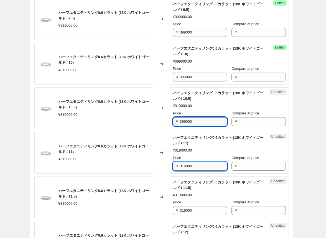
click at [173, 165] on input "319000" at bounding box center [203, 166] width 47 height 9
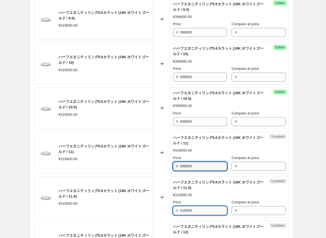
click at [173, 208] on input "319000" at bounding box center [203, 210] width 47 height 9
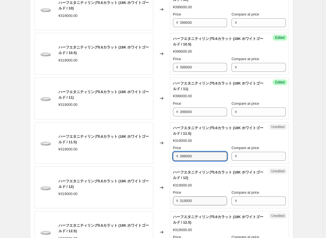
scroll to position [456, 0]
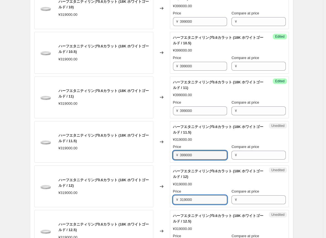
click at [173, 198] on input "319000" at bounding box center [203, 199] width 47 height 9
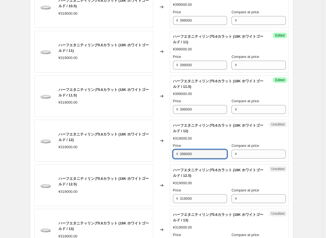
scroll to position [511, 0]
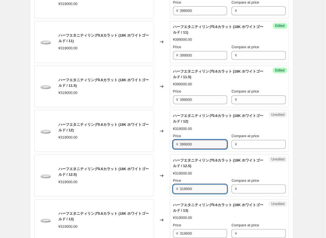
click at [173, 187] on input "319000" at bounding box center [203, 188] width 47 height 9
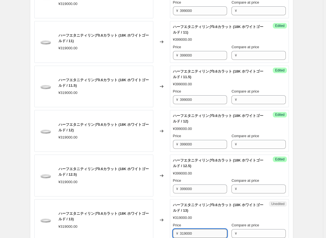
click at [173, 232] on input "319000" at bounding box center [203, 233] width 47 height 9
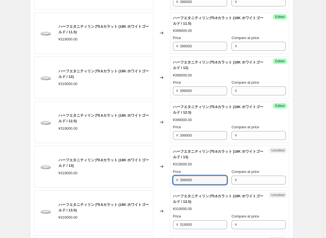
scroll to position [566, 0]
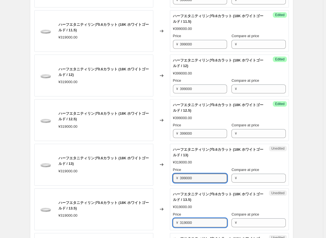
click at [173, 221] on input "319000" at bounding box center [203, 222] width 47 height 9
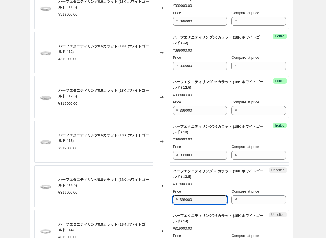
scroll to position [622, 0]
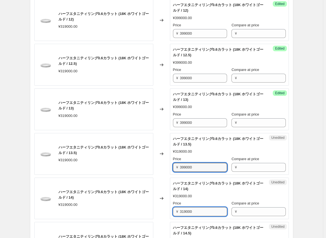
click at [173, 210] on input "319000" at bounding box center [203, 211] width 47 height 9
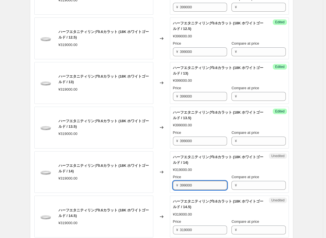
scroll to position [677, 0]
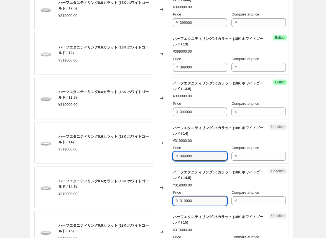
click at [173, 198] on input "319000" at bounding box center [203, 200] width 47 height 9
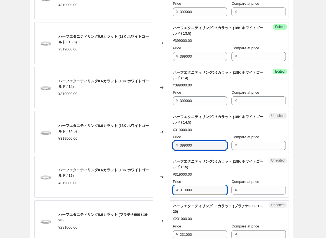
click at [173, 188] on input "319000" at bounding box center [203, 190] width 47 height 9
click at [173, 189] on input "319000" at bounding box center [203, 190] width 47 height 9
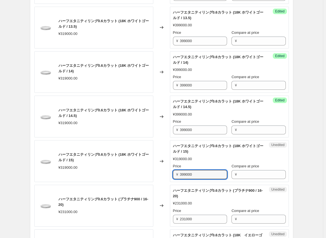
scroll to position [760, 0]
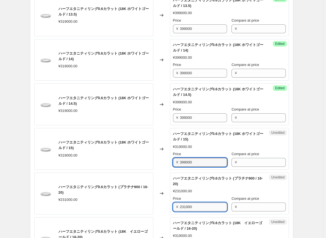
click at [173, 206] on input "231000" at bounding box center [203, 206] width 47 height 9
click at [162, 206] on div "Changed to" at bounding box center [161, 194] width 17 height 42
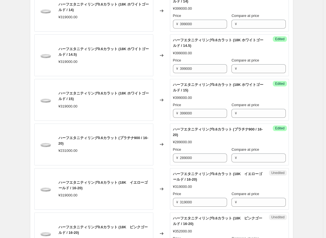
scroll to position [816, 0]
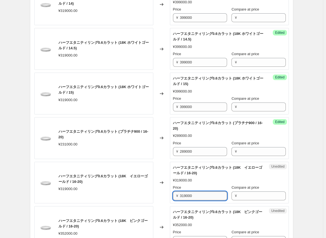
click at [173, 194] on input "319000" at bounding box center [203, 195] width 47 height 9
click at [157, 194] on div "Changed to" at bounding box center [161, 183] width 17 height 42
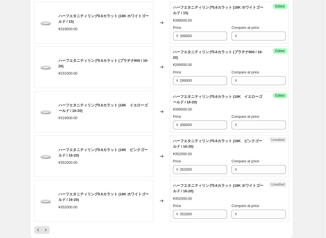
scroll to position [899, 0]
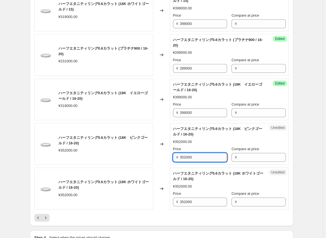
click at [173, 156] on input "352000" at bounding box center [203, 157] width 47 height 9
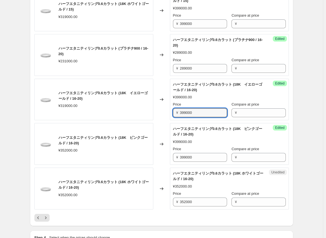
drag, startPoint x: 198, startPoint y: 110, endPoint x: 166, endPoint y: 112, distance: 32.8
click at [166, 112] on div "ハーフエタニティリング0.6カラット (18K　イエローゴールド / 16-20) ¥319000.00 Changed to Success Edited …" at bounding box center [161, 100] width 254 height 42
click at [173, 111] on input "399000" at bounding box center [203, 112] width 47 height 9
click at [173, 157] on input "399000" at bounding box center [203, 157] width 47 height 9
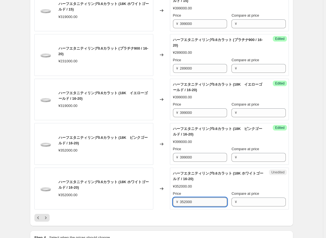
click at [173, 202] on input "352000" at bounding box center [203, 202] width 47 height 9
drag, startPoint x: 197, startPoint y: 199, endPoint x: 168, endPoint y: 201, distance: 28.6
click at [168, 201] on div "ハーフエタニティリング0.6カラット (18K ホワイトゴールド / 16-20) ¥352000.00 Changed to Unedited ハーフエタニ…" at bounding box center [161, 189] width 254 height 42
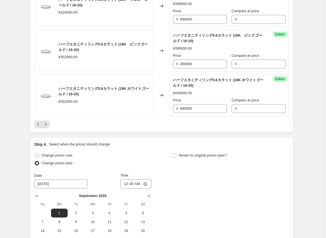
scroll to position [1037, 0]
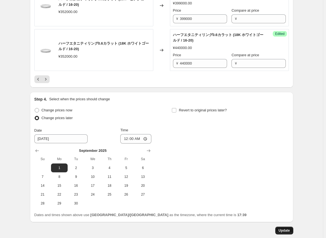
click at [173, 228] on span "Update" at bounding box center [283, 230] width 11 height 4
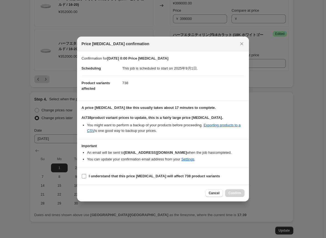
click at [87, 177] on label "I understand that this price [MEDICAL_DATA] will affect 738 product variants" at bounding box center [150, 176] width 138 height 8
click at [86, 177] on input "I understand that this price [MEDICAL_DATA] will affect 738 product variants" at bounding box center [84, 176] width 4 height 4
click at [173, 193] on span "Confirm" at bounding box center [234, 193] width 13 height 4
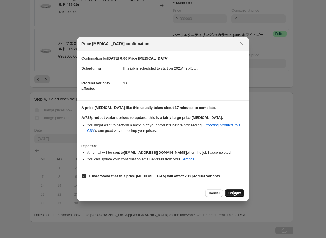
scroll to position [1037, 0]
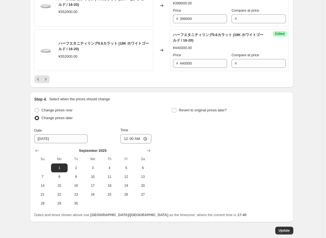
click at [47, 76] on icon "Next" at bounding box center [46, 79] width 6 height 6
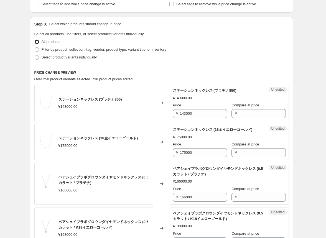
scroll to position [133, 0]
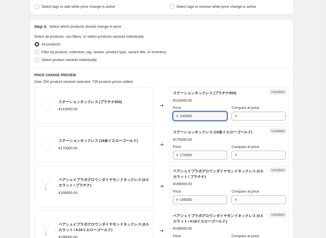
drag, startPoint x: 198, startPoint y: 116, endPoint x: 151, endPoint y: 115, distance: 47.1
click at [151, 115] on div "ステーションネックレス (プラチナ850) ¥143000.00 Changed to Unedited ステーションネックレス (プラチナ850) ¥143…" at bounding box center [161, 105] width 254 height 36
click at [158, 114] on div "Changed to" at bounding box center [161, 105] width 17 height 36
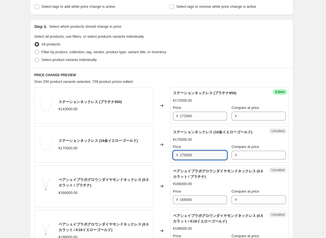
click at [173, 155] on input "175000" at bounding box center [203, 155] width 47 height 9
drag, startPoint x: 197, startPoint y: 157, endPoint x: 163, endPoint y: 155, distance: 34.7
click at [163, 155] on div "ステーションネックレス (18金イエローゴールド) ¥175000.00 Changed to Unedited ステーションネックレス (18金イエローゴー…" at bounding box center [161, 144] width 254 height 36
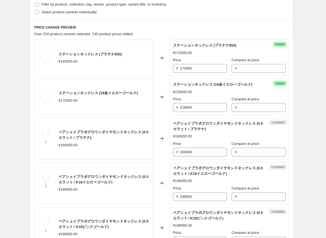
scroll to position [188, 0]
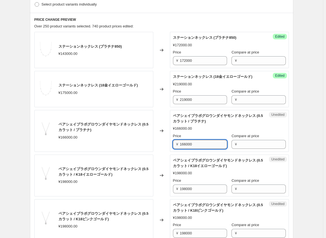
click at [173, 144] on input "166000" at bounding box center [203, 144] width 47 height 9
click at [163, 155] on div "Changed to" at bounding box center [161, 176] width 17 height 42
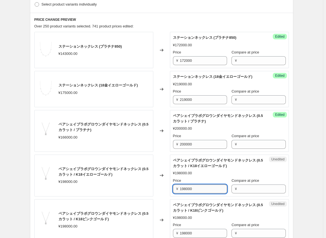
click at [173, 188] on input "198000" at bounding box center [203, 188] width 47 height 9
click at [157, 195] on div "Changed to" at bounding box center [161, 176] width 17 height 42
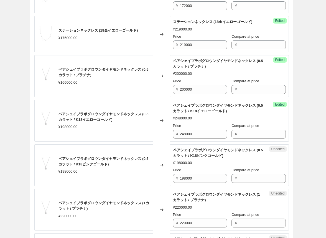
scroll to position [244, 0]
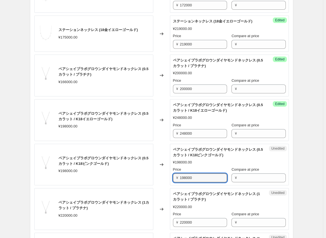
drag, startPoint x: 200, startPoint y: 178, endPoint x: 166, endPoint y: 176, distance: 34.4
click at [166, 176] on div "ペアシェイプラボグロウンダイヤモンドネックレス (0.5カラット / K18ピンクゴールド) ¥198000.00 Changed to Unedited ペ…" at bounding box center [161, 165] width 254 height 42
click at [163, 176] on div "Changed to" at bounding box center [161, 165] width 17 height 42
click at [173, 178] on input "244800" at bounding box center [203, 177] width 47 height 9
click at [165, 138] on div "Changed to" at bounding box center [161, 120] width 17 height 42
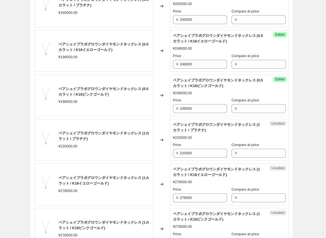
scroll to position [327, 0]
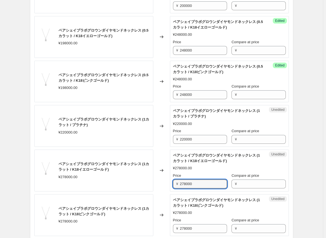
drag, startPoint x: 198, startPoint y: 182, endPoint x: 156, endPoint y: 184, distance: 41.6
click at [156, 184] on div "ペアシェイプラボグロウンダイヤモンドネックレス (1カラット / K18イエローゴールド) ¥278000.00 Changed to Unedited ペア…" at bounding box center [161, 171] width 254 height 42
click at [159, 181] on div "Changed to" at bounding box center [161, 171] width 17 height 42
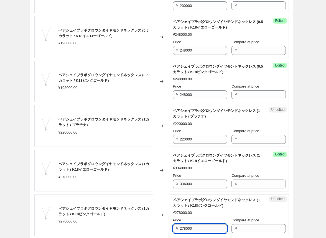
click at [173, 229] on input "278000" at bounding box center [203, 228] width 47 height 9
click at [166, 227] on div "Changed to" at bounding box center [161, 215] width 17 height 42
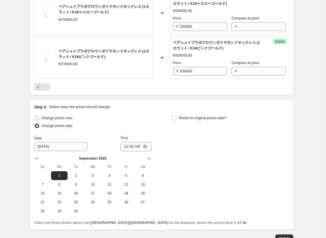
scroll to position [493, 0]
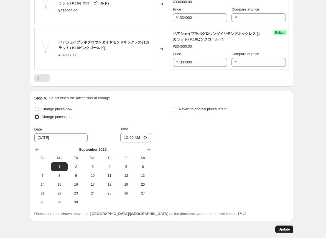
click at [173, 227] on span "Update" at bounding box center [283, 229] width 11 height 4
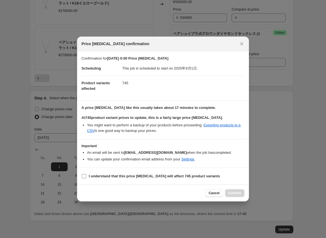
click at [86, 176] on label "I understand that this price [MEDICAL_DATA] will affect 745 product variants" at bounding box center [150, 176] width 138 height 8
click at [86, 176] on input "I understand that this price [MEDICAL_DATA] will affect 745 product variants" at bounding box center [84, 176] width 4 height 4
click at [173, 193] on span "Confirm" at bounding box center [234, 193] width 13 height 4
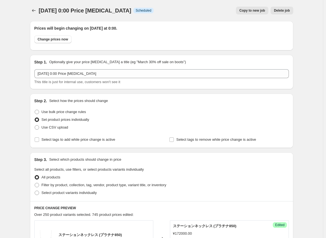
scroll to position [493, 0]
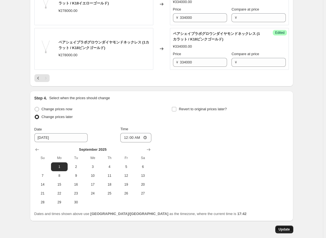
click at [173, 227] on span "Update" at bounding box center [283, 229] width 11 height 4
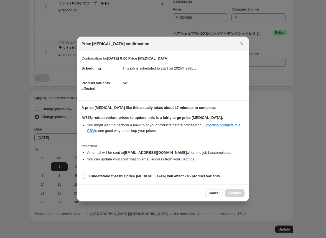
click at [85, 178] on input "I understand that this price [MEDICAL_DATA] will affect 745 product variants" at bounding box center [84, 176] width 4 height 4
click at [173, 192] on span "Confirm" at bounding box center [234, 193] width 13 height 4
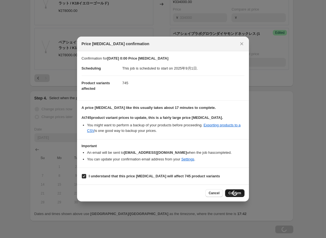
scroll to position [493, 0]
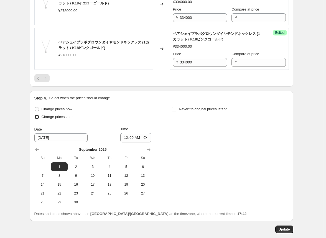
click at [173, 189] on div "Change prices now Change prices later Date [DATE] Time 00:00 [DATE] Su Mo Tu We…" at bounding box center [161, 155] width 254 height 101
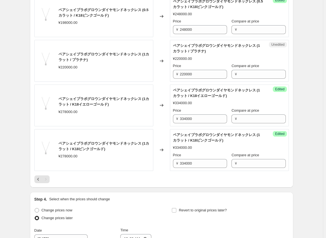
scroll to position [382, 0]
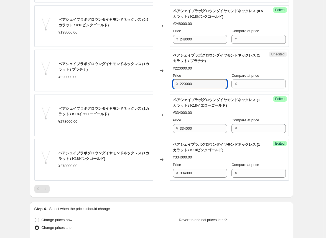
drag, startPoint x: 203, startPoint y: 83, endPoint x: 157, endPoint y: 72, distance: 47.4
click at [150, 83] on div "ペアシェイプラボグロウンダイヤモンドネックレス (1カラット / プラチナ) ¥220000.00 Changed to Unedited ペアシェイプラボグ…" at bounding box center [161, 71] width 254 height 42
click at [163, 82] on div "Changed to" at bounding box center [161, 71] width 17 height 42
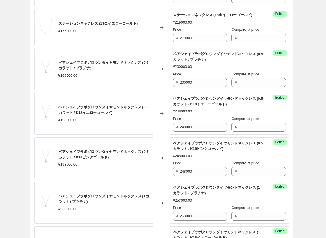
scroll to position [244, 0]
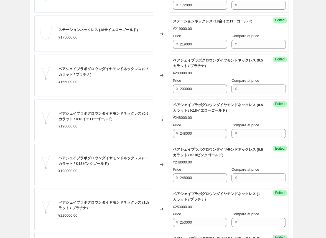
click at [163, 83] on div "Changed to" at bounding box center [161, 76] width 17 height 42
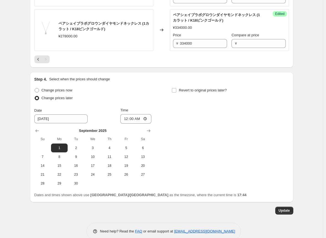
scroll to position [521, 0]
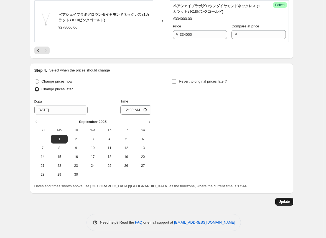
click at [173, 200] on span "Update" at bounding box center [283, 201] width 11 height 4
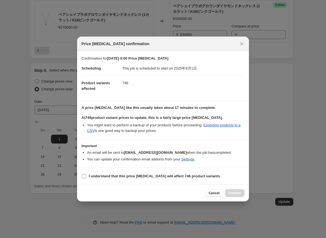
click at [84, 176] on input "I understand that this price [MEDICAL_DATA] will affect 746 product variants" at bounding box center [84, 176] width 4 height 4
click at [173, 193] on span "Confirm" at bounding box center [234, 193] width 13 height 4
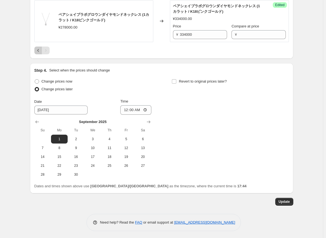
click at [39, 50] on icon "Previous" at bounding box center [38, 50] width 2 height 3
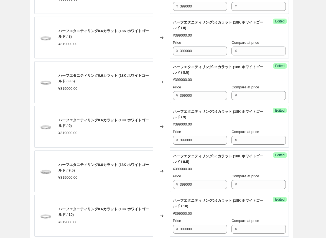
scroll to position [188, 0]
